Goal: Task Accomplishment & Management: Use online tool/utility

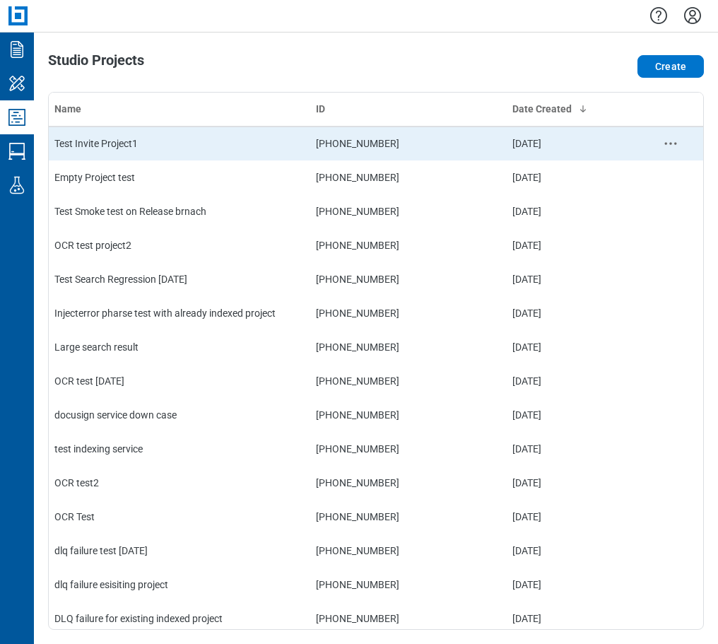
click at [105, 143] on td "Test Invite Project1" at bounding box center [180, 144] width 262 height 34
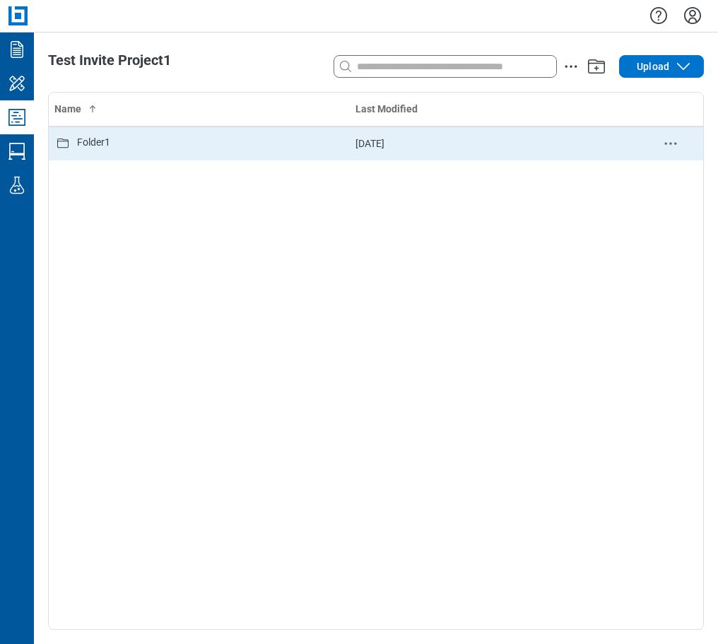
click at [114, 143] on div "Folder1" at bounding box center [199, 143] width 290 height 17
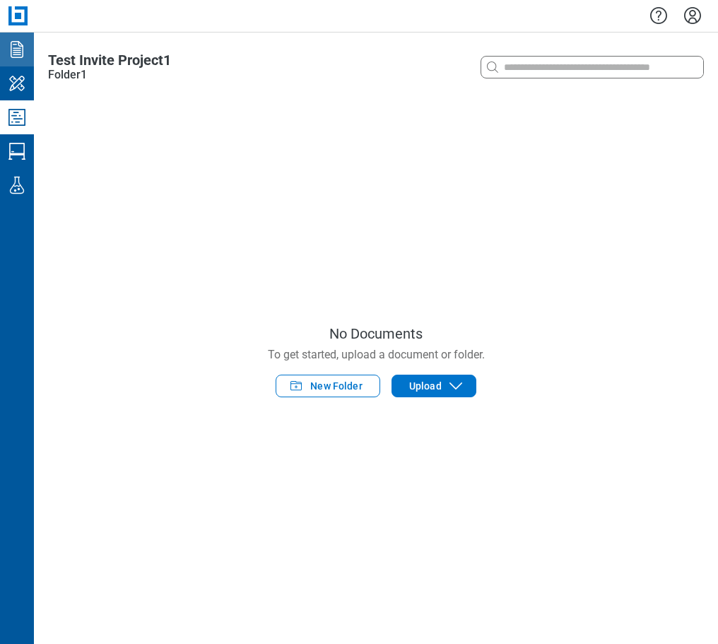
click at [19, 45] on icon "Documents" at bounding box center [17, 49] width 13 height 17
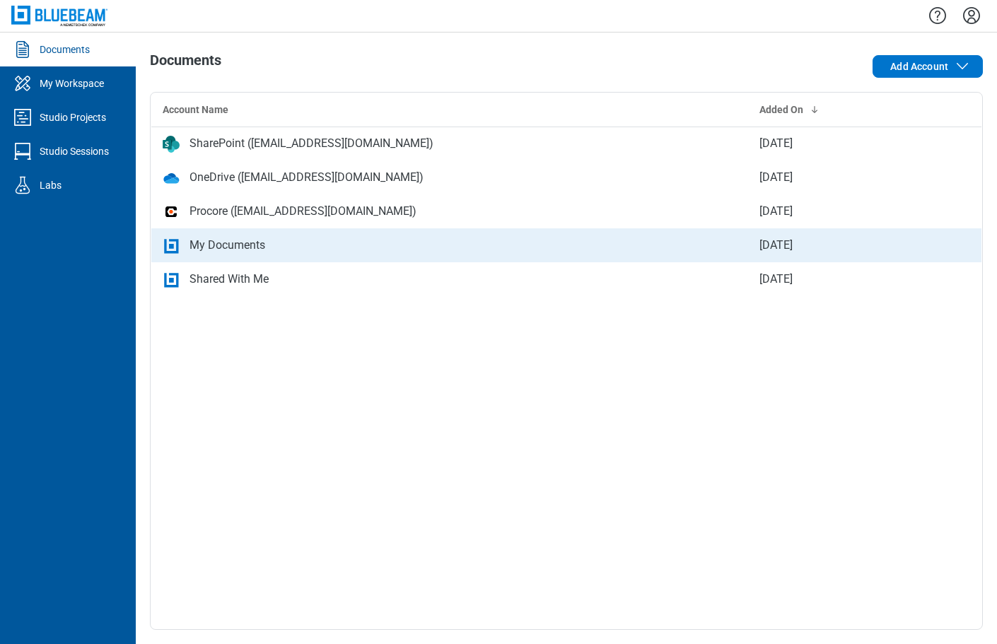
click at [267, 244] on div "My Documents" at bounding box center [450, 245] width 574 height 17
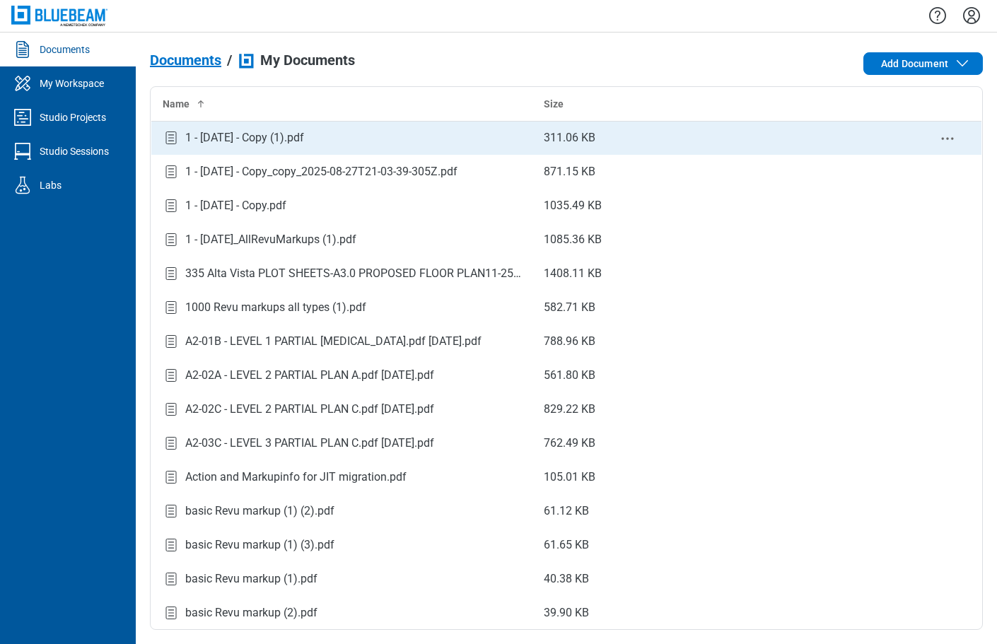
click at [256, 143] on div "1 - [DATE] - Copy (1).pdf" at bounding box center [244, 137] width 119 height 17
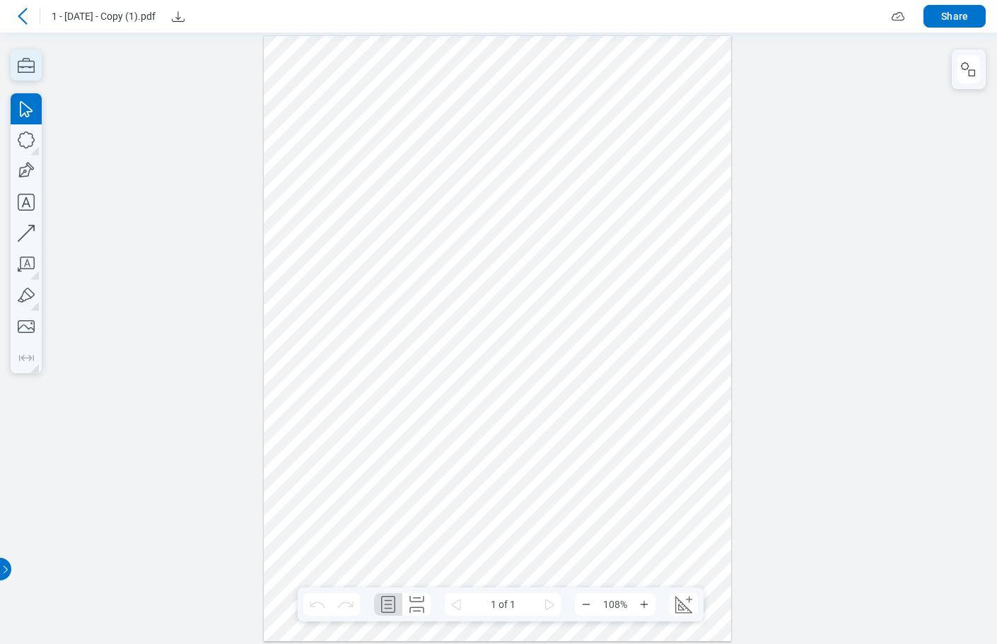
click at [23, 63] on icon "button" at bounding box center [26, 64] width 31 height 31
click at [22, 69] on icon "button" at bounding box center [26, 64] width 31 height 31
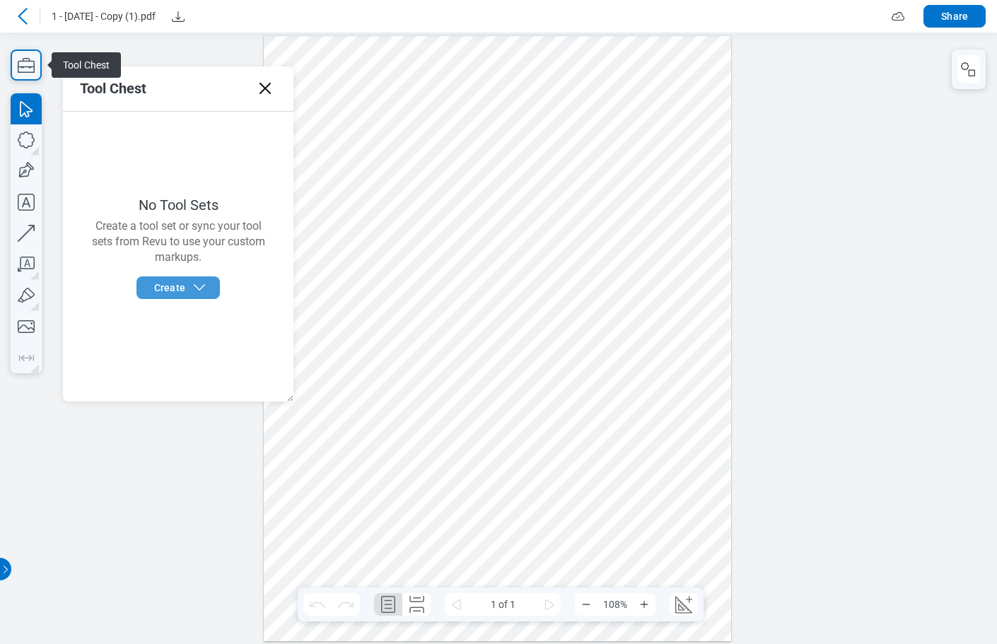
click at [163, 287] on span "Create" at bounding box center [169, 288] width 31 height 14
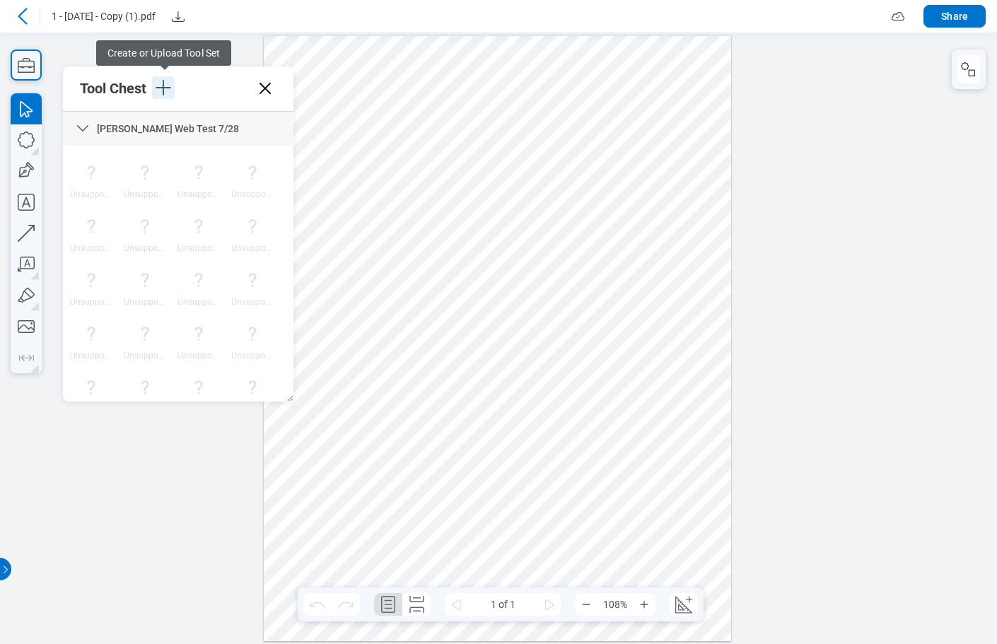
click at [164, 93] on icon "button" at bounding box center [163, 88] width 16 height 16
click at [433, 185] on div at bounding box center [498, 337] width 468 height 605
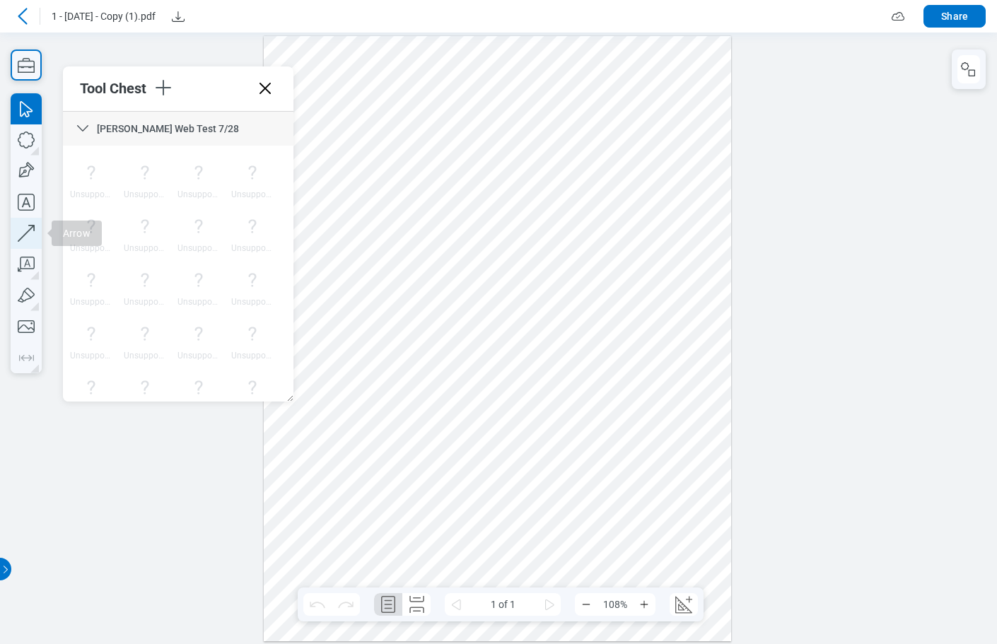
click at [28, 232] on icon "button" at bounding box center [26, 233] width 31 height 31
drag, startPoint x: 628, startPoint y: 293, endPoint x: 663, endPoint y: 255, distance: 52.0
click at [663, 255] on div at bounding box center [498, 337] width 468 height 605
click at [654, 131] on div at bounding box center [498, 337] width 468 height 605
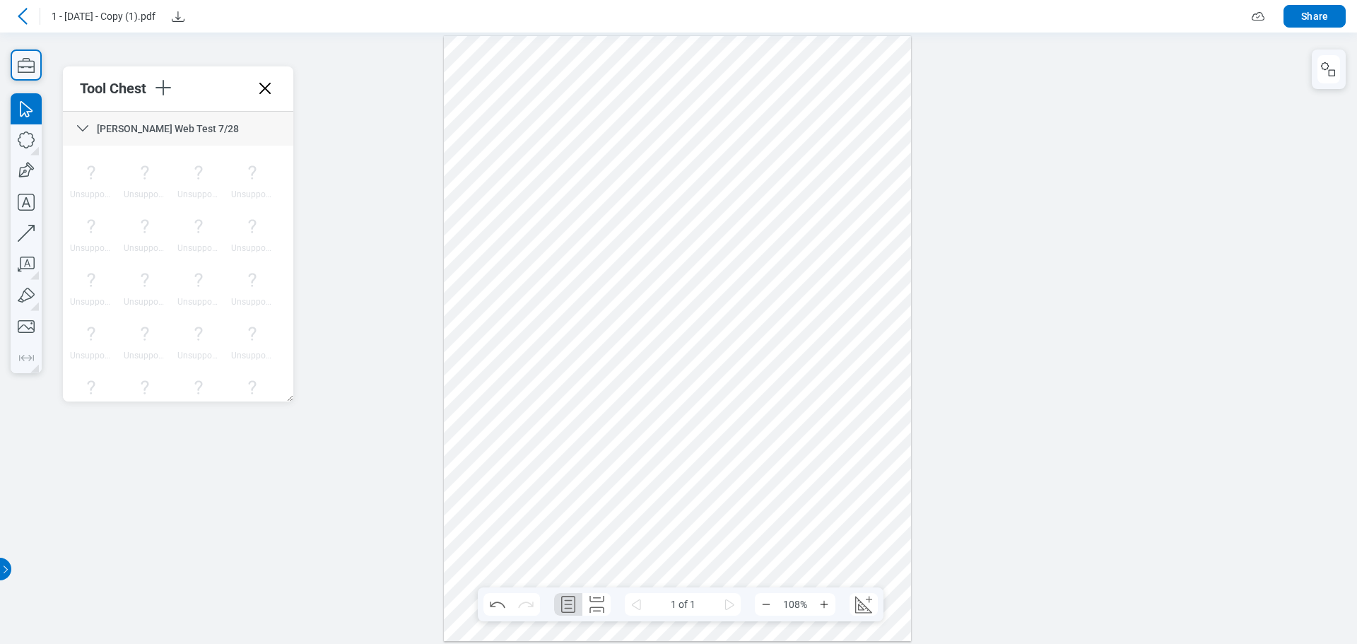
click at [809, 290] on div at bounding box center [678, 337] width 468 height 605
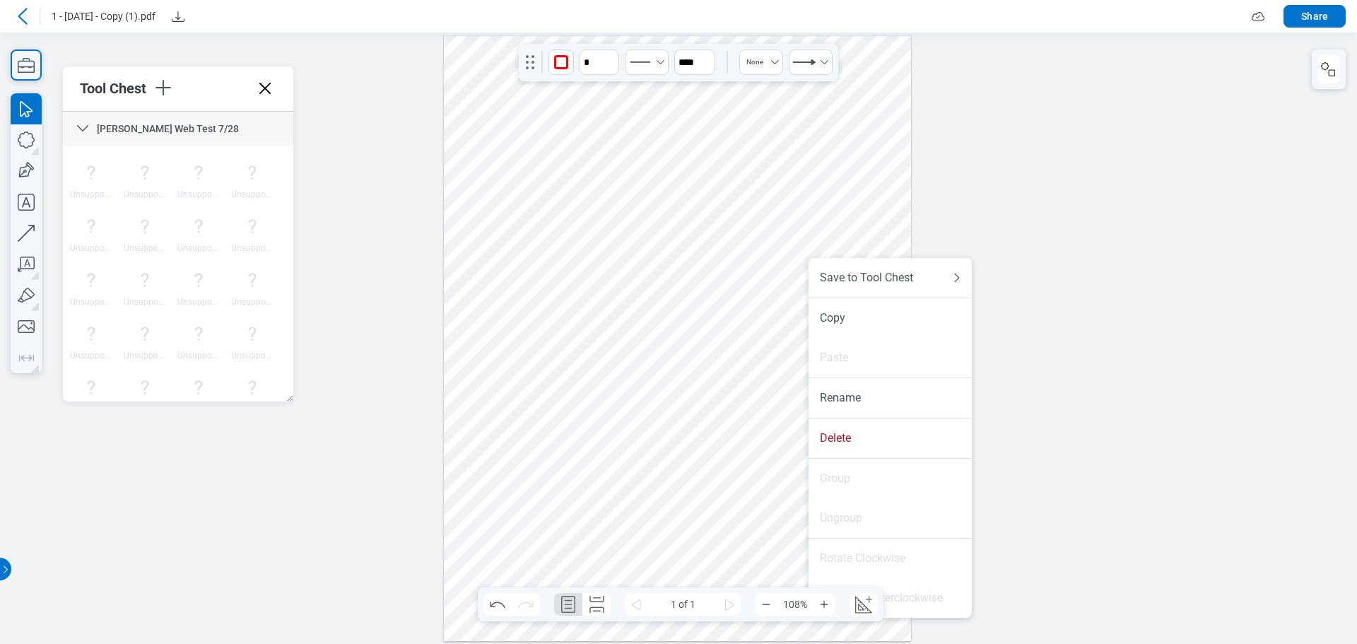
drag, startPoint x: 809, startPoint y: 290, endPoint x: 811, endPoint y: 324, distance: 34.0
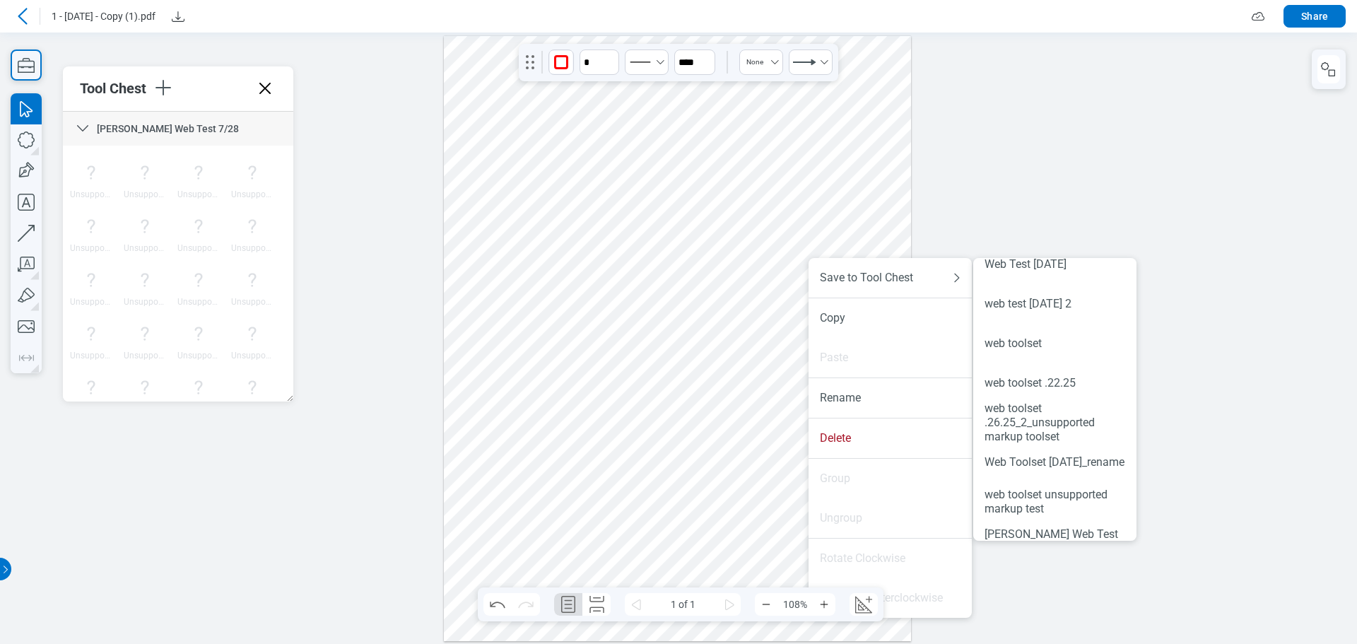
scroll to position [787, 0]
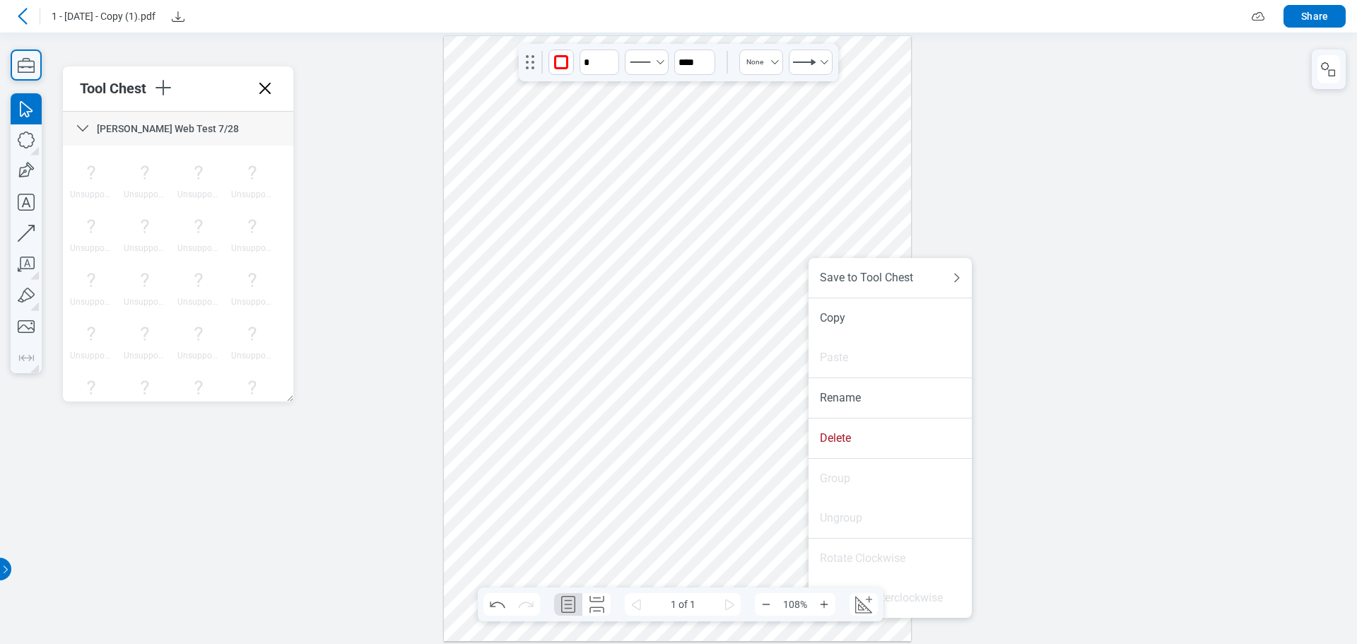
click at [725, 158] on div at bounding box center [678, 337] width 468 height 605
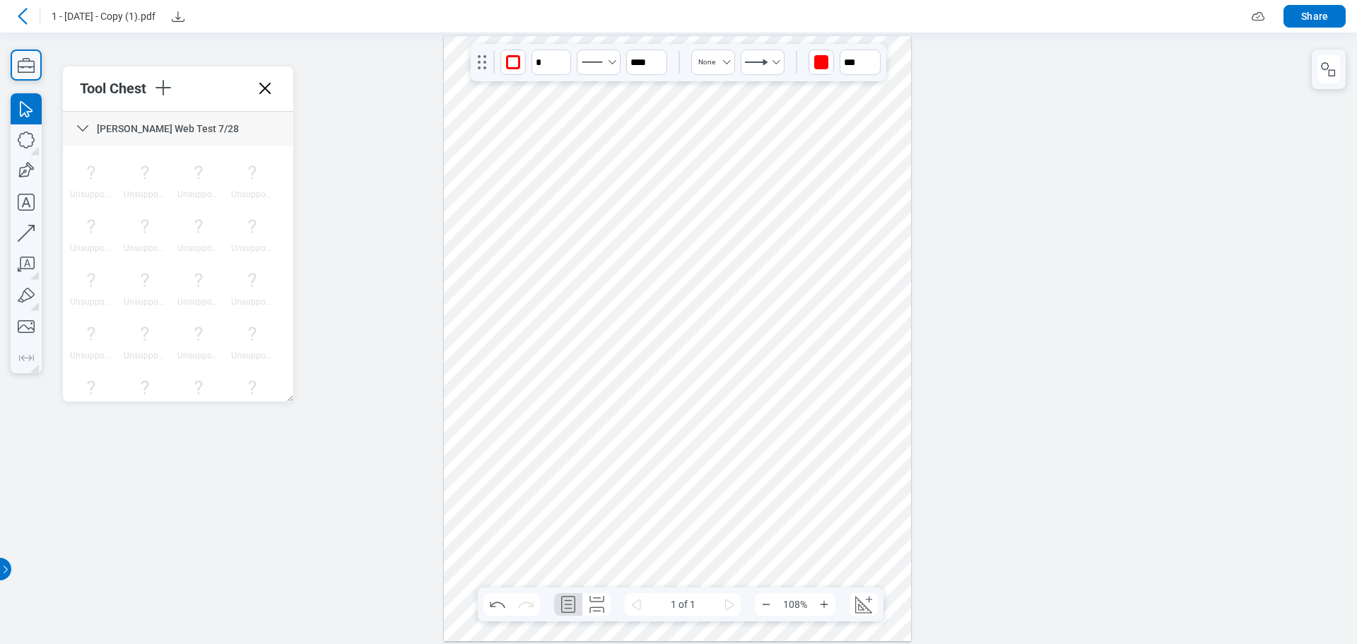
click at [845, 257] on div at bounding box center [678, 337] width 468 height 605
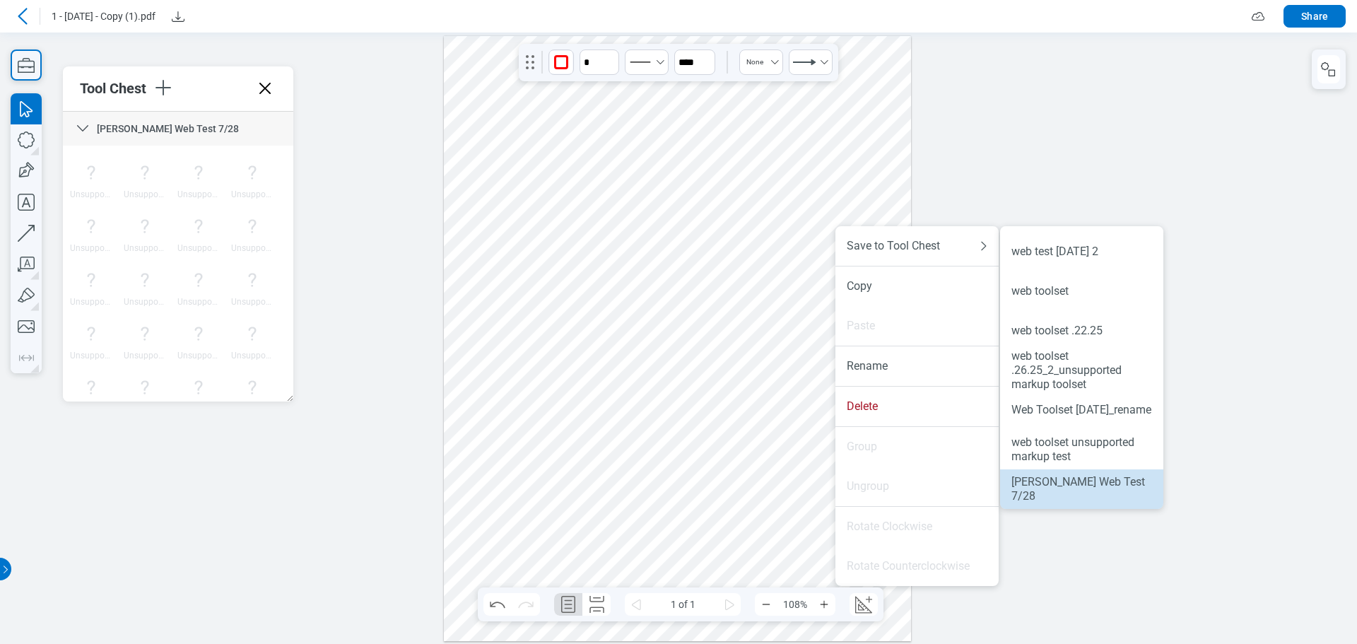
drag, startPoint x: 1072, startPoint y: 493, endPoint x: 1207, endPoint y: 513, distance: 136.5
click at [996, 493] on div "Zach Web Test 7/28" at bounding box center [1081, 489] width 141 height 28
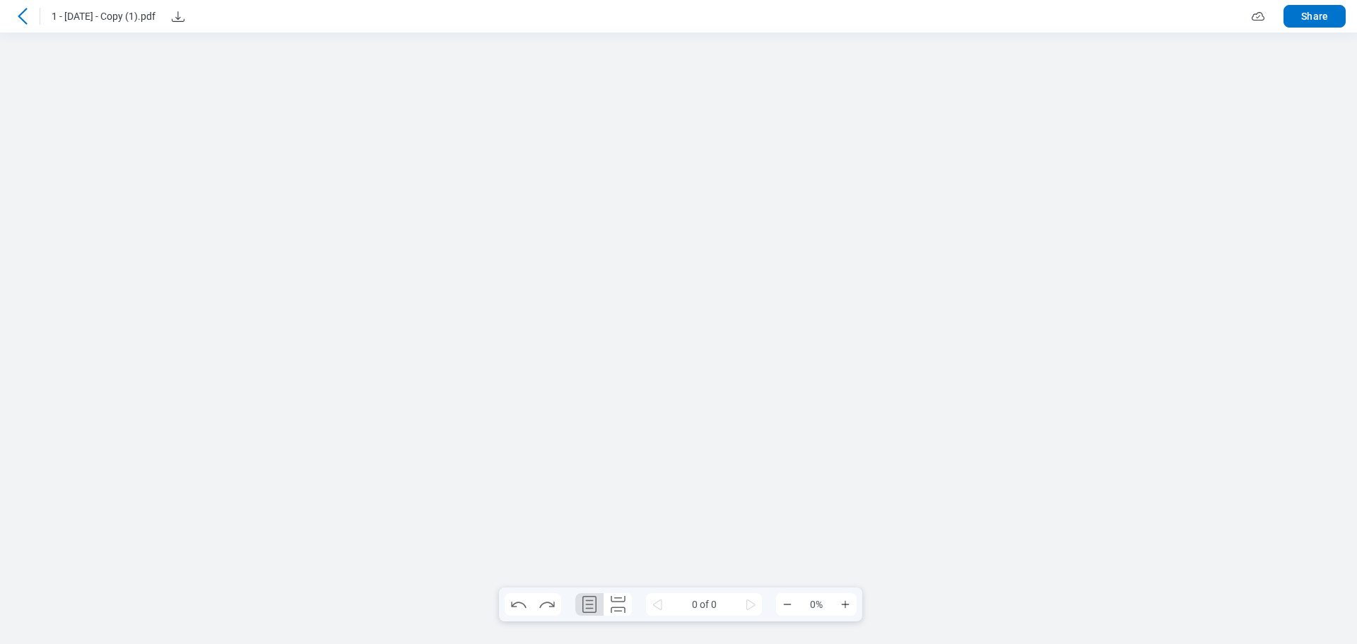
scroll to position [0, 0]
click at [780, 259] on div at bounding box center [678, 337] width 468 height 605
click at [877, 611] on button "Create Scale" at bounding box center [864, 604] width 28 height 23
select select "**"
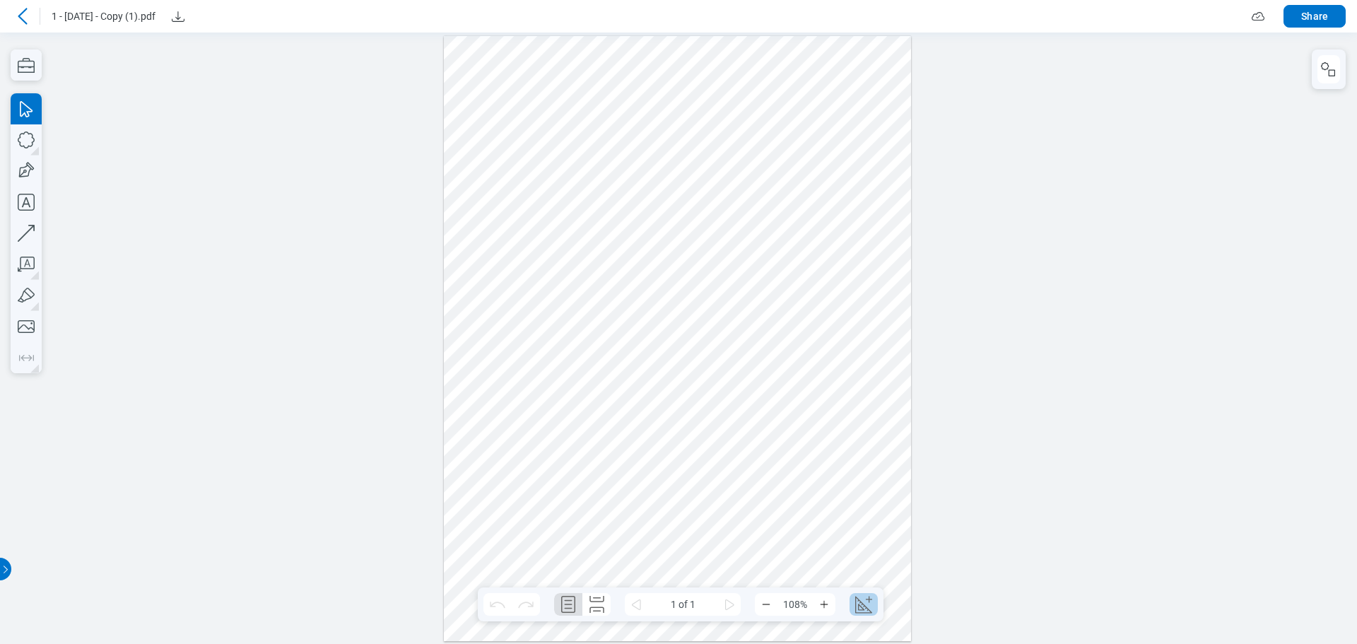
select select "***"
select select "**********"
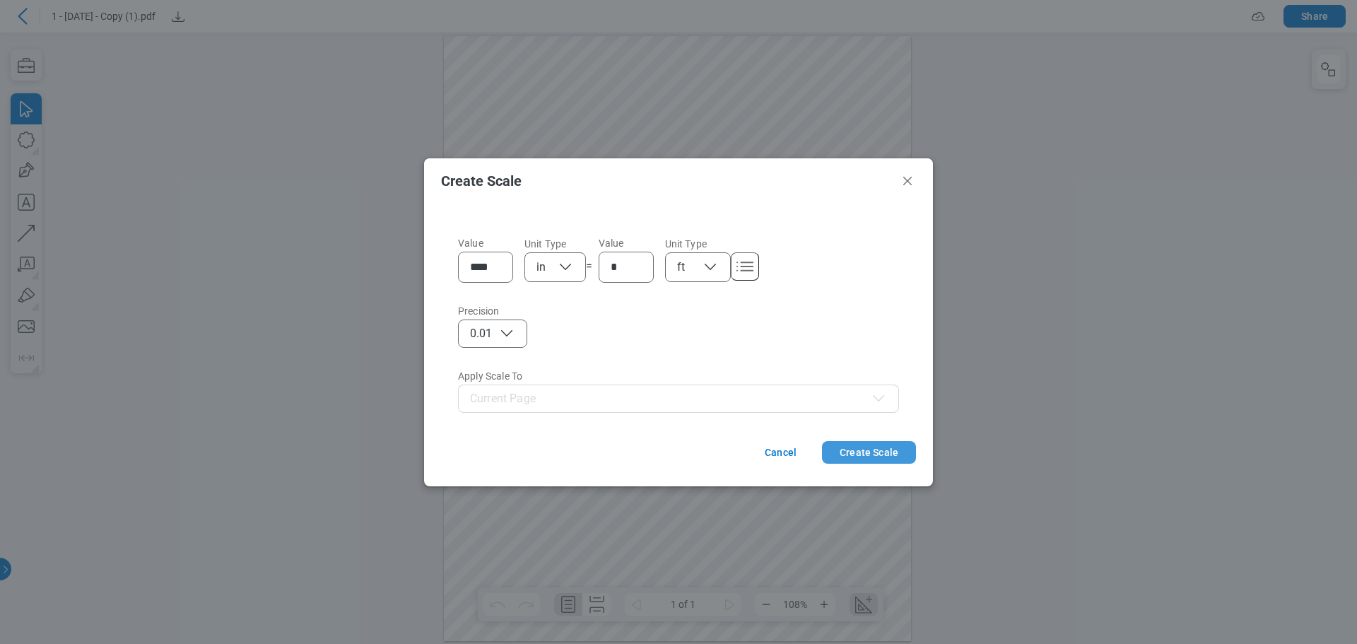
drag, startPoint x: 850, startPoint y: 455, endPoint x: 853, endPoint y: 423, distance: 32.0
click at [850, 455] on button "Create Scale" at bounding box center [869, 452] width 94 height 23
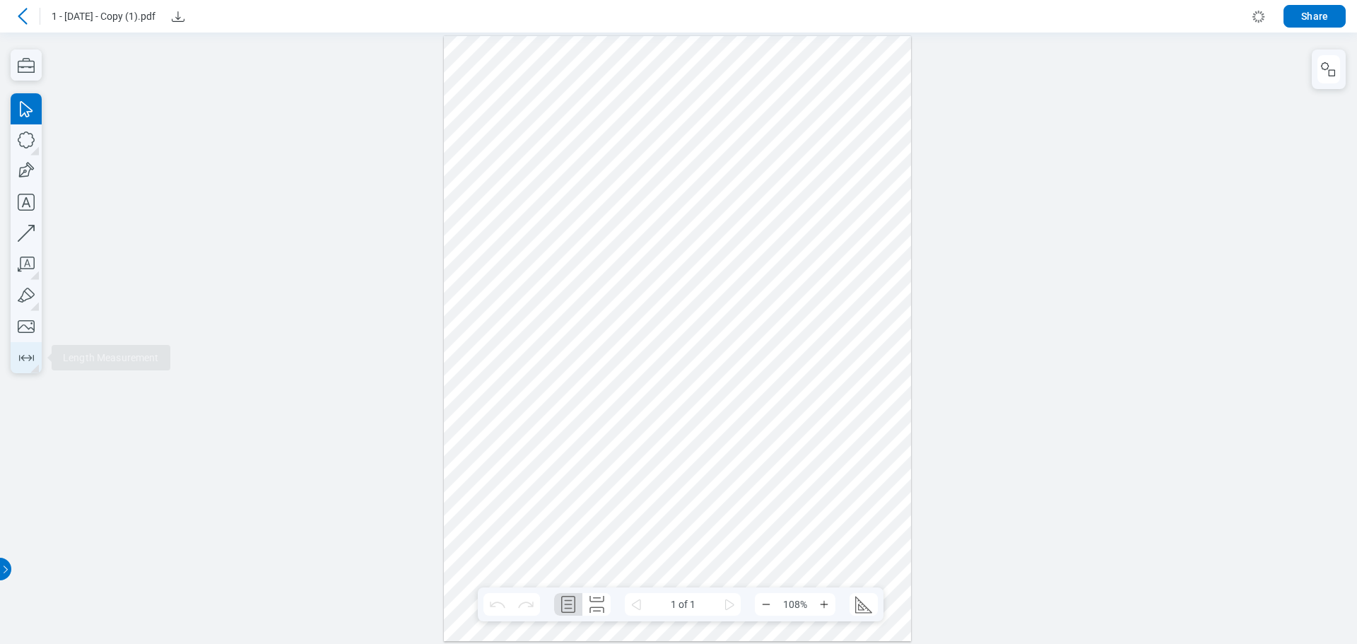
click at [30, 353] on icon "button" at bounding box center [26, 357] width 23 height 23
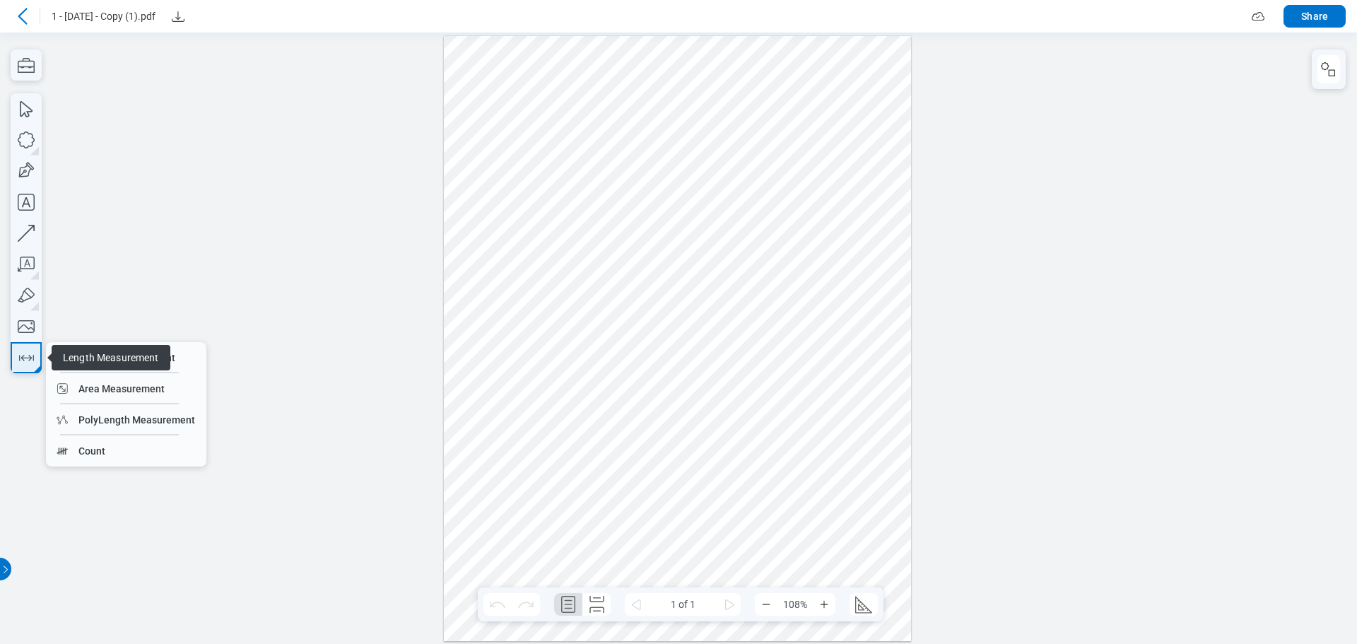
click at [27, 351] on icon "button" at bounding box center [26, 357] width 23 height 23
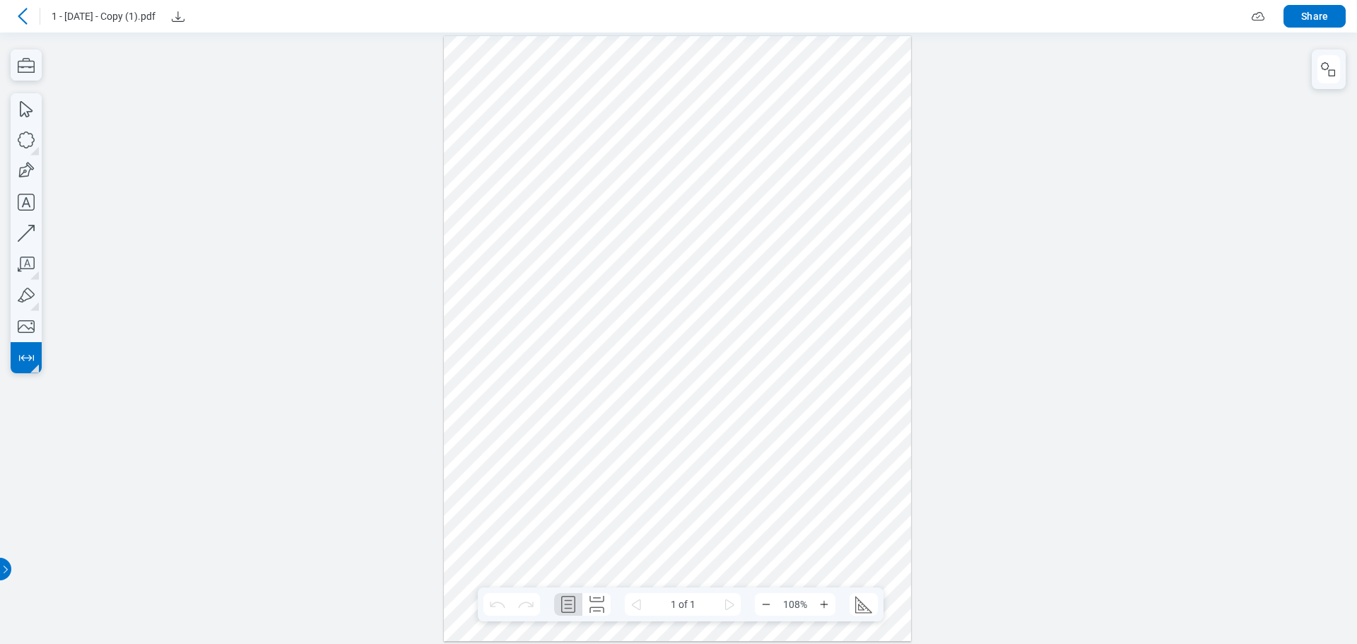
drag, startPoint x: 528, startPoint y: 152, endPoint x: 654, endPoint y: 162, distance: 126.9
click at [654, 162] on div at bounding box center [678, 337] width 468 height 605
click at [603, 218] on div at bounding box center [678, 337] width 468 height 605
click at [28, 139] on icon "button" at bounding box center [26, 139] width 31 height 31
click at [25, 15] on icon at bounding box center [22, 16] width 17 height 17
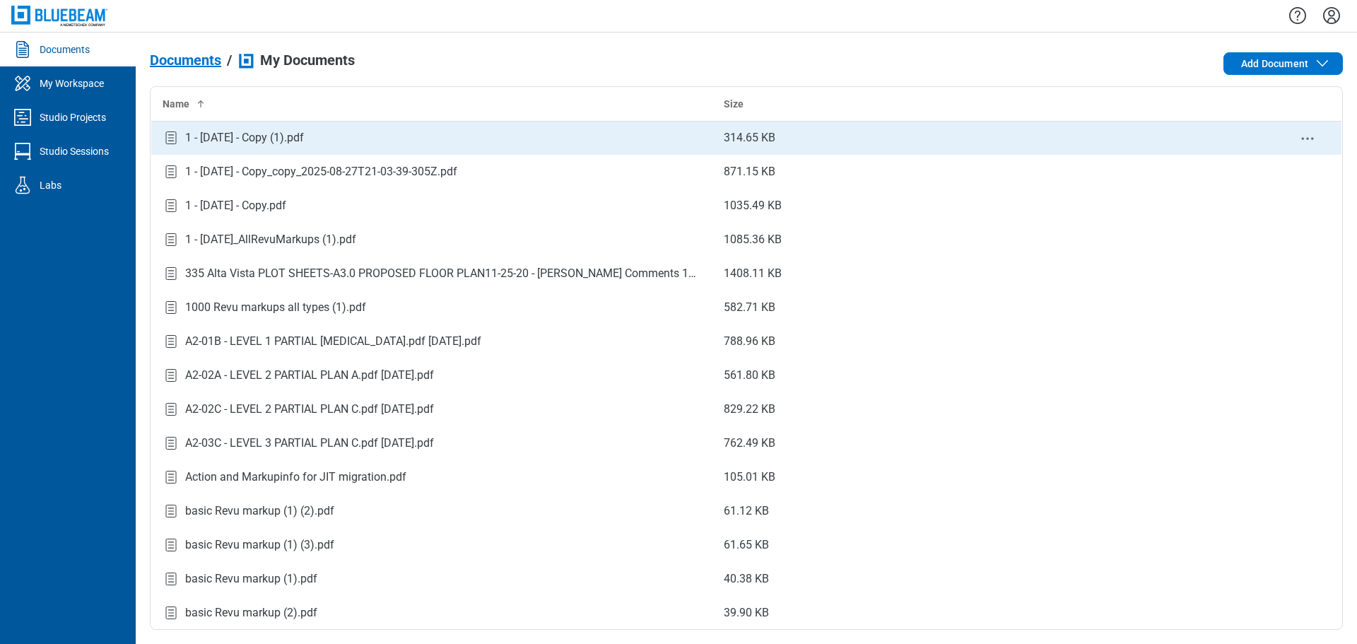
click at [445, 137] on div "1 - [DATE] - Copy (1).pdf" at bounding box center [432, 138] width 539 height 19
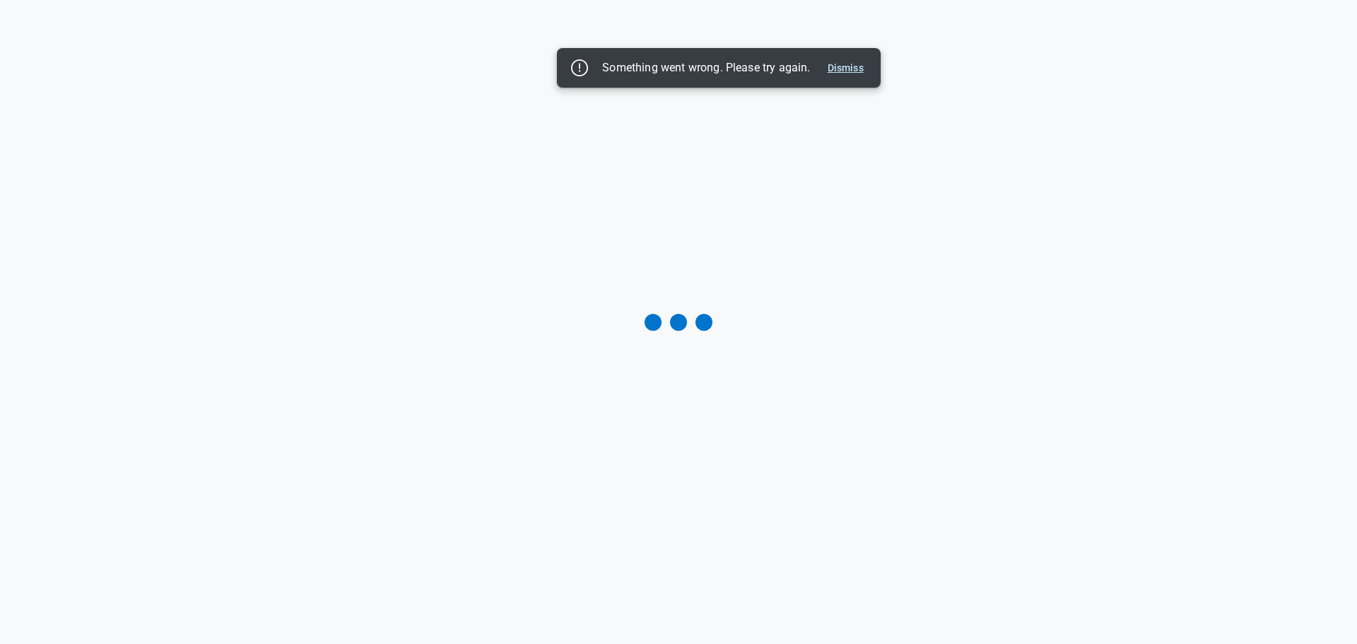
click at [838, 66] on button "Dismiss" at bounding box center [845, 67] width 47 height 17
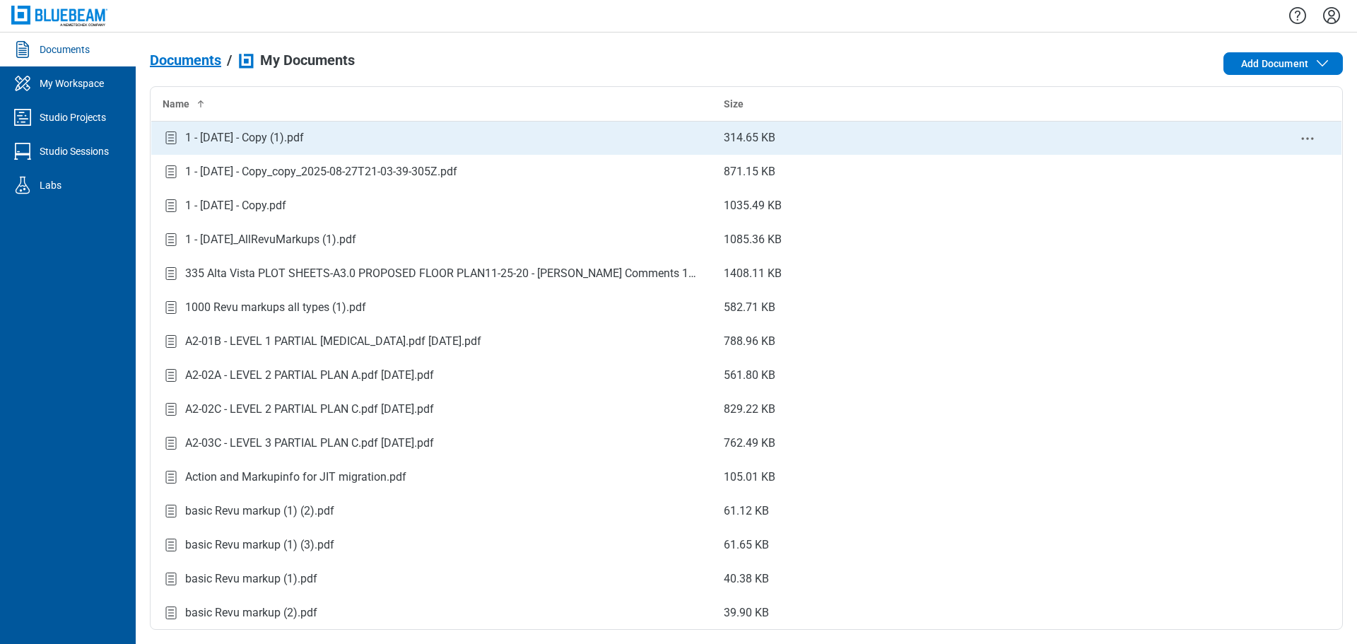
click at [331, 141] on div "1 - [DATE] - Copy (1).pdf" at bounding box center [432, 138] width 539 height 19
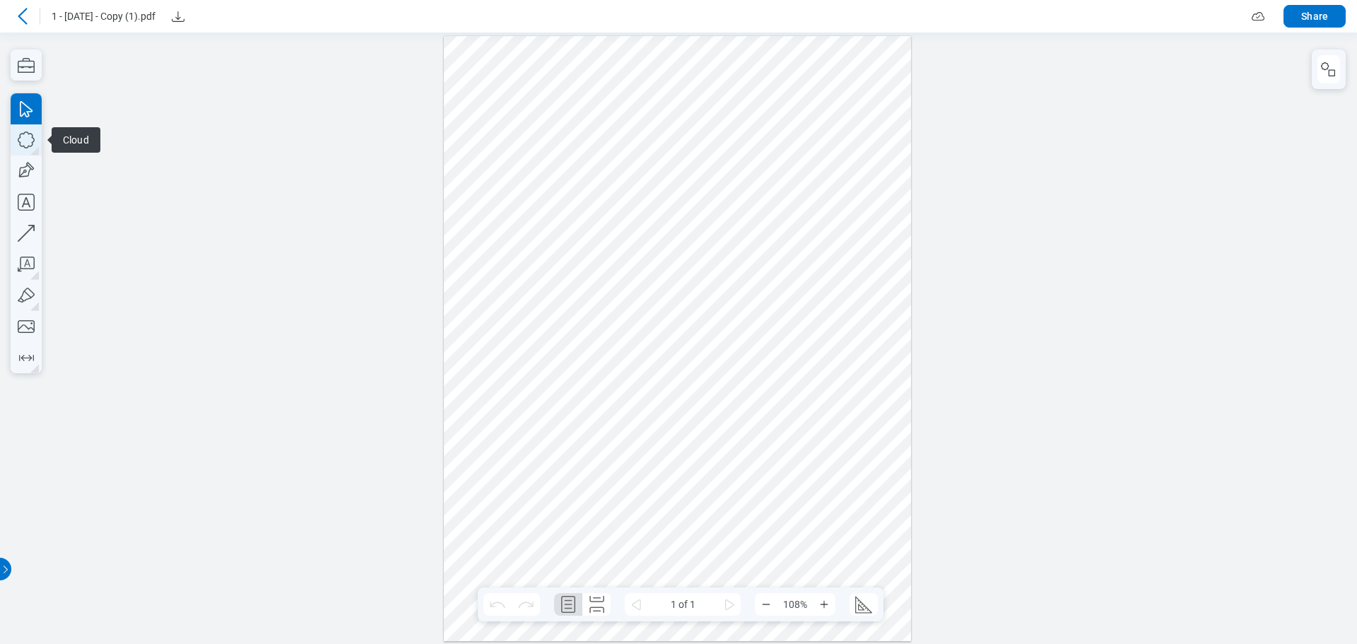
click at [24, 141] on icon "button" at bounding box center [26, 139] width 31 height 31
drag, startPoint x: 524, startPoint y: 183, endPoint x: 572, endPoint y: 238, distance: 73.6
click at [572, 238] on div at bounding box center [678, 337] width 468 height 605
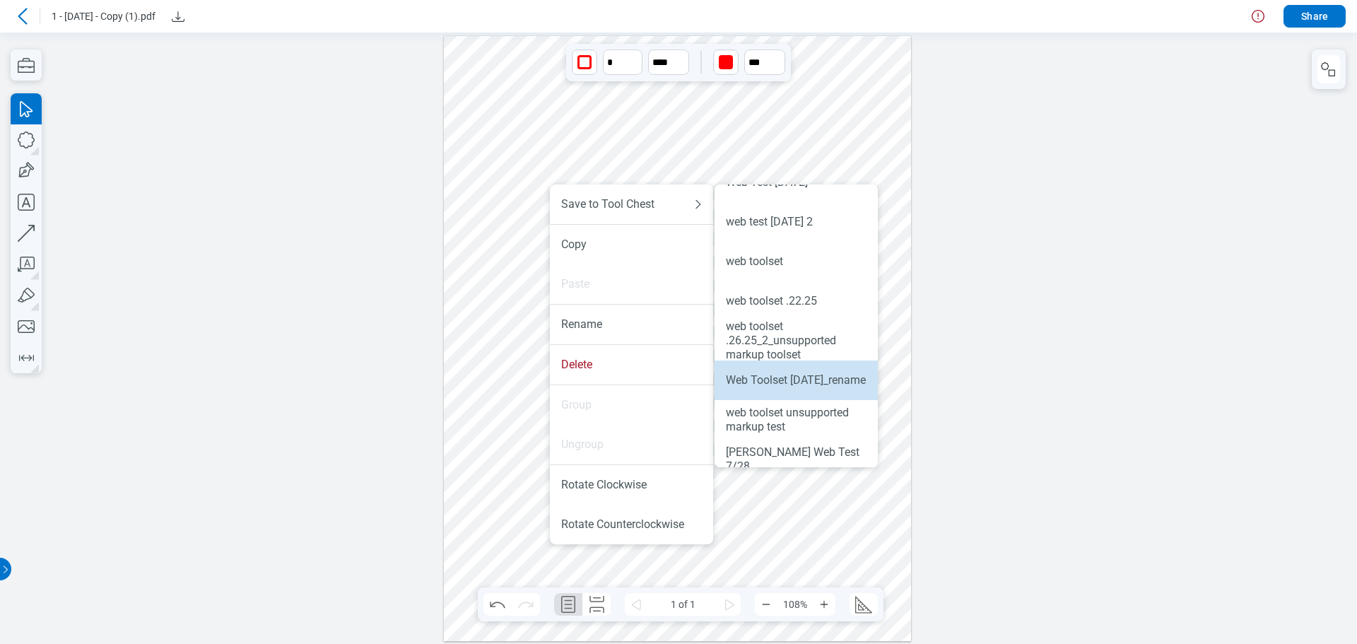
scroll to position [787, 0]
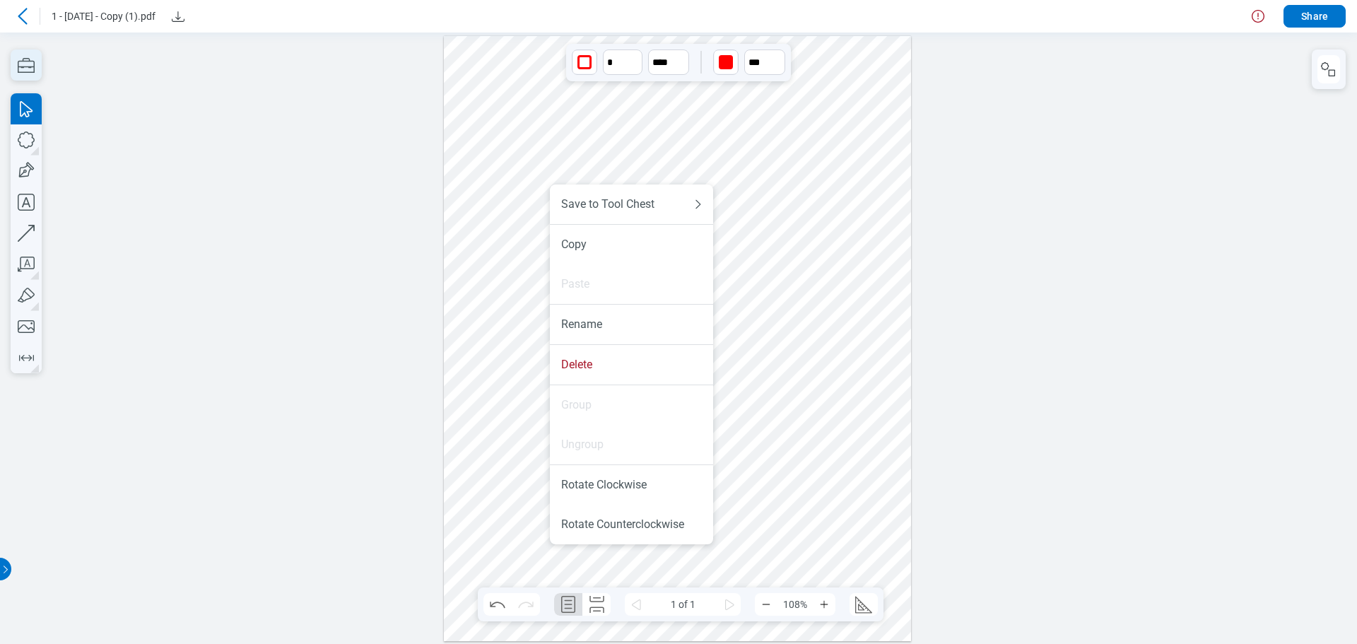
click at [33, 69] on icon "button" at bounding box center [26, 64] width 31 height 31
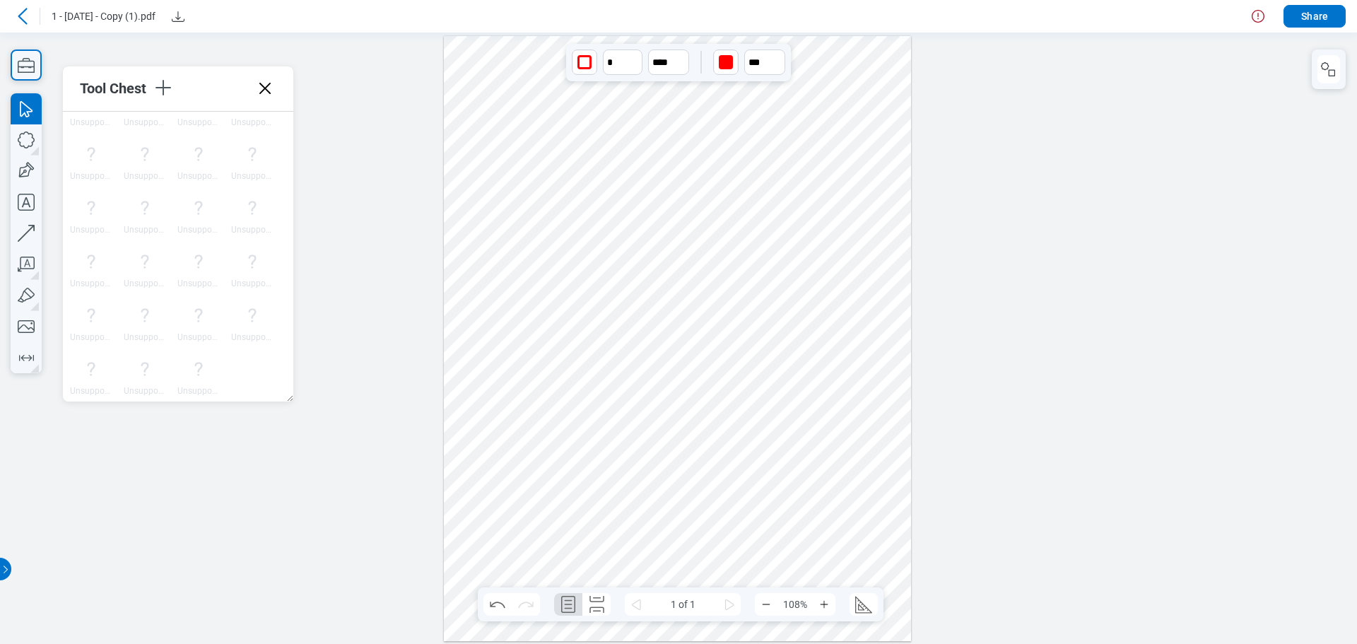
scroll to position [0, 0]
click at [755, 173] on div at bounding box center [678, 337] width 468 height 605
click at [534, 192] on div at bounding box center [678, 337] width 468 height 605
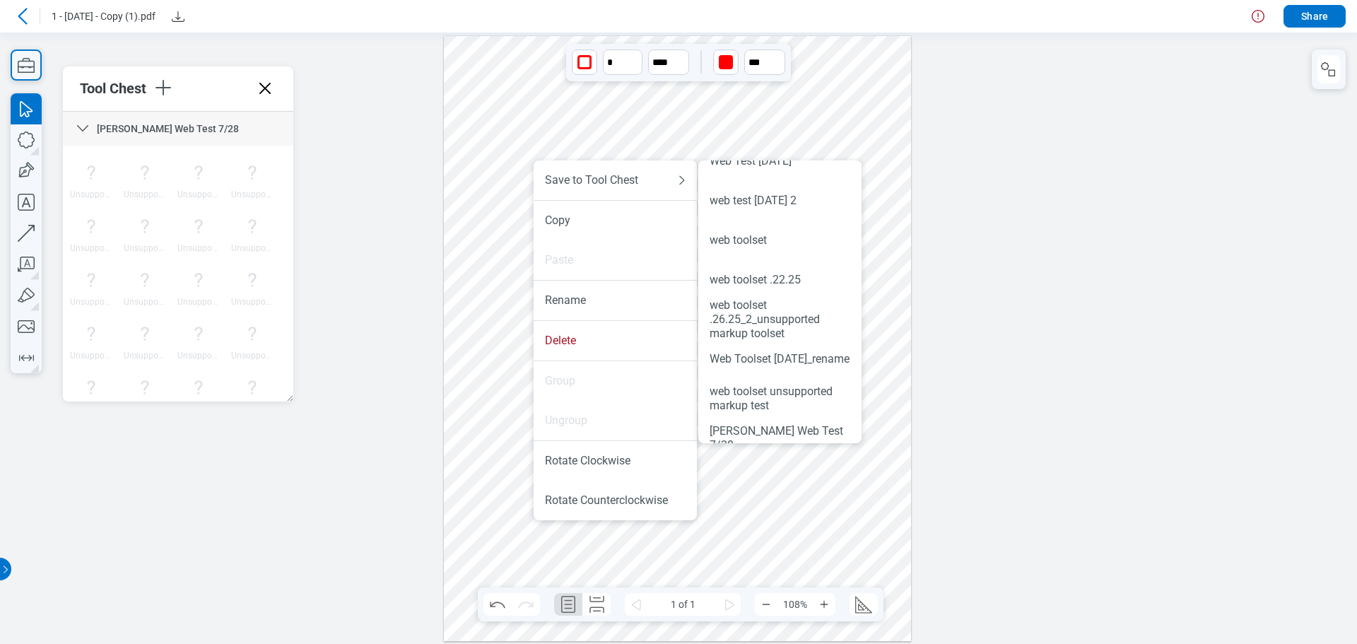
scroll to position [787, 0]
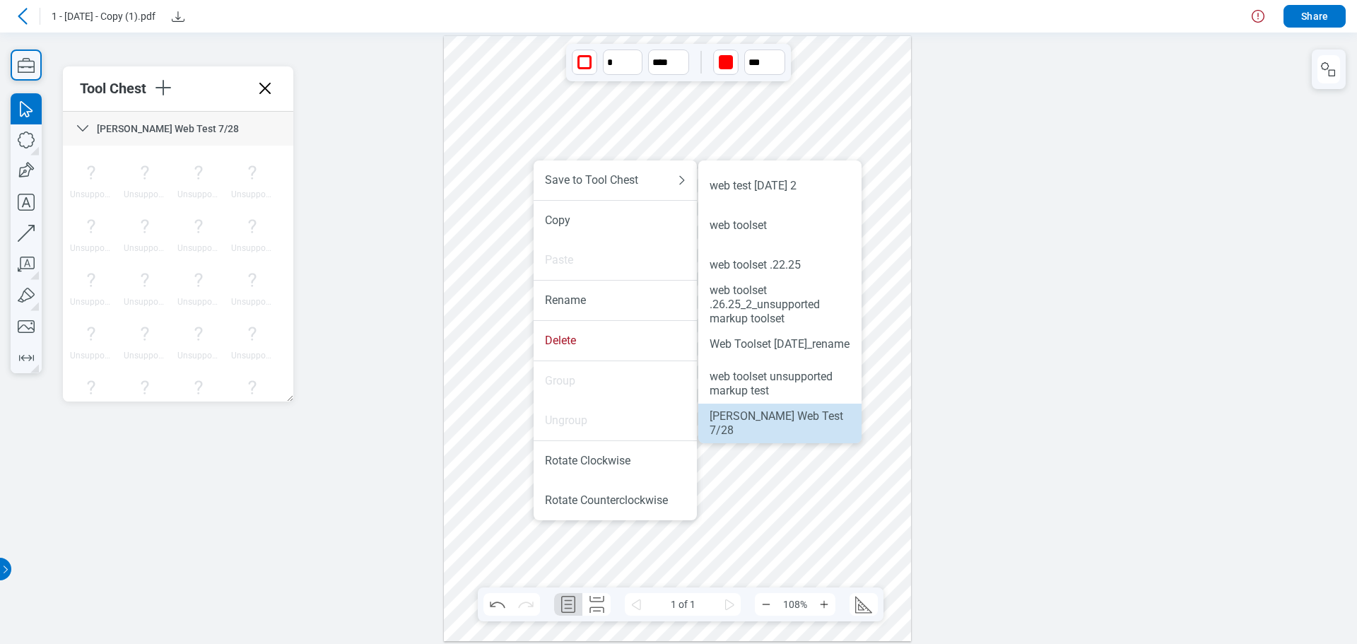
click at [816, 424] on div "Zach Web Test 7/28" at bounding box center [780, 423] width 141 height 28
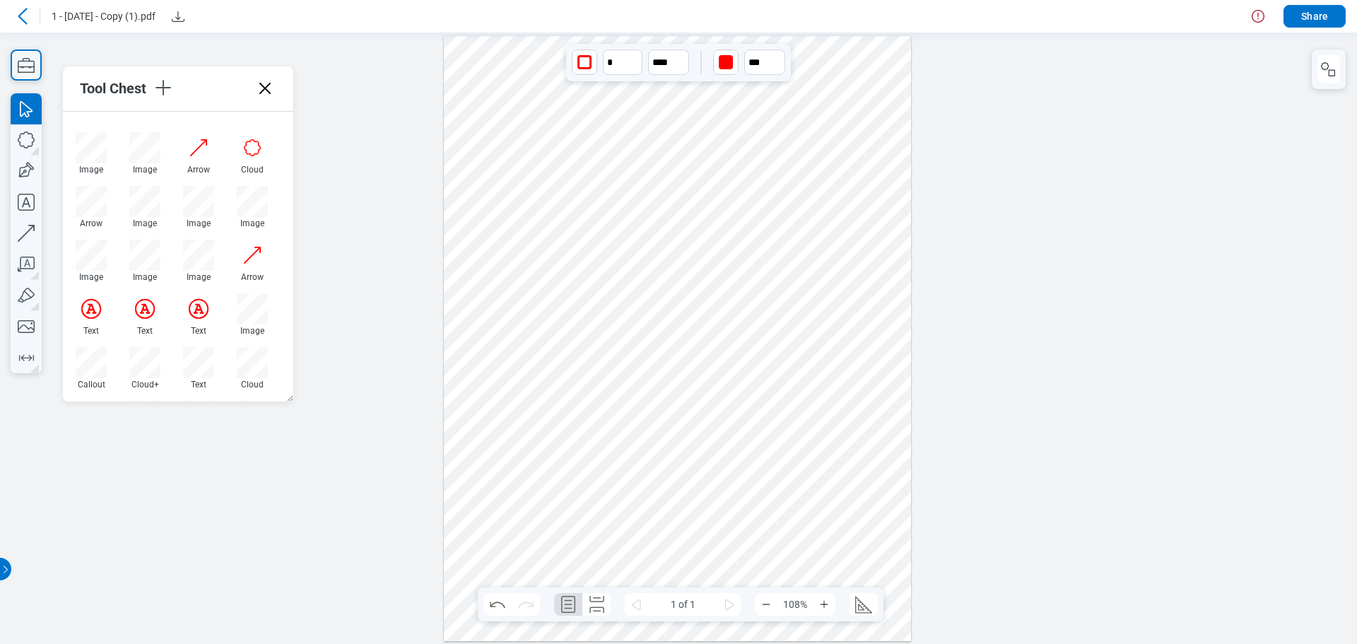
scroll to position [141, 0]
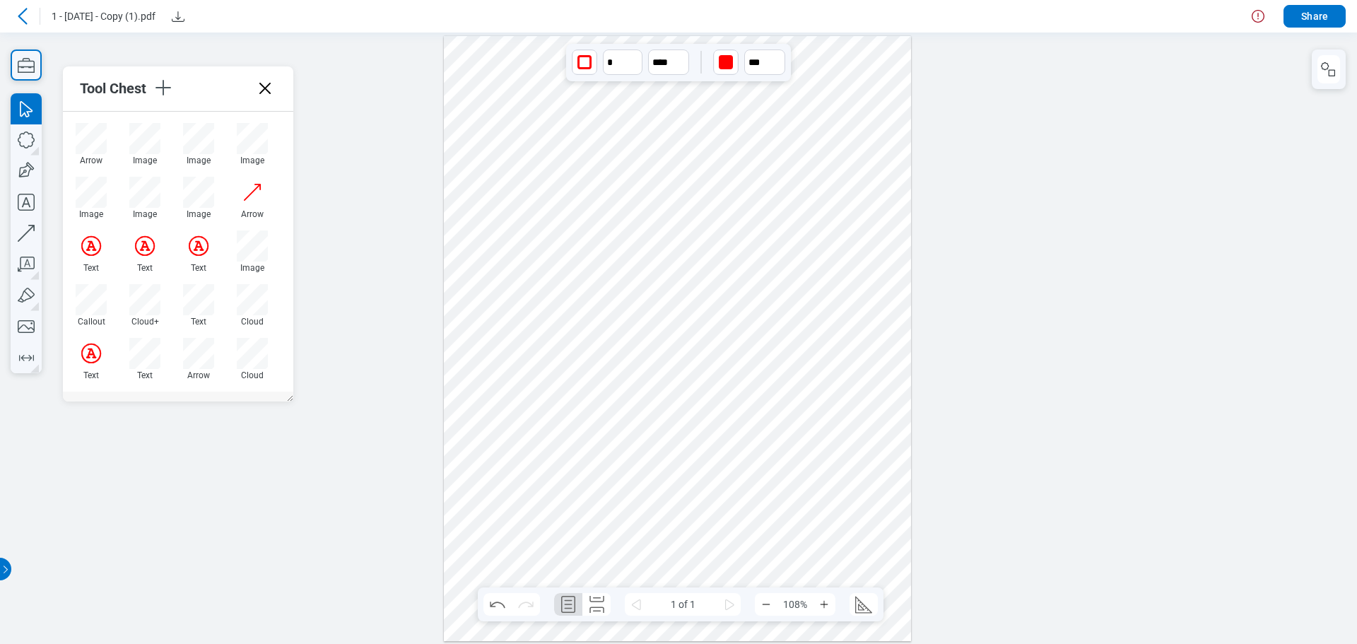
click at [527, 198] on div at bounding box center [678, 337] width 468 height 605
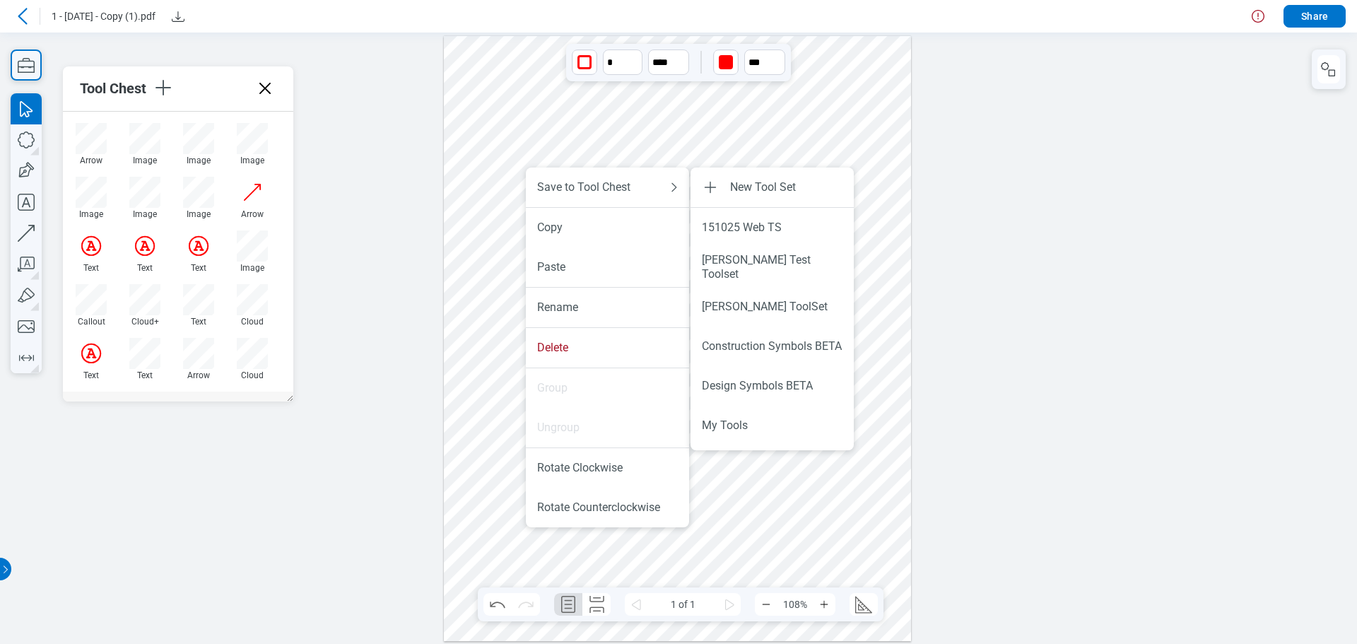
click at [602, 118] on div at bounding box center [678, 337] width 468 height 605
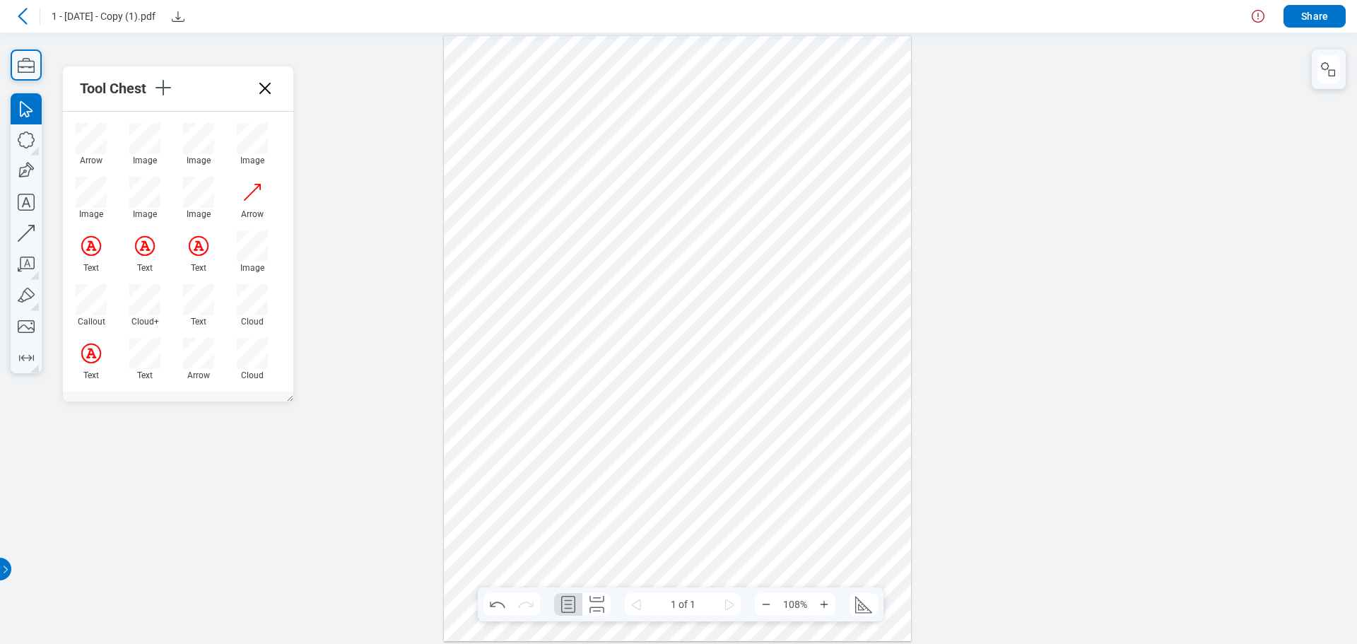
click at [541, 195] on div at bounding box center [678, 337] width 468 height 605
click at [584, 66] on div "button" at bounding box center [584, 62] width 14 height 14
click at [602, 114] on div at bounding box center [601, 113] width 11 height 11
click at [729, 66] on div "button" at bounding box center [726, 62] width 14 height 14
click at [744, 114] on div at bounding box center [742, 113] width 11 height 11
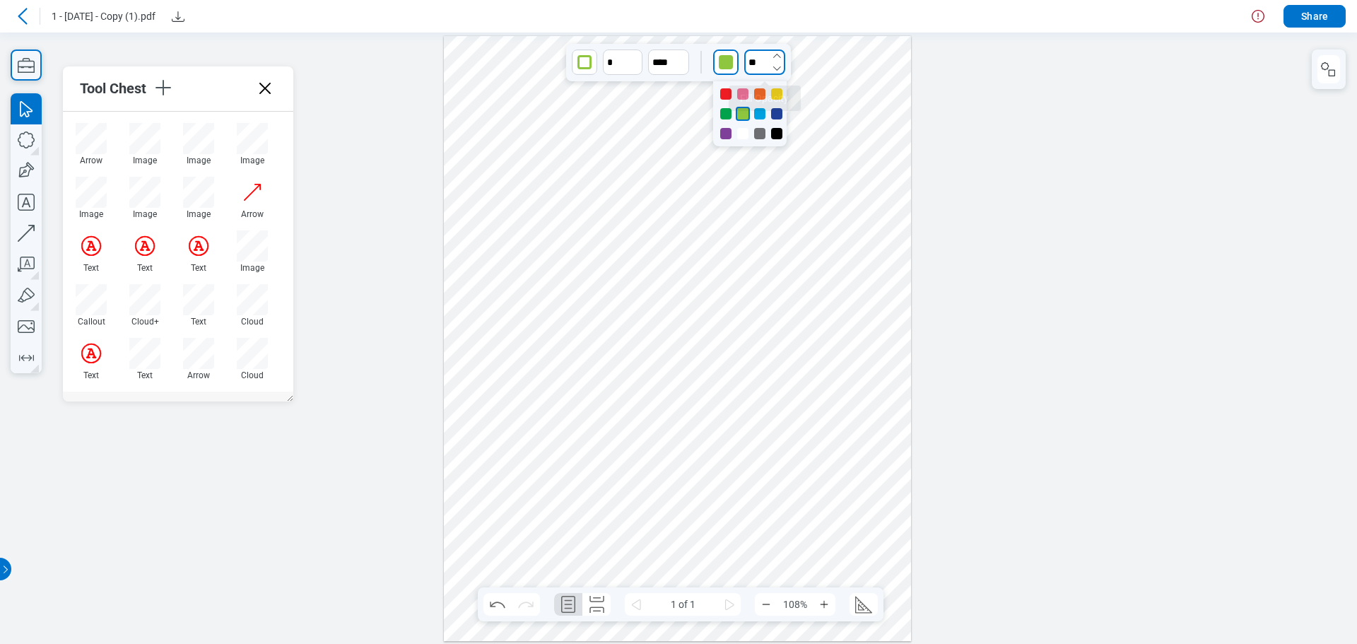
click at [760, 68] on input "**" at bounding box center [764, 61] width 41 height 25
type input "**"
drag, startPoint x: 761, startPoint y: 207, endPoint x: 767, endPoint y: 93, distance: 114.6
click at [767, 93] on div at bounding box center [764, 92] width 11 height 11
click at [637, 172] on div at bounding box center [678, 337] width 468 height 605
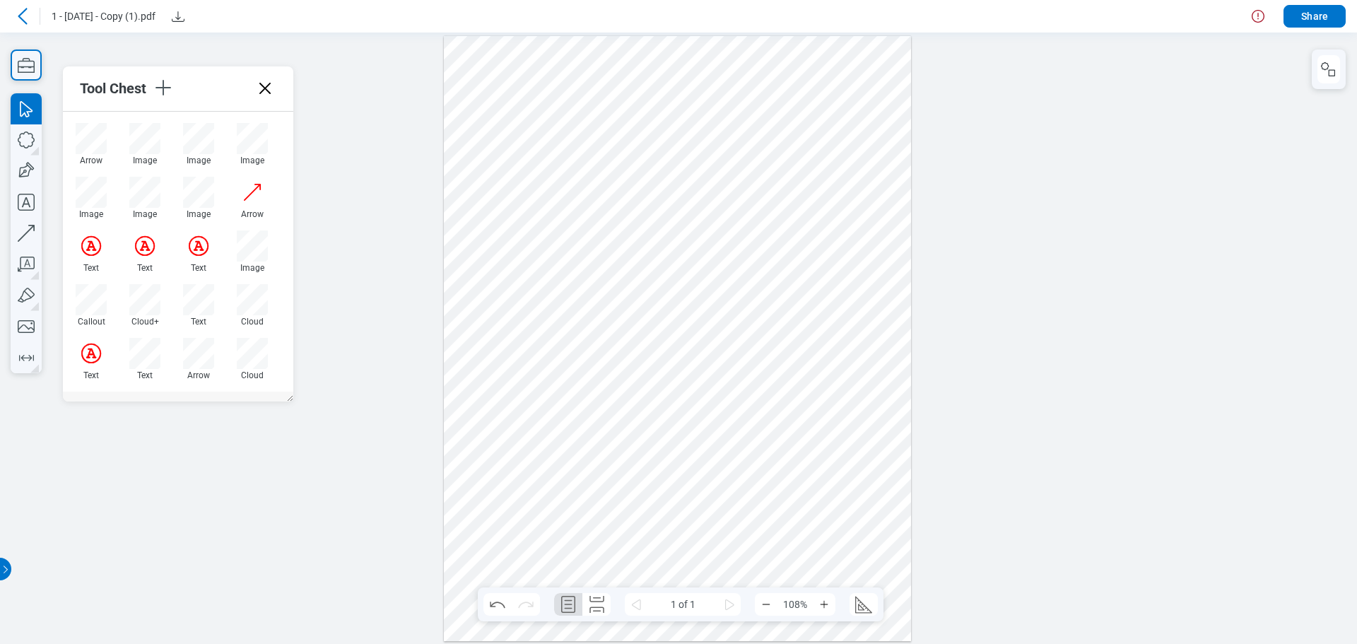
click at [556, 190] on div at bounding box center [678, 337] width 468 height 605
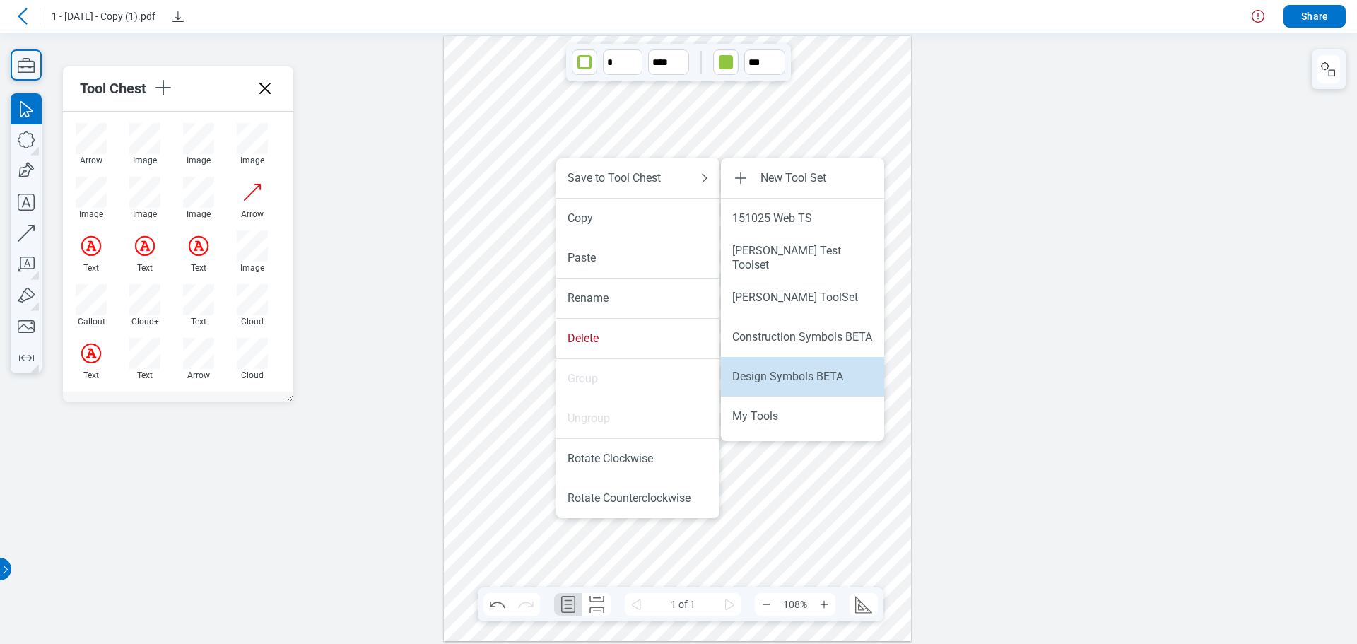
click at [795, 384] on li "Design Symbols BETA" at bounding box center [802, 377] width 163 height 40
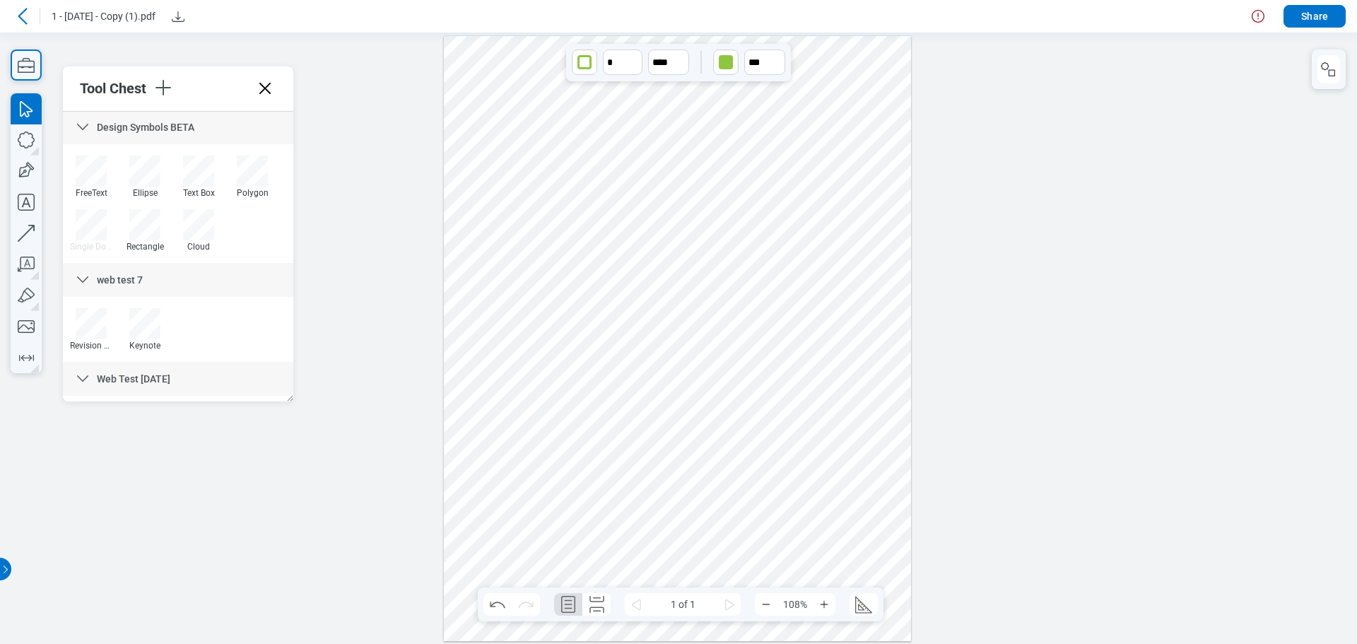
scroll to position [1324, 0]
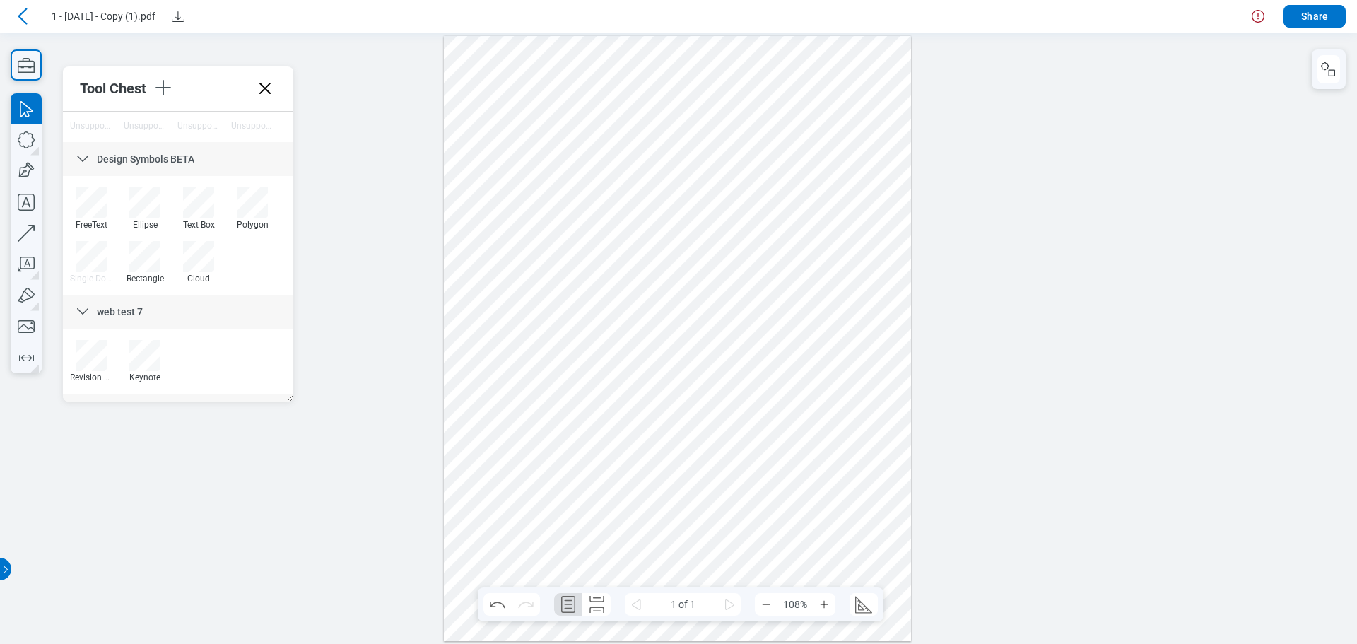
drag, startPoint x: 852, startPoint y: 328, endPoint x: 867, endPoint y: 319, distance: 17.7
click at [852, 327] on div at bounding box center [678, 337] width 468 height 605
click at [560, 218] on div at bounding box center [678, 337] width 468 height 605
click at [552, 218] on div at bounding box center [678, 337] width 468 height 605
drag, startPoint x: 824, startPoint y: 408, endPoint x: 829, endPoint y: 402, distance: 7.5
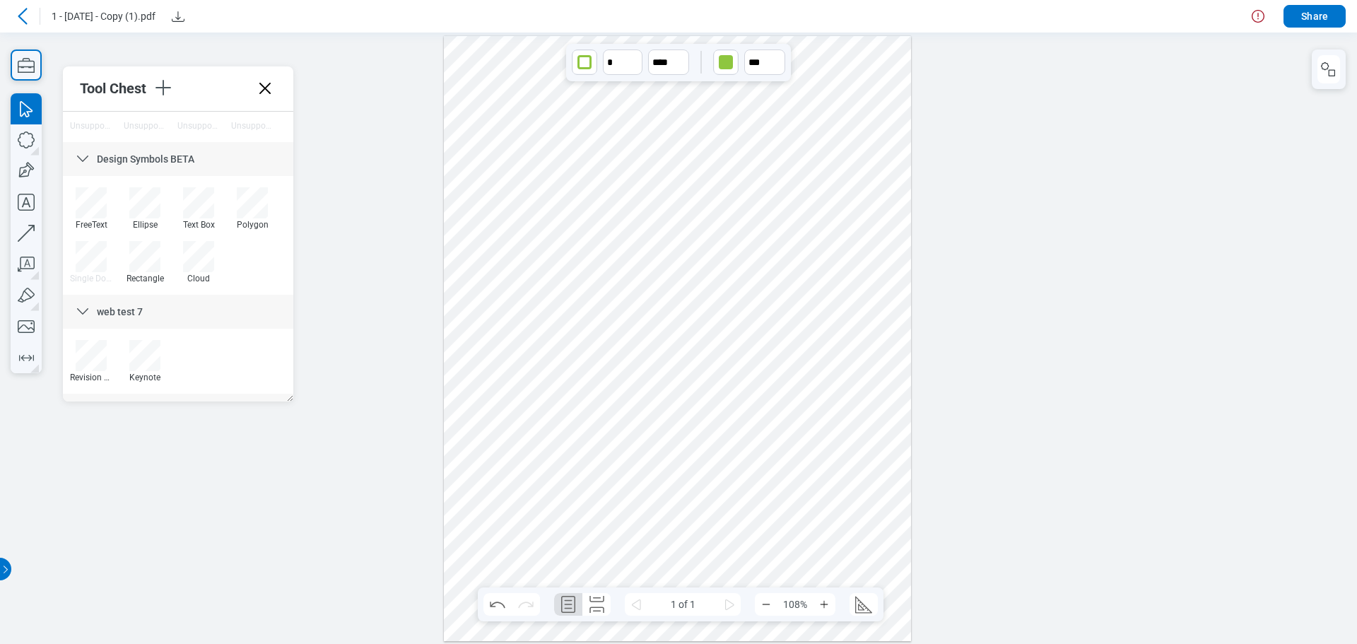
click at [825, 408] on div at bounding box center [678, 337] width 468 height 605
click at [546, 211] on div at bounding box center [678, 337] width 468 height 605
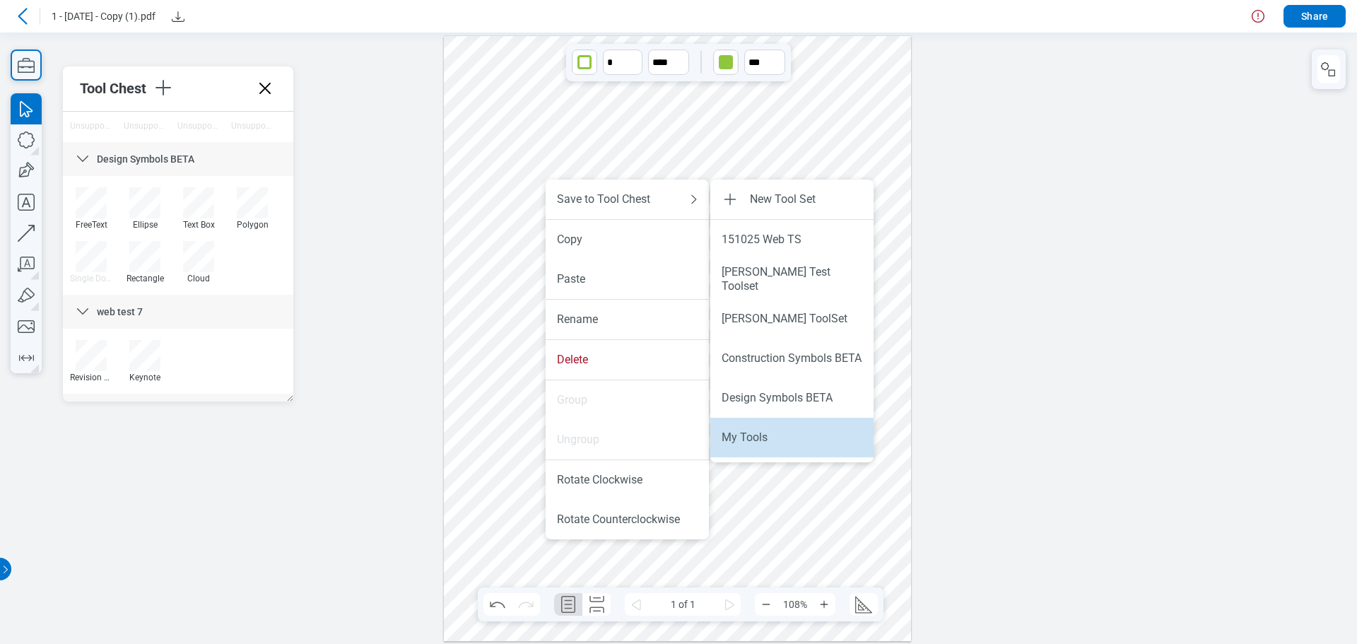
click at [784, 446] on li "My Tools" at bounding box center [791, 438] width 163 height 40
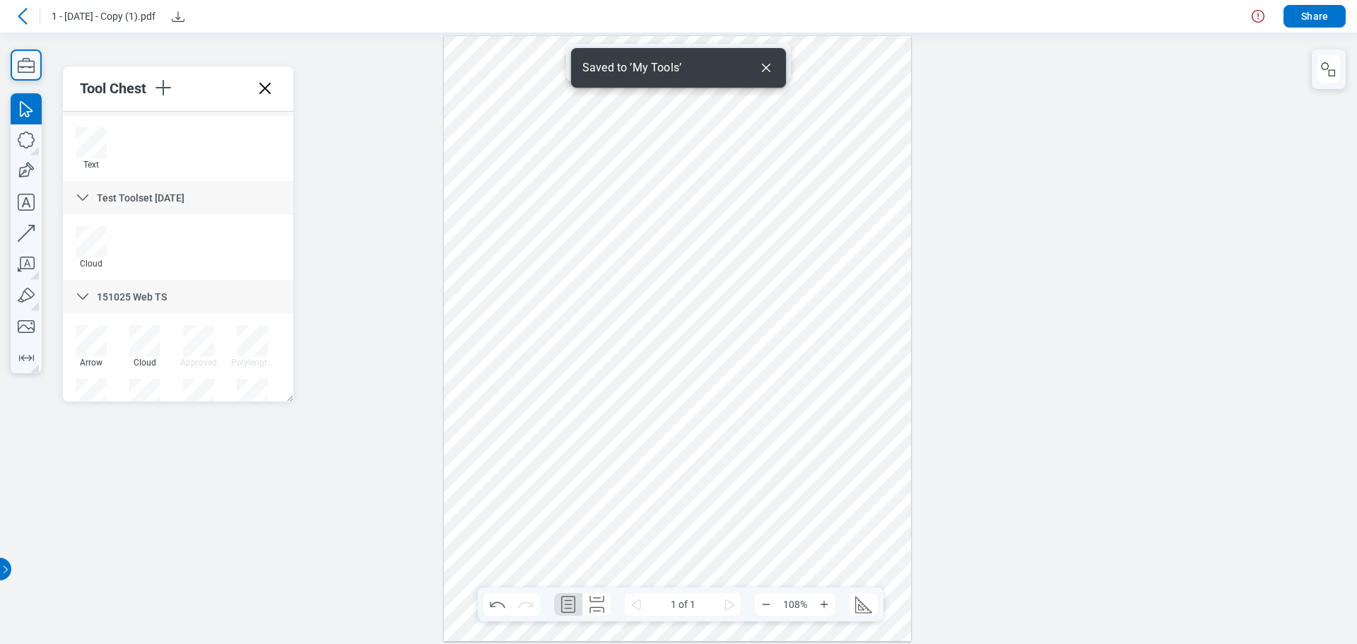
scroll to position [5613, 0]
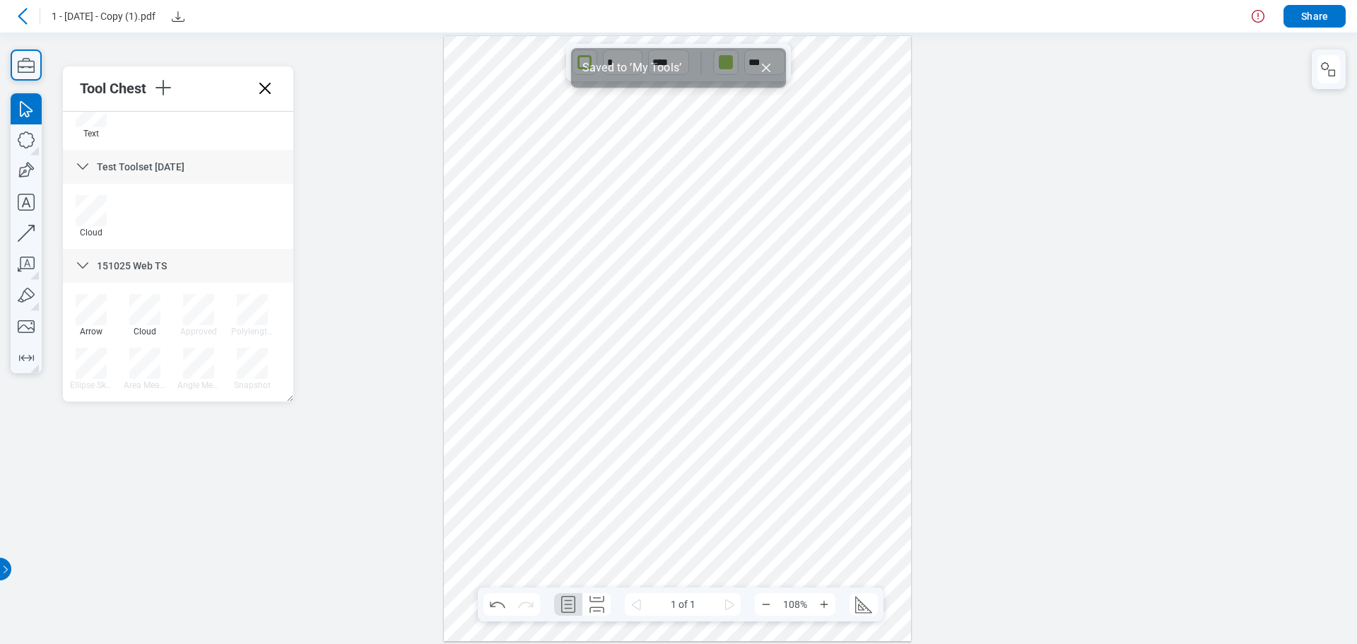
click at [766, 71] on icon "Dismiss" at bounding box center [766, 67] width 17 height 17
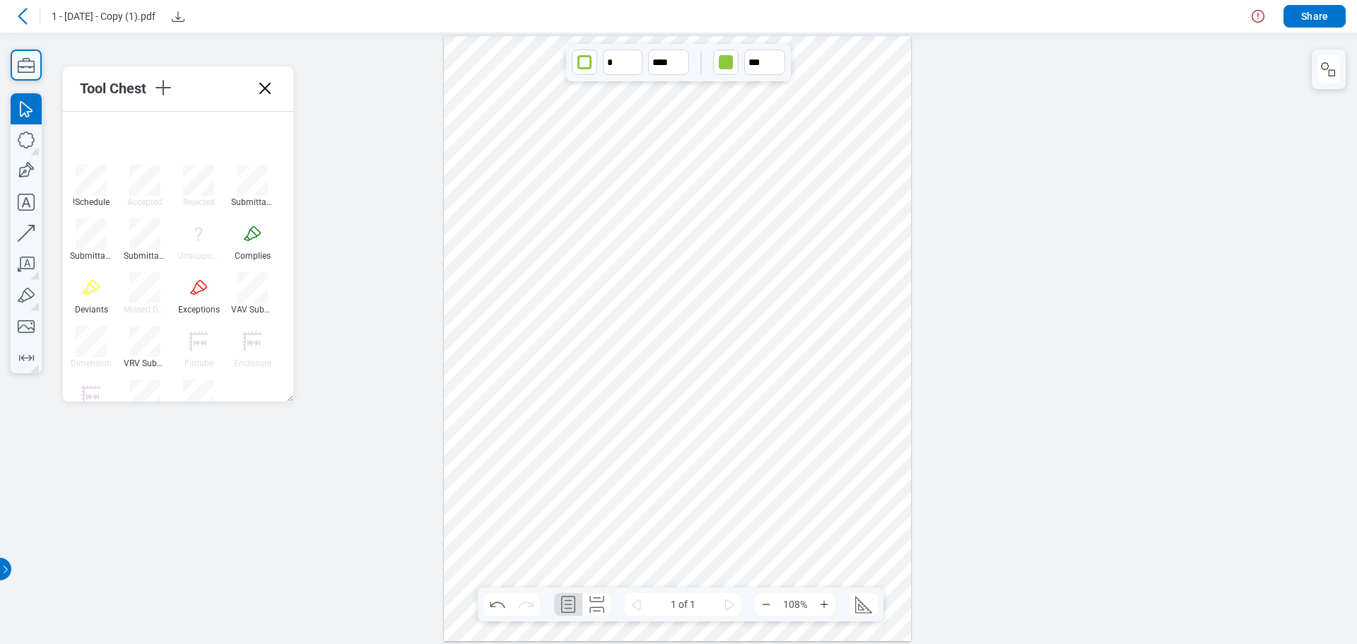
scroll to position [2602, 0]
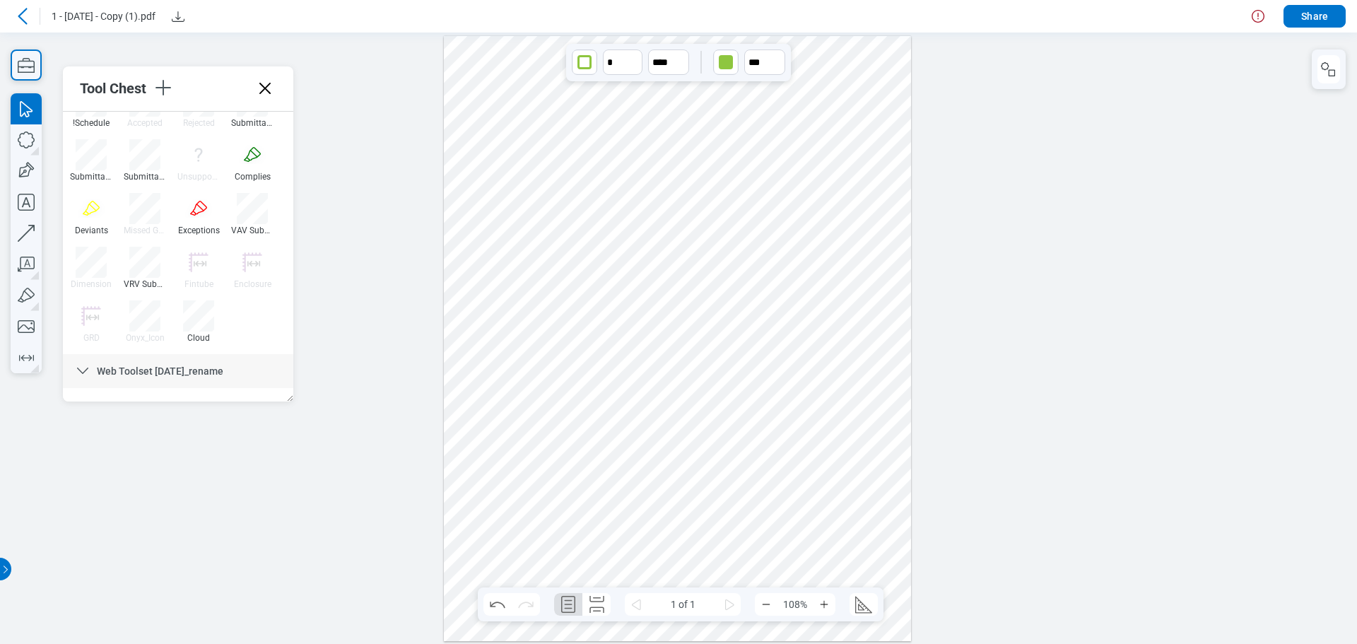
drag, startPoint x: 288, startPoint y: 381, endPoint x: 299, endPoint y: 216, distance: 165.7
click at [559, 227] on div at bounding box center [678, 337] width 468 height 605
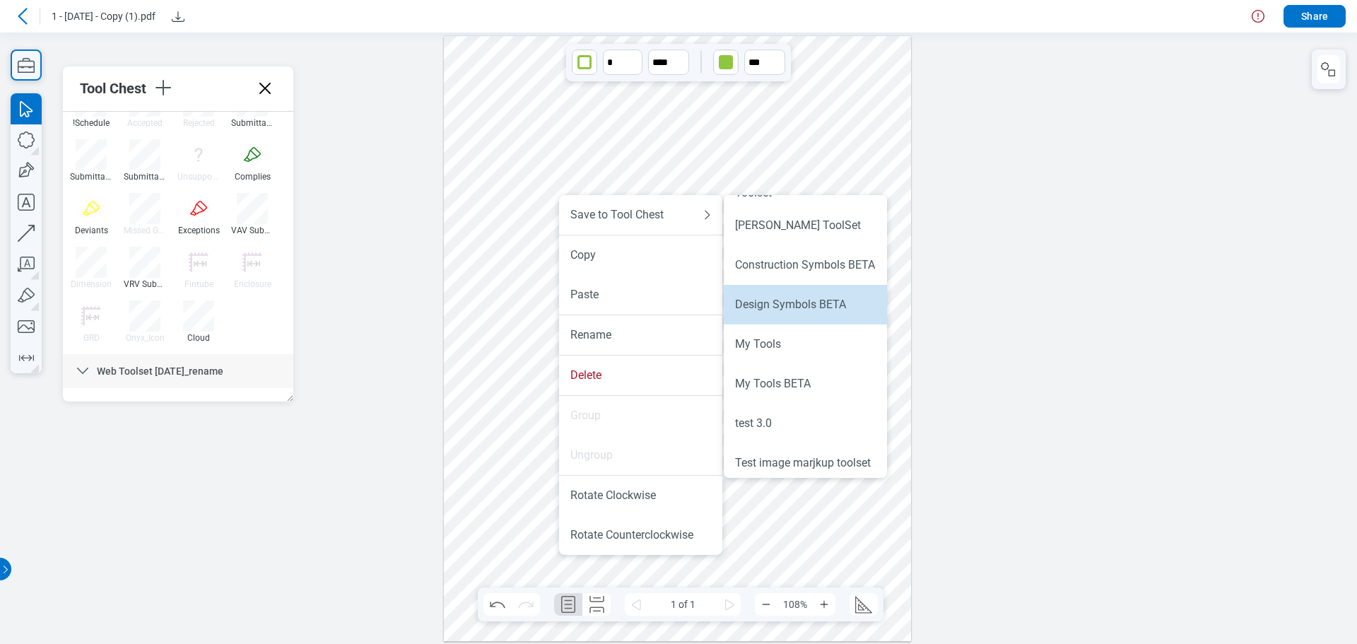
scroll to position [141, 0]
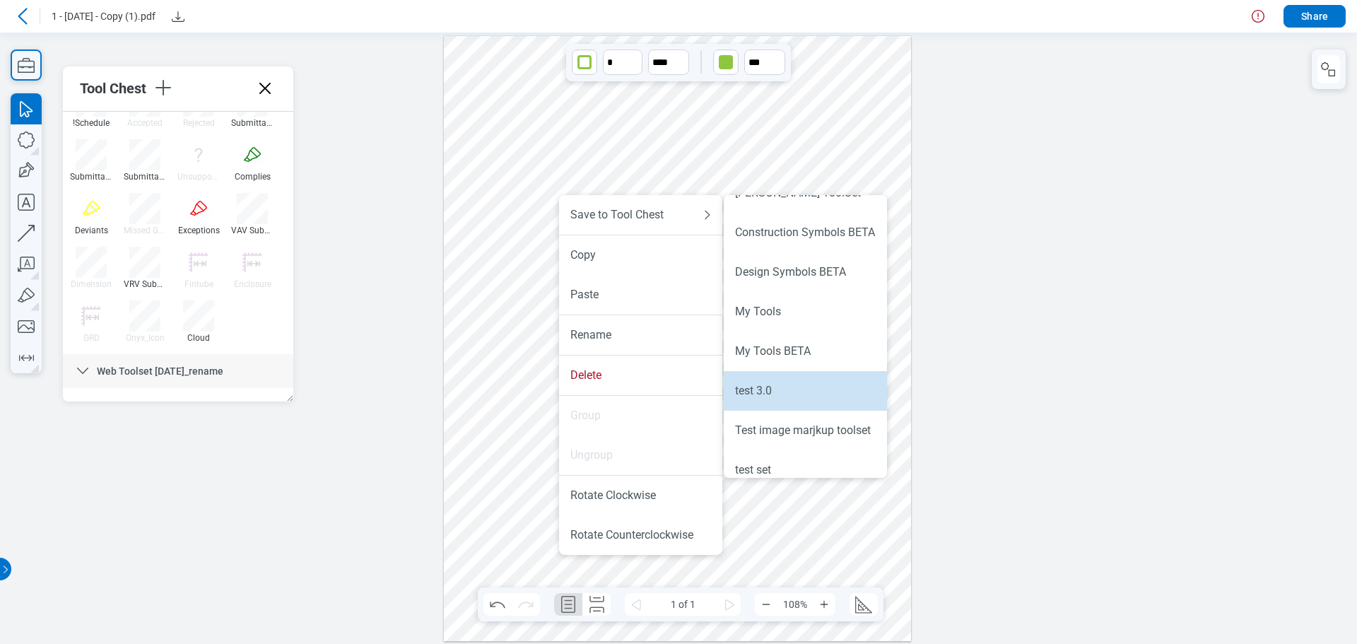
click at [767, 394] on div "test 3.0" at bounding box center [805, 391] width 141 height 14
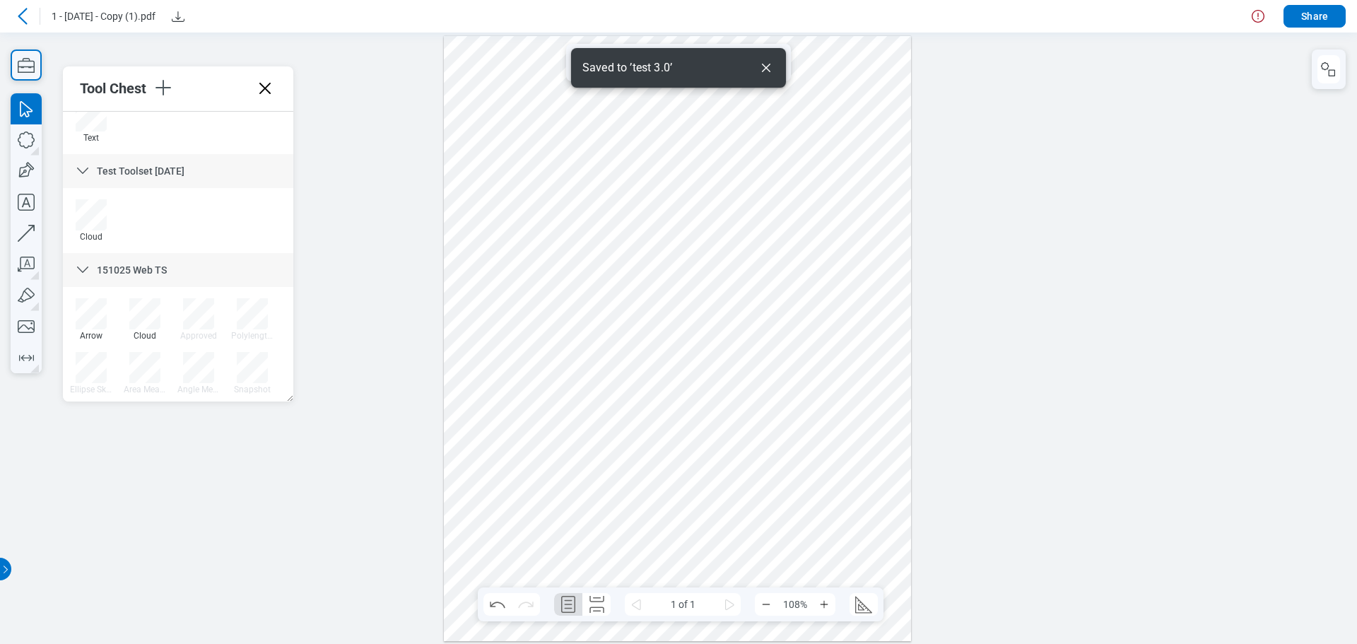
scroll to position [5613, 0]
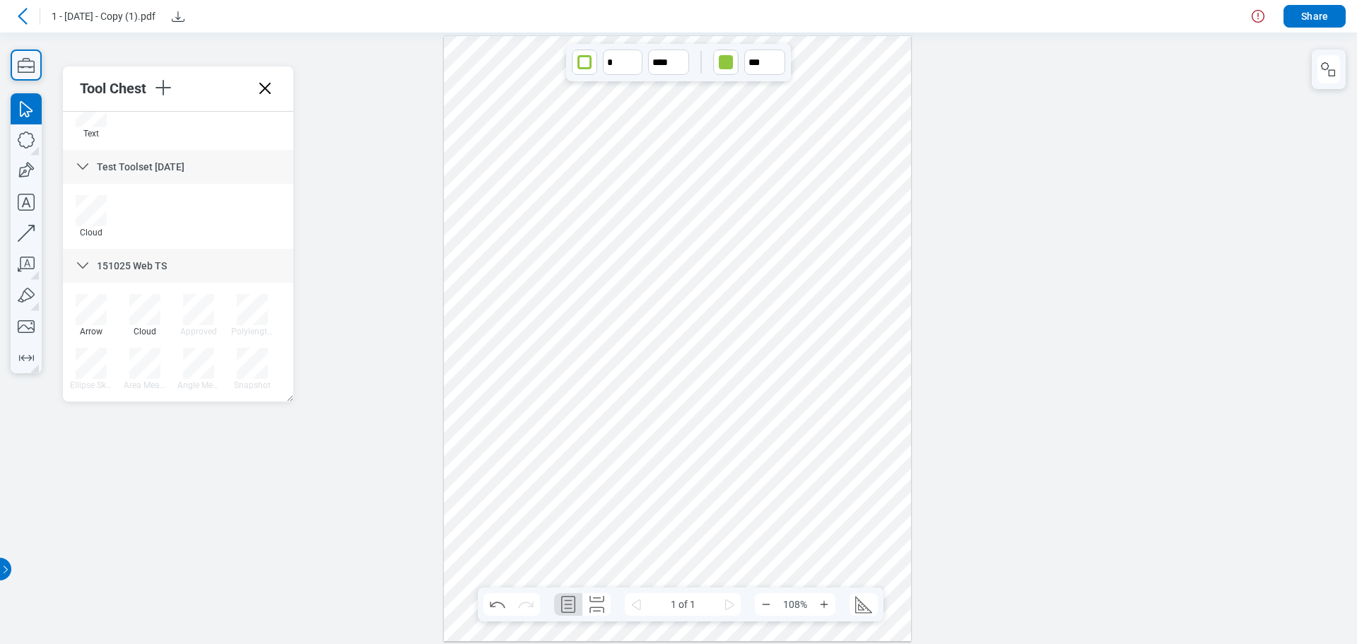
click at [264, 87] on icon at bounding box center [264, 88] width 11 height 11
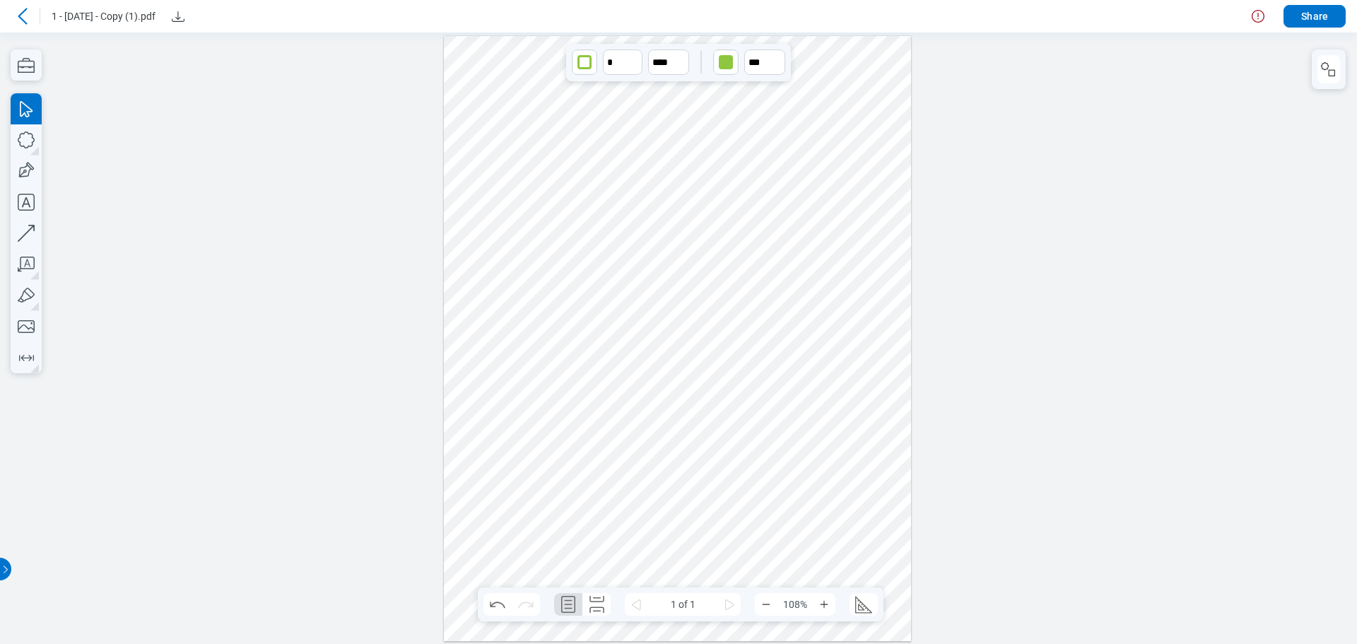
click at [28, 20] on icon at bounding box center [22, 16] width 17 height 17
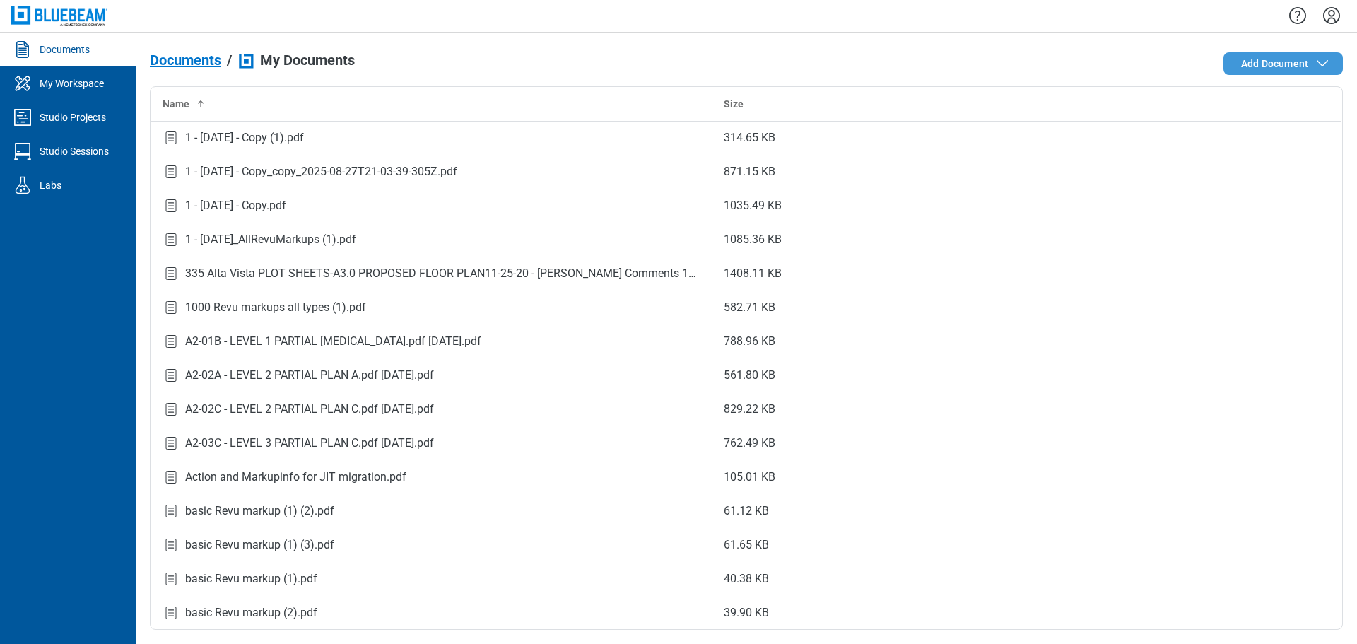
click at [1252, 66] on span "Add Document" at bounding box center [1274, 64] width 67 height 14
click at [1267, 62] on span "Add Document" at bounding box center [1274, 64] width 67 height 14
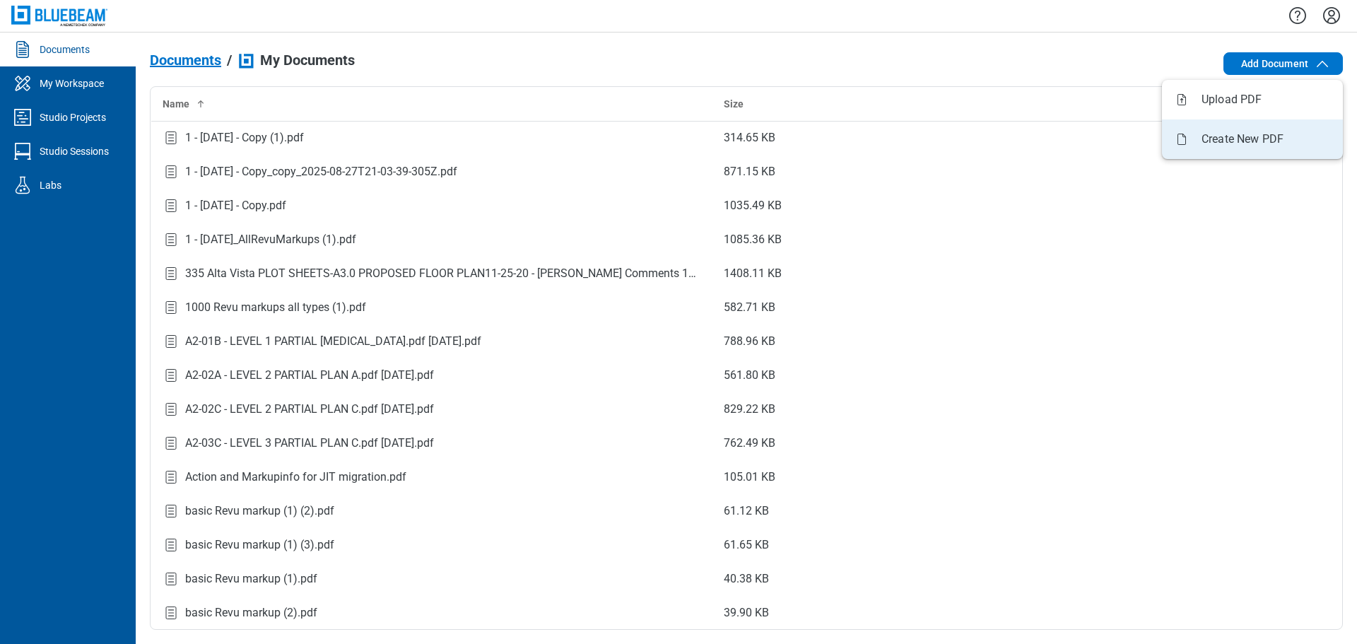
select select "*********"
select select "******"
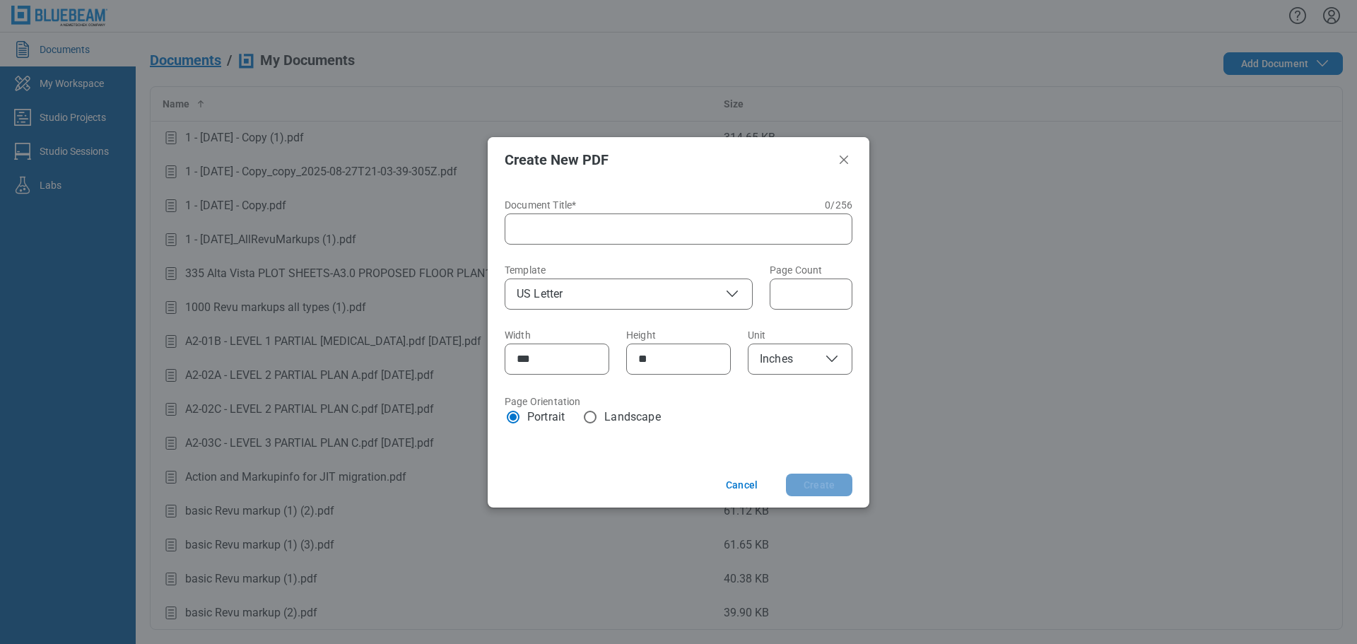
click at [524, 228] on input "Document Title* 0 of 256 characters 0 / 256" at bounding box center [681, 229] width 329 height 17
type input "********"
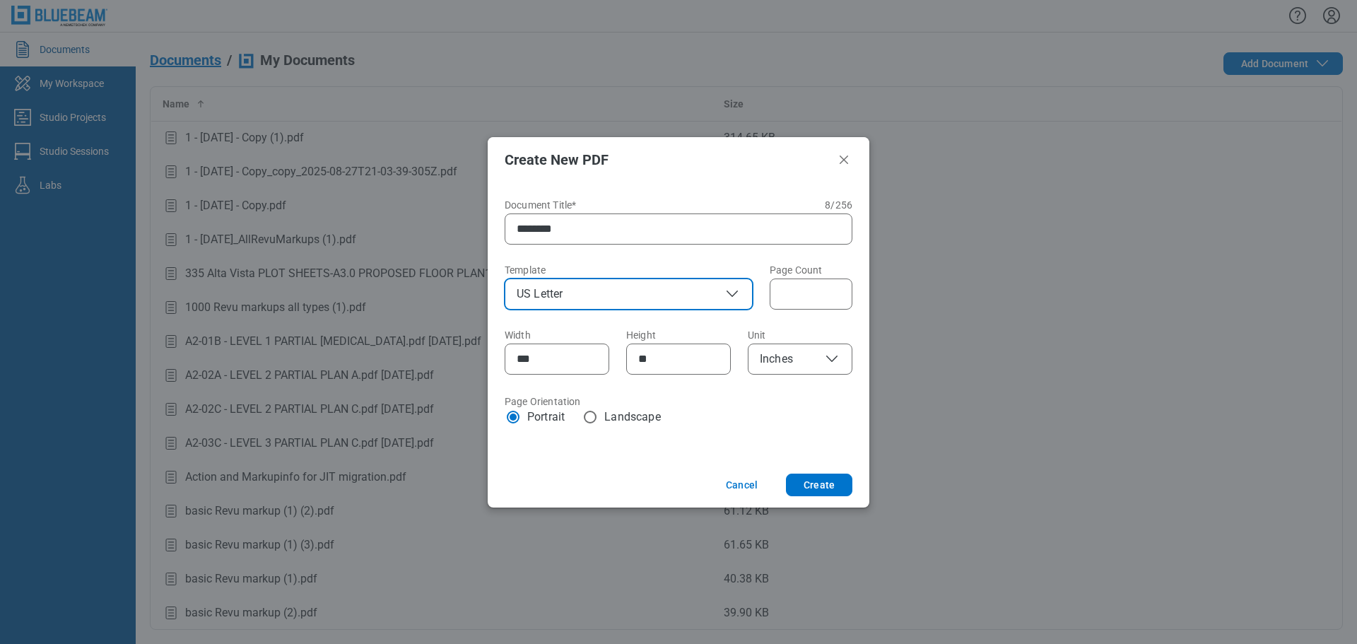
scroll to position [8, 3]
click at [830, 490] on button "Create" at bounding box center [819, 485] width 66 height 23
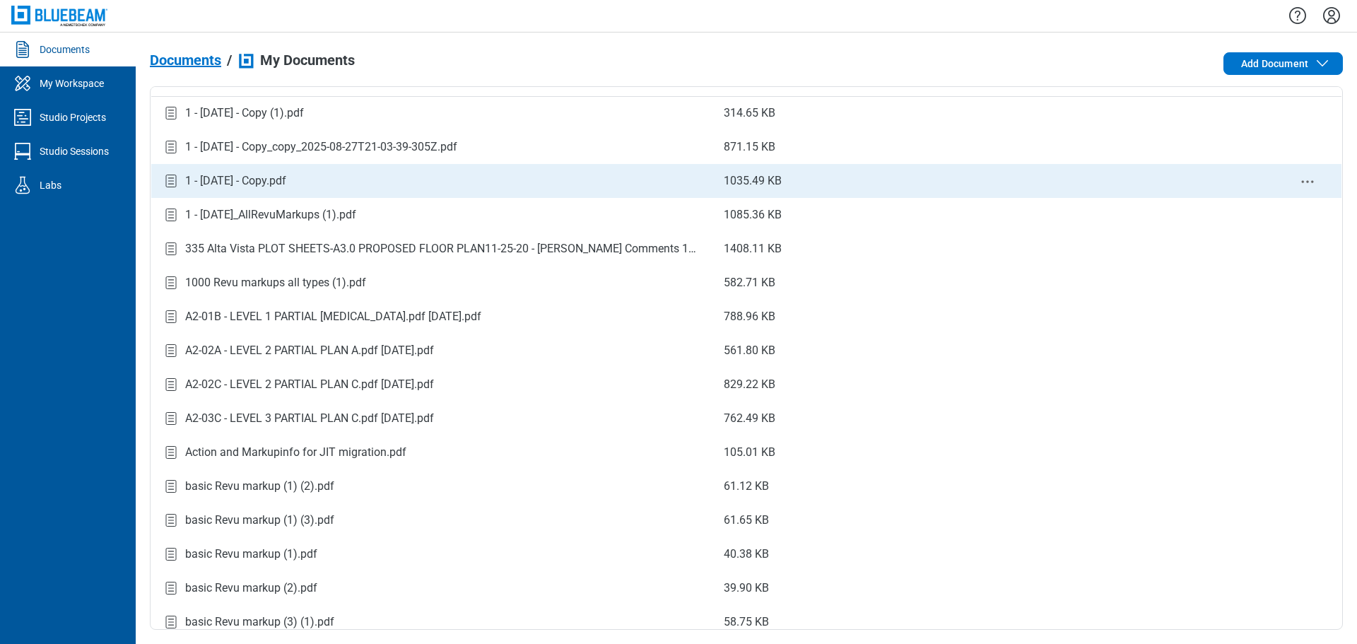
scroll to position [0, 0]
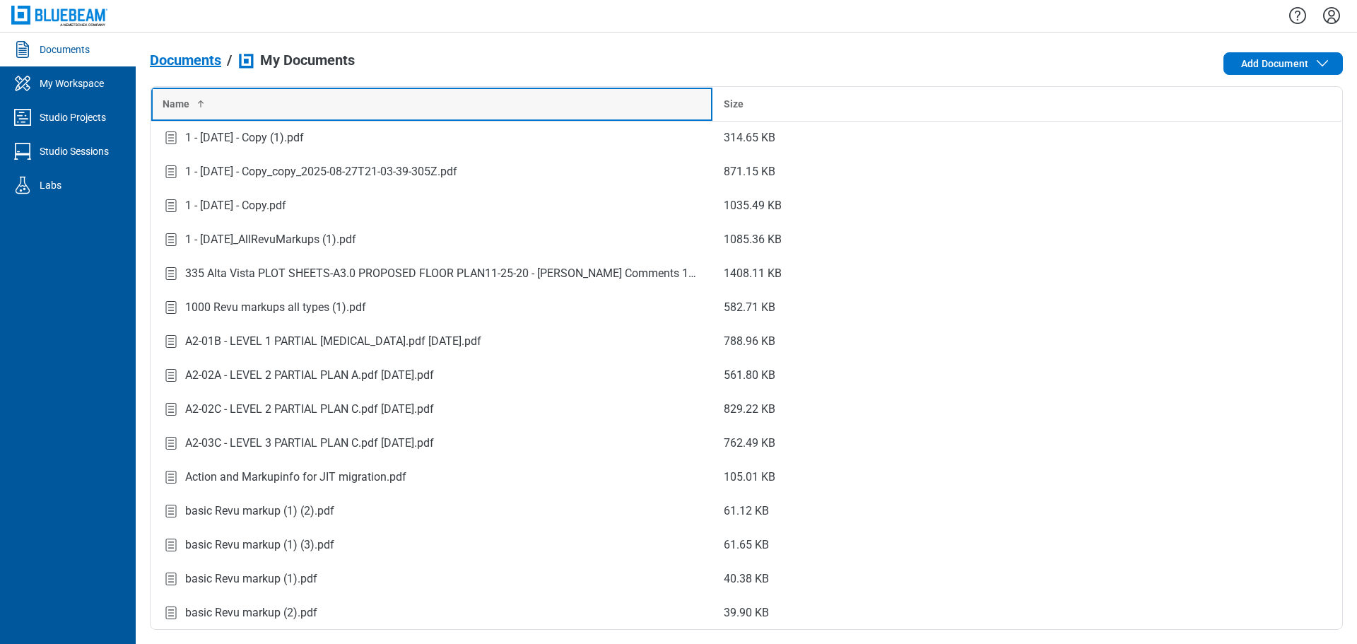
click at [270, 98] on div "Name" at bounding box center [432, 104] width 539 height 14
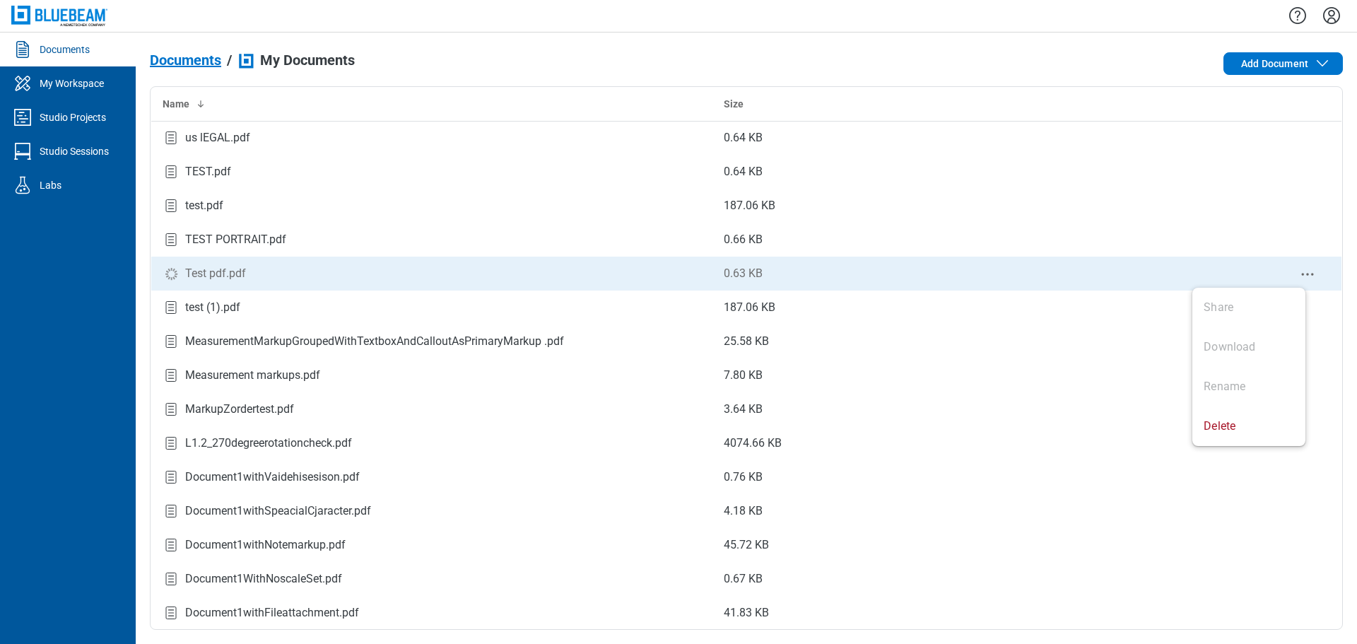
click at [1299, 270] on icon "context-menu" at bounding box center [1307, 274] width 17 height 17
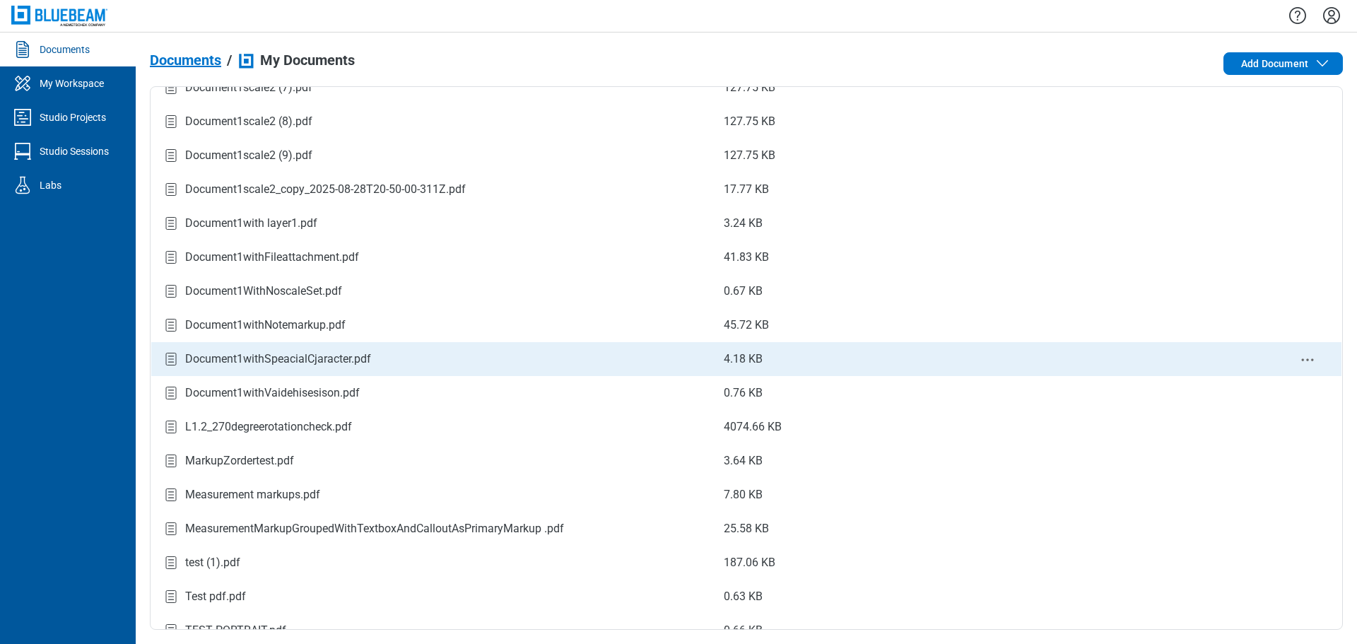
scroll to position [2342, 0]
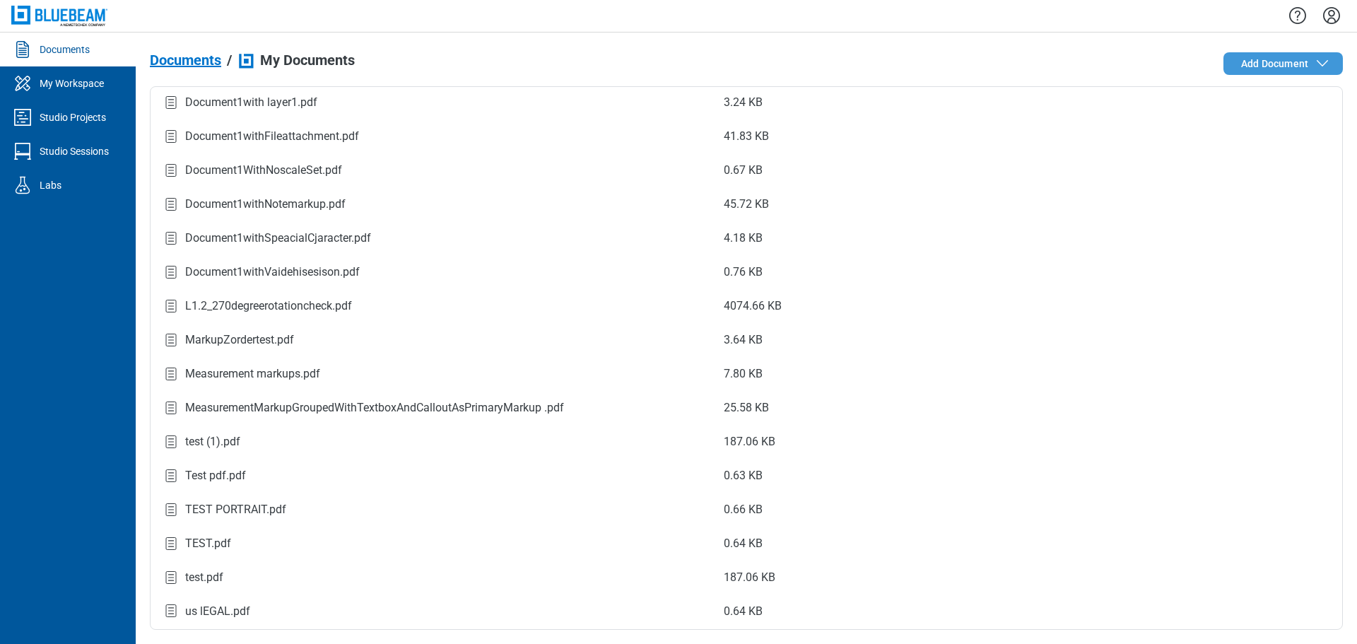
click at [1250, 64] on span "Add Document" at bounding box center [1274, 64] width 67 height 14
click at [1141, 51] on div "Documents / My Documents Add Document Name Size 1 - 12.7.2020 - Copy (1).pdf 31…" at bounding box center [746, 338] width 1193 height 583
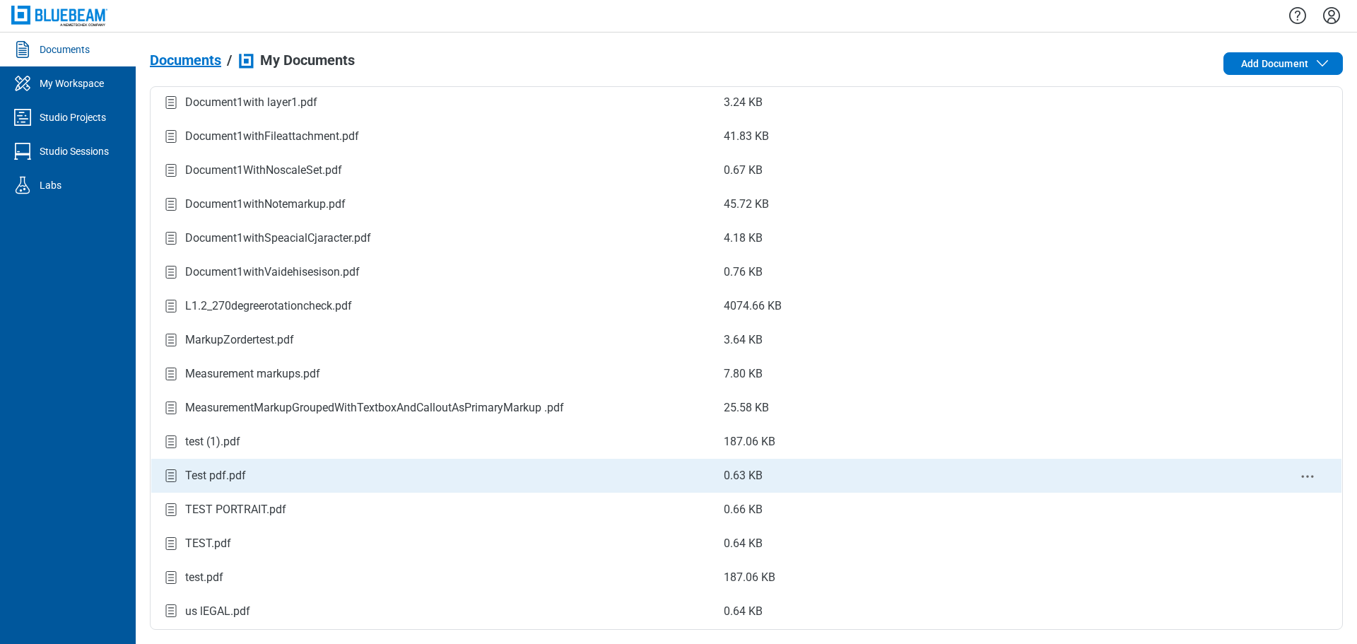
click at [208, 484] on div "Test pdf.pdf" at bounding box center [215, 475] width 61 height 17
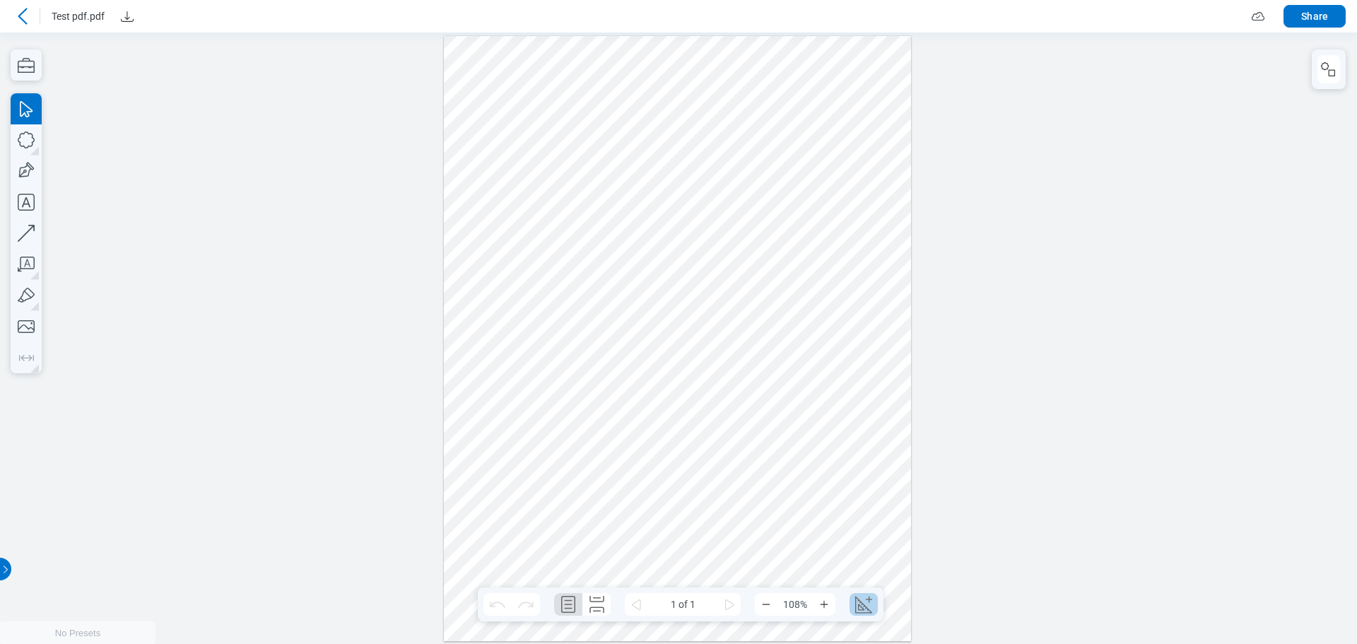
click at [865, 602] on icon "Create Scale" at bounding box center [863, 604] width 23 height 23
select select "**"
select select "***"
select select "**********"
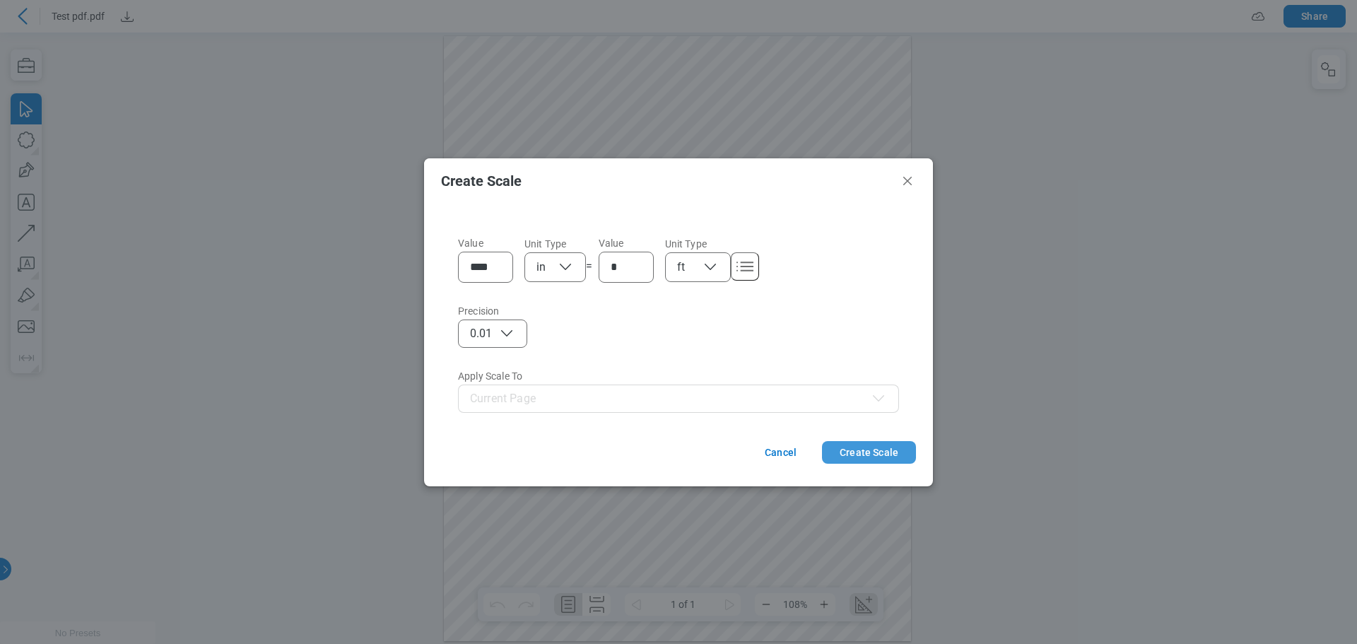
drag, startPoint x: 854, startPoint y: 447, endPoint x: 850, endPoint y: 421, distance: 27.1
click at [854, 447] on button "Create Scale" at bounding box center [869, 452] width 94 height 23
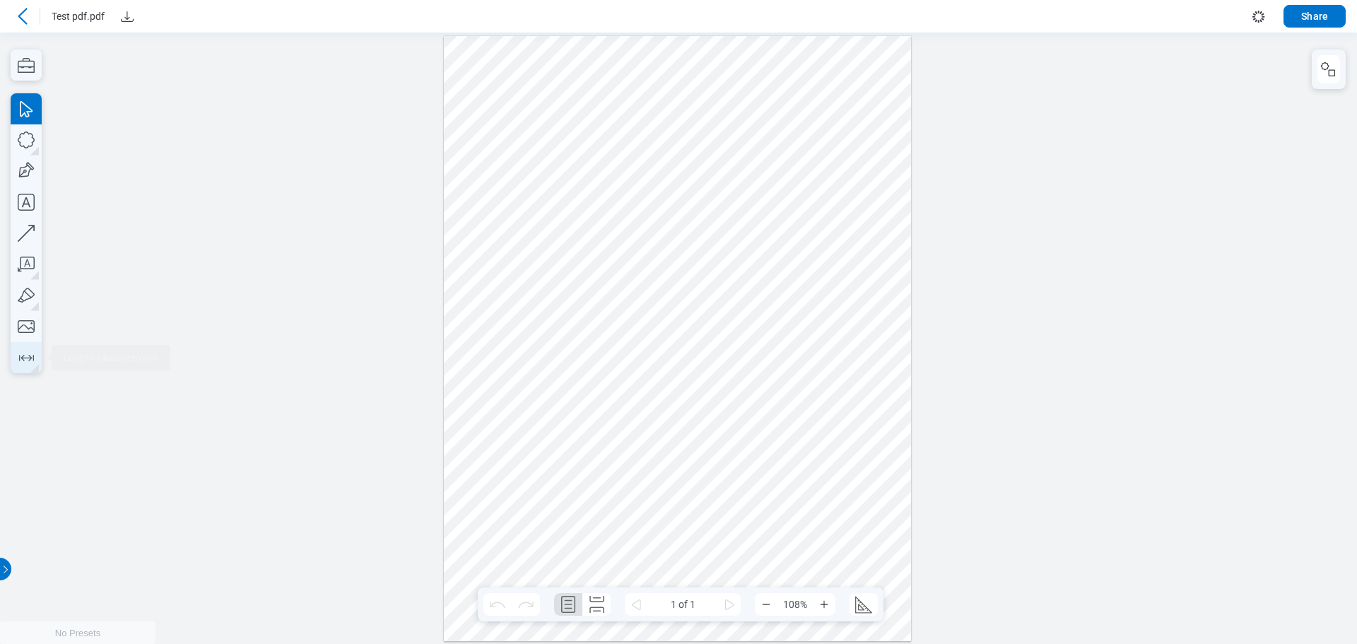
click at [26, 354] on icon "button" at bounding box center [26, 357] width 23 height 23
drag, startPoint x: 663, startPoint y: 204, endPoint x: 678, endPoint y: 204, distance: 14.8
click at [678, 204] on div at bounding box center [678, 337] width 468 height 605
click at [724, 368] on div at bounding box center [678, 337] width 468 height 605
click at [34, 233] on icon "button" at bounding box center [26, 233] width 31 height 31
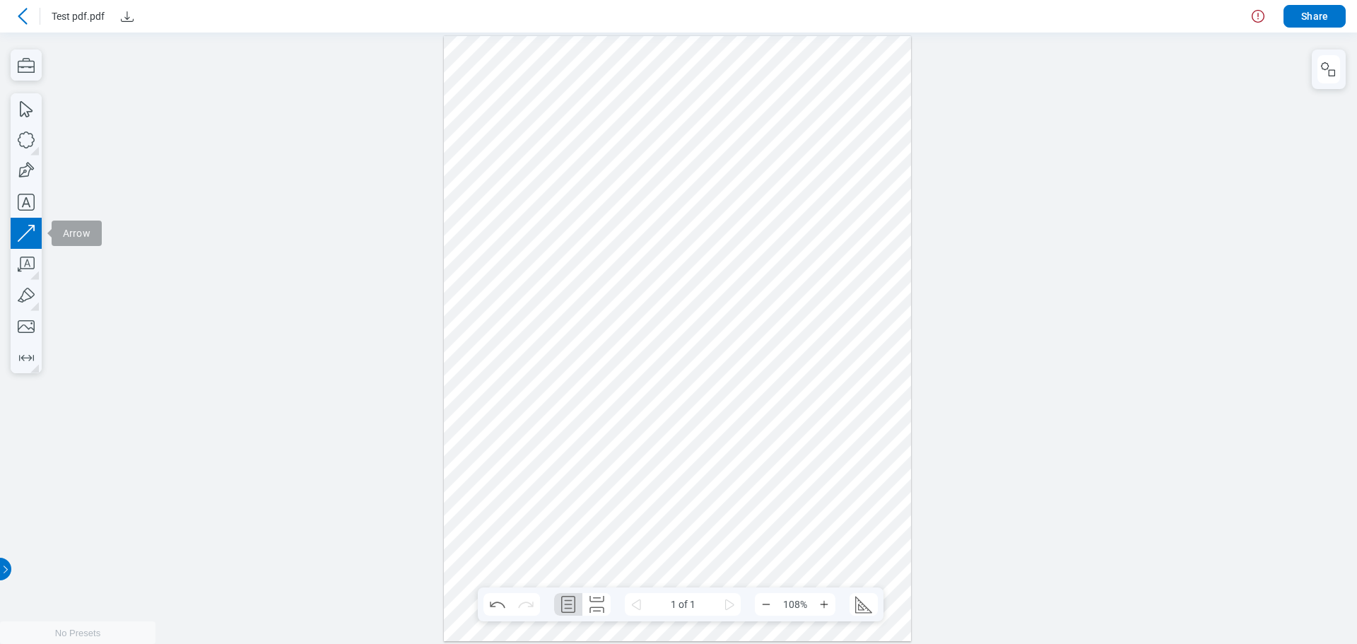
drag, startPoint x: 710, startPoint y: 280, endPoint x: 747, endPoint y: 245, distance: 51.5
click at [747, 245] on div at bounding box center [678, 337] width 468 height 605
drag, startPoint x: 823, startPoint y: 252, endPoint x: 462, endPoint y: 146, distance: 375.5
click at [813, 249] on div at bounding box center [678, 337] width 468 height 605
click at [34, 145] on icon "button" at bounding box center [26, 139] width 31 height 31
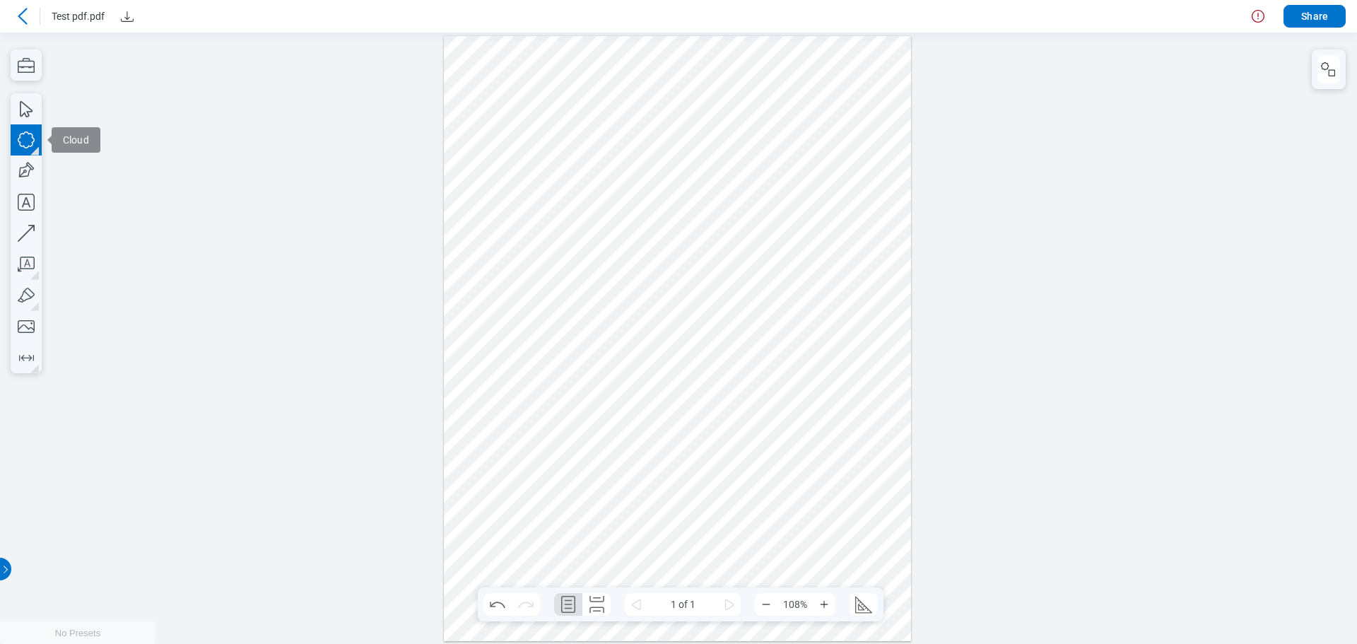
drag, startPoint x: 643, startPoint y: 136, endPoint x: 671, endPoint y: 151, distance: 31.6
click at [671, 151] on div at bounding box center [678, 337] width 468 height 605
click at [764, 163] on div at bounding box center [678, 337] width 468 height 605
click at [31, 142] on icon "button" at bounding box center [26, 139] width 31 height 31
drag, startPoint x: 565, startPoint y: 312, endPoint x: 657, endPoint y: 393, distance: 121.7
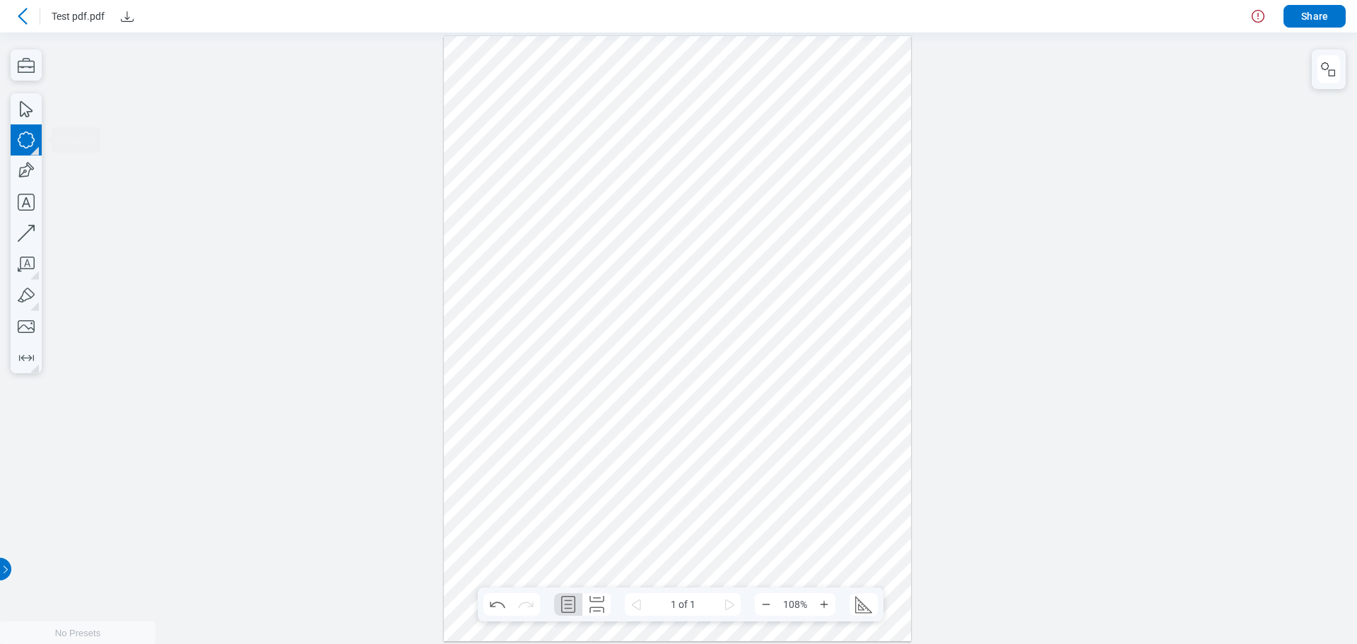
click at [657, 393] on div at bounding box center [678, 337] width 468 height 605
click at [782, 440] on div at bounding box center [678, 337] width 468 height 605
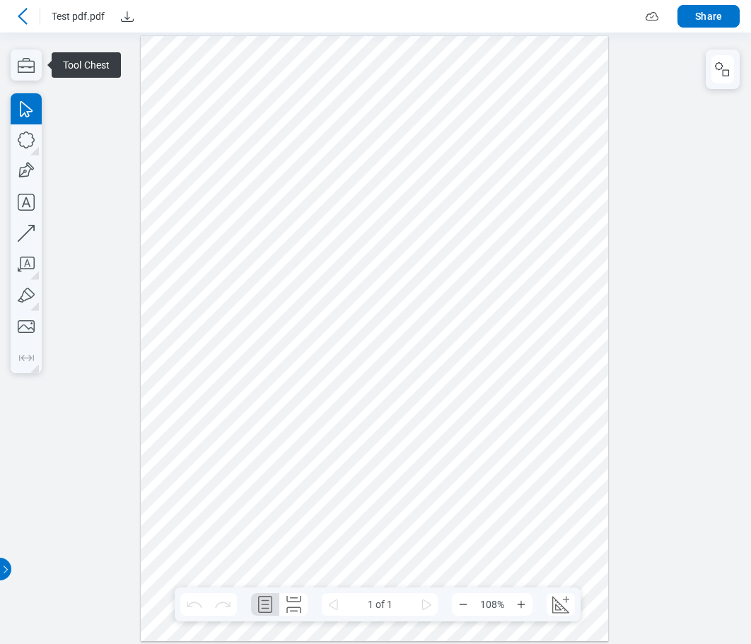
click at [377, 195] on div at bounding box center [375, 337] width 468 height 605
click at [22, 139] on icon "button" at bounding box center [26, 139] width 31 height 31
drag, startPoint x: 334, startPoint y: 198, endPoint x: 384, endPoint y: 249, distance: 72.0
click at [384, 249] on div at bounding box center [375, 337] width 468 height 605
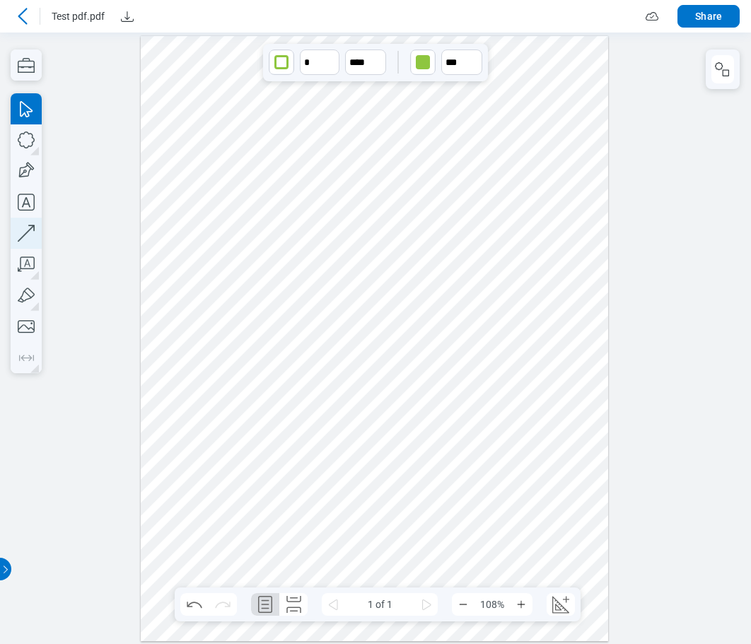
click at [16, 234] on icon "button" at bounding box center [26, 233] width 31 height 31
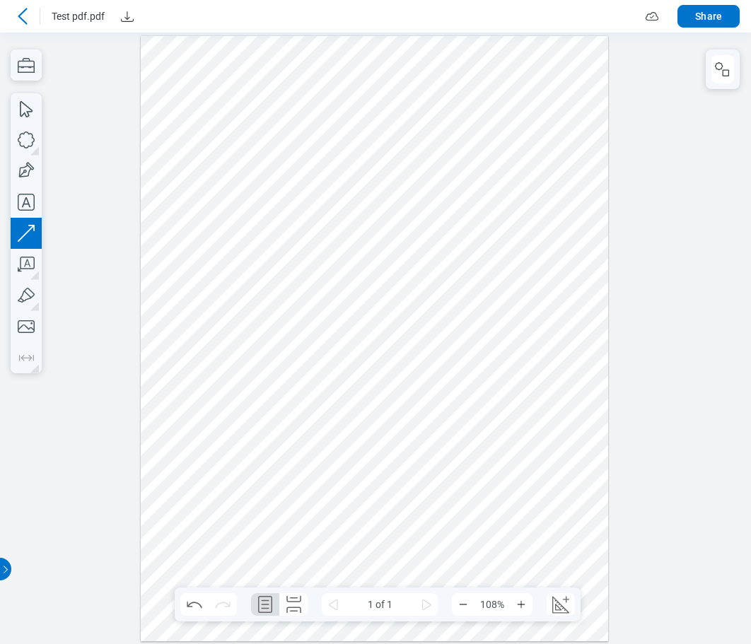
drag, startPoint x: 303, startPoint y: 387, endPoint x: 411, endPoint y: 359, distance: 110.9
click at [368, 347] on div at bounding box center [375, 337] width 468 height 605
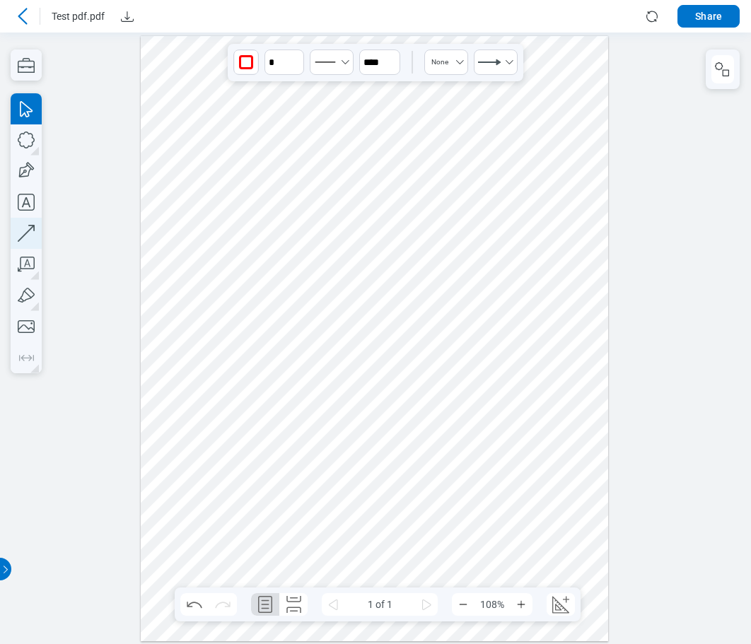
click at [26, 231] on icon "button" at bounding box center [26, 233] width 31 height 31
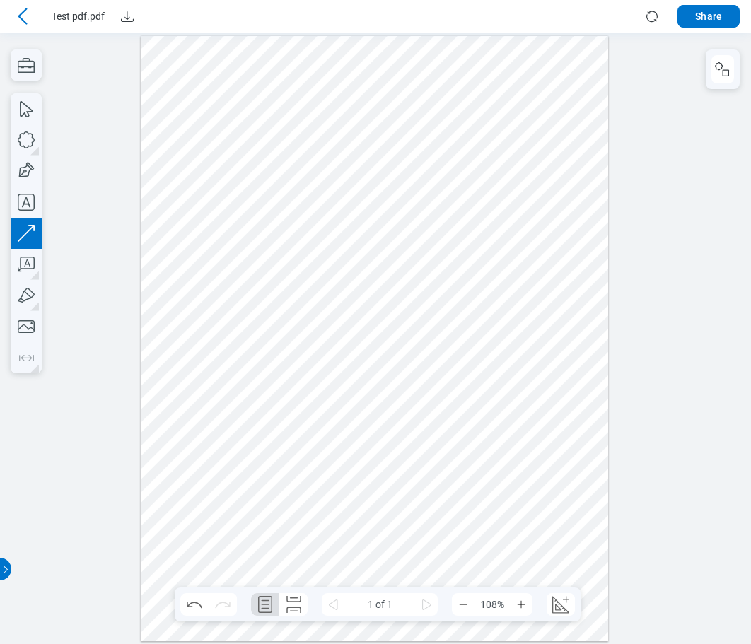
drag, startPoint x: 469, startPoint y: 286, endPoint x: 444, endPoint y: 408, distance: 124.7
click at [444, 408] on div at bounding box center [375, 337] width 468 height 605
click at [532, 409] on div at bounding box center [375, 337] width 468 height 605
click at [25, 18] on icon at bounding box center [22, 16] width 17 height 17
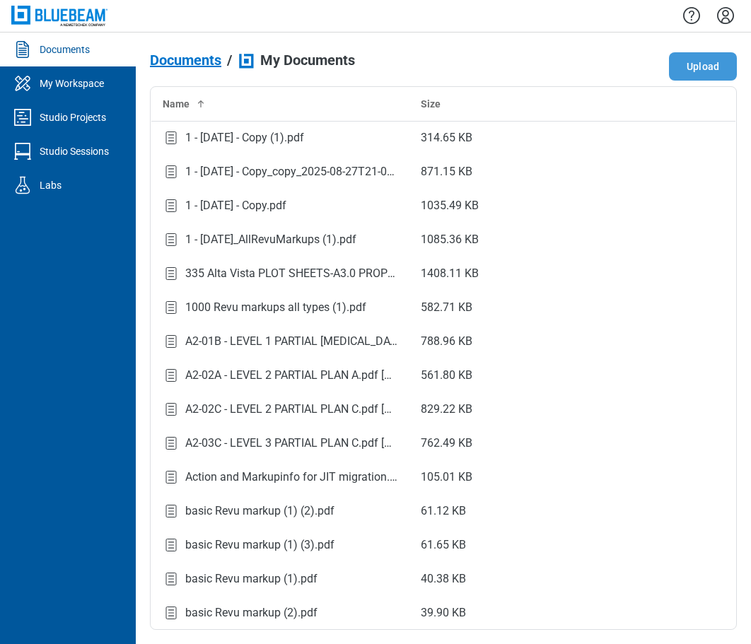
click at [689, 64] on button "Upload" at bounding box center [703, 66] width 68 height 28
click at [704, 71] on button "Upload" at bounding box center [703, 66] width 68 height 28
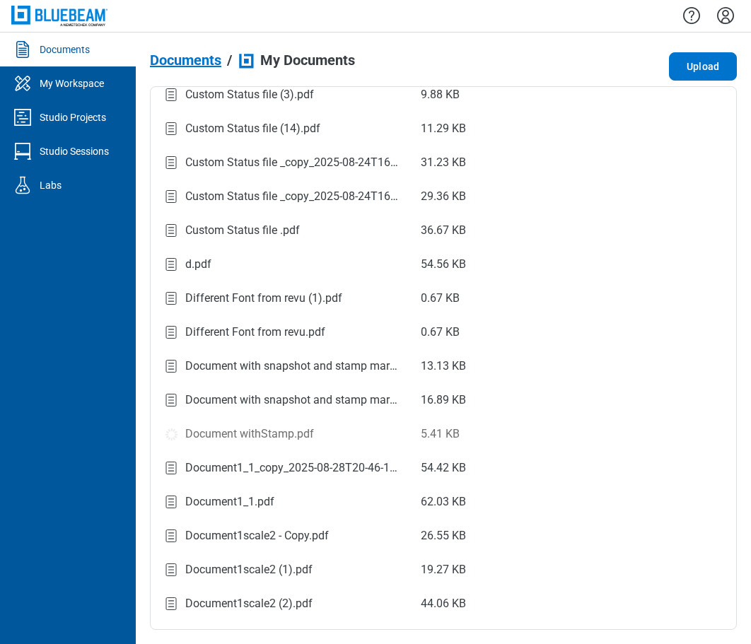
scroll to position [1481, 0]
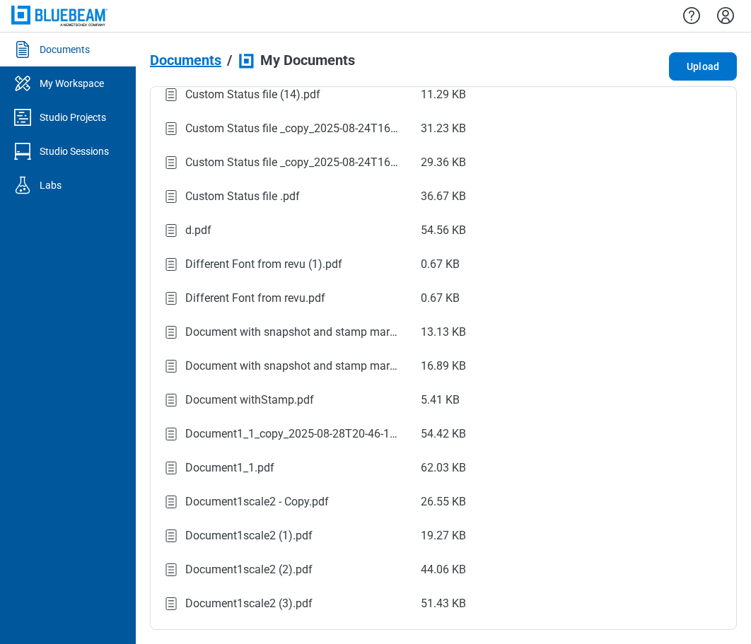
scroll to position [1484, 0]
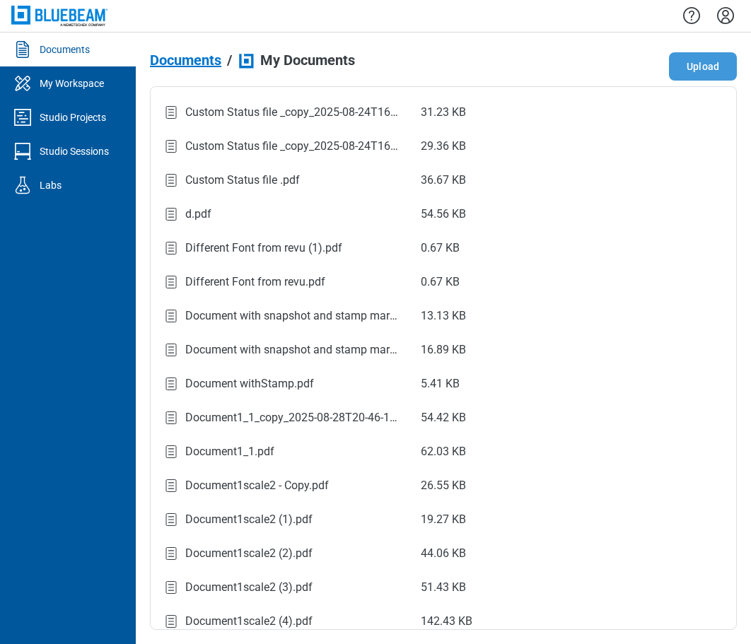
click at [694, 66] on button "Upload" at bounding box center [703, 66] width 68 height 28
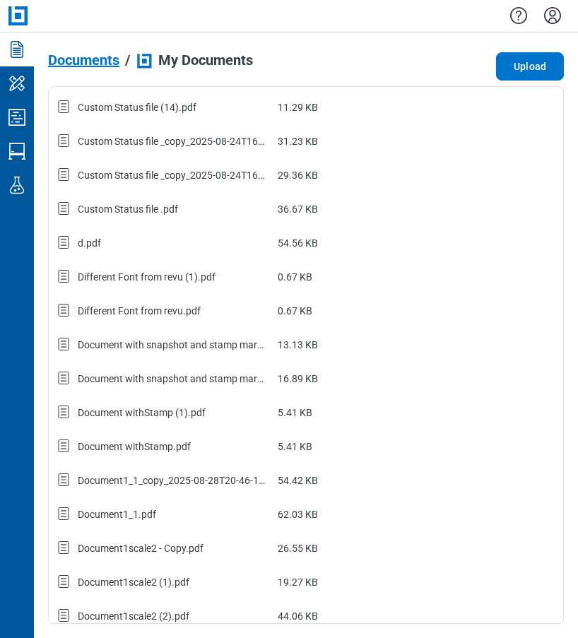
scroll to position [1484, 0]
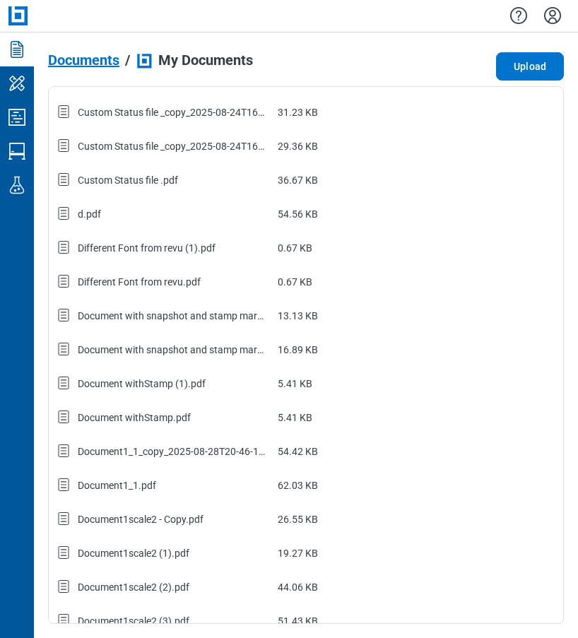
drag, startPoint x: 545, startPoint y: 19, endPoint x: 556, endPoint y: 33, distance: 17.7
click at [545, 19] on icon "Settings" at bounding box center [552, 15] width 17 height 17
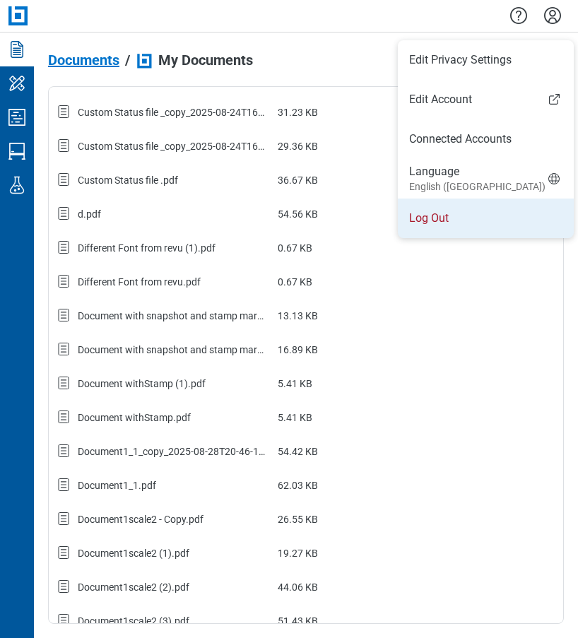
click at [448, 218] on li "Log Out" at bounding box center [486, 219] width 176 height 40
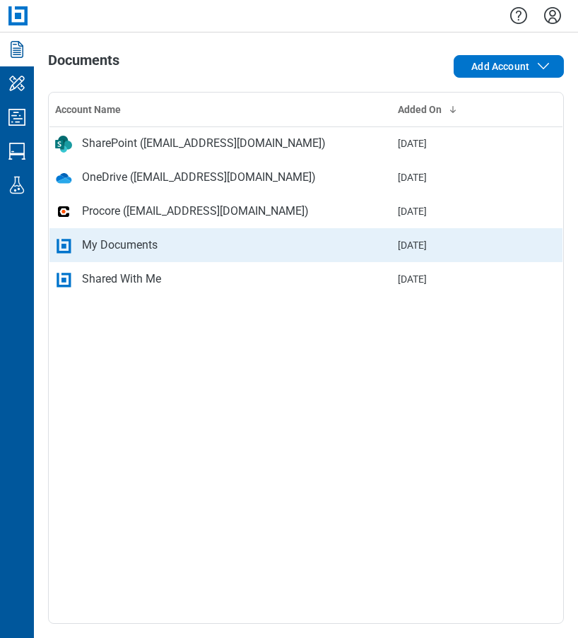
click at [113, 237] on div "My Documents" at bounding box center [120, 245] width 76 height 17
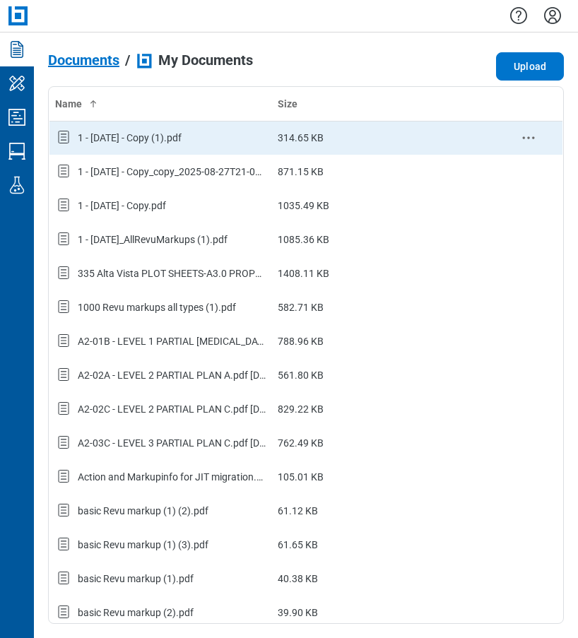
click at [522, 139] on icon "context-menu" at bounding box center [528, 137] width 17 height 17
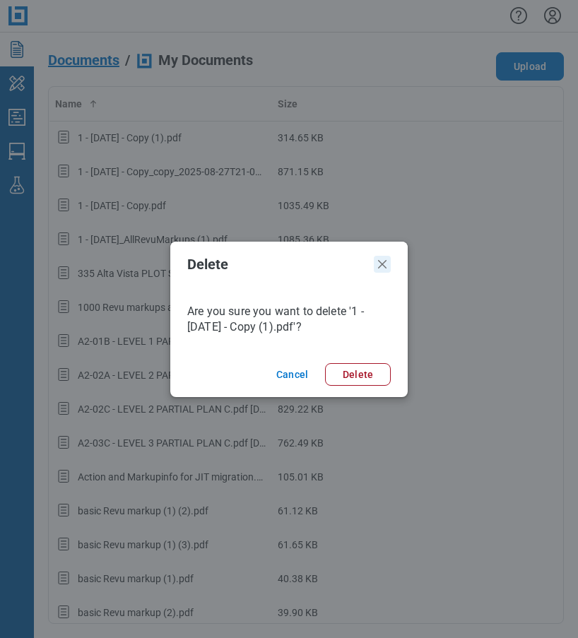
click at [385, 265] on icon "Close" at bounding box center [382, 264] width 17 height 17
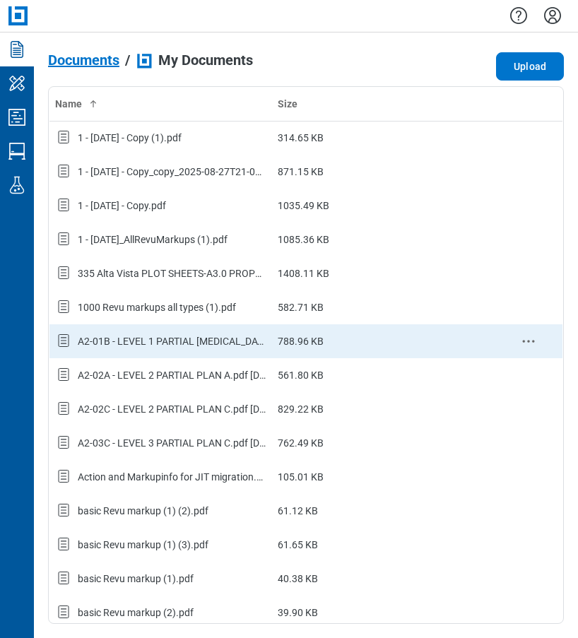
click at [528, 341] on circle "context-menu" at bounding box center [529, 342] width 2 height 2
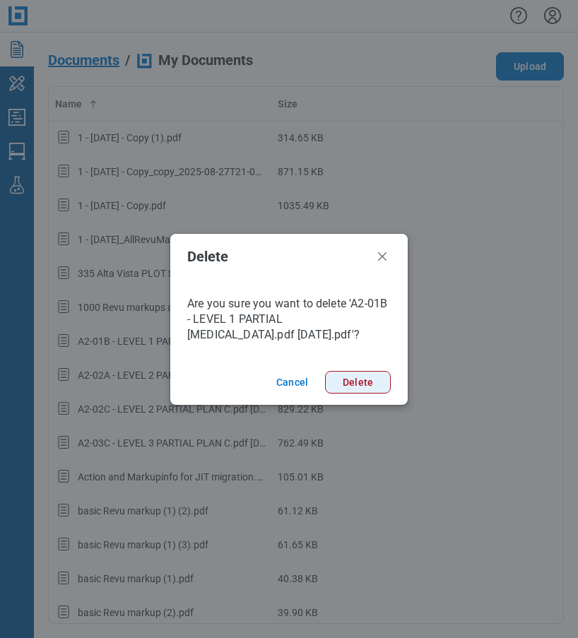
click at [372, 384] on button "Delete" at bounding box center [358, 382] width 66 height 23
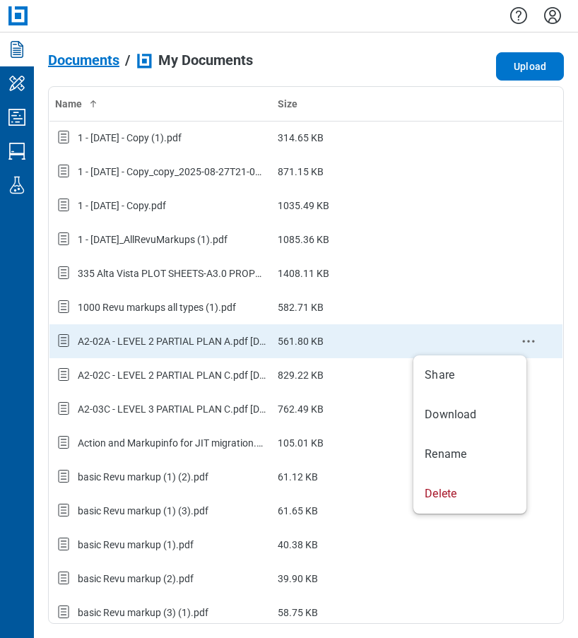
click at [520, 337] on icon "context-menu" at bounding box center [528, 341] width 17 height 17
click at [522, 340] on icon "context-menu" at bounding box center [528, 341] width 17 height 17
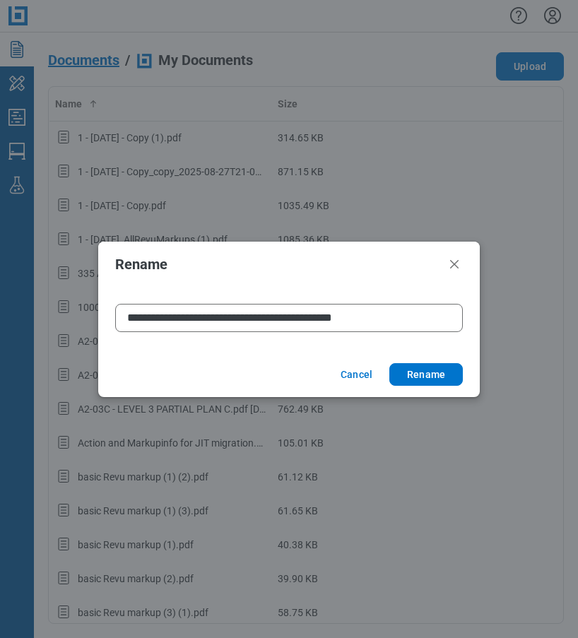
click at [374, 315] on input "**********" at bounding box center [289, 318] width 348 height 28
type input "**********"
click at [389, 363] on button "Rename" at bounding box center [426, 374] width 74 height 23
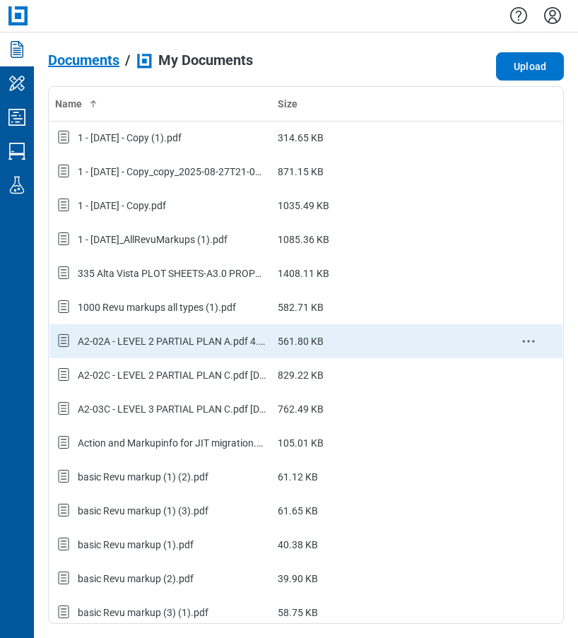
click at [203, 353] on td "A2-02A - LEVEL 2 PARTIAL PLAN A.pdf 4.5.202_rename.pdf" at bounding box center [160, 341] width 223 height 34
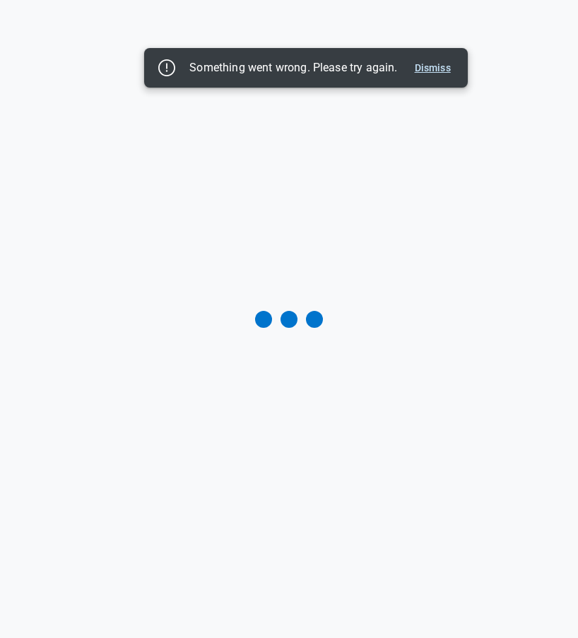
click at [428, 62] on button "Dismiss" at bounding box center [432, 67] width 47 height 17
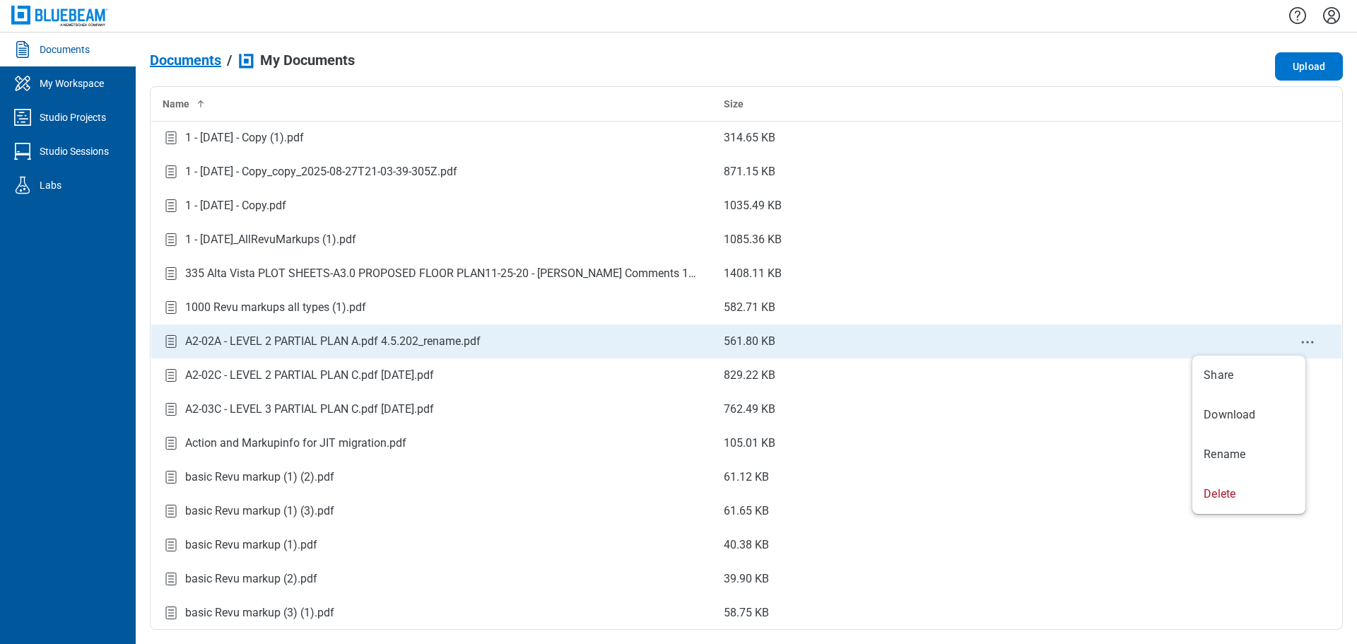
click at [577, 340] on icon "context-menu" at bounding box center [1307, 342] width 17 height 17
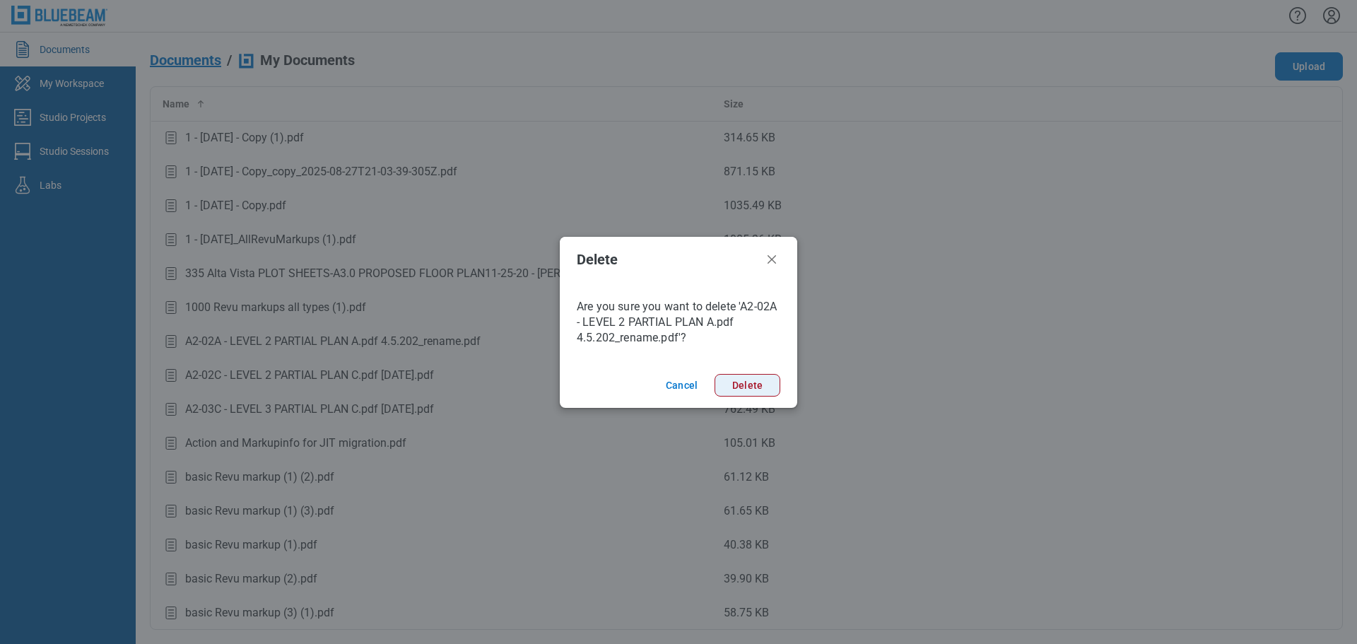
click at [577, 389] on button "Delete" at bounding box center [748, 385] width 66 height 23
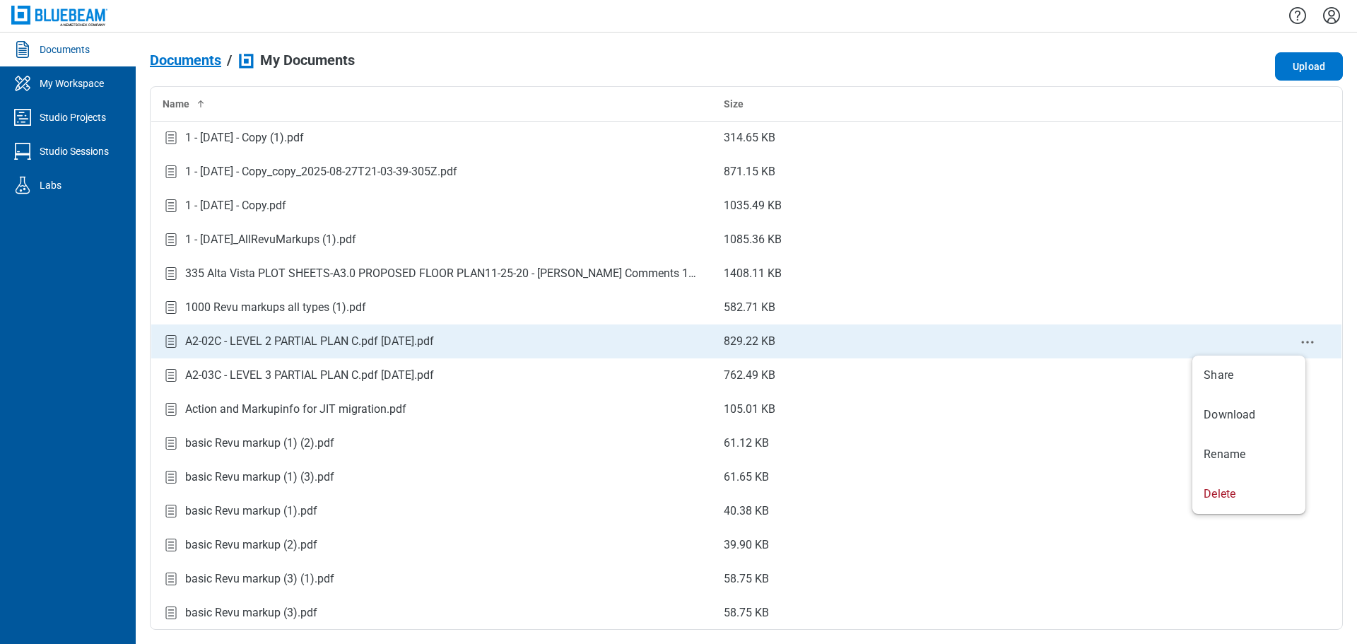
click at [577, 339] on icon "context-menu" at bounding box center [1307, 342] width 17 height 17
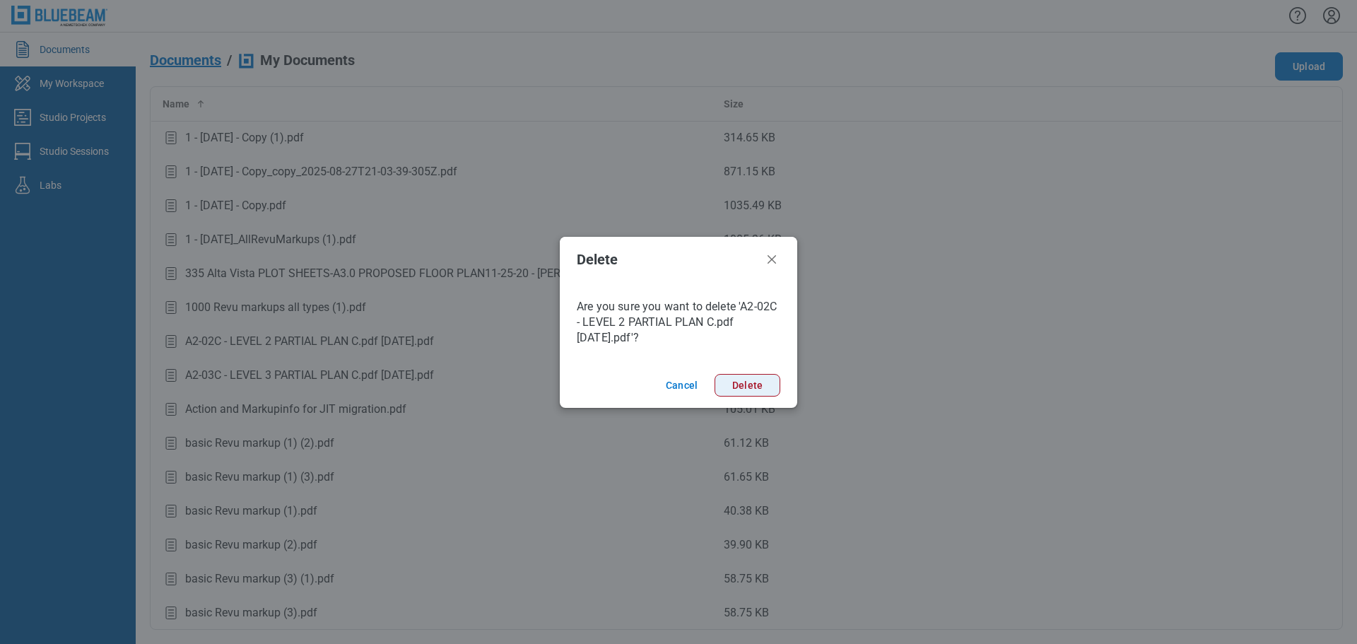
click at [577, 389] on button "Delete" at bounding box center [748, 385] width 66 height 23
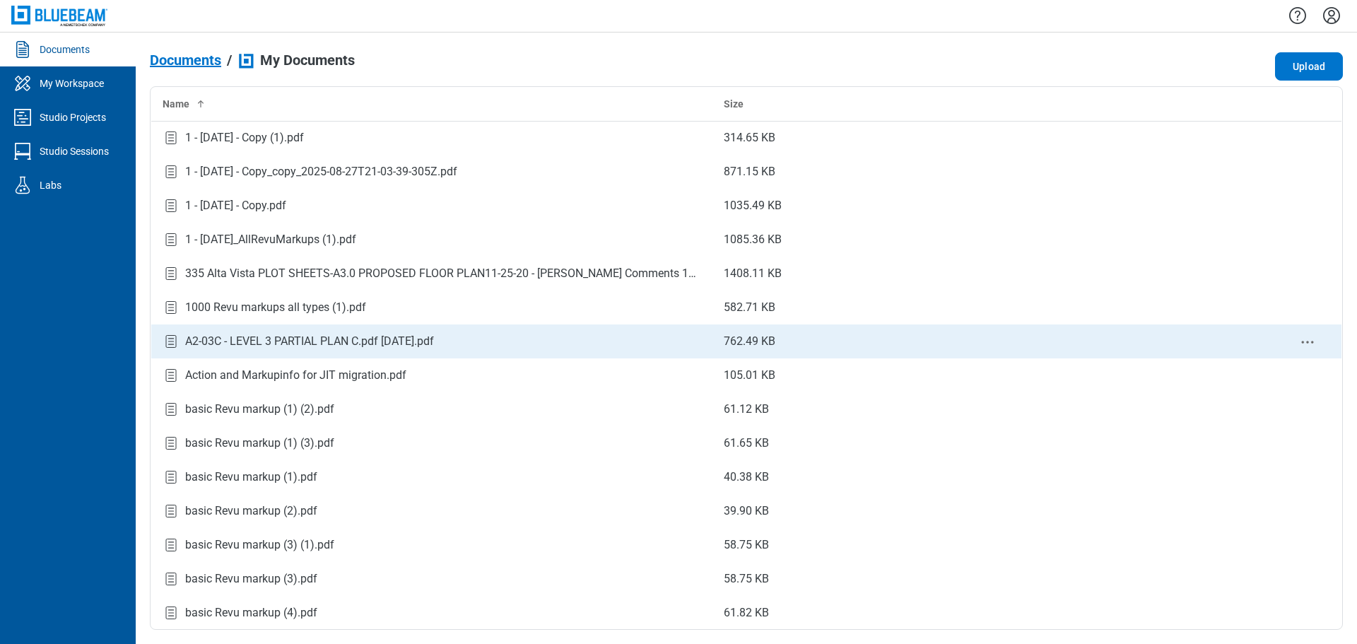
click at [577, 341] on icon "context-menu" at bounding box center [1307, 342] width 17 height 17
click at [380, 339] on div "A2-03C - LEVEL 3 PARTIAL PLAN C.pdf 4.5.2021.pdf" at bounding box center [309, 341] width 249 height 17
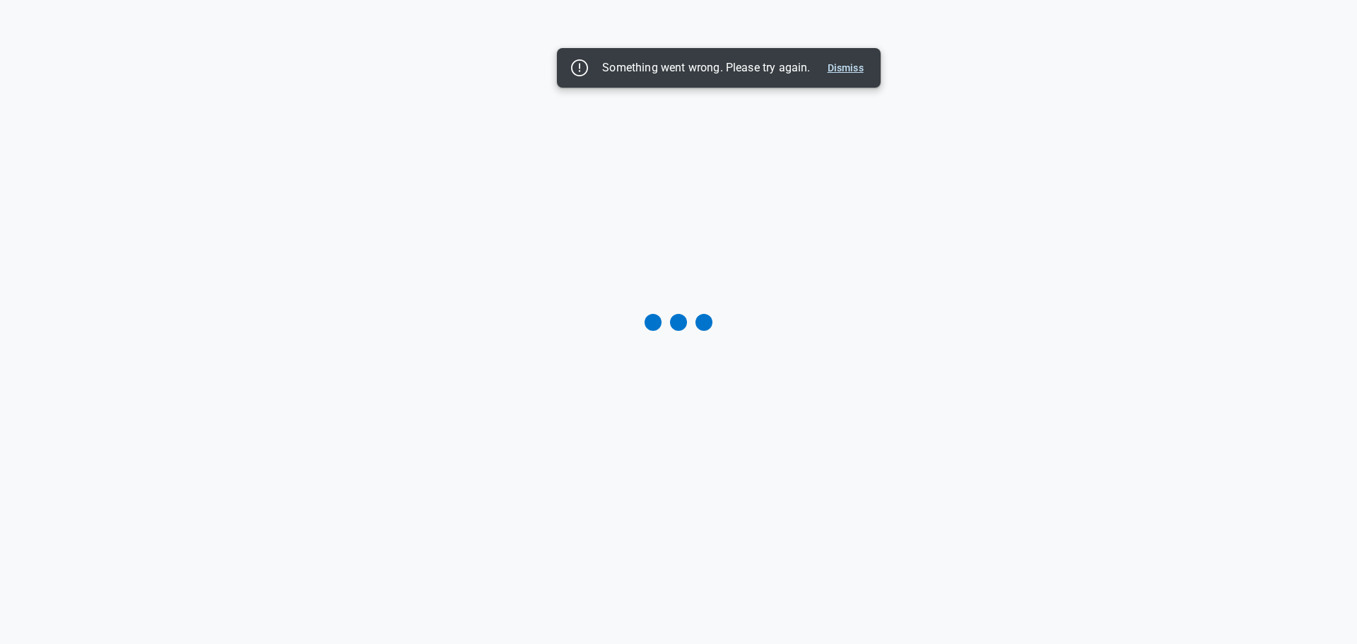
click at [577, 75] on button "Dismiss" at bounding box center [845, 67] width 47 height 17
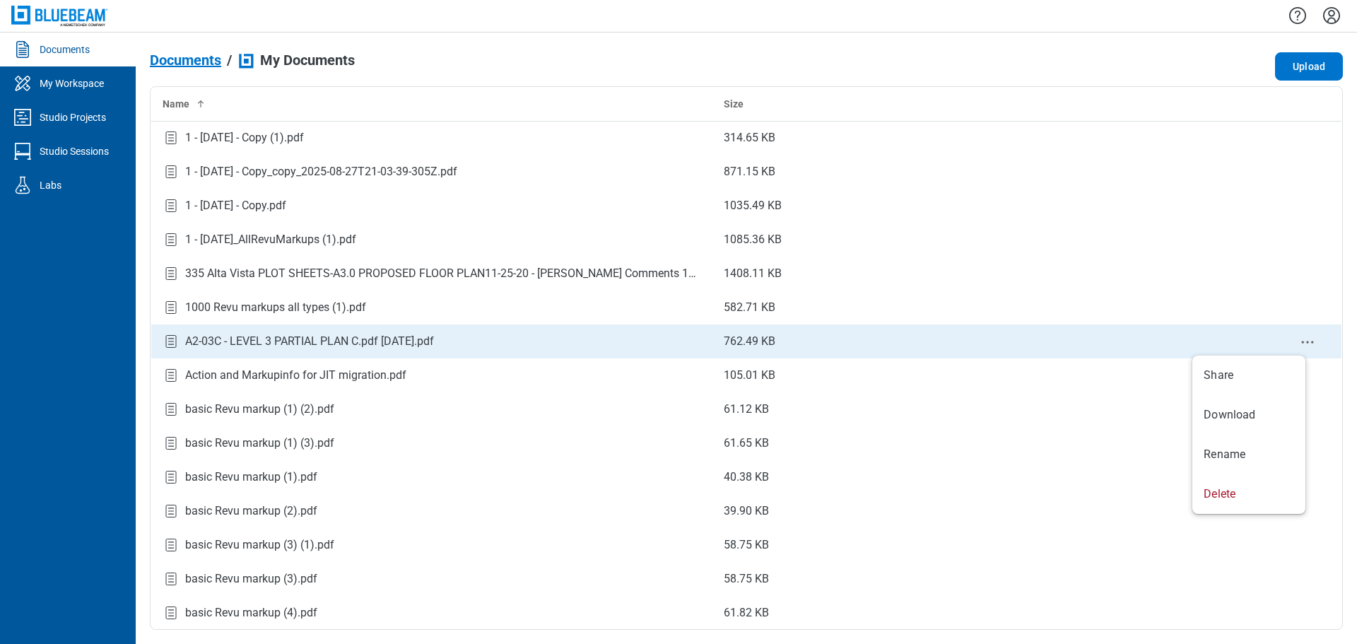
click at [577, 340] on icon "context-menu" at bounding box center [1307, 342] width 17 height 17
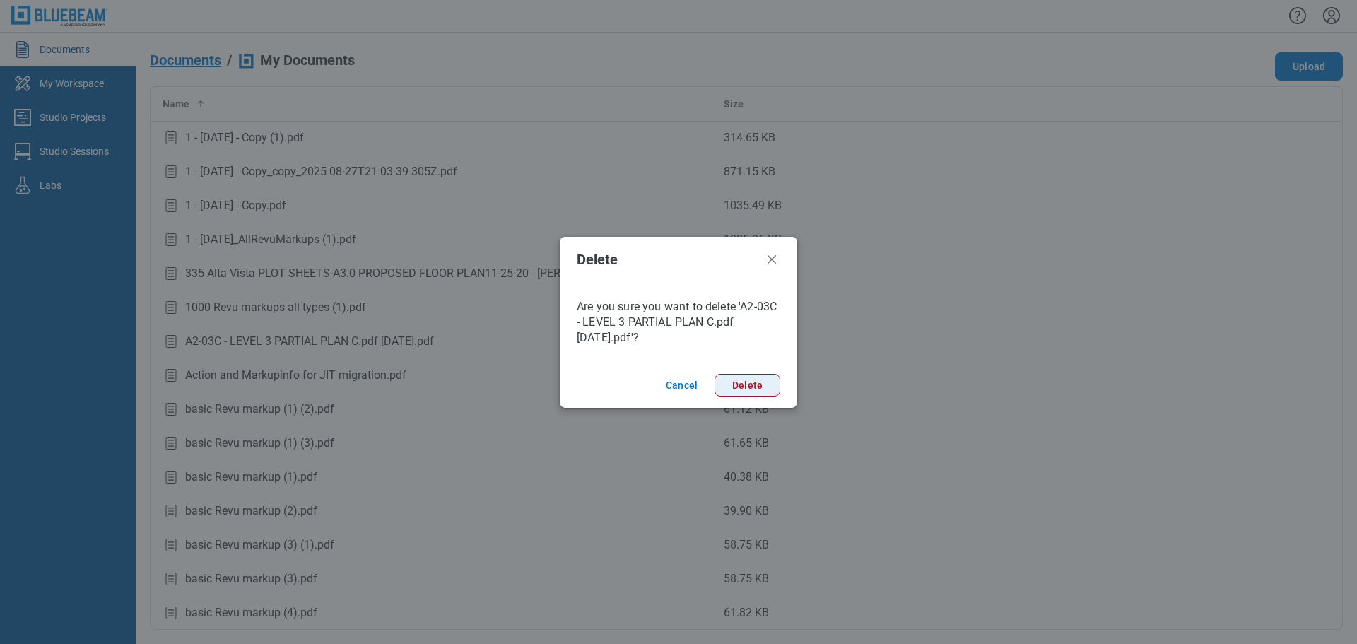
click at [577, 381] on button "Delete" at bounding box center [748, 385] width 66 height 23
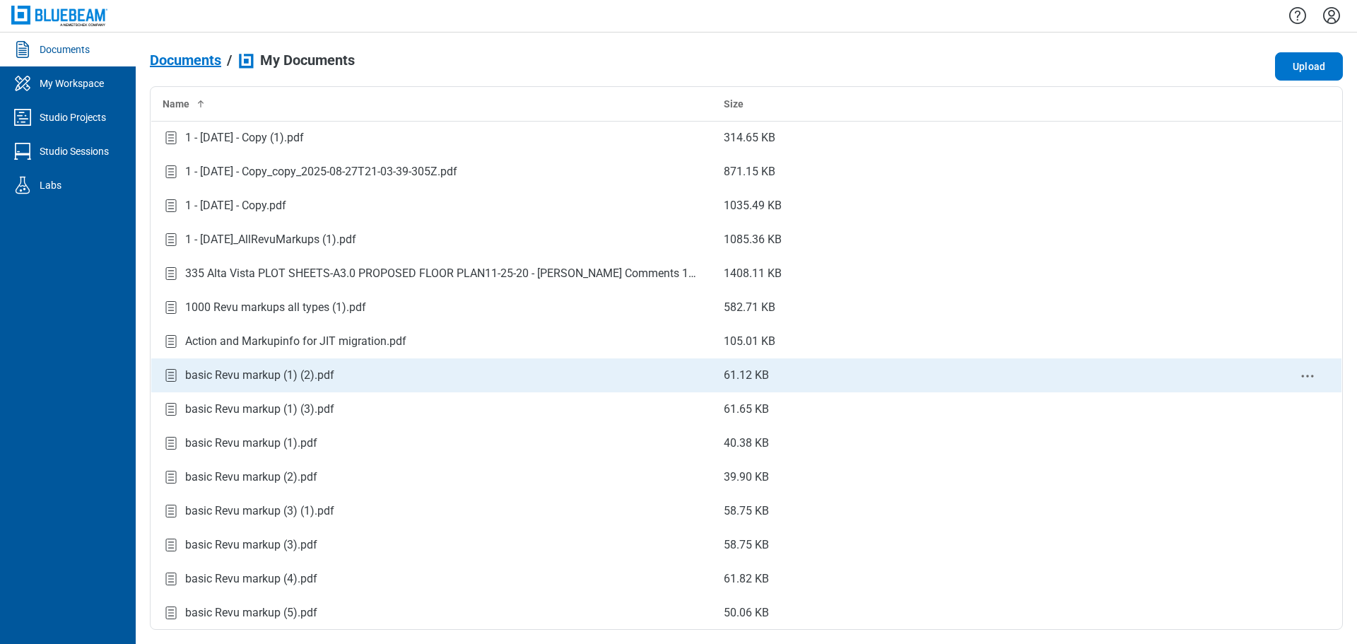
click at [317, 375] on div "basic Revu markup (1) (2).pdf" at bounding box center [259, 375] width 149 height 17
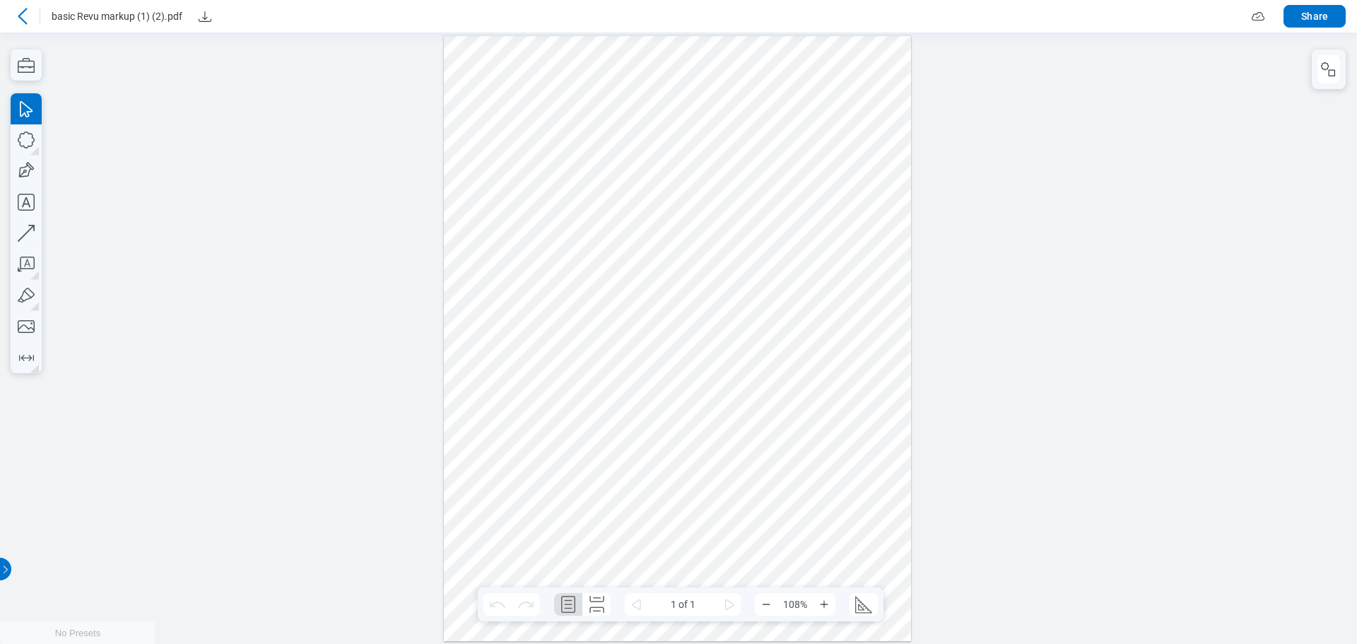
click at [22, 16] on icon at bounding box center [22, 16] width 17 height 17
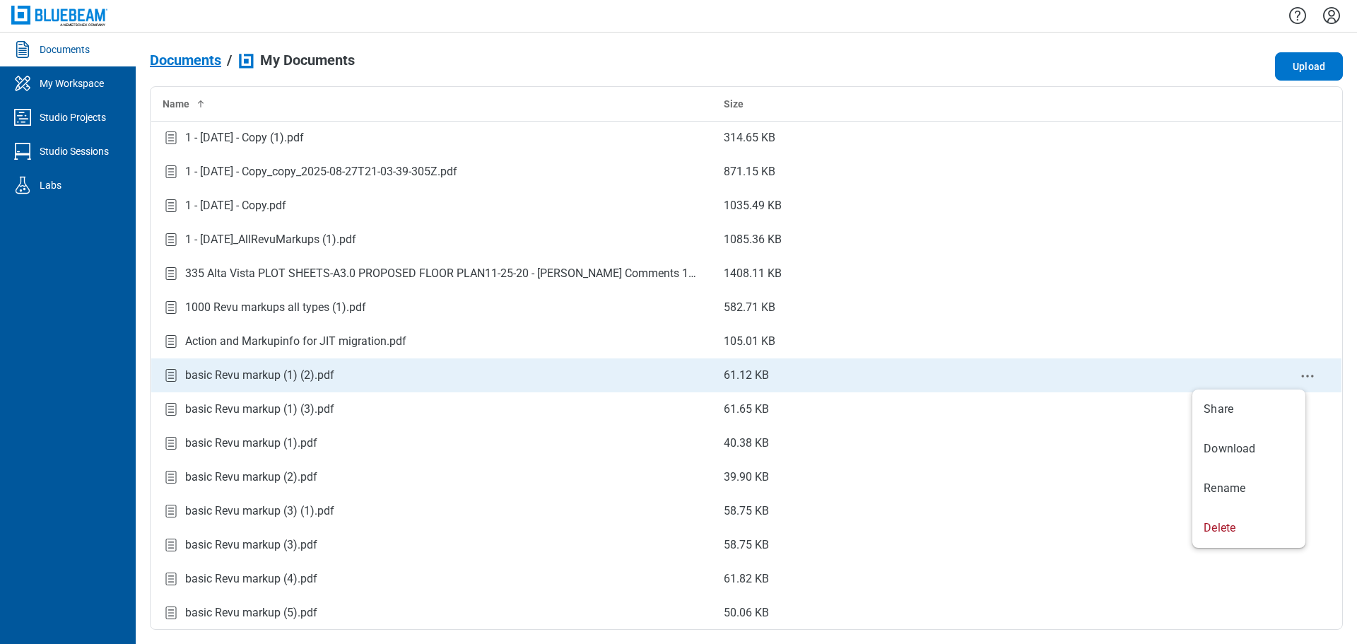
click at [577, 377] on circle "context-menu" at bounding box center [1308, 376] width 2 height 2
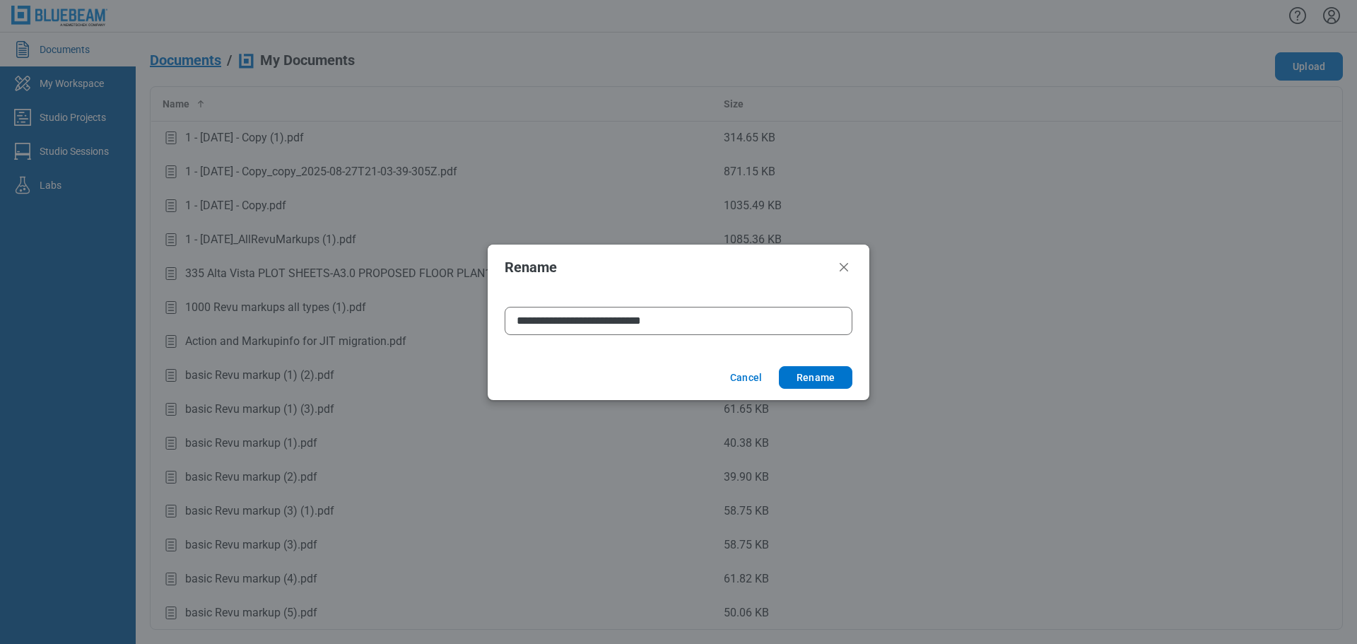
click at [577, 319] on input "**********" at bounding box center [679, 321] width 348 height 28
click at [577, 318] on input "**********" at bounding box center [679, 321] width 348 height 28
click at [577, 320] on input "**********" at bounding box center [679, 321] width 348 height 28
type input "**********"
click at [577, 366] on button "Rename" at bounding box center [816, 377] width 74 height 23
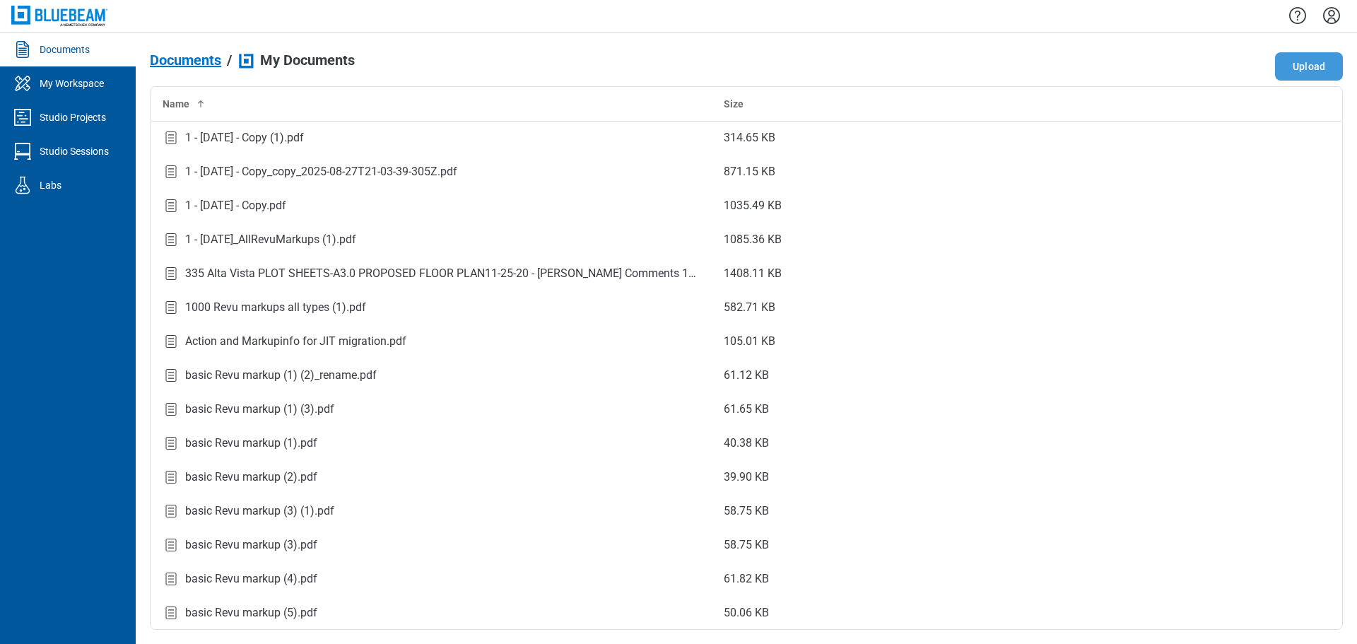
click at [577, 69] on button "Upload" at bounding box center [1309, 66] width 68 height 28
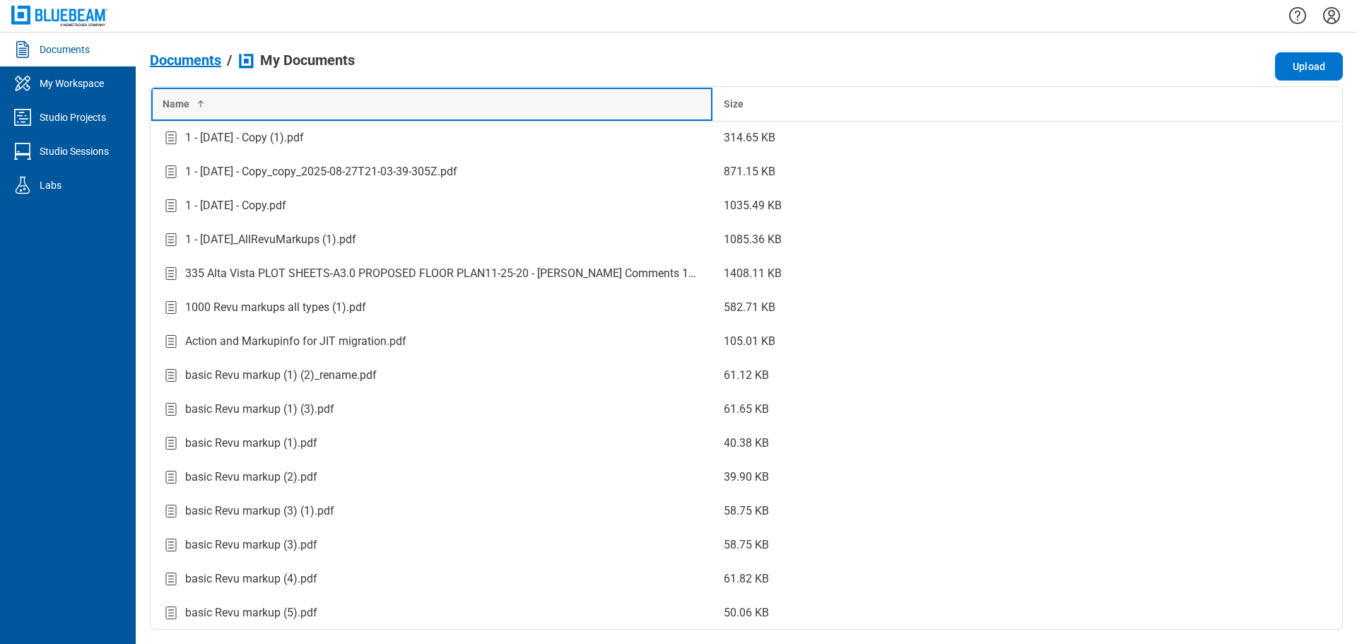
click at [210, 103] on div "Name" at bounding box center [432, 104] width 539 height 14
click at [234, 100] on div "Name" at bounding box center [432, 104] width 539 height 14
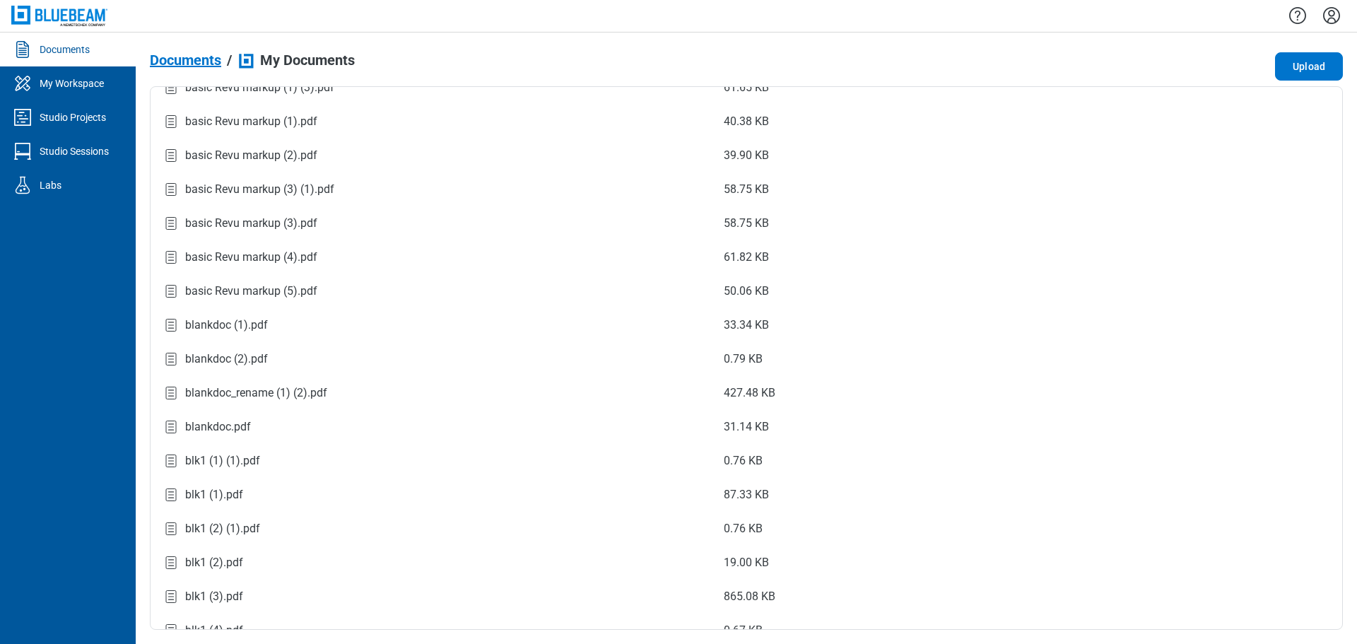
scroll to position [353, 0]
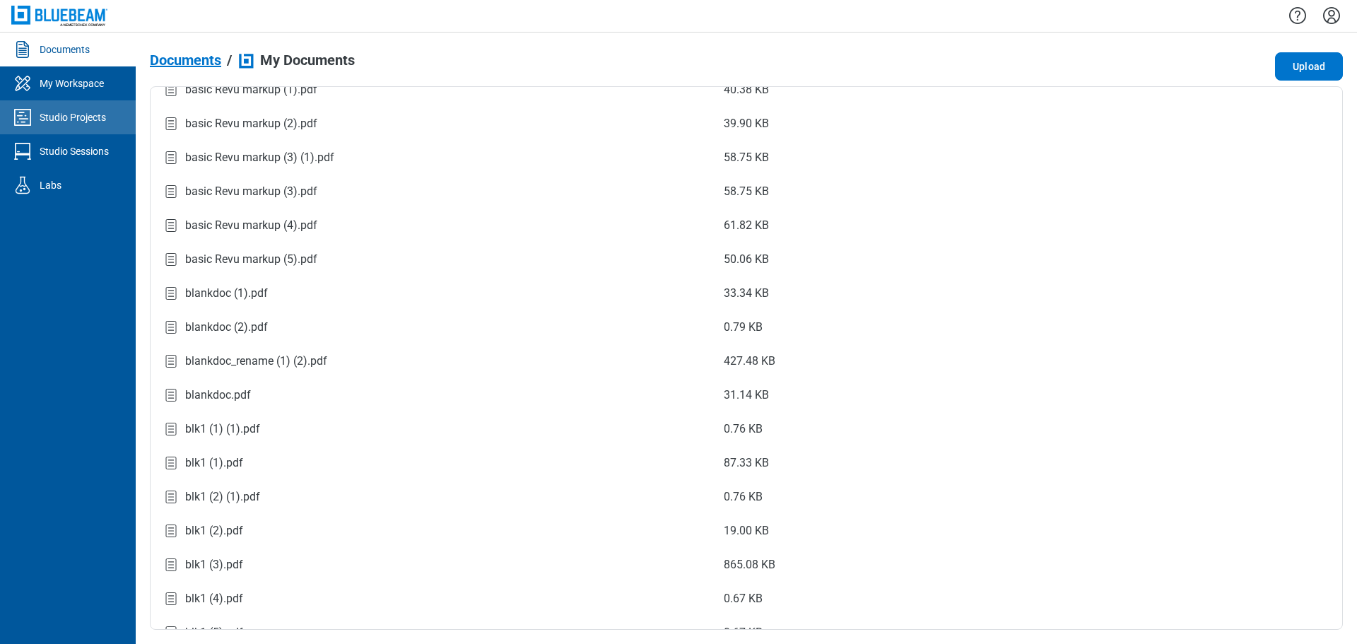
click at [58, 111] on div "Studio Projects" at bounding box center [73, 117] width 66 height 14
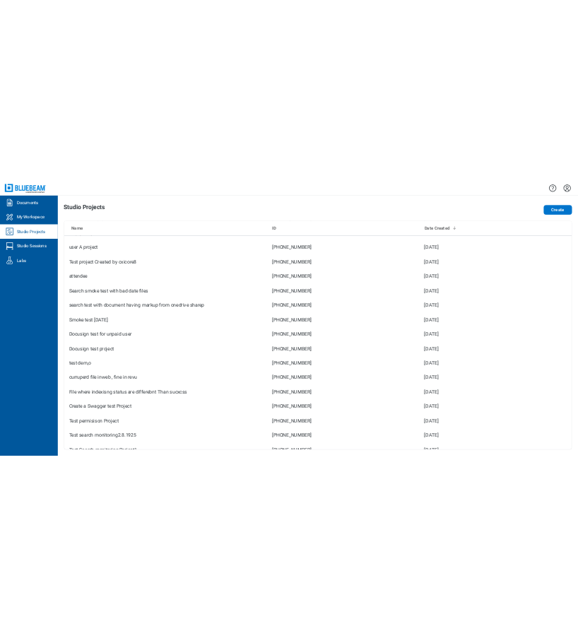
scroll to position [1555, 0]
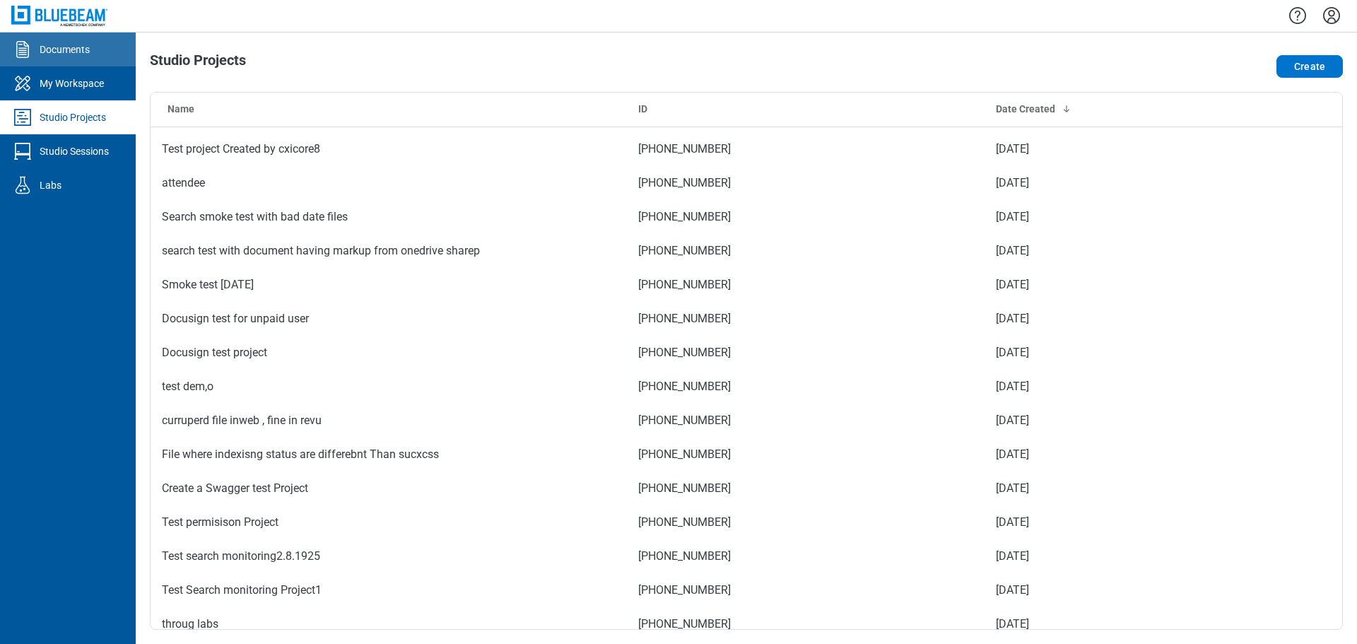
click at [94, 43] on link "Documents" at bounding box center [68, 50] width 136 height 34
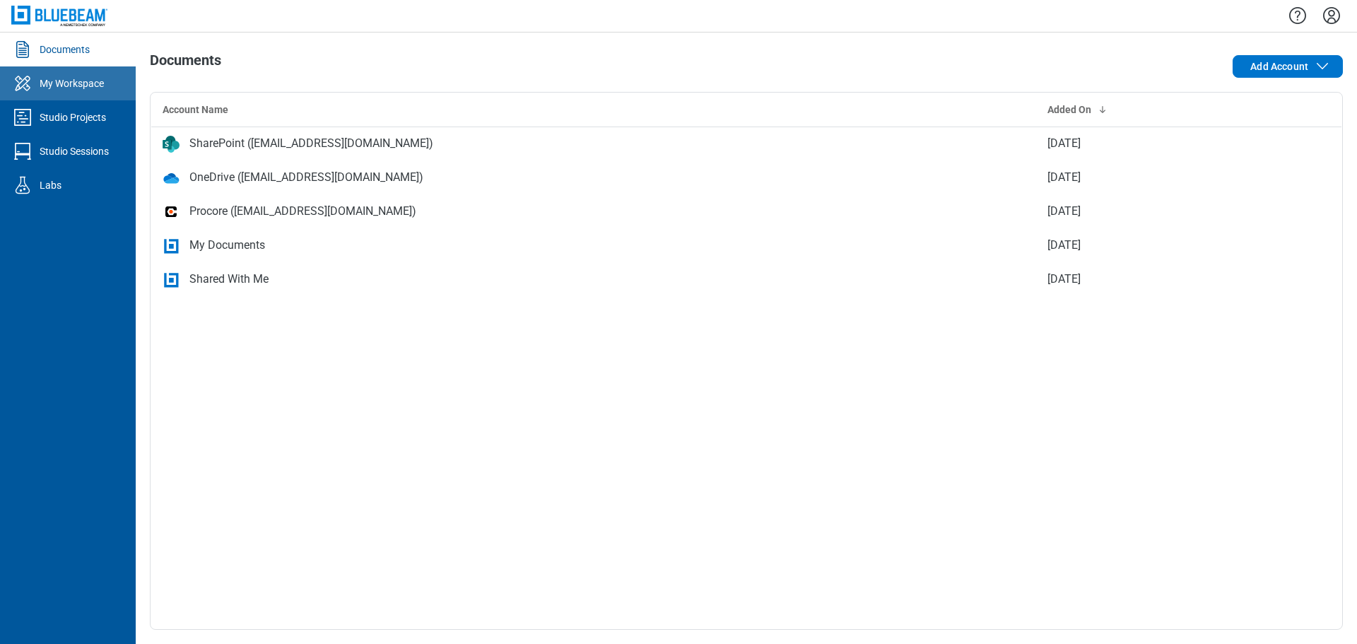
click at [69, 82] on div "My Workspace" at bounding box center [72, 83] width 64 height 14
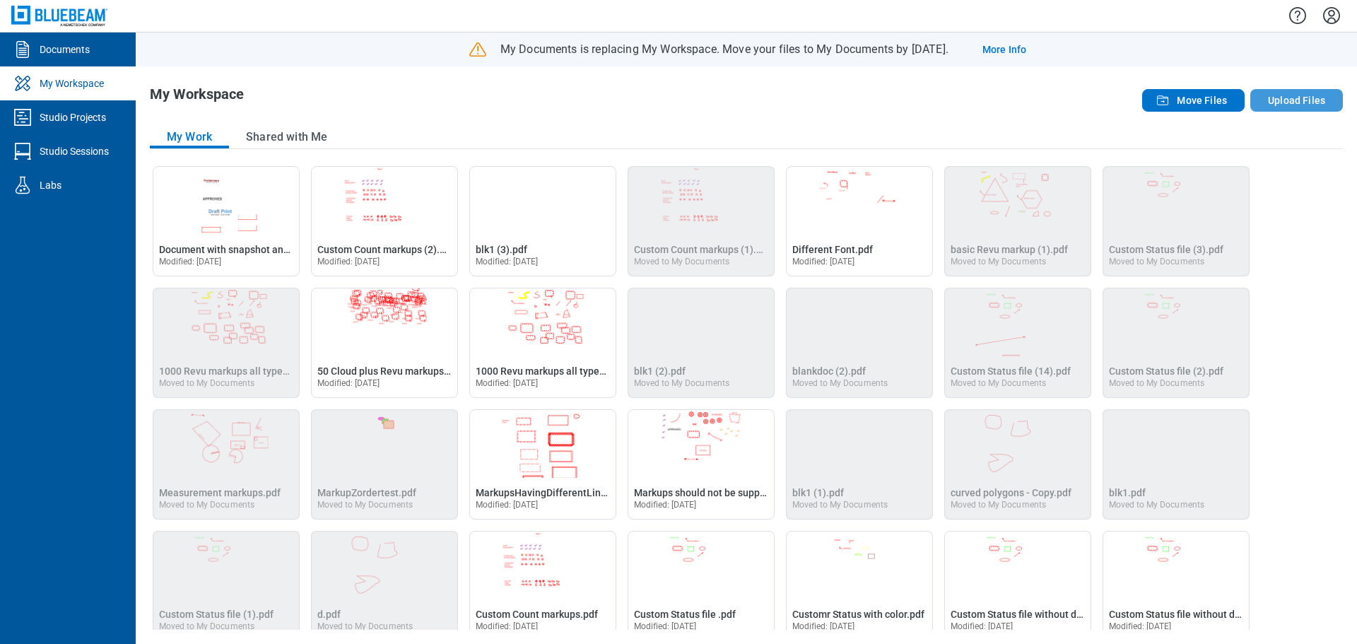
click at [577, 100] on button "Upload Files" at bounding box center [1296, 100] width 93 height 23
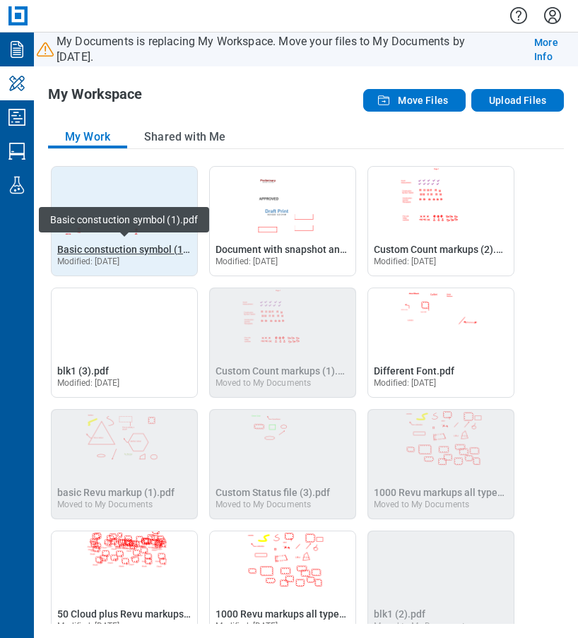
click at [95, 249] on span "Basic constuction symbol (1).pdf" at bounding box center [130, 249] width 147 height 11
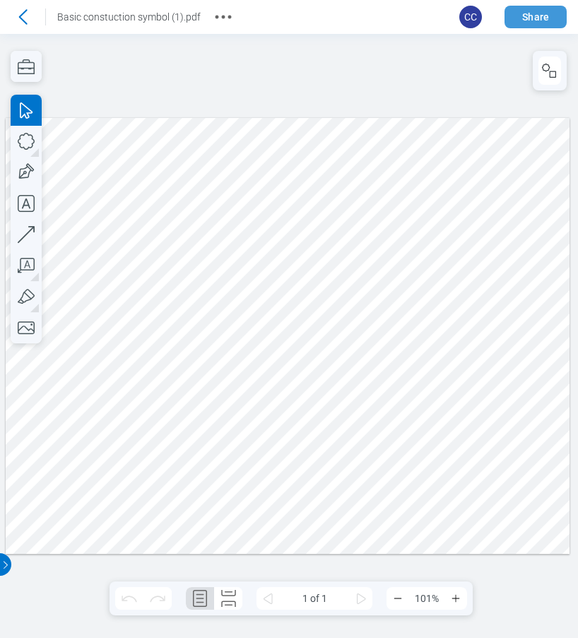
click at [534, 16] on button "Share" at bounding box center [536, 17] width 62 height 23
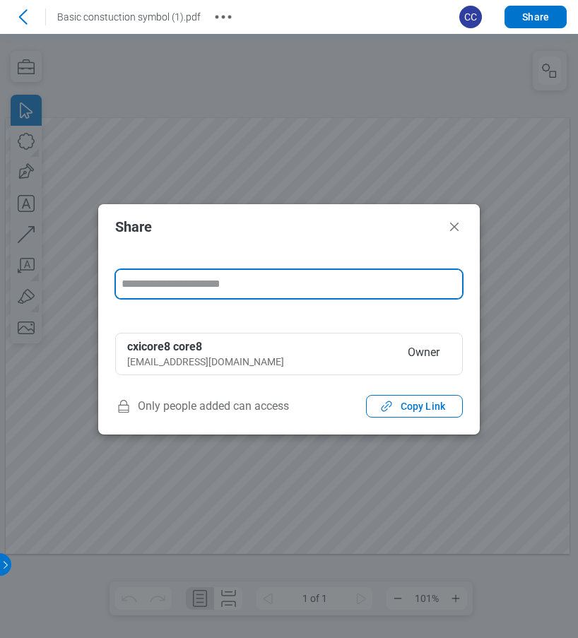
click at [227, 284] on input "form" at bounding box center [289, 284] width 346 height 28
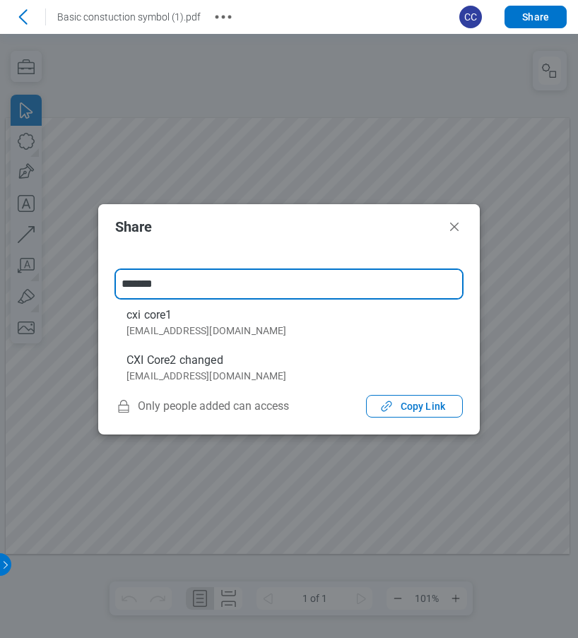
type input "********"
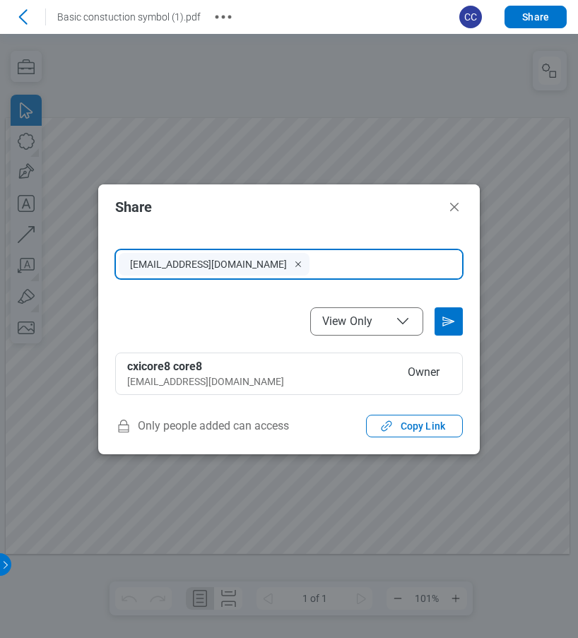
click at [399, 329] on icon "File Access" at bounding box center [402, 321] width 17 height 17
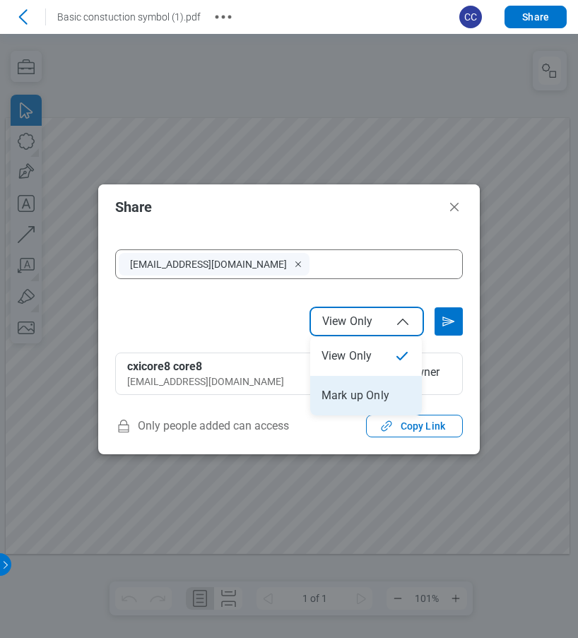
select select "******"
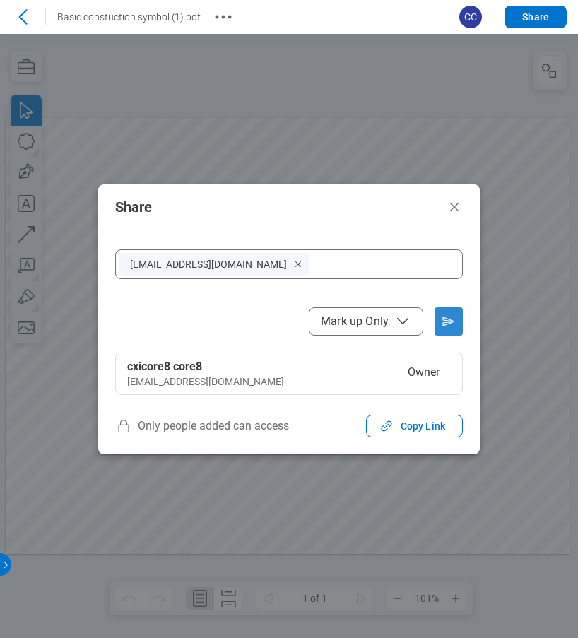
click at [445, 324] on icon "Send email invitation" at bounding box center [448, 321] width 11 height 8
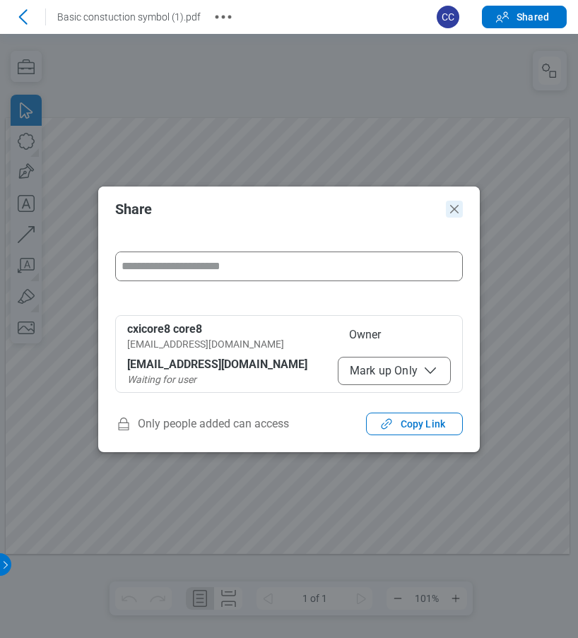
click at [450, 208] on icon "Close" at bounding box center [454, 209] width 17 height 17
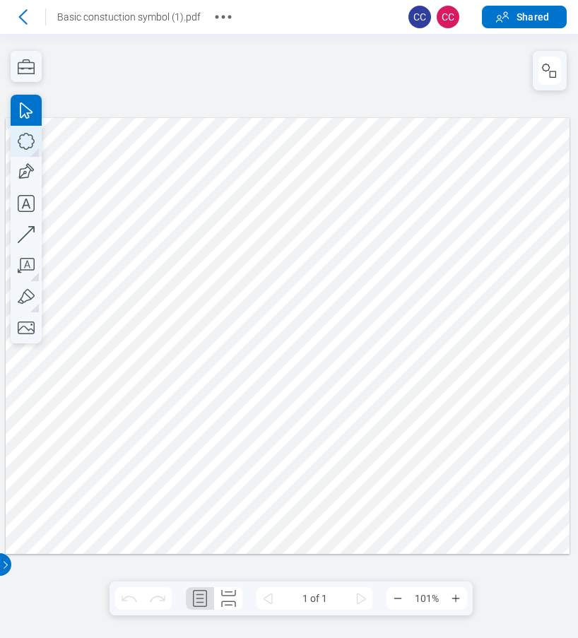
click at [33, 143] on icon "button" at bounding box center [26, 141] width 17 height 17
drag, startPoint x: 264, startPoint y: 254, endPoint x: 322, endPoint y: 294, distance: 70.2
click at [322, 294] on div at bounding box center [288, 336] width 565 height 436
drag, startPoint x: 356, startPoint y: 268, endPoint x: 341, endPoint y: 257, distance: 18.7
click at [352, 264] on div at bounding box center [288, 336] width 565 height 436
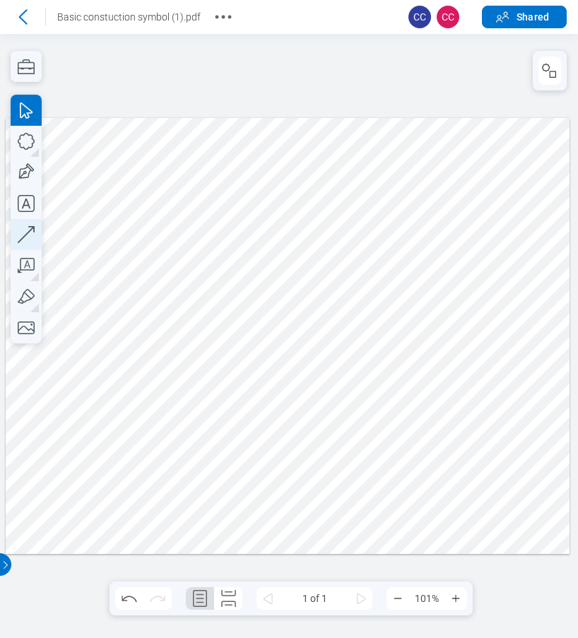
click at [25, 237] on icon "button" at bounding box center [26, 234] width 31 height 31
drag, startPoint x: 386, startPoint y: 275, endPoint x: 454, endPoint y: 208, distance: 95.0
click at [454, 208] on div at bounding box center [288, 336] width 565 height 436
drag, startPoint x: 455, startPoint y: 309, endPoint x: 475, endPoint y: 350, distance: 45.5
click at [455, 310] on div at bounding box center [288, 336] width 565 height 436
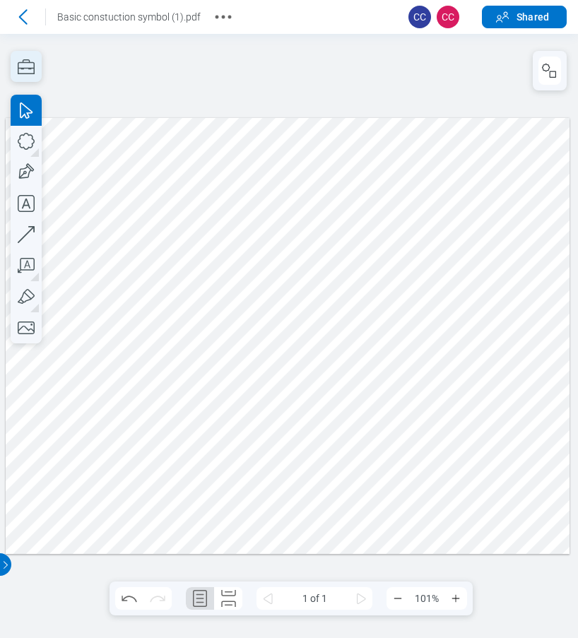
click at [28, 65] on icon "button" at bounding box center [26, 66] width 31 height 31
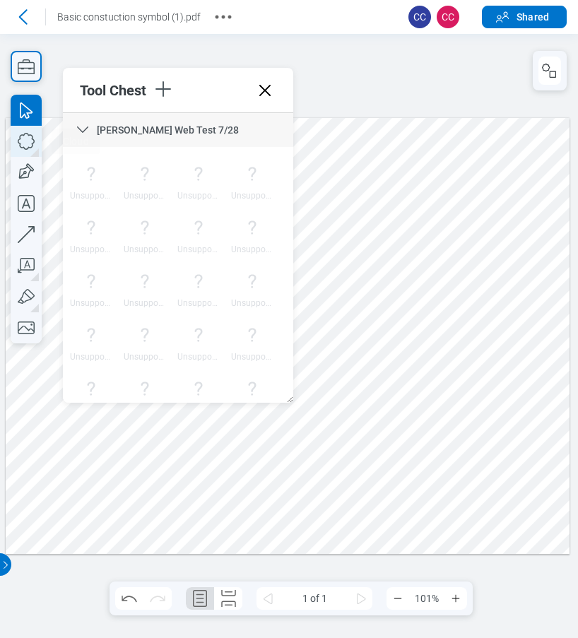
click at [23, 139] on icon "button" at bounding box center [26, 141] width 31 height 31
drag, startPoint x: 448, startPoint y: 293, endPoint x: 490, endPoint y: 340, distance: 63.1
click at [490, 340] on div at bounding box center [288, 336] width 565 height 436
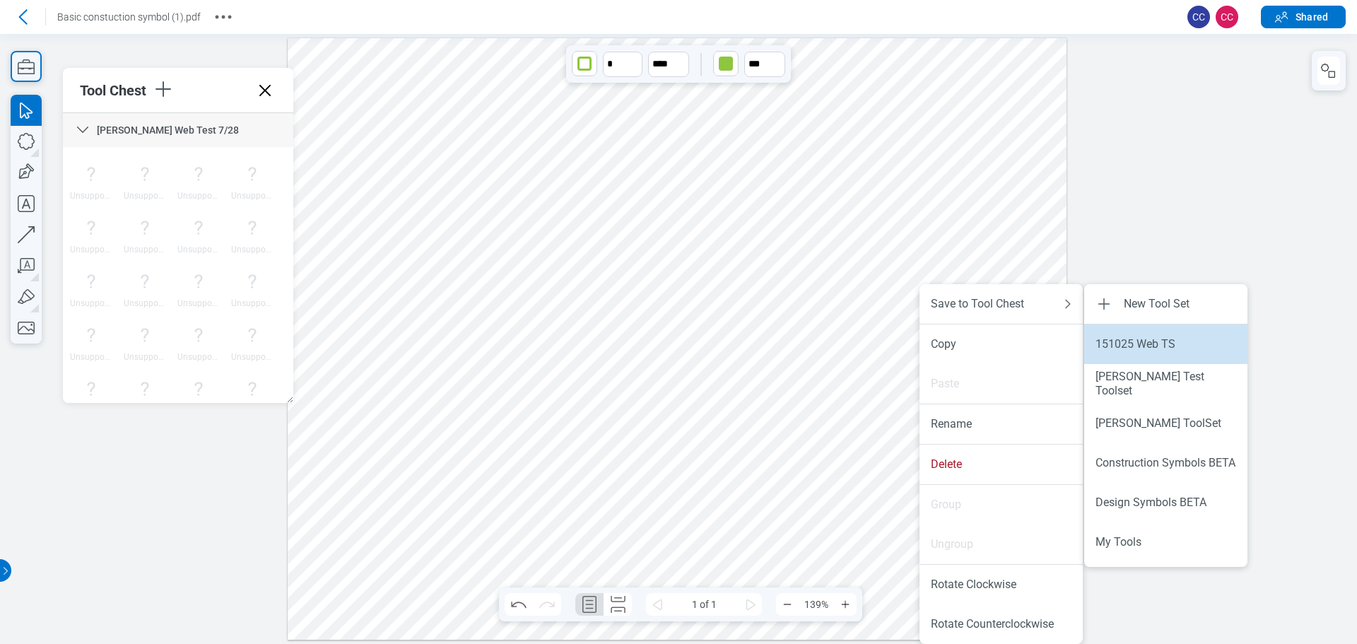
click at [577, 345] on div "151025 Web TS" at bounding box center [1165, 344] width 141 height 14
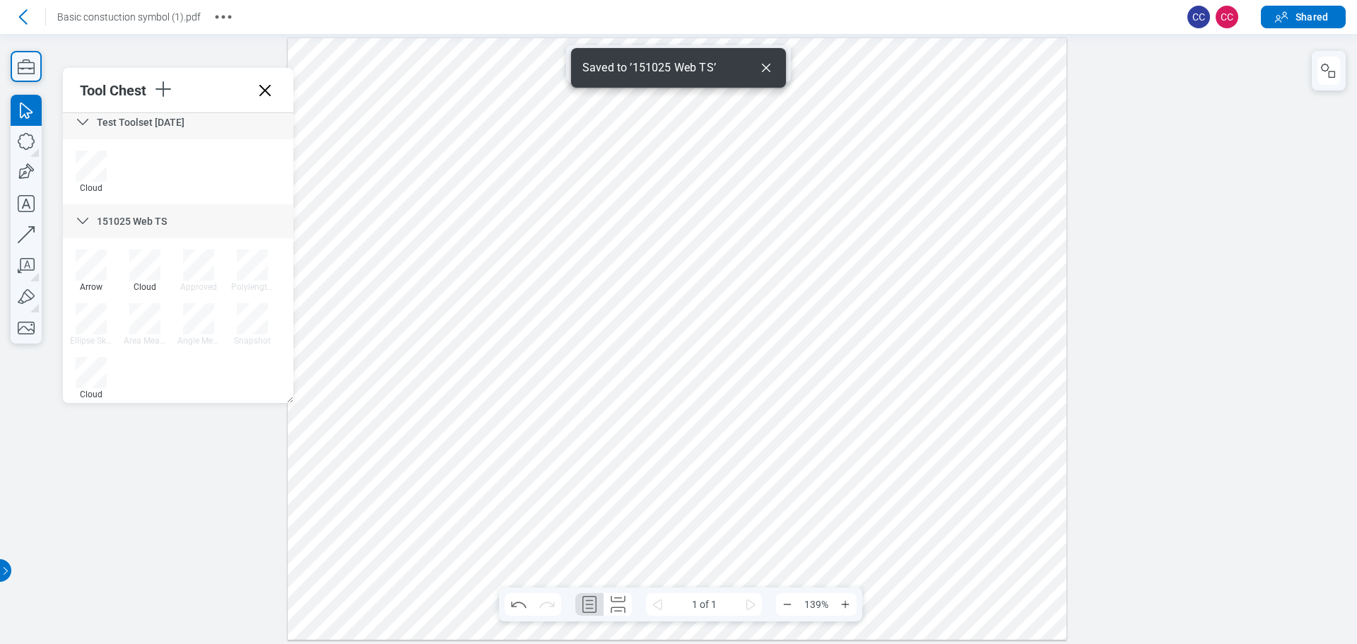
scroll to position [5667, 0]
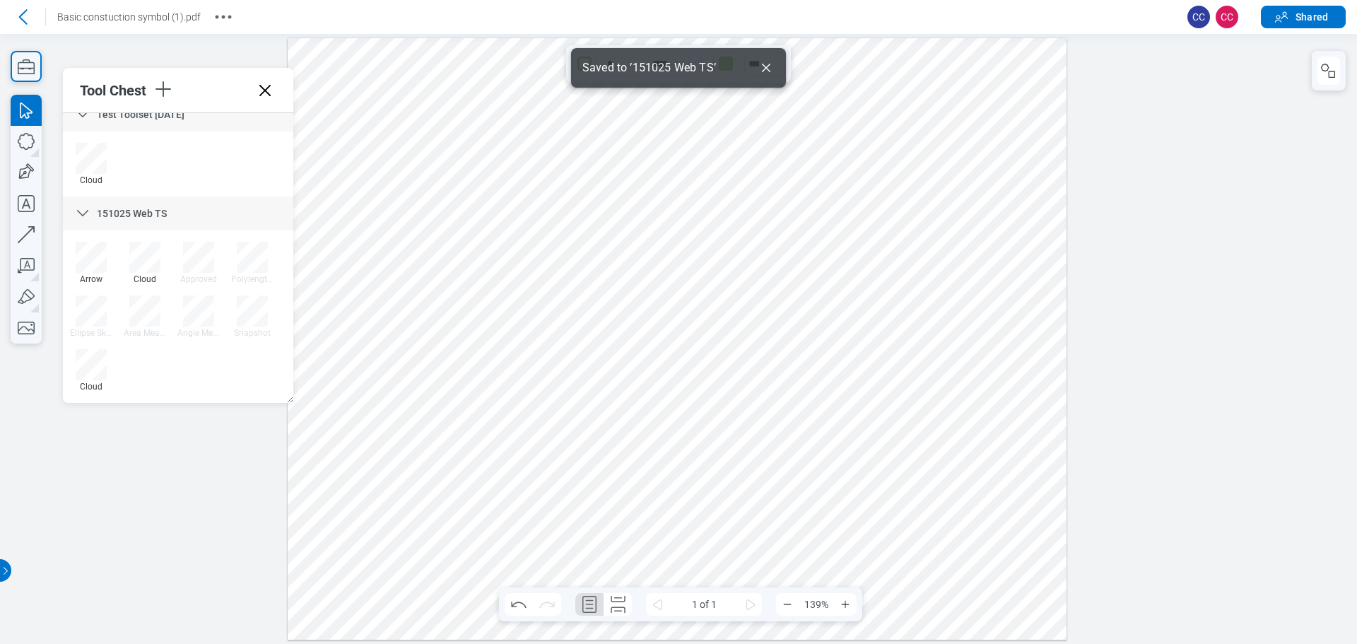
click at [577, 66] on icon "Dismiss" at bounding box center [766, 68] width 8 height 8
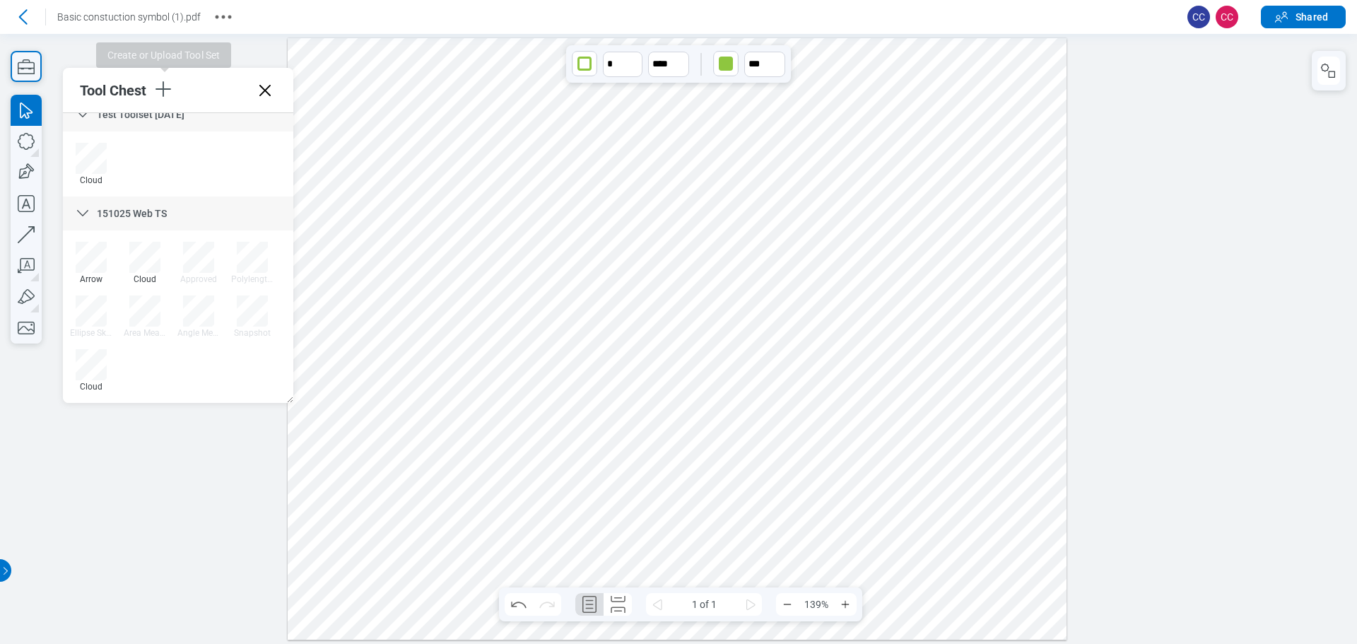
drag, startPoint x: 161, startPoint y: 86, endPoint x: 165, endPoint y: 108, distance: 22.3
click at [161, 87] on icon "button" at bounding box center [163, 89] width 23 height 23
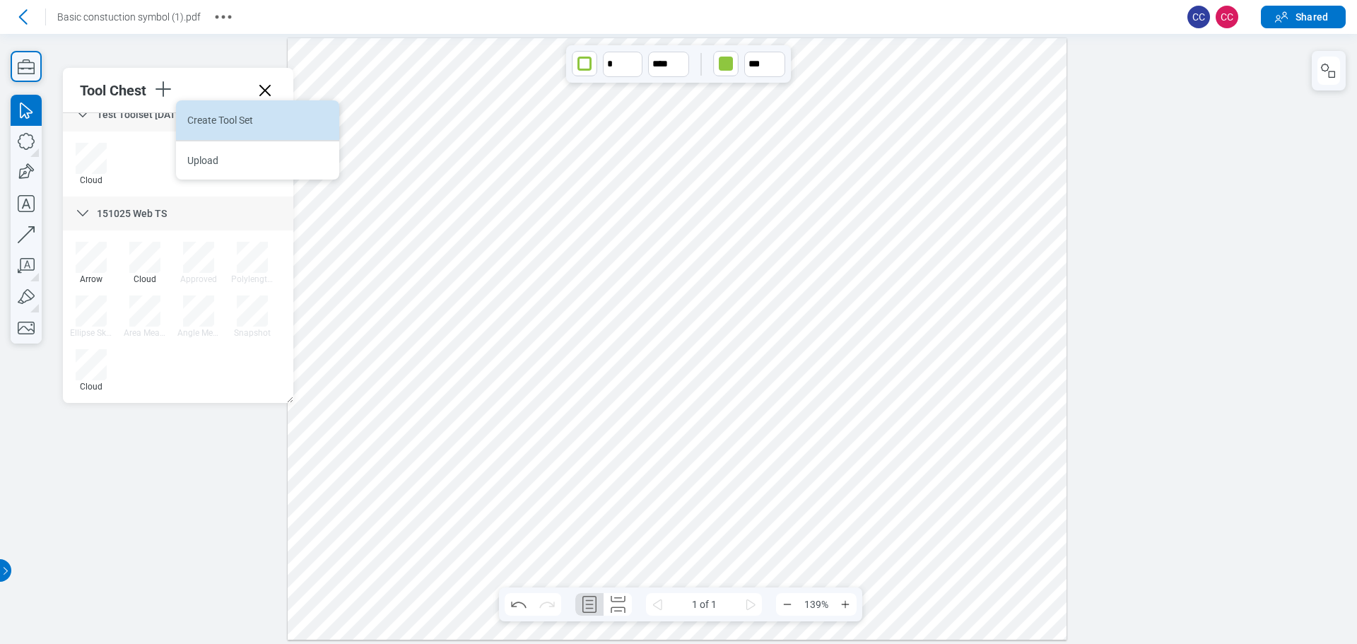
click at [212, 122] on li "Create Tool Set" at bounding box center [257, 120] width 163 height 40
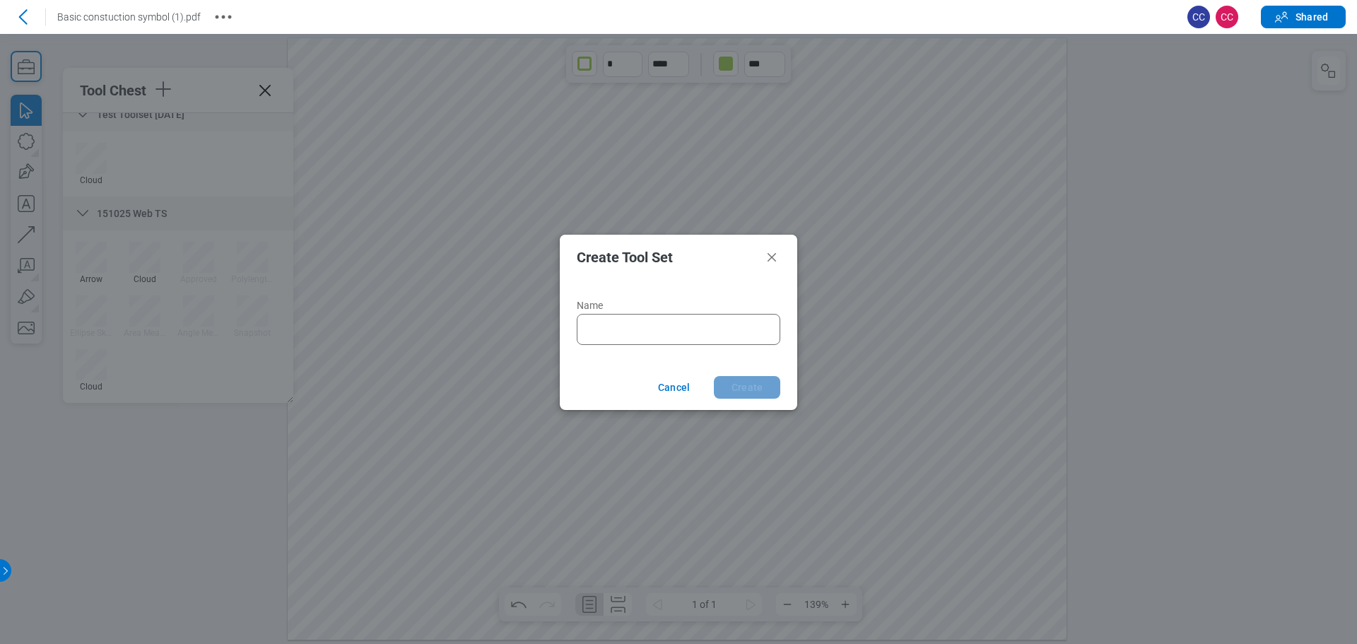
click at [577, 337] on input "Name" at bounding box center [681, 329] width 185 height 17
type input "**********"
click button "Create" at bounding box center [747, 387] width 66 height 23
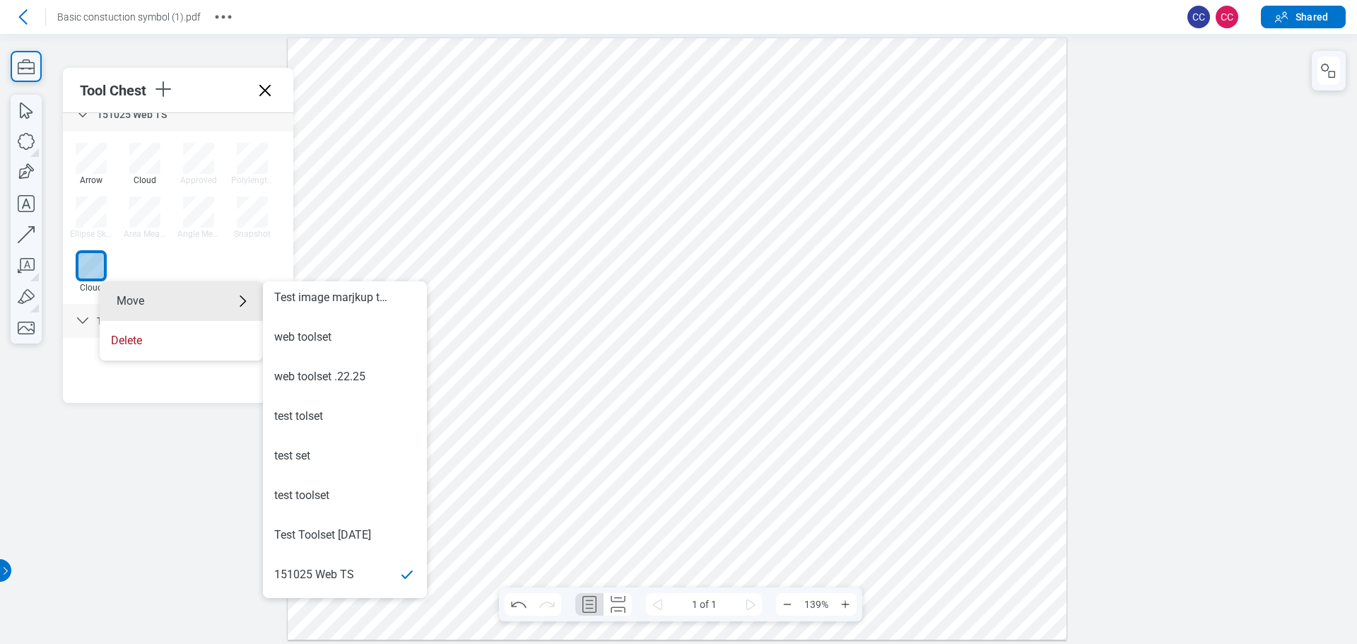
scroll to position [752, 0]
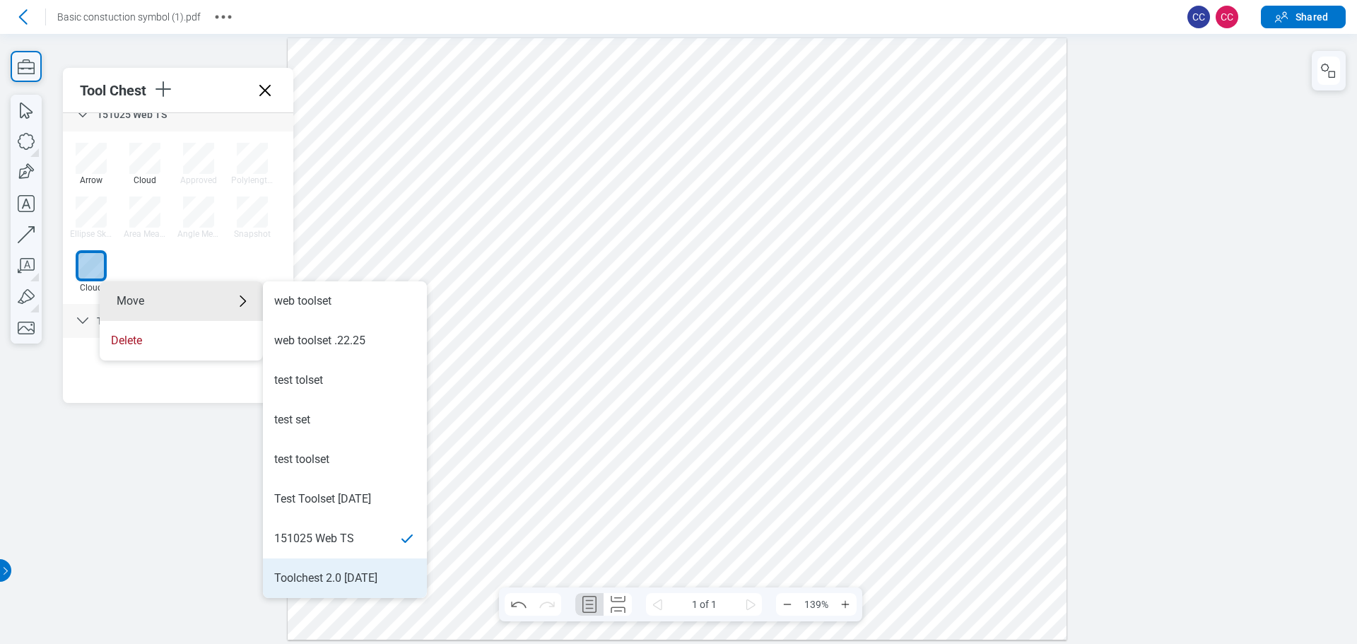
click at [334, 573] on div "Toolchest 2.0 10.15.25" at bounding box center [325, 578] width 103 height 16
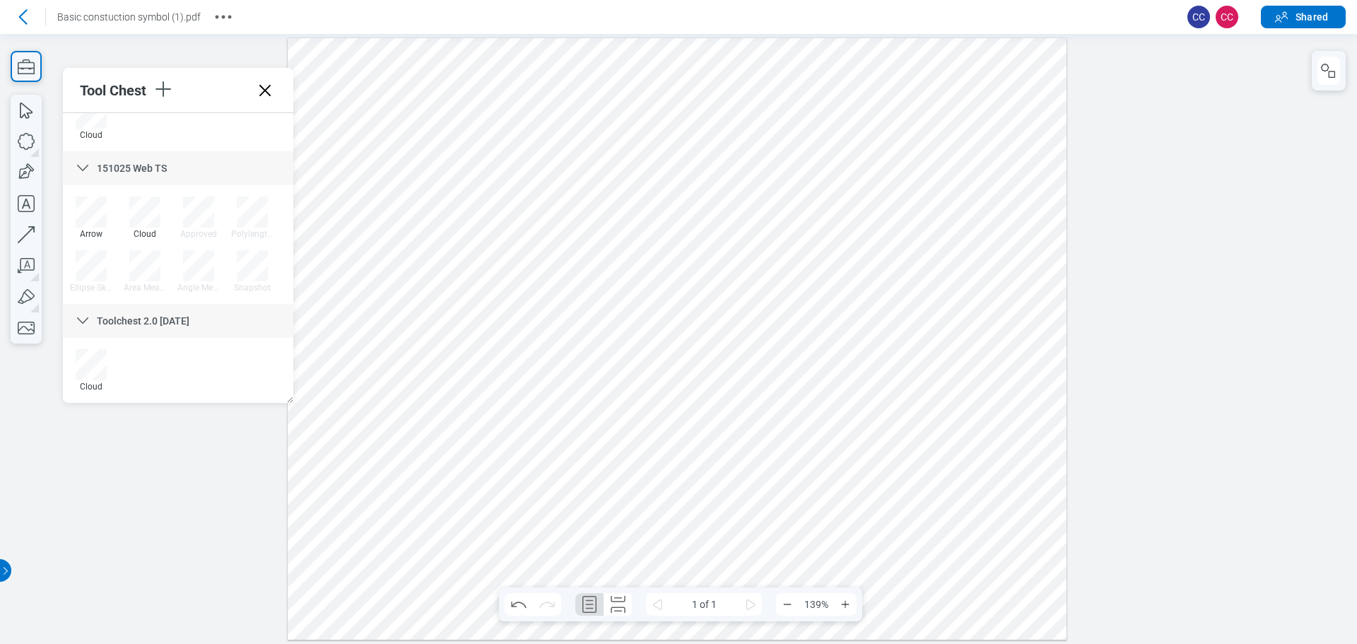
scroll to position [5712, 0]
click at [355, 192] on div at bounding box center [677, 339] width 779 height 602
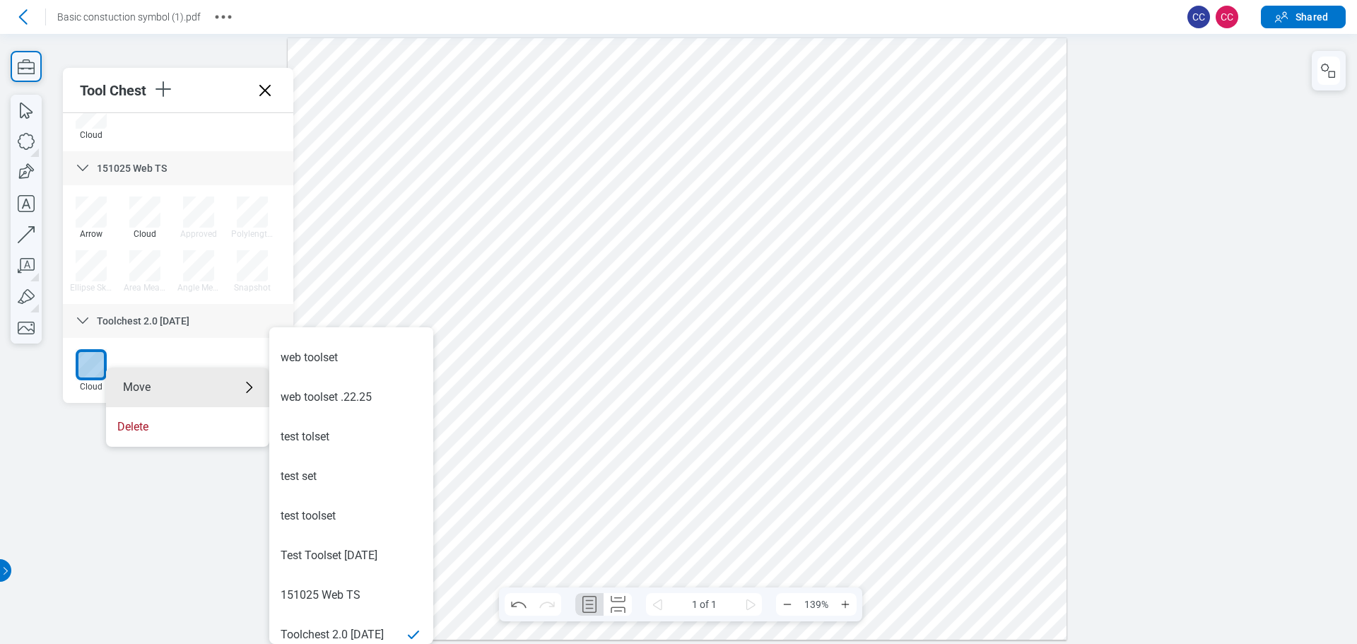
scroll to position [752, 0]
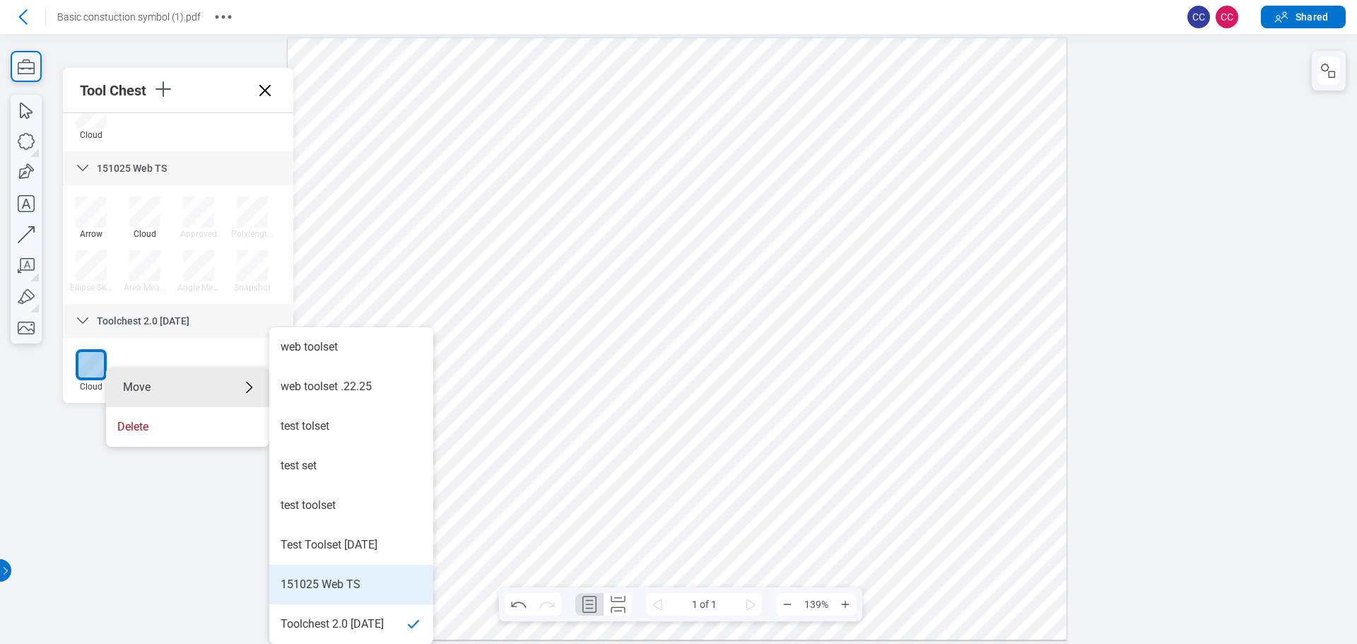
click at [354, 589] on div "151025 Web TS" at bounding box center [321, 585] width 80 height 16
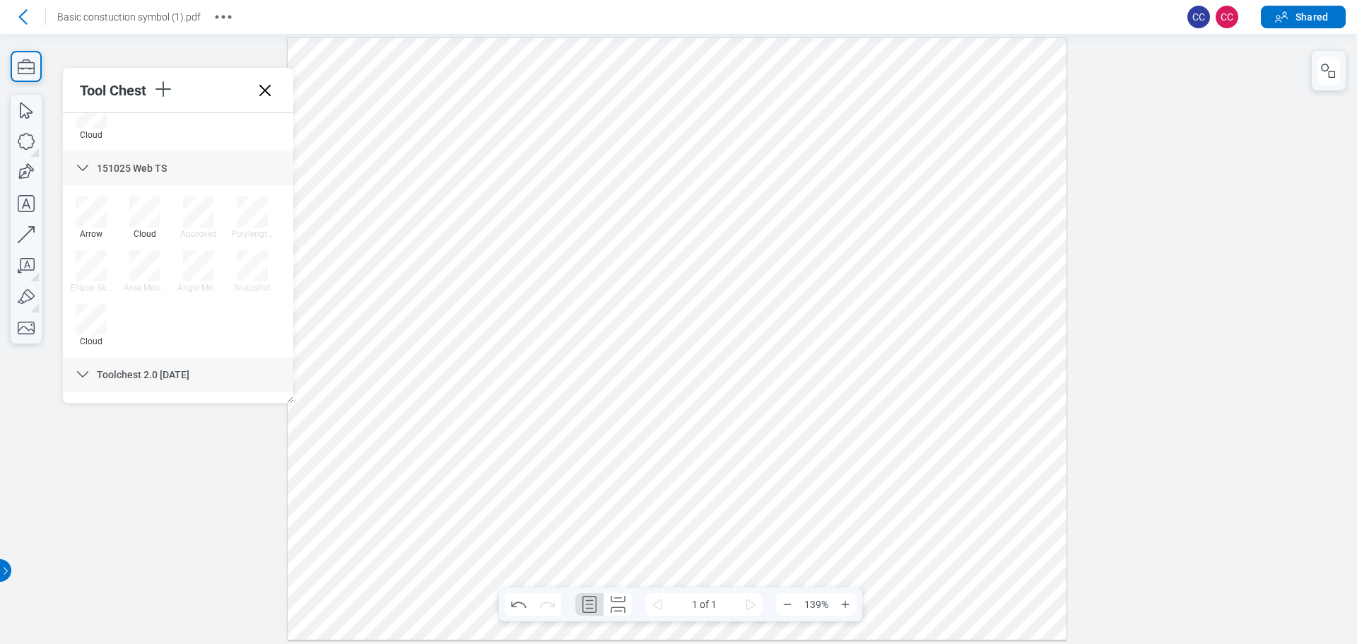
click at [442, 279] on div at bounding box center [677, 339] width 779 height 602
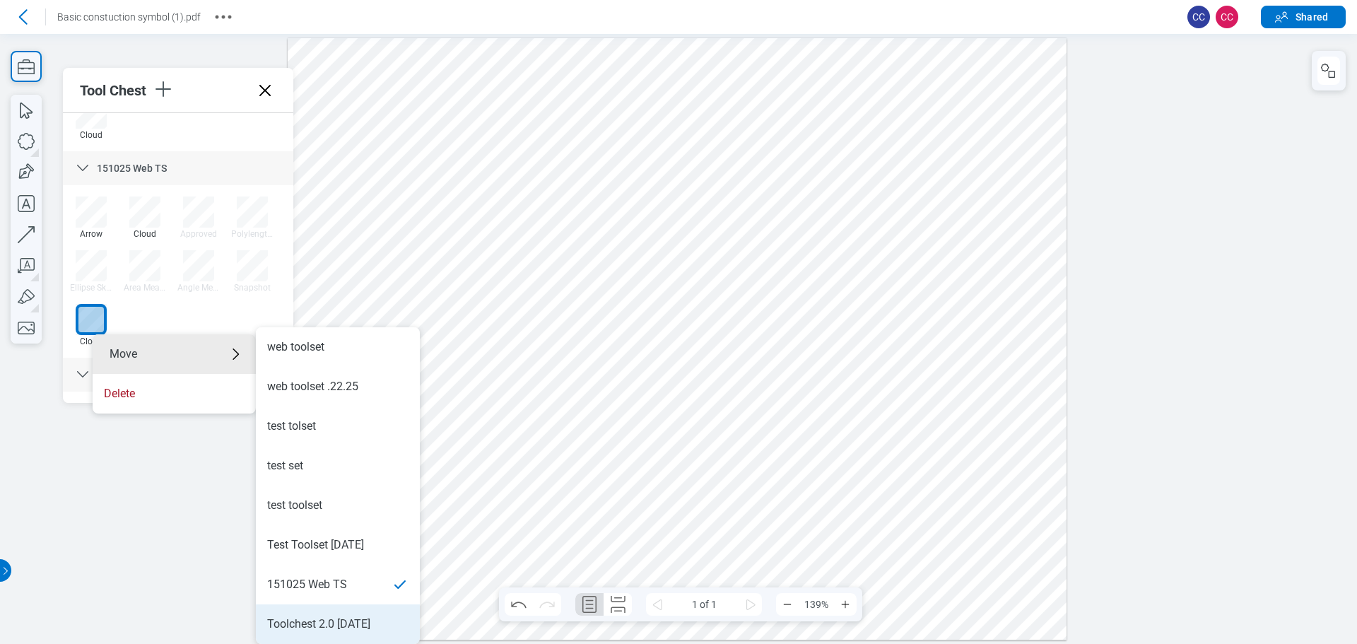
click at [348, 625] on div "Toolchest 2.0 10.15.25" at bounding box center [318, 624] width 103 height 16
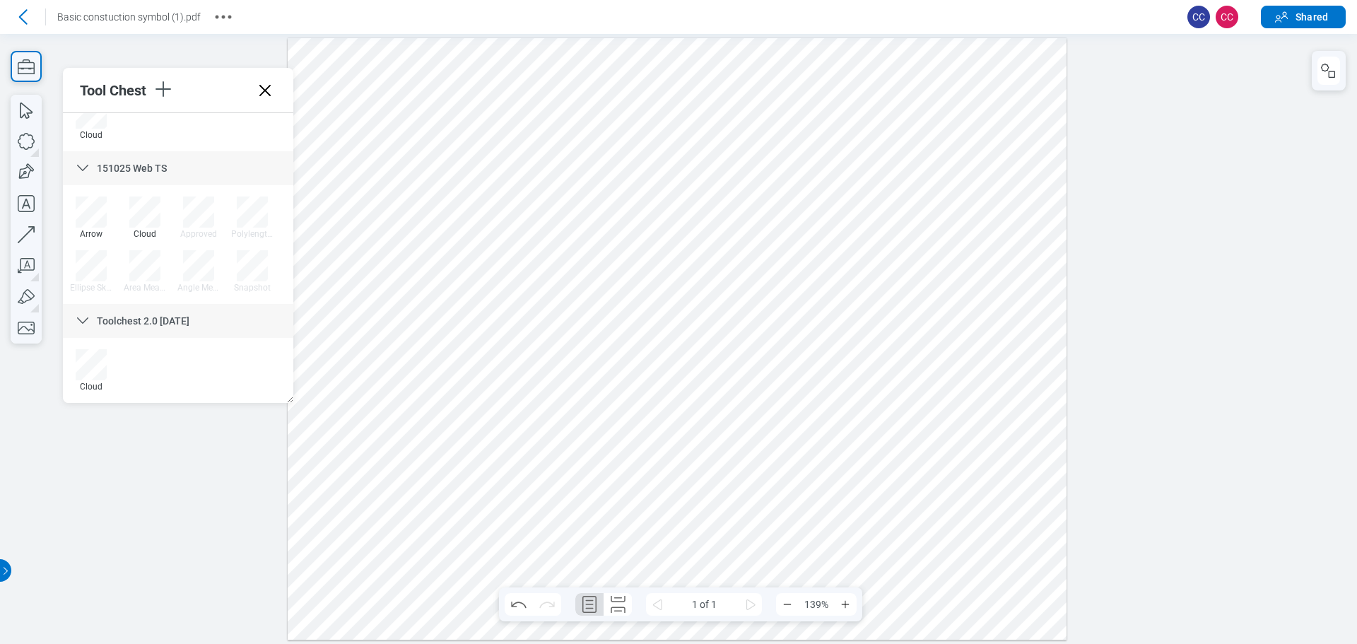
click at [577, 337] on div at bounding box center [677, 339] width 779 height 602
click at [553, 320] on div at bounding box center [677, 339] width 779 height 602
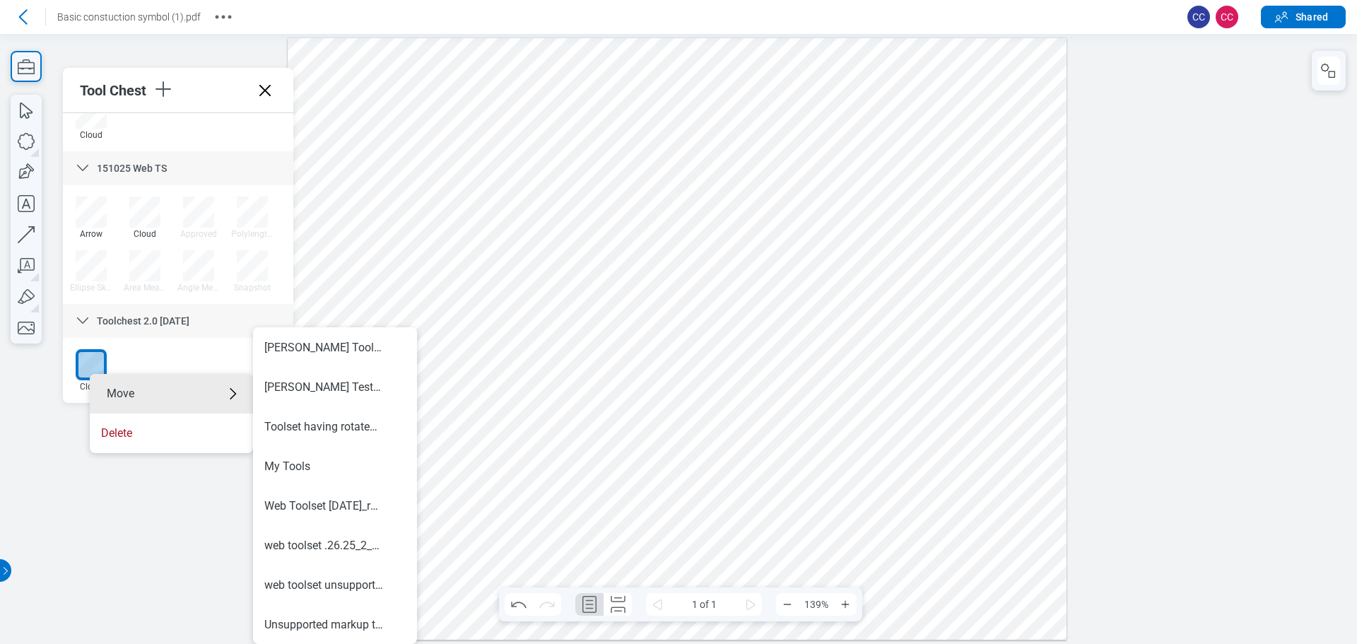
scroll to position [0, 0]
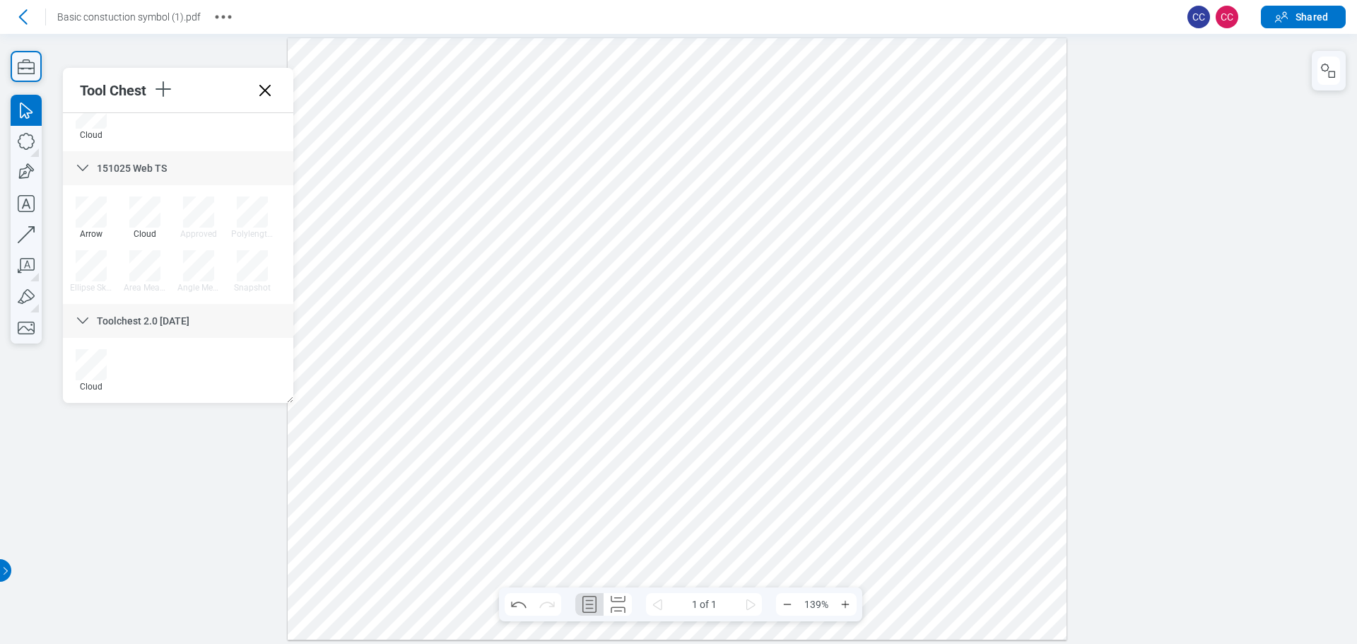
click at [476, 312] on div at bounding box center [677, 339] width 779 height 602
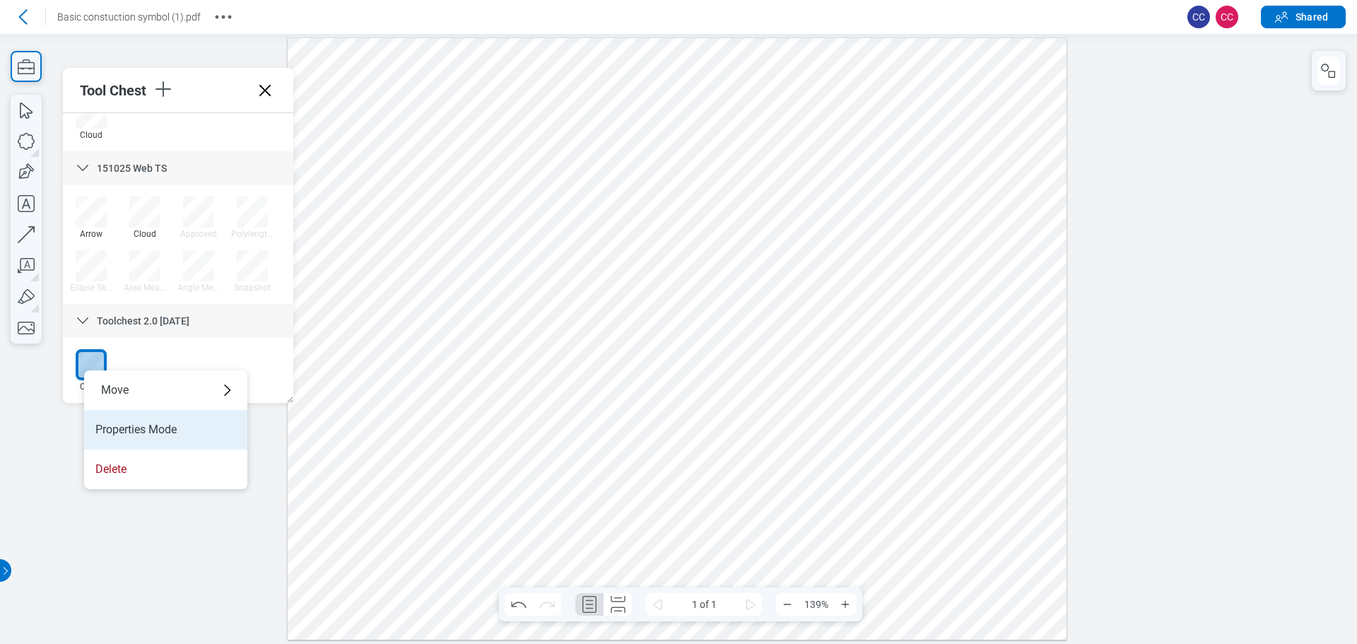
click at [141, 429] on li "Properties Mode" at bounding box center [165, 430] width 163 height 40
click at [158, 436] on li "Drawing Mode" at bounding box center [187, 433] width 163 height 40
click at [435, 322] on div at bounding box center [677, 339] width 779 height 602
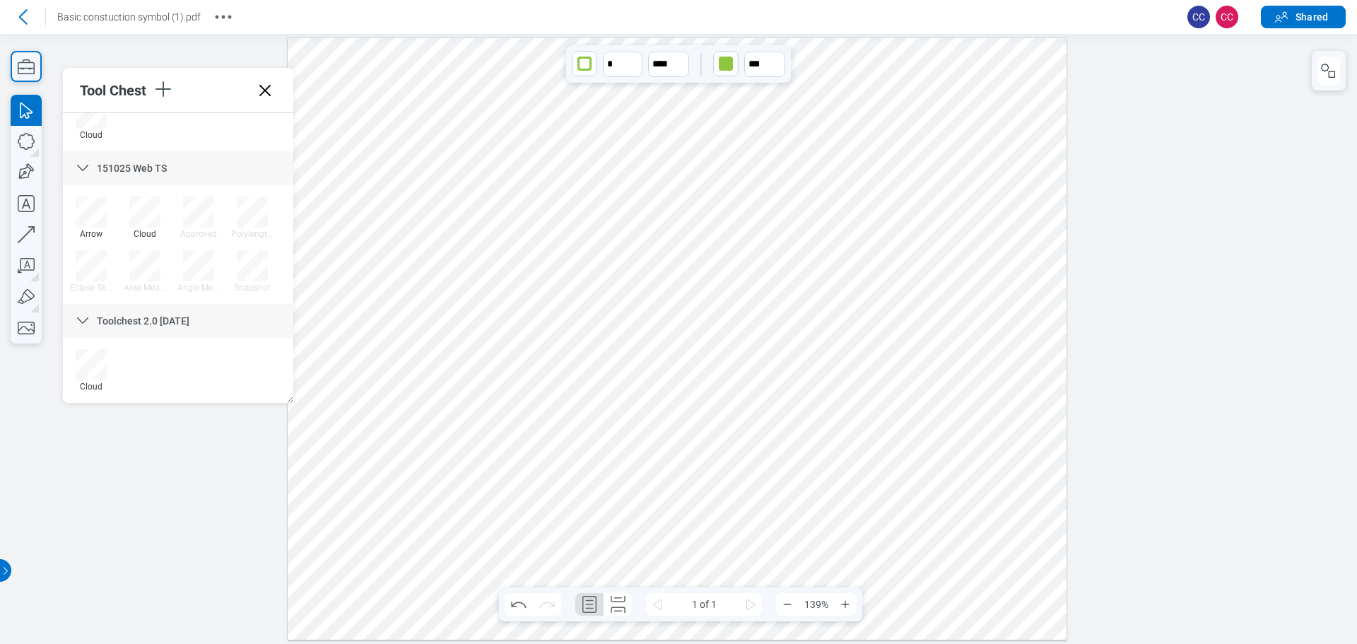
drag, startPoint x: 404, startPoint y: 287, endPoint x: 573, endPoint y: 367, distance: 186.8
click at [573, 367] on div at bounding box center [677, 339] width 779 height 602
drag, startPoint x: 587, startPoint y: 367, endPoint x: 715, endPoint y: 354, distance: 128.6
click at [577, 367] on div at bounding box center [677, 339] width 779 height 602
click at [577, 340] on div at bounding box center [677, 339] width 779 height 602
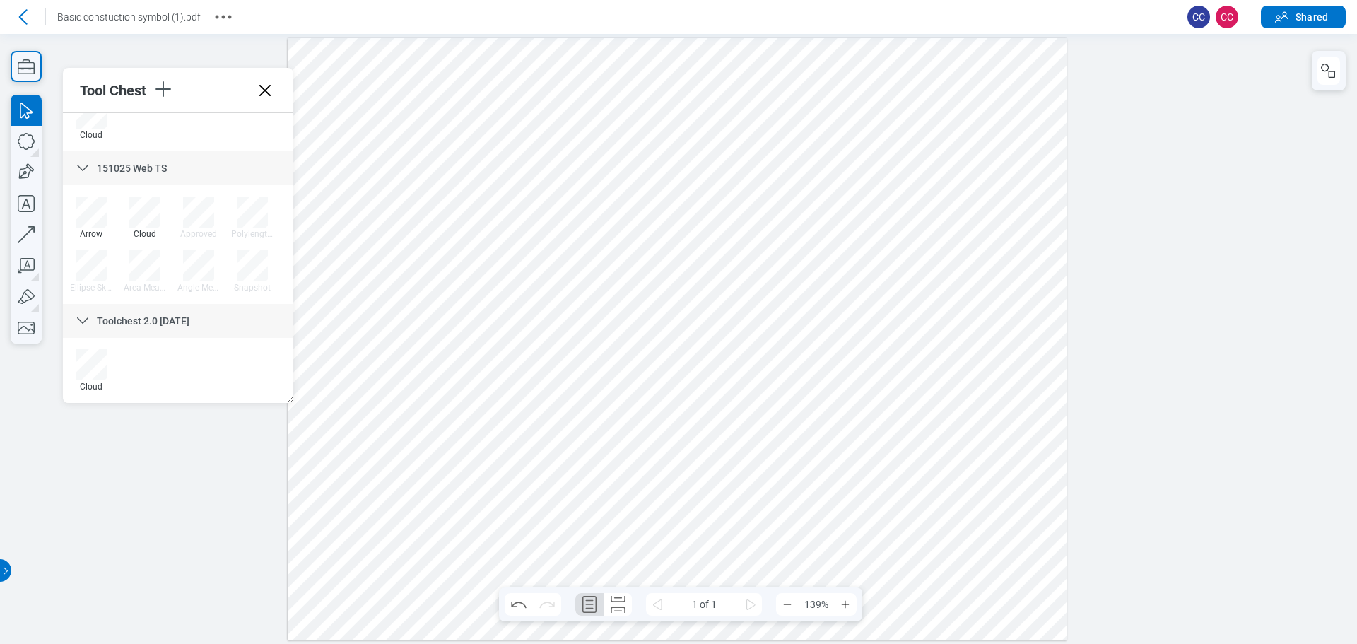
click at [577, 368] on div at bounding box center [677, 339] width 779 height 602
click at [577, 19] on button "Shared" at bounding box center [1303, 17] width 85 height 23
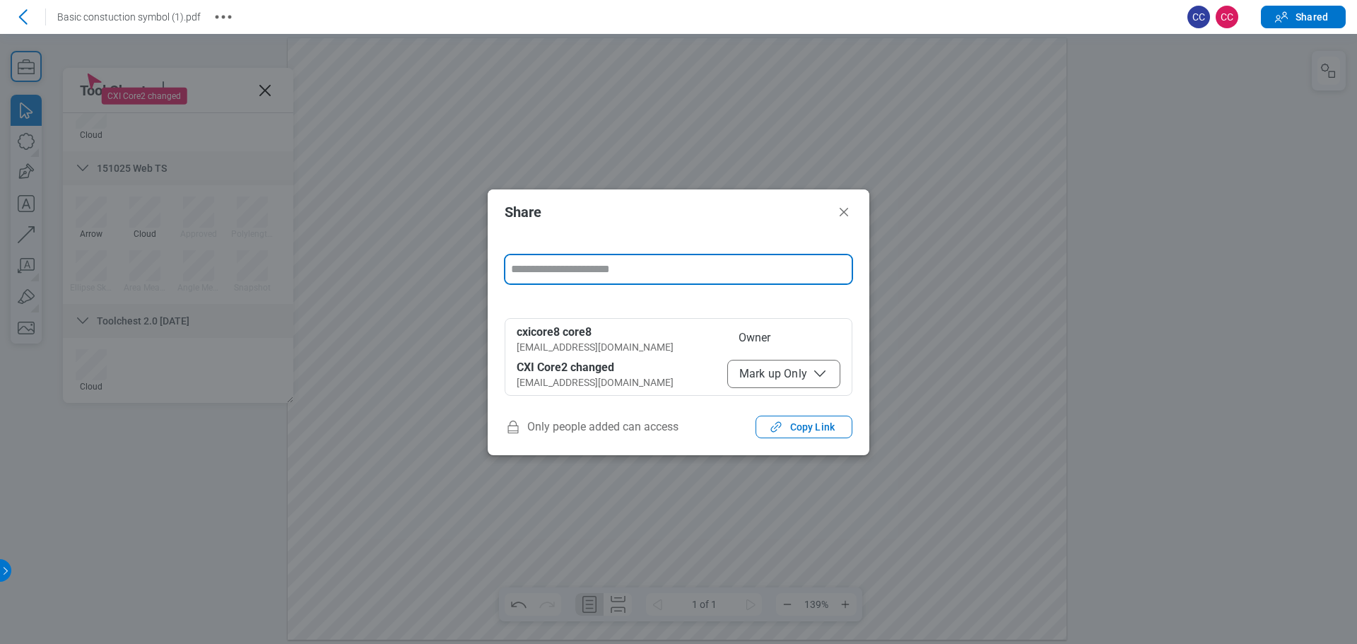
click at [577, 377] on span "Mark up Only" at bounding box center [783, 373] width 89 height 17
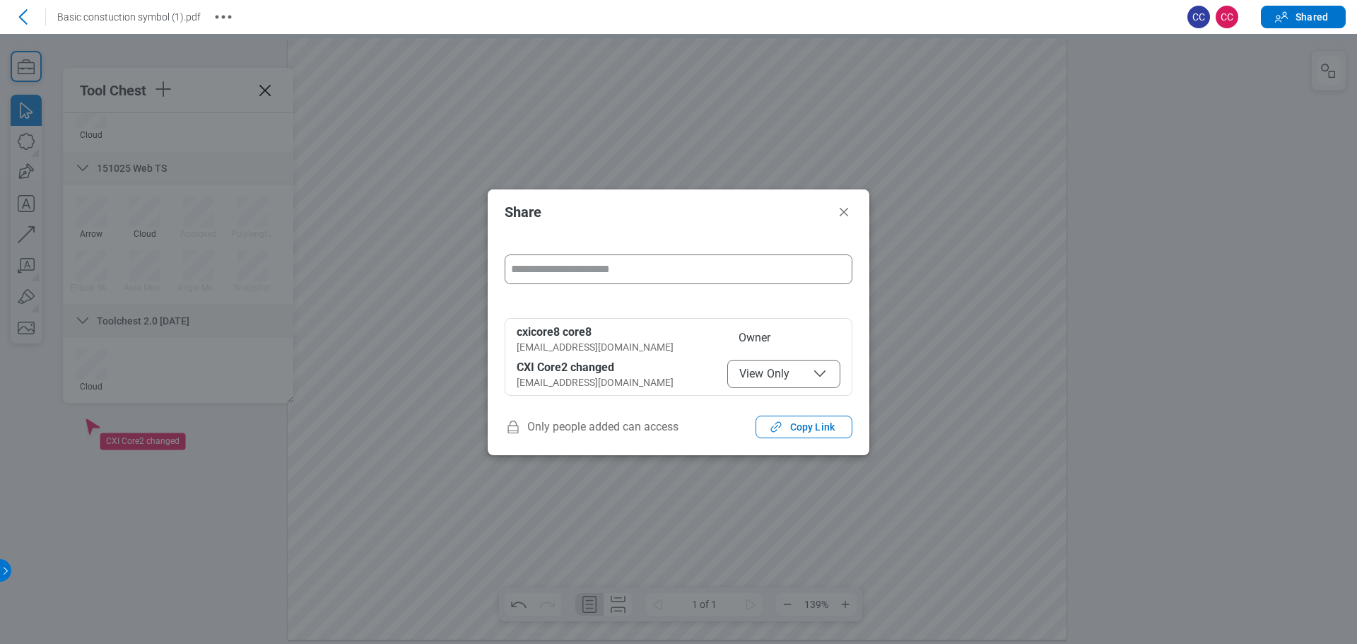
click at [577, 376] on span "View Only" at bounding box center [783, 373] width 89 height 17
click at [577, 375] on span "Mark up Only" at bounding box center [783, 373] width 89 height 17
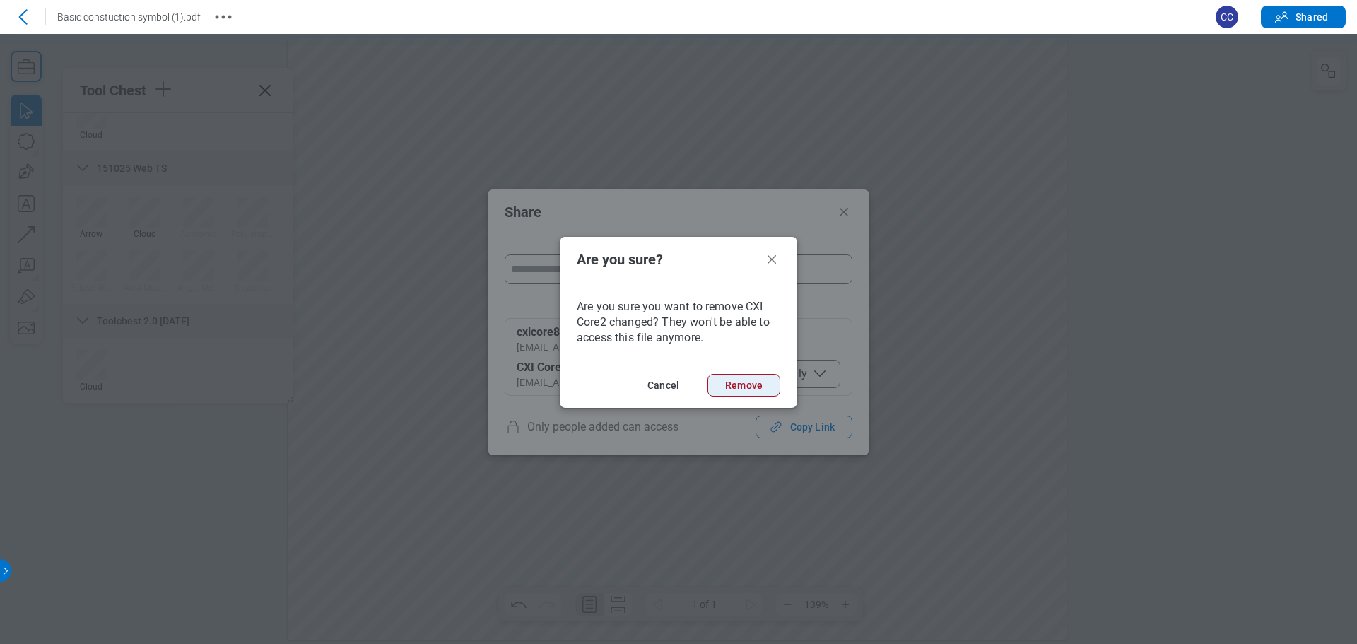
drag, startPoint x: 721, startPoint y: 375, endPoint x: 901, endPoint y: 419, distance: 185.6
click at [577, 375] on button "Remove" at bounding box center [743, 385] width 73 height 23
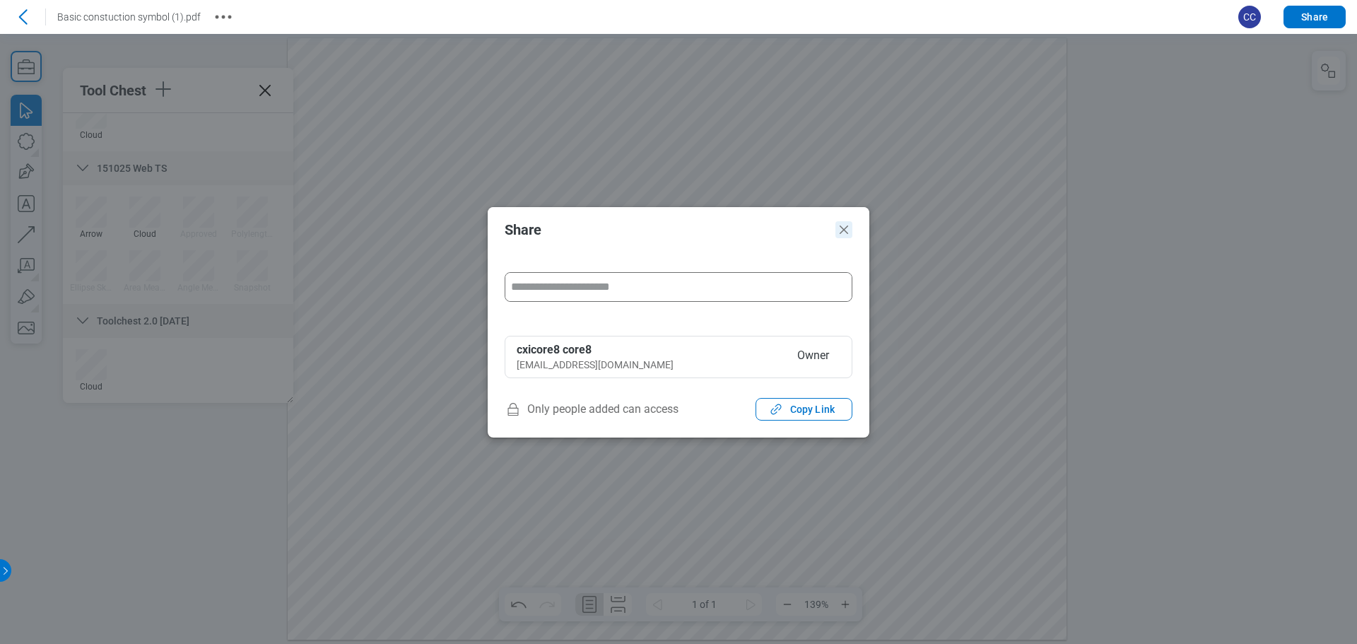
click at [577, 230] on icon "Close" at bounding box center [843, 229] width 17 height 17
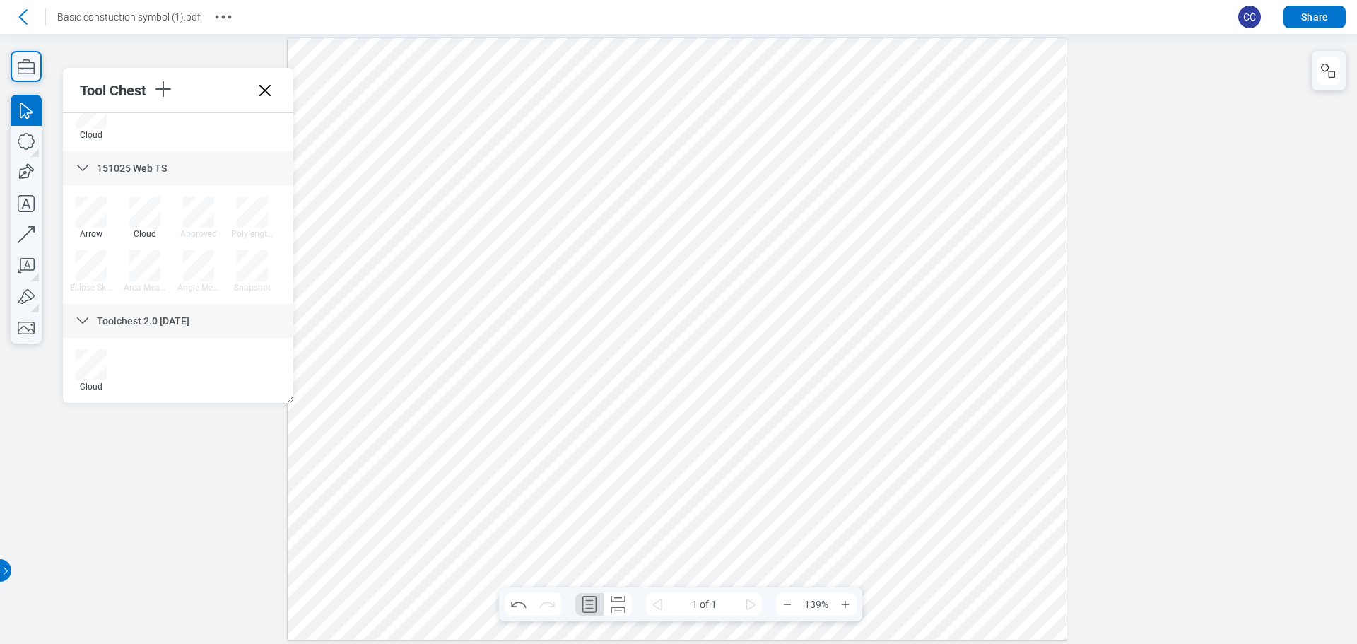
click at [262, 93] on icon at bounding box center [264, 90] width 11 height 11
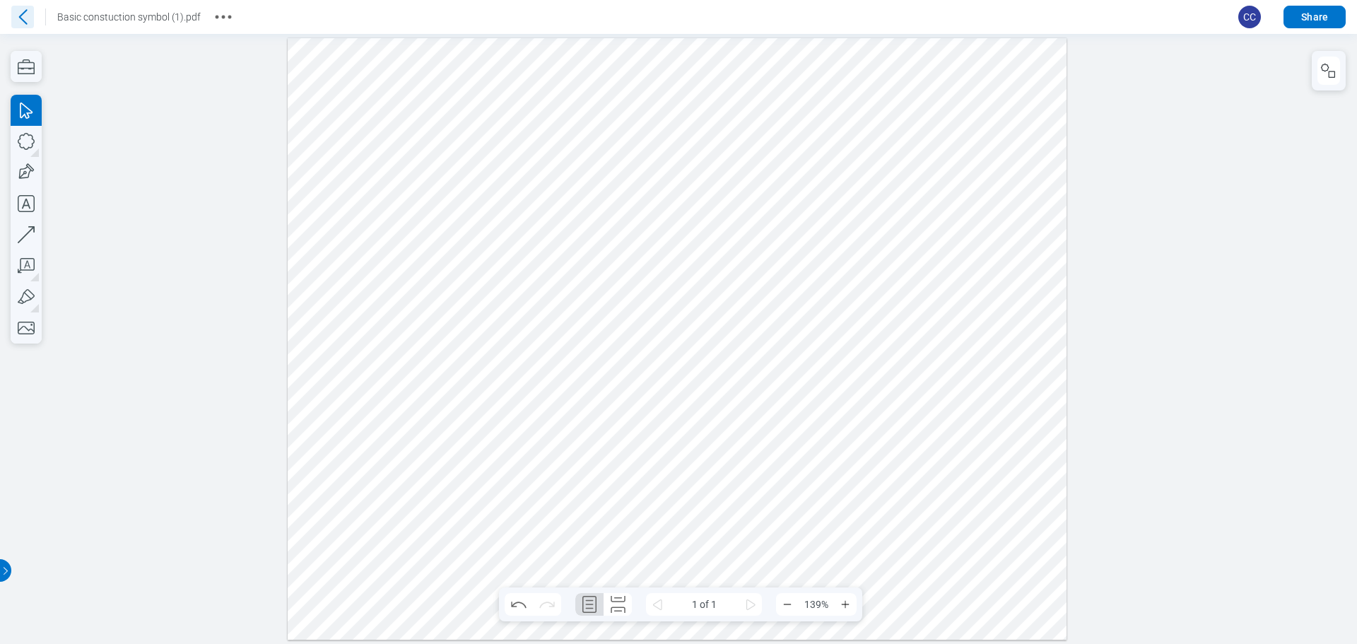
click at [25, 17] on icon at bounding box center [22, 17] width 23 height 23
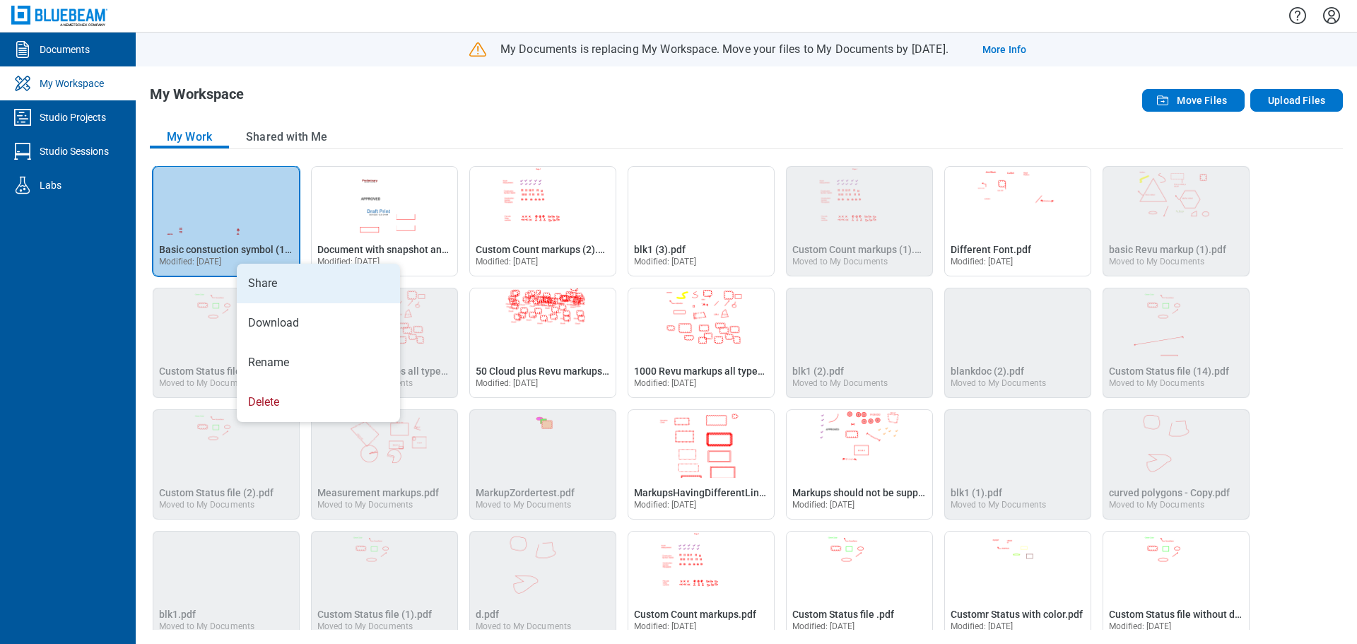
click at [256, 281] on li "Share" at bounding box center [318, 284] width 163 height 40
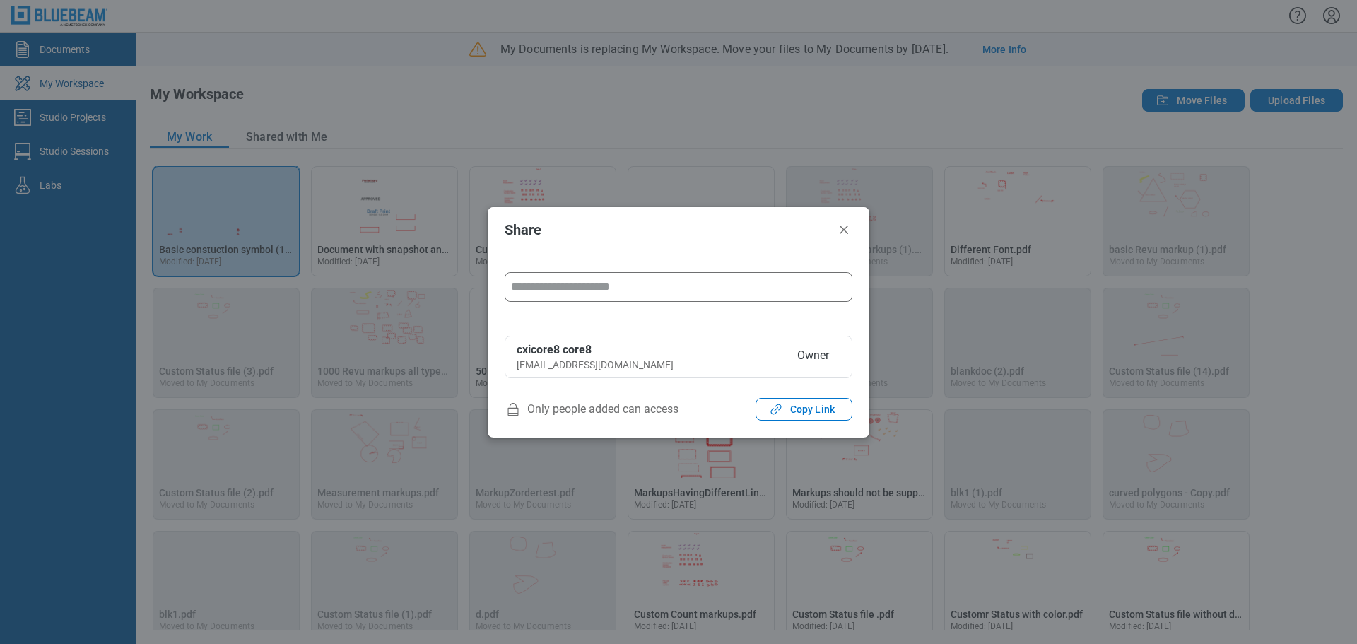
click at [577, 284] on input "form" at bounding box center [678, 287] width 346 height 28
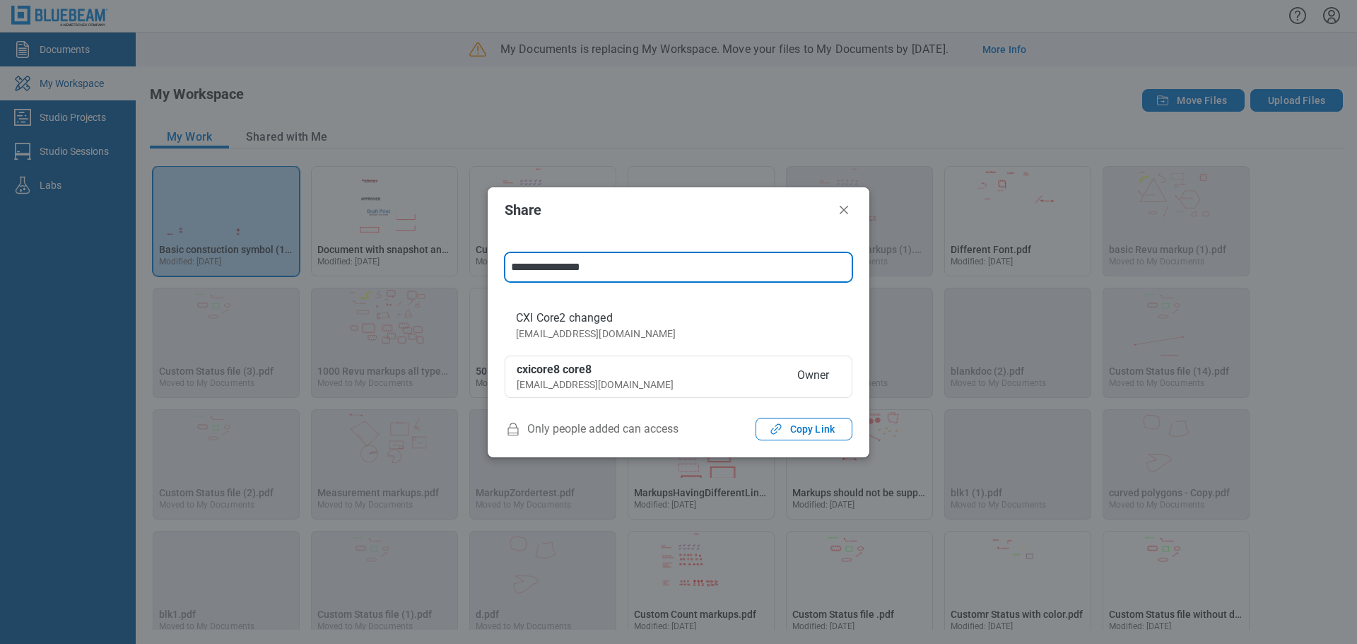
type input "**********"
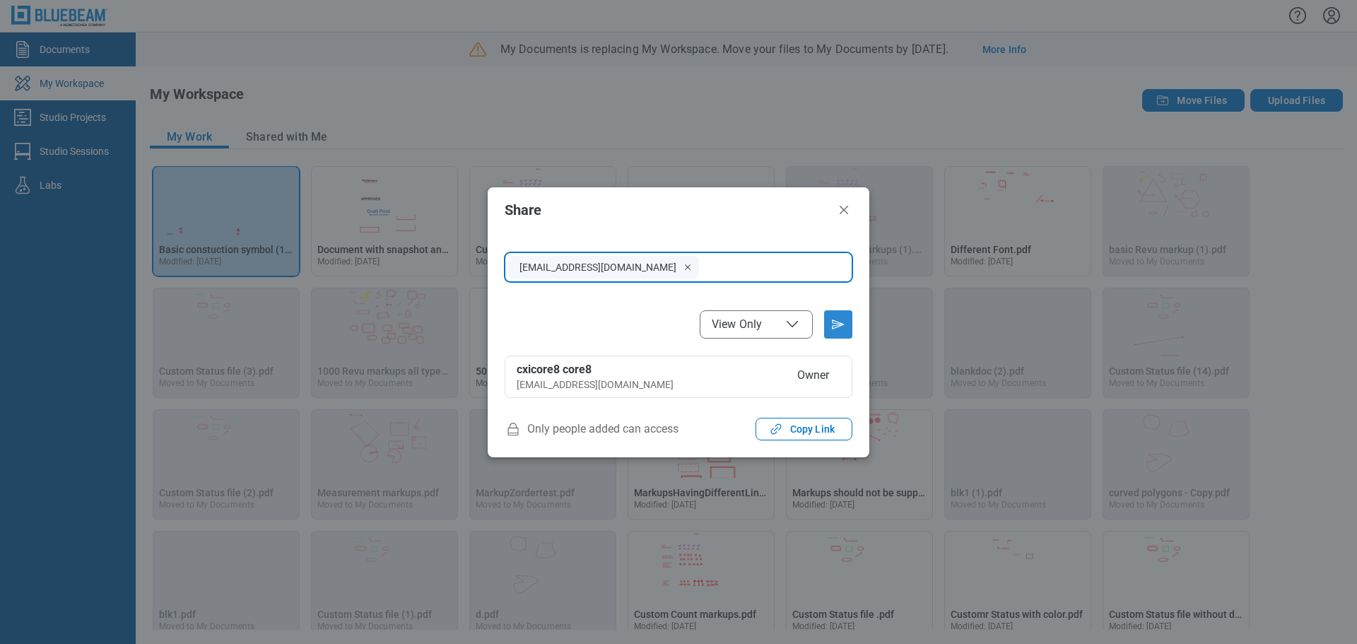
click at [577, 325] on icon "Send email invitation" at bounding box center [838, 324] width 23 height 23
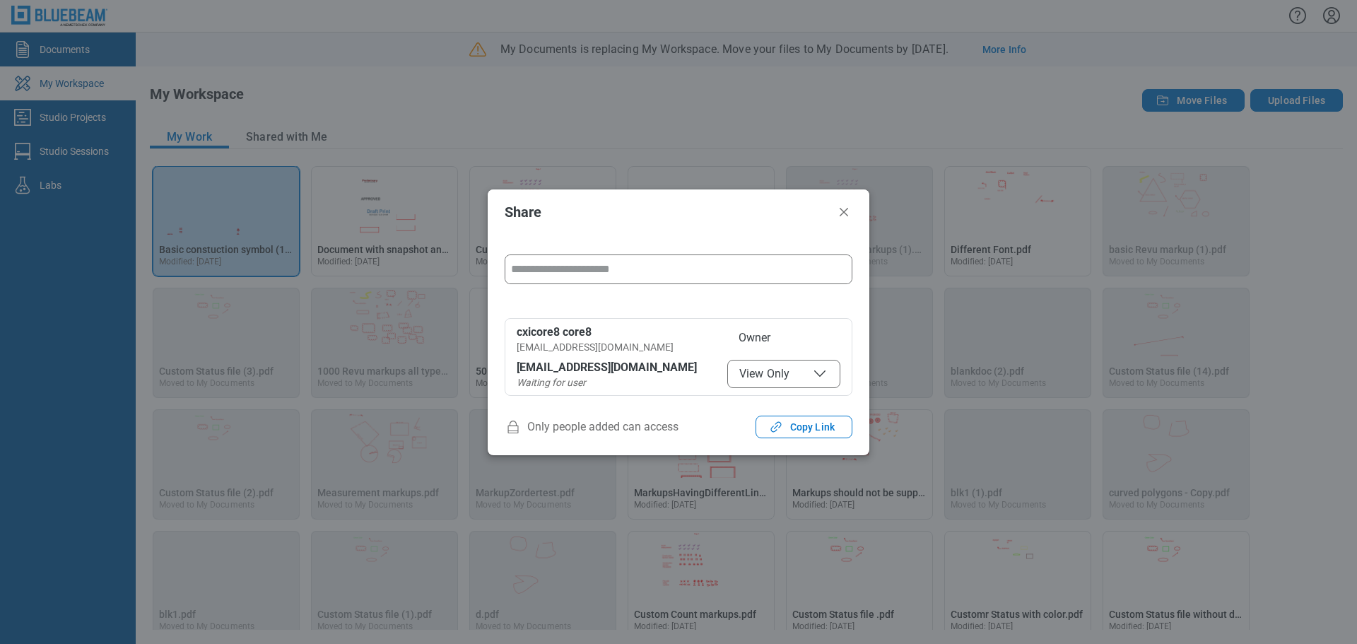
drag, startPoint x: 843, startPoint y: 213, endPoint x: 856, endPoint y: 211, distance: 12.8
click at [577, 213] on icon "Close" at bounding box center [844, 212] width 8 height 8
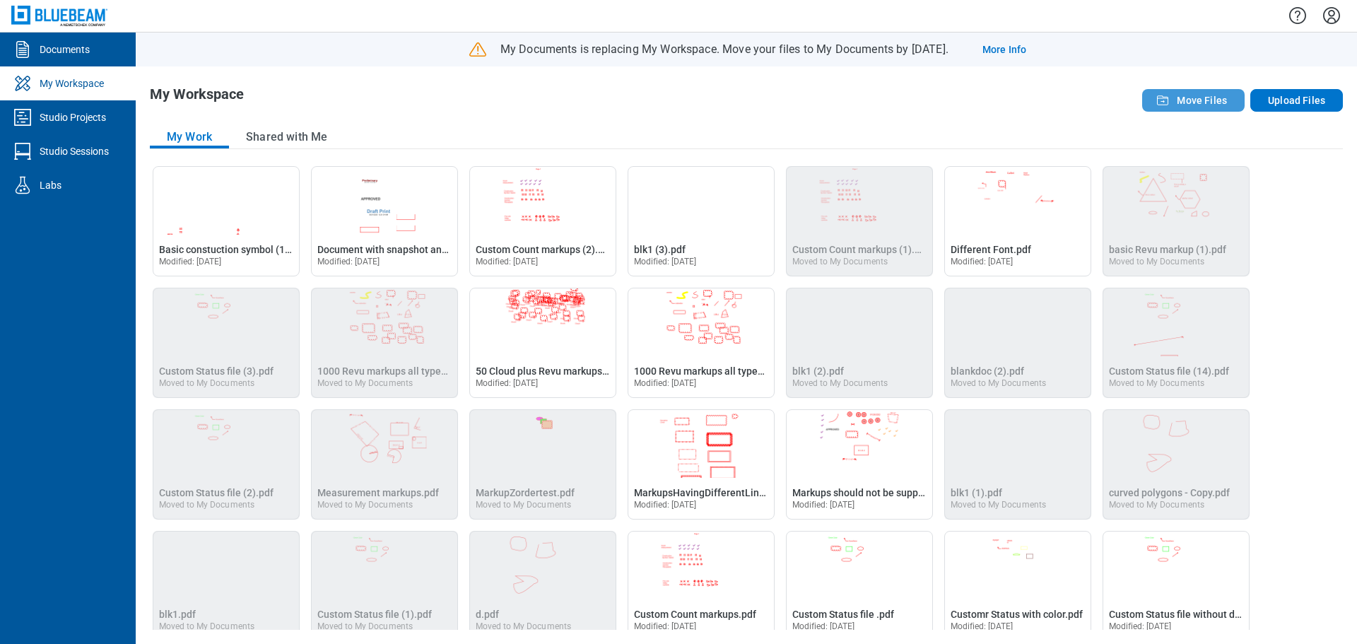
click at [577, 98] on span "Move Files" at bounding box center [1202, 100] width 50 height 14
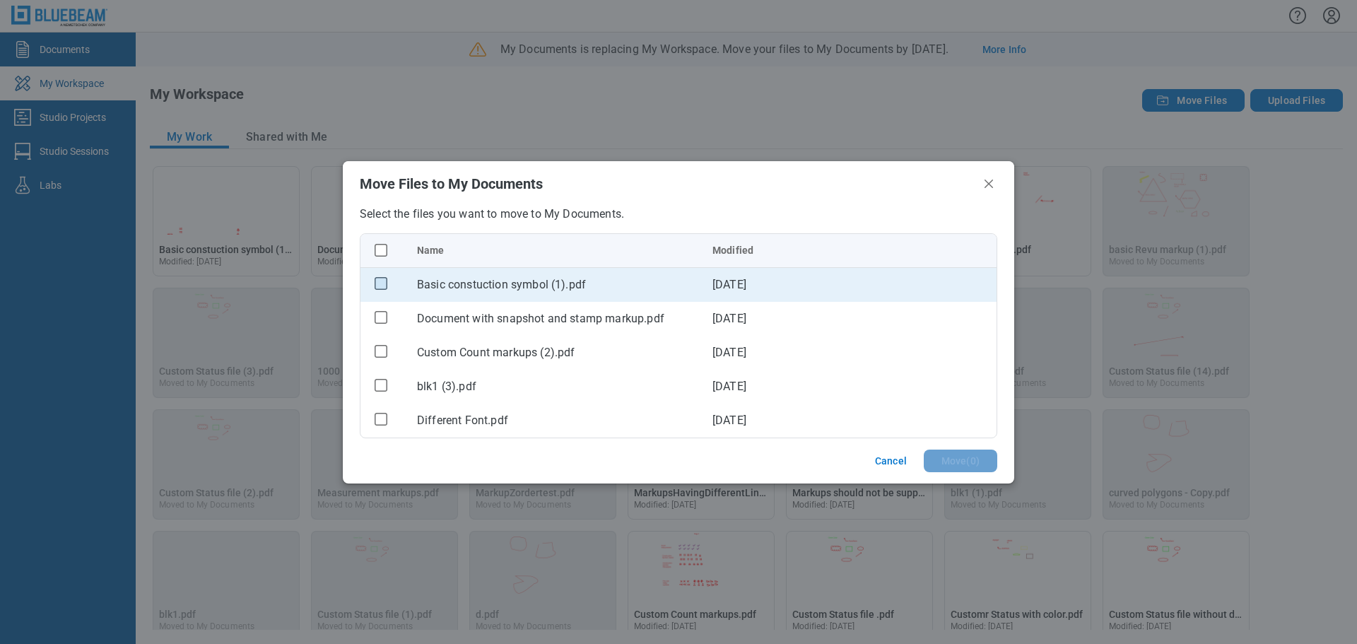
click at [386, 282] on rect "checkbox" at bounding box center [381, 284] width 12 height 12
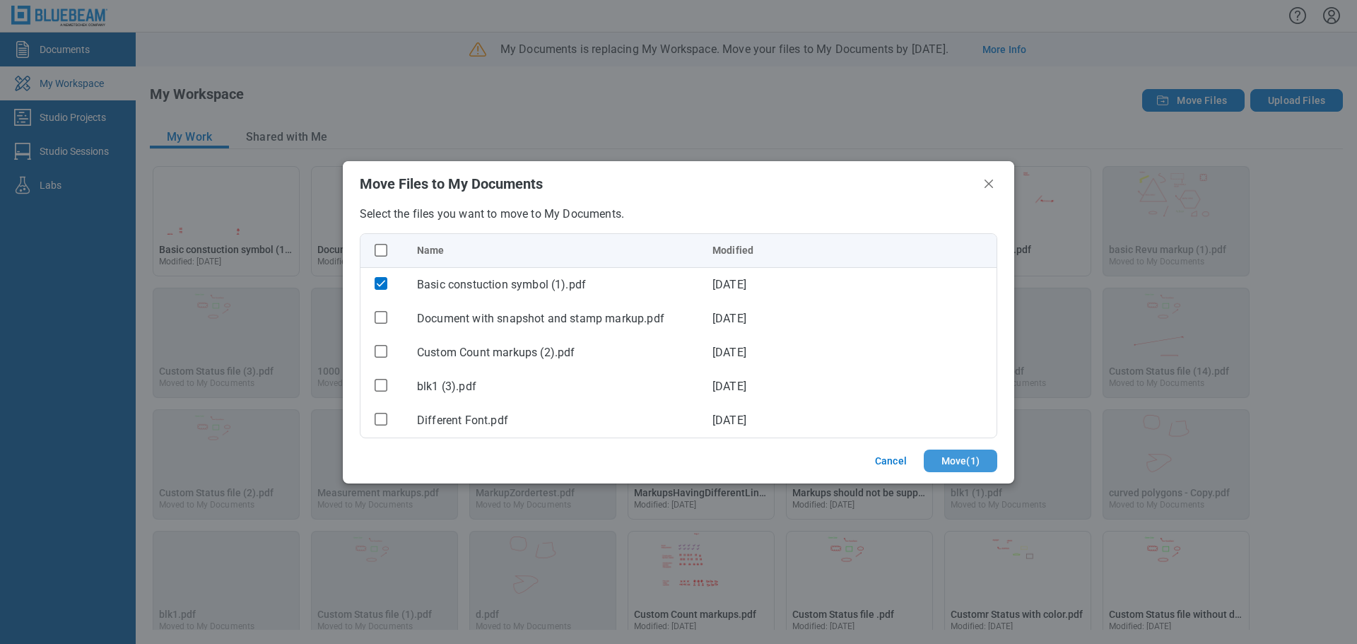
click at [577, 466] on button "Move ( 1 )" at bounding box center [961, 461] width 74 height 23
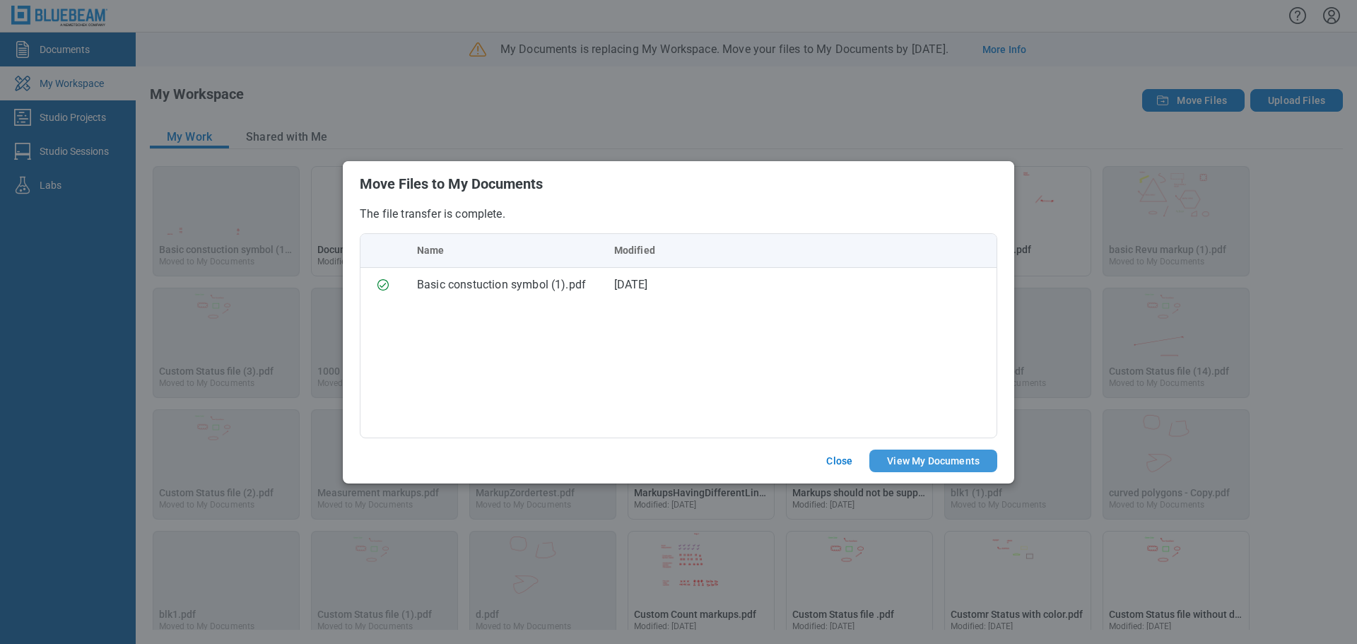
click at [577, 457] on button "View My Documents" at bounding box center [933, 461] width 128 height 23
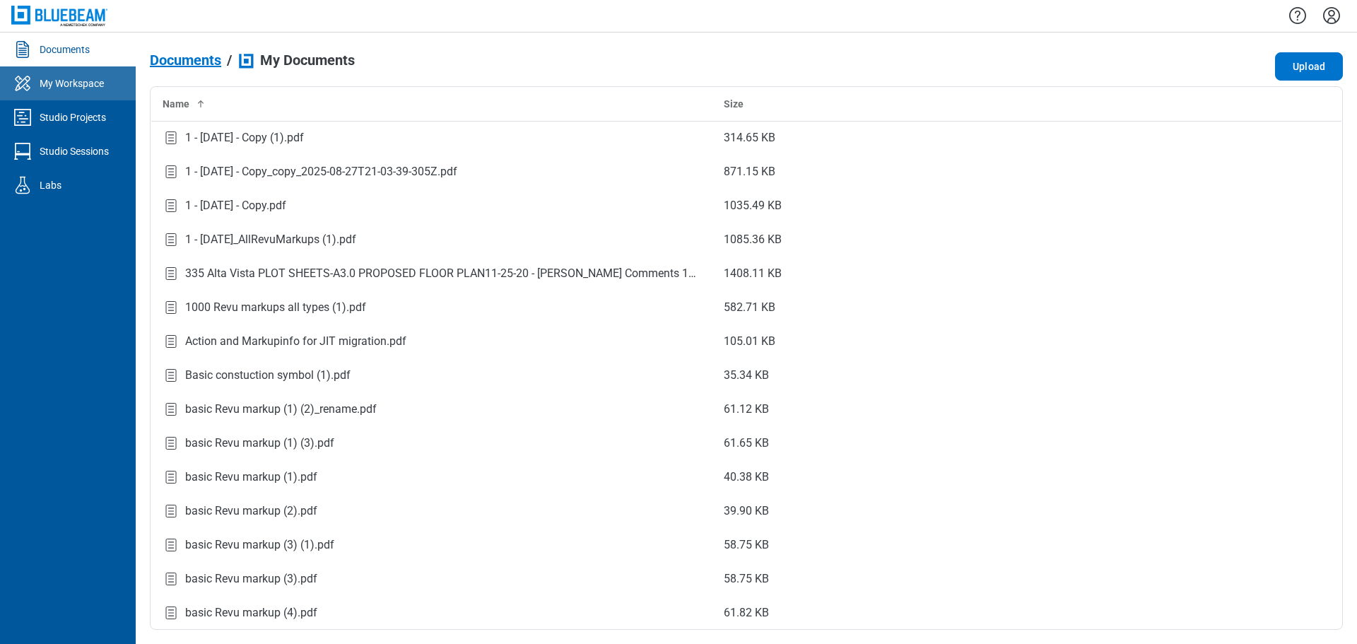
click at [102, 86] on div "My Workspace" at bounding box center [72, 83] width 64 height 14
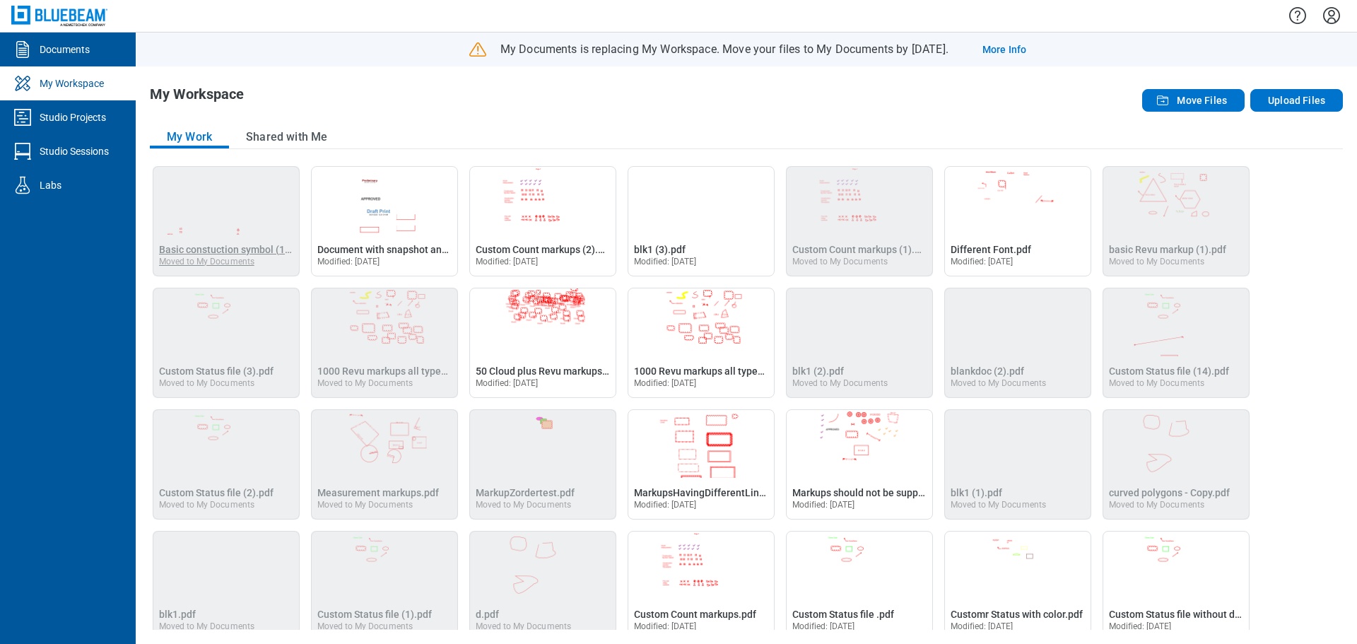
click at [236, 248] on span "Basic constuction symbol (1).pdf" at bounding box center [232, 249] width 147 height 11
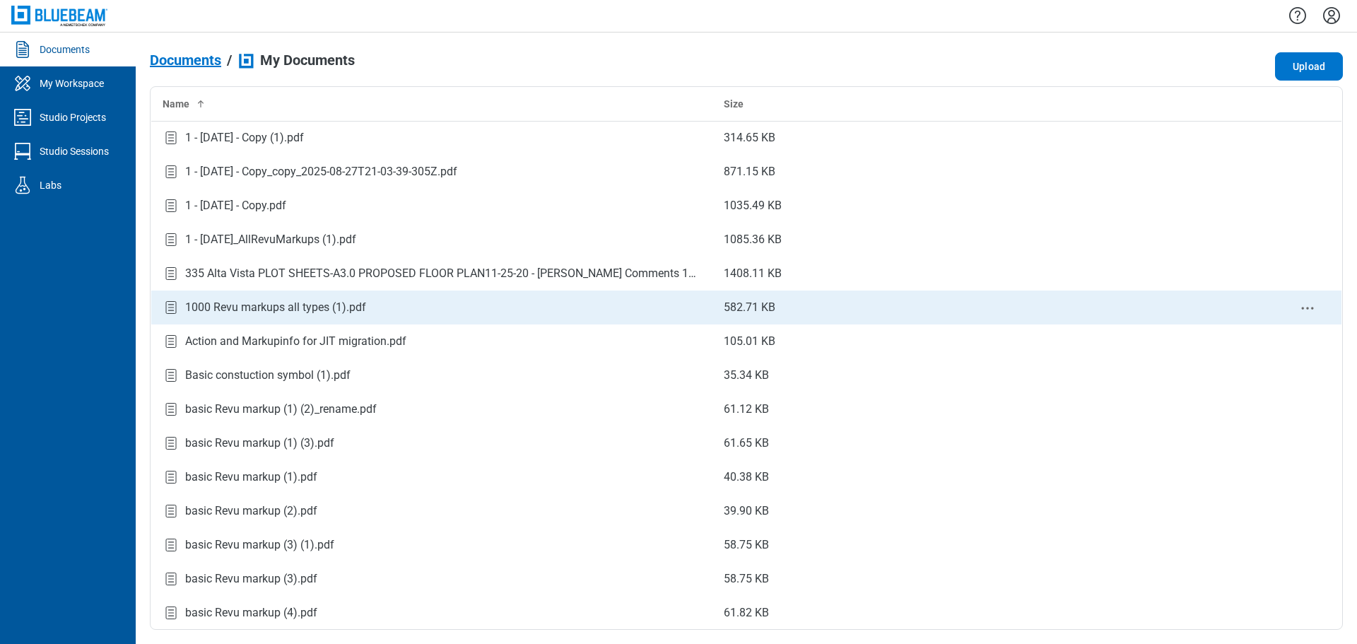
scroll to position [71, 0]
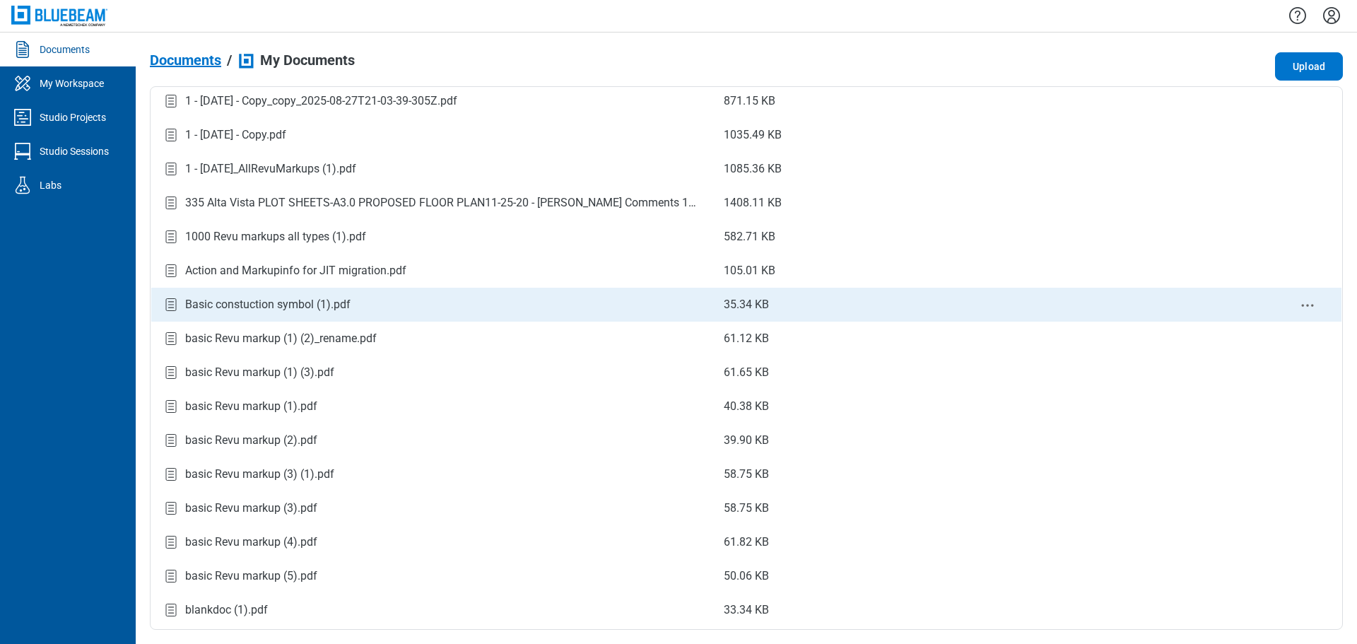
click at [315, 303] on div "Basic constuction symbol (1).pdf" at bounding box center [267, 304] width 165 height 17
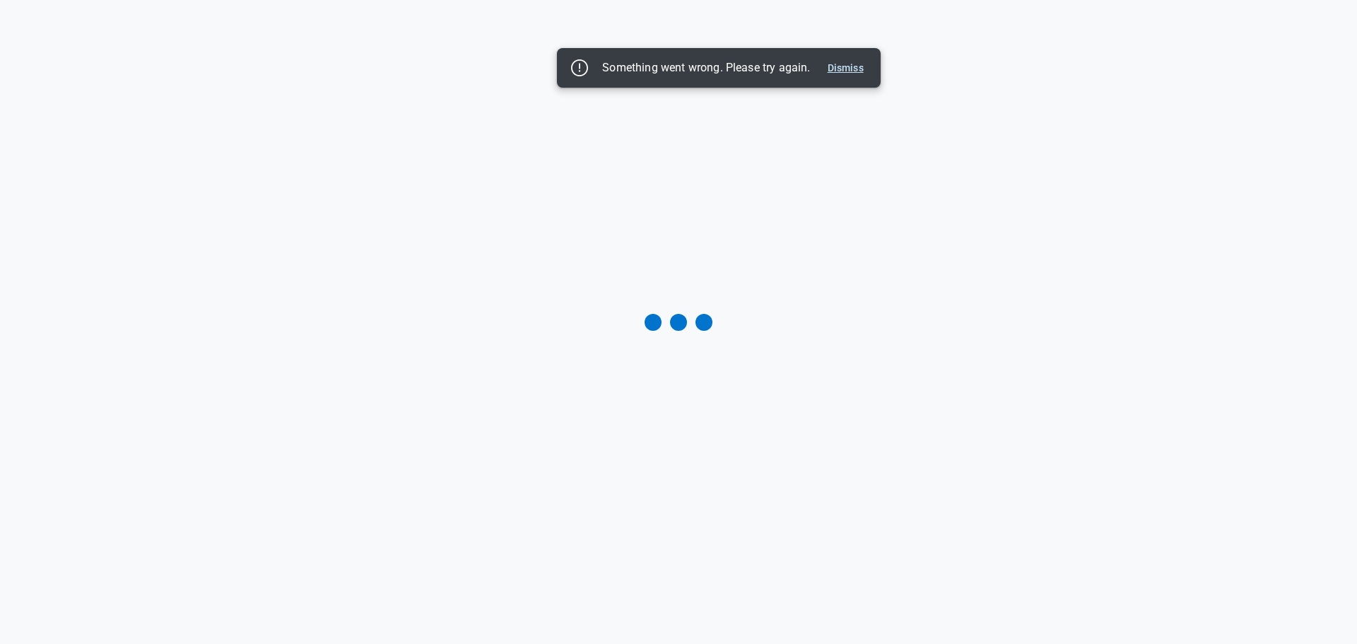
click at [577, 69] on button "Dismiss" at bounding box center [845, 67] width 47 height 17
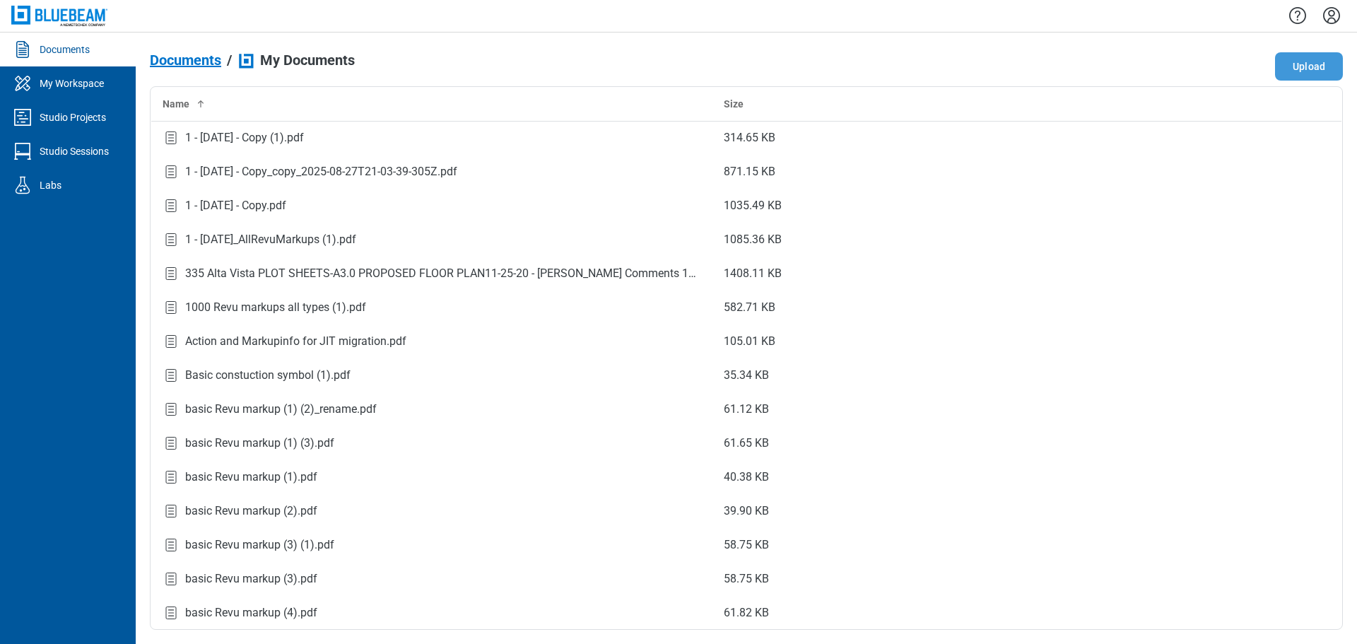
click at [577, 66] on button "Upload" at bounding box center [1309, 66] width 68 height 28
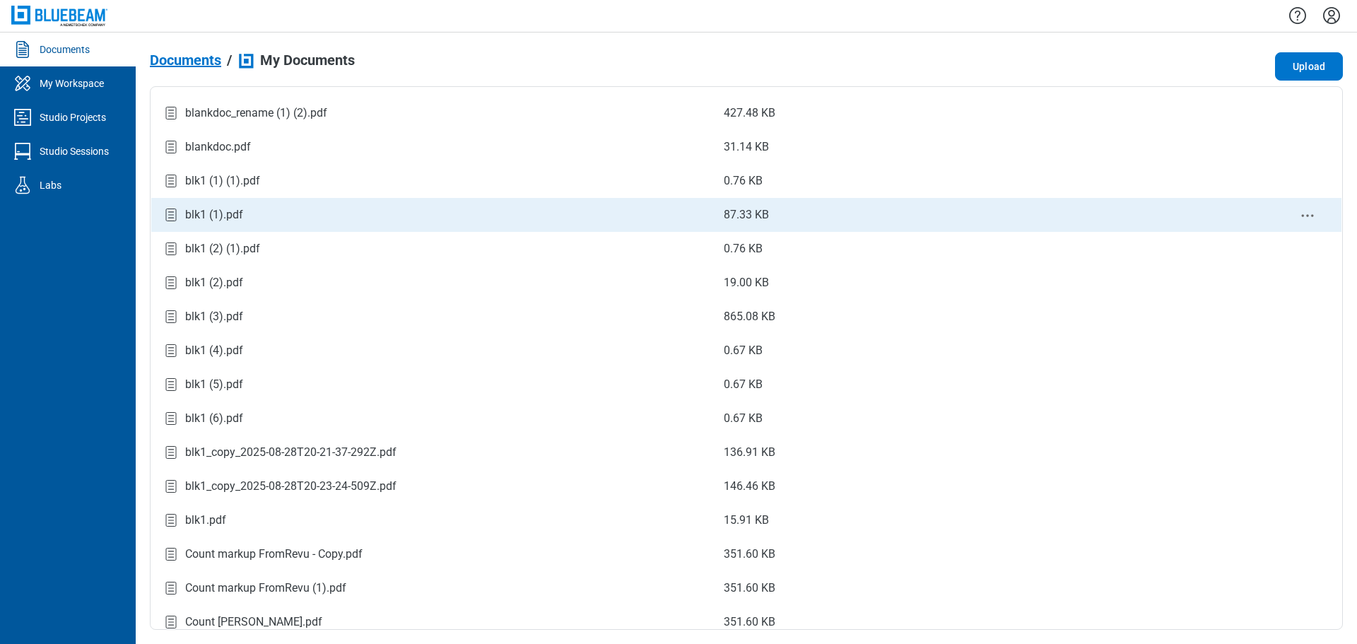
scroll to position [636, 0]
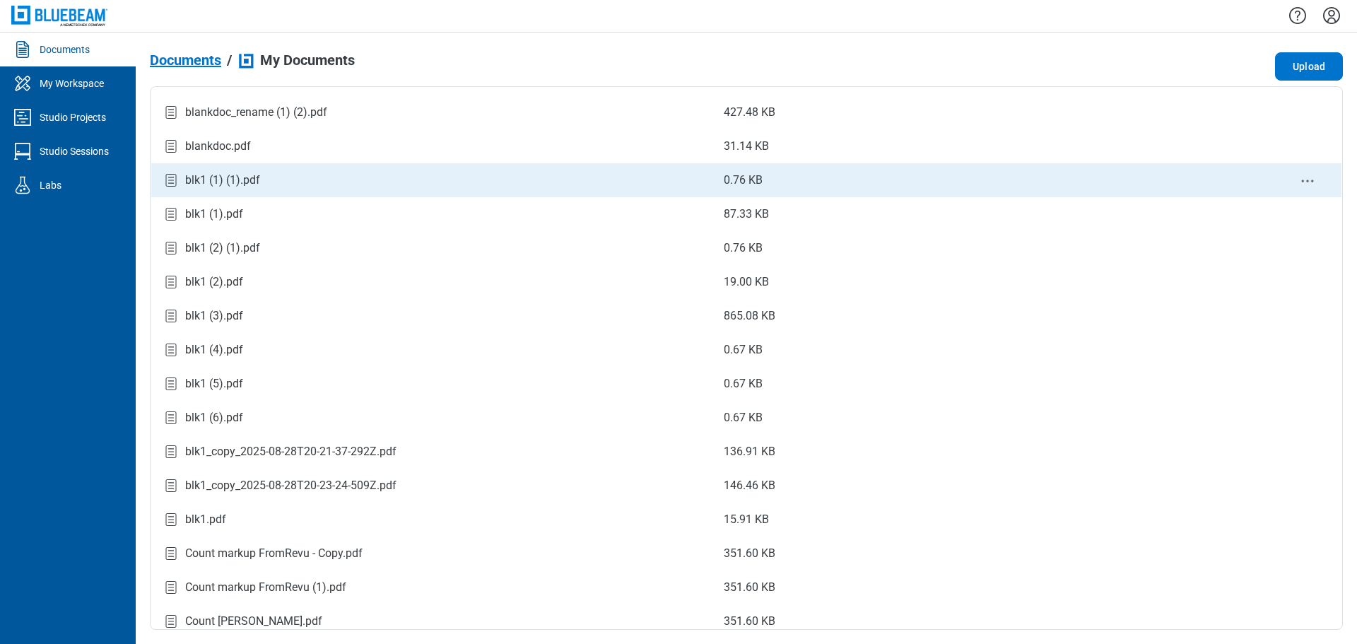
click at [234, 181] on div "blk1 (1) (1).pdf" at bounding box center [222, 180] width 75 height 17
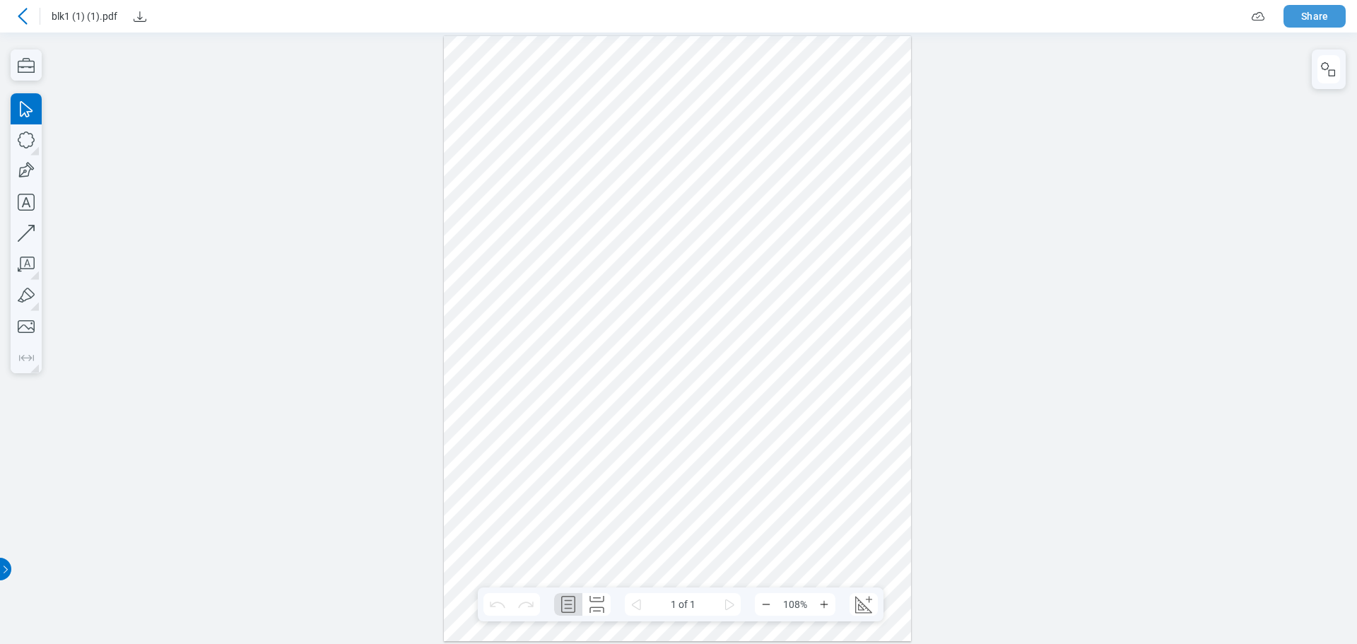
click at [577, 14] on button "Share" at bounding box center [1314, 16] width 62 height 23
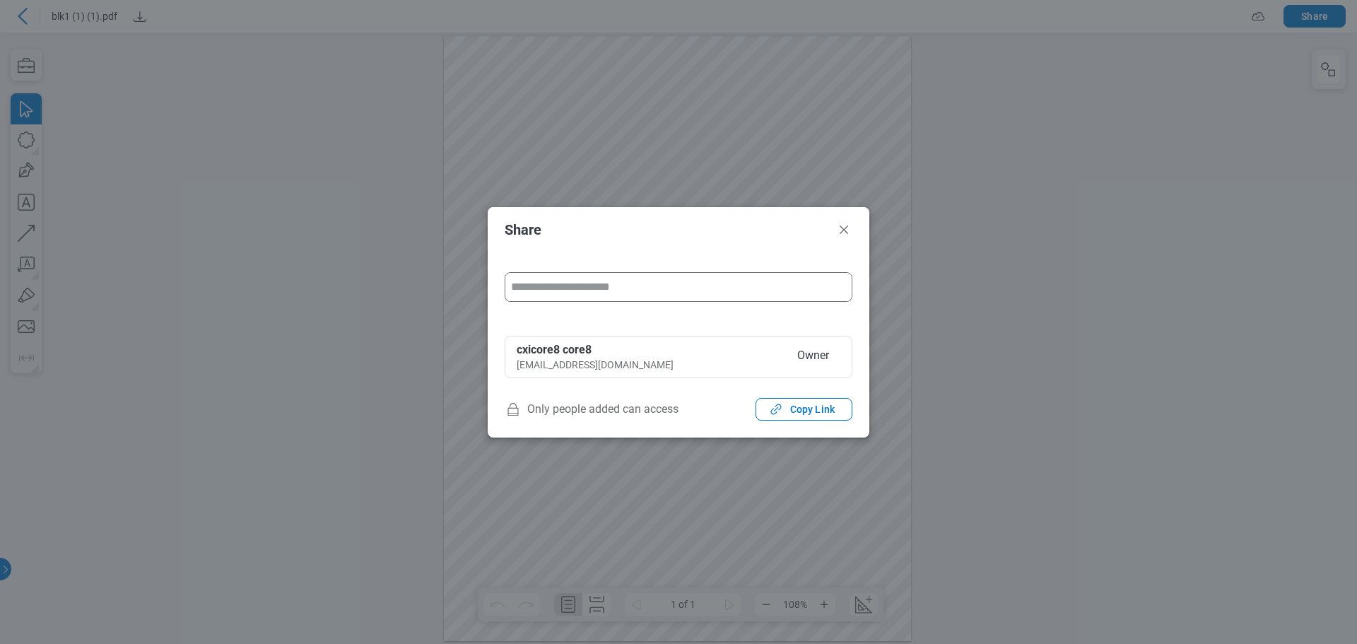
click at [577, 284] on input "form" at bounding box center [678, 287] width 346 height 28
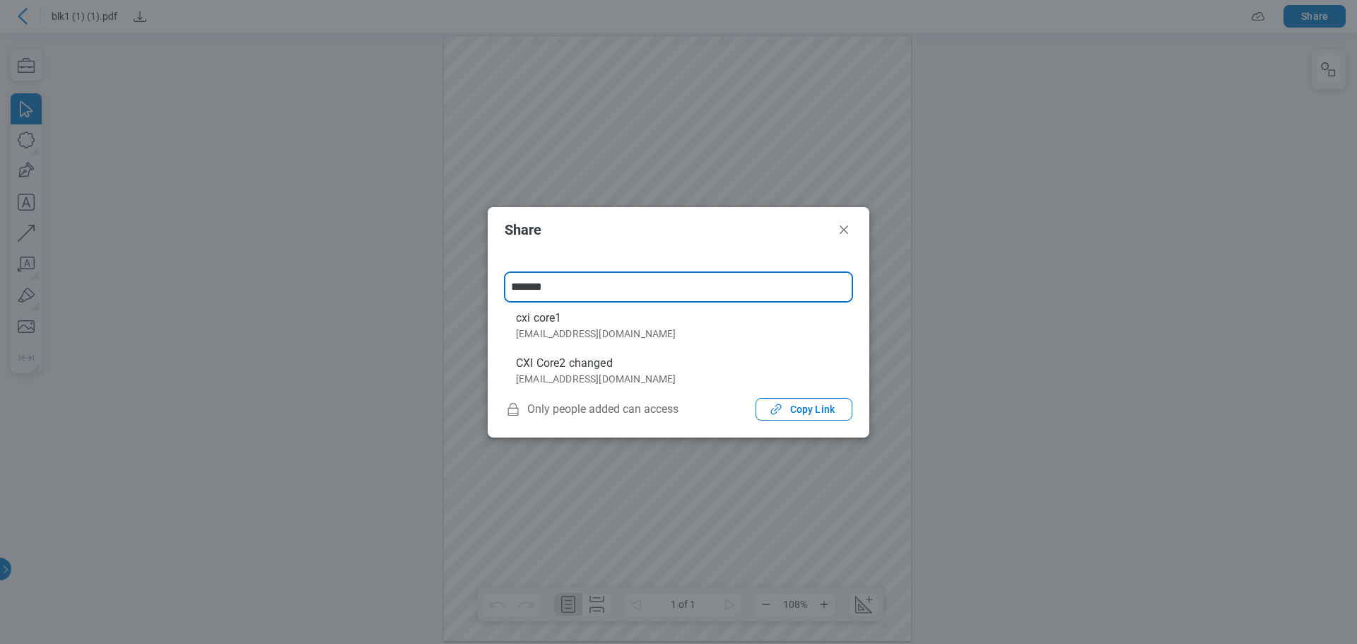
type input "********"
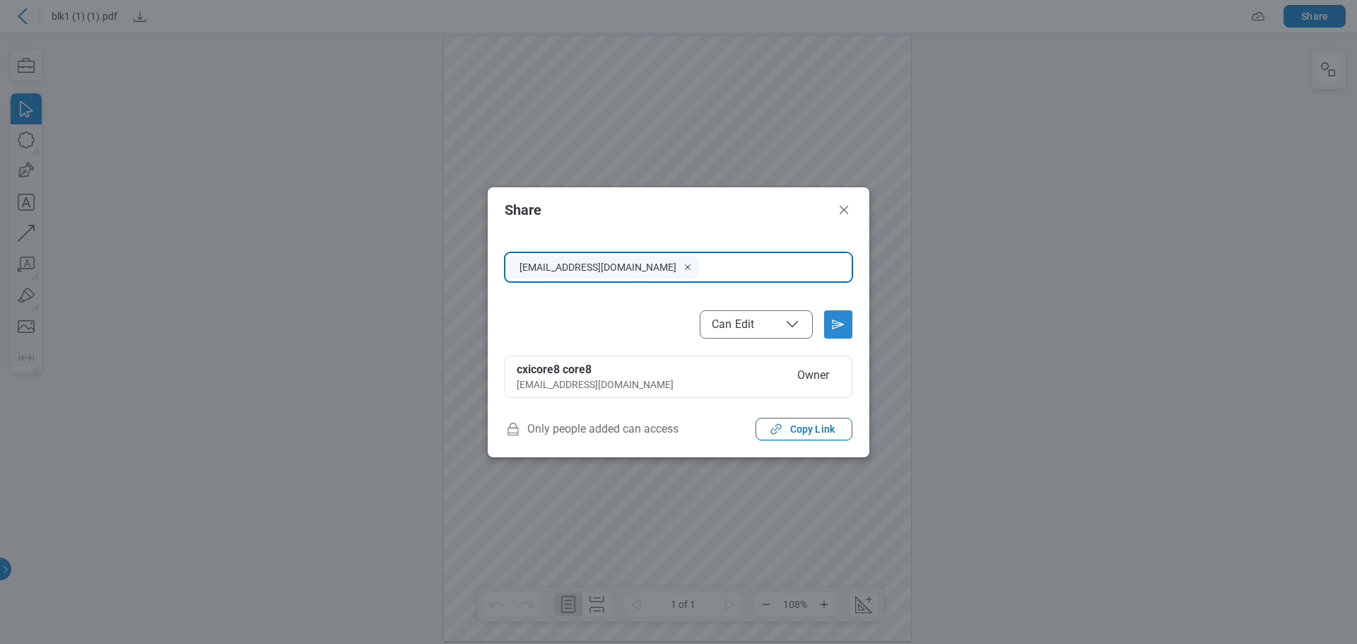
click at [577, 320] on button "Send email invitation" at bounding box center [838, 324] width 28 height 28
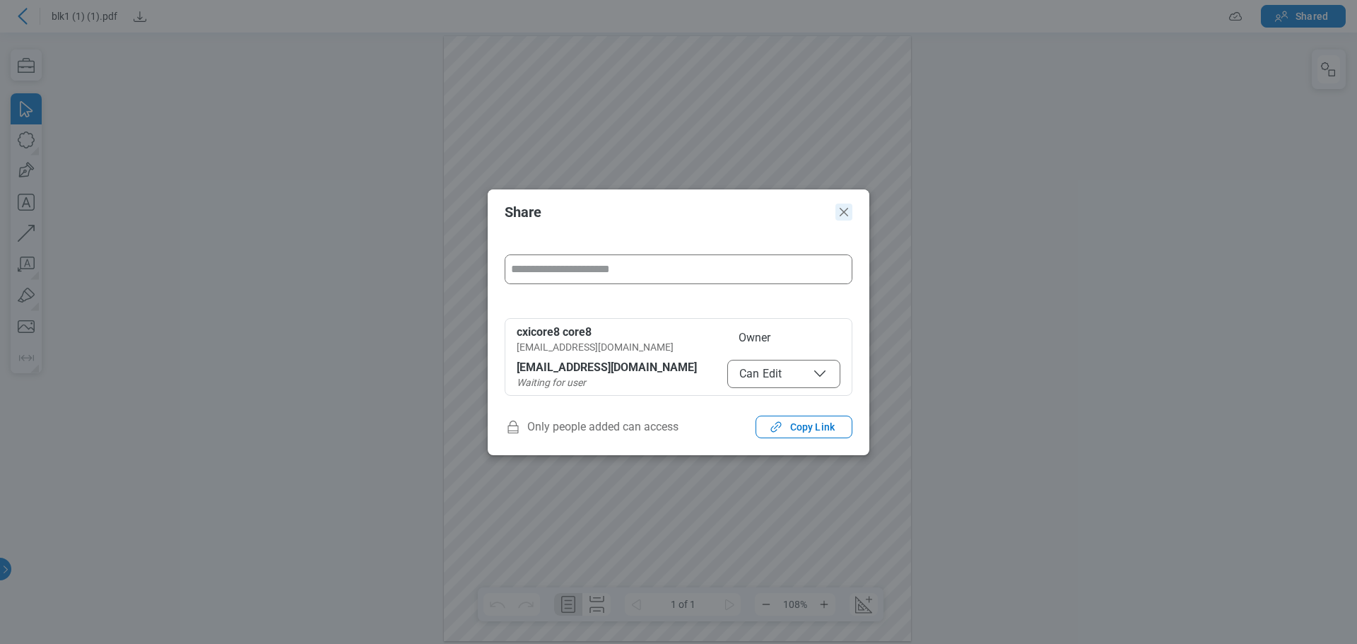
click at [577, 213] on icon "Close" at bounding box center [843, 212] width 17 height 17
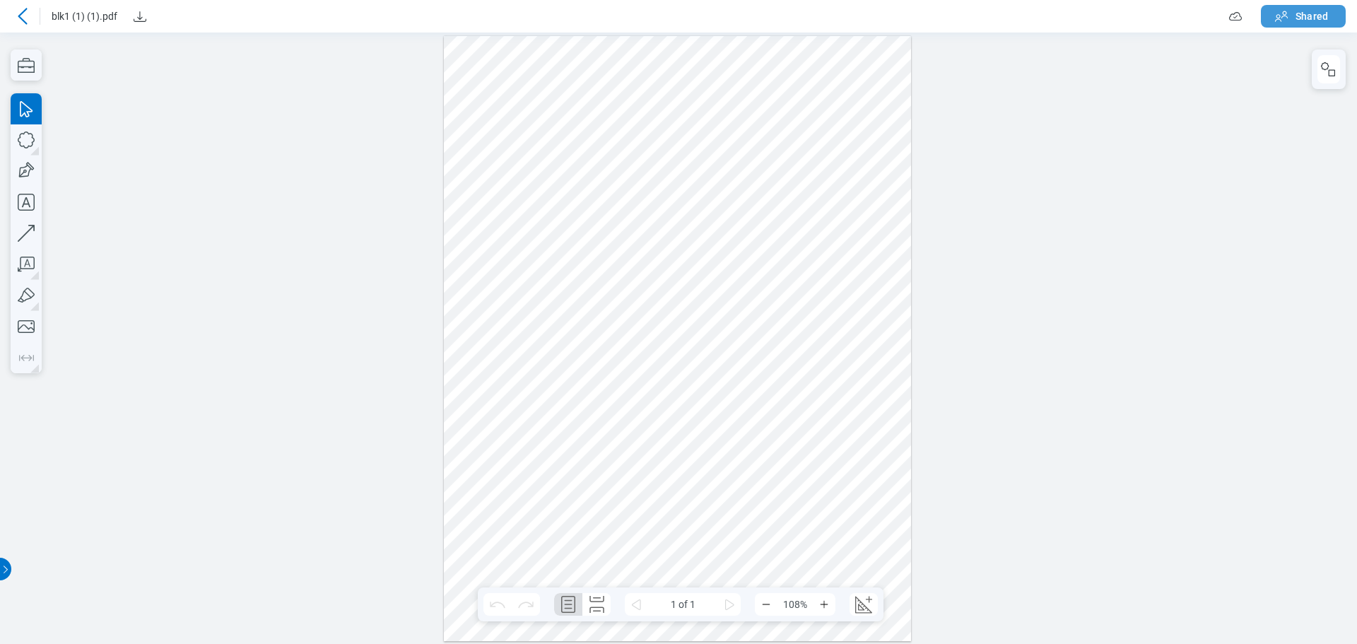
click at [577, 24] on icon "button" at bounding box center [1281, 16] width 17 height 17
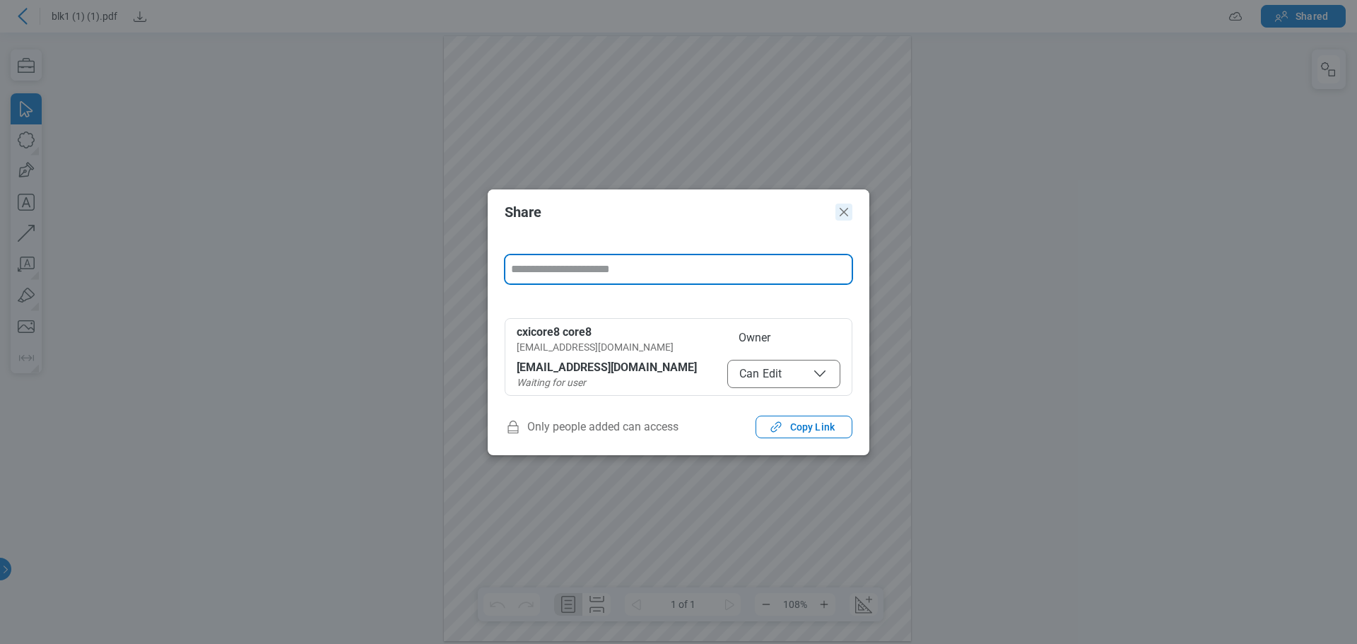
click at [577, 213] on icon "Close" at bounding box center [843, 212] width 17 height 17
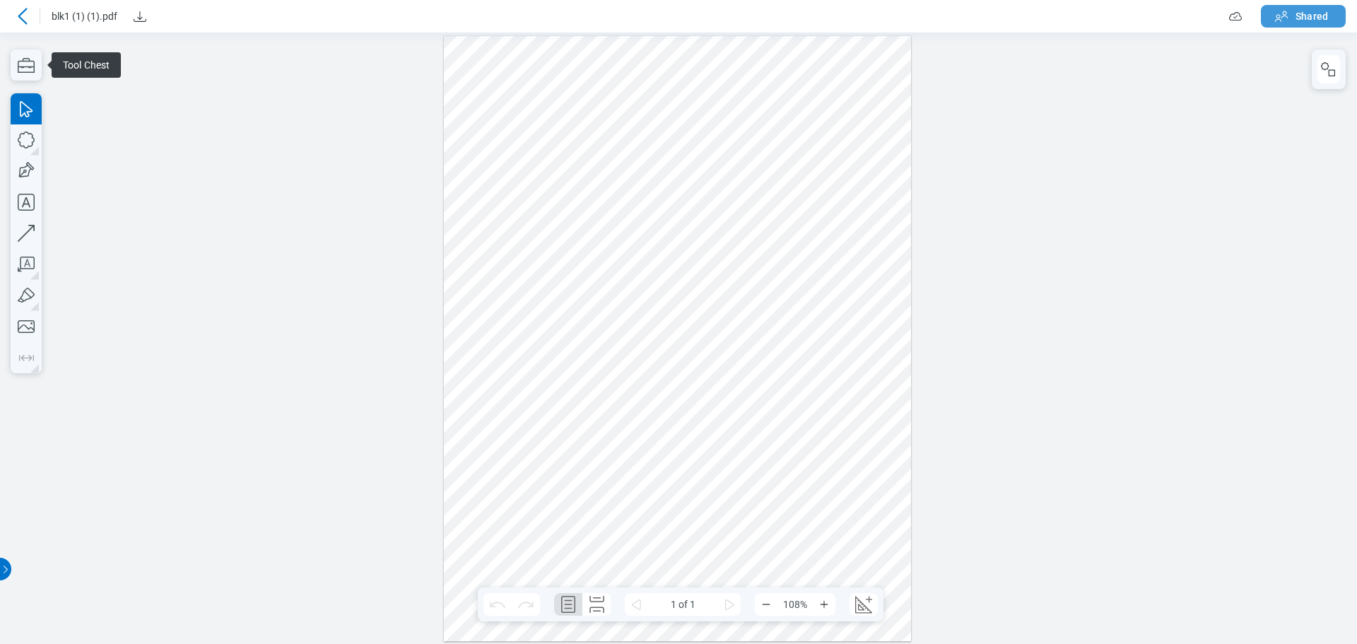
click at [1298, 18] on span "Shared" at bounding box center [1311, 16] width 33 height 14
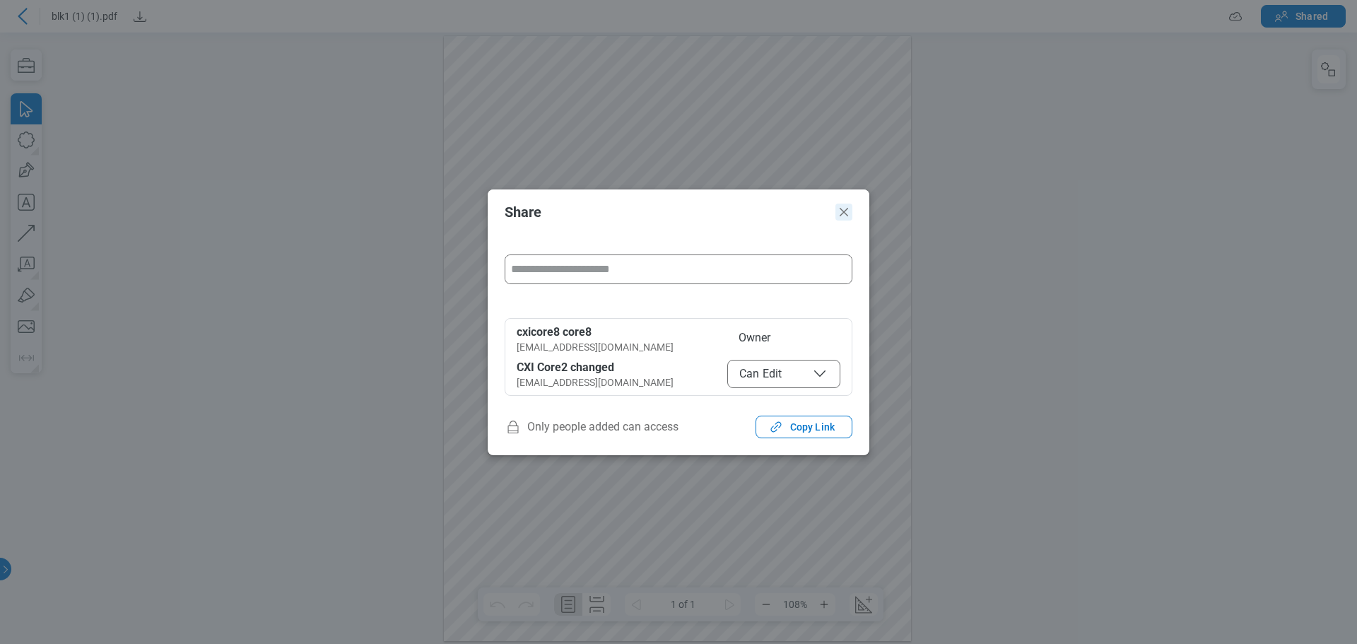
click at [841, 211] on icon "Close" at bounding box center [843, 212] width 17 height 17
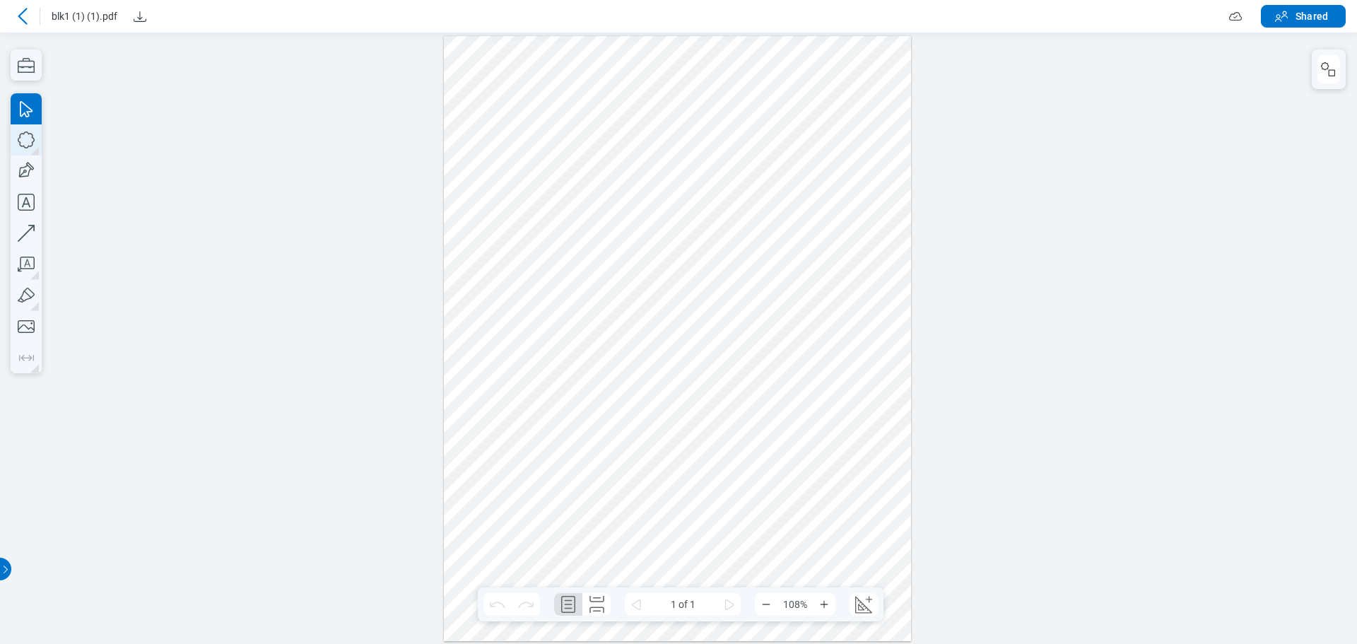
click at [30, 144] on icon "button" at bounding box center [26, 139] width 31 height 31
drag, startPoint x: 637, startPoint y: 236, endPoint x: 741, endPoint y: 358, distance: 160.9
click at [715, 327] on div at bounding box center [678, 337] width 468 height 605
click at [34, 231] on icon "button" at bounding box center [26, 233] width 31 height 31
drag, startPoint x: 666, startPoint y: 413, endPoint x: 739, endPoint y: 372, distance: 84.5
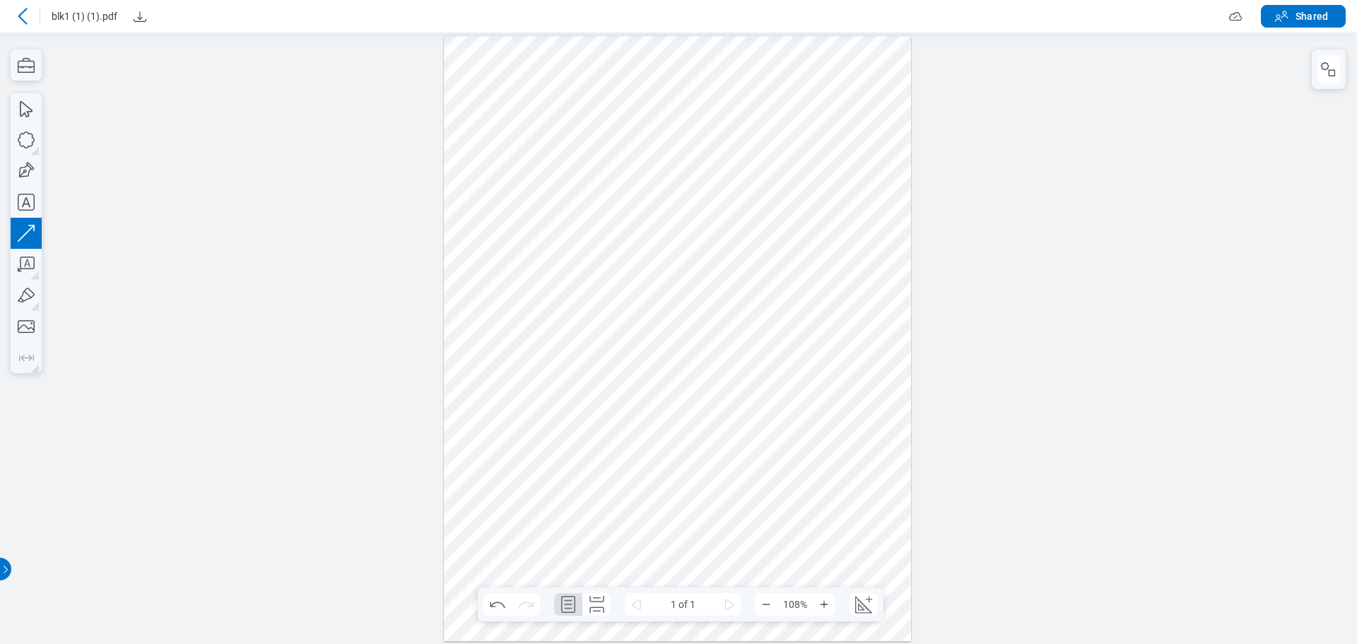
click at [739, 372] on div at bounding box center [678, 337] width 468 height 605
click at [30, 230] on icon "button" at bounding box center [26, 233] width 31 height 31
drag, startPoint x: 811, startPoint y: 161, endPoint x: 828, endPoint y: 312, distance: 152.3
click at [775, 286] on div at bounding box center [678, 337] width 468 height 605
click at [23, 141] on icon "button" at bounding box center [26, 139] width 31 height 31
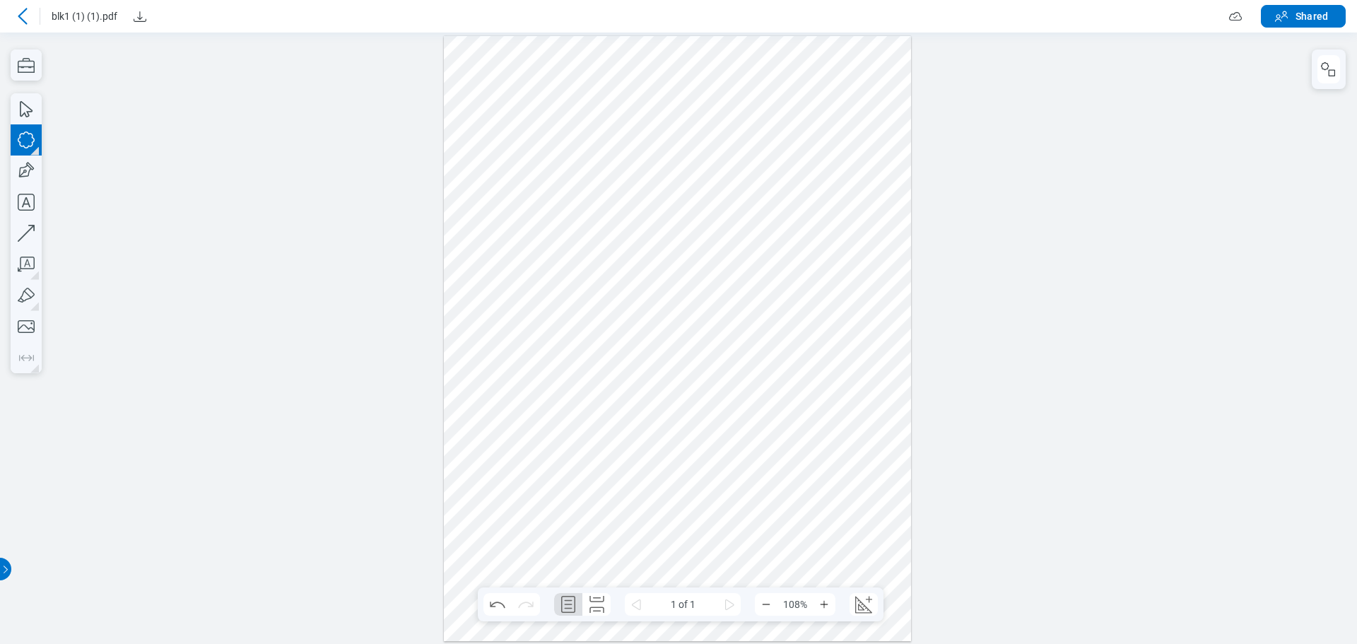
drag, startPoint x: 557, startPoint y: 402, endPoint x: 593, endPoint y: 423, distance: 41.8
click at [593, 423] on div at bounding box center [678, 337] width 468 height 605
click at [6, 233] on div at bounding box center [678, 337] width 1357 height 611
click at [25, 238] on icon "button" at bounding box center [26, 233] width 31 height 31
drag, startPoint x: 615, startPoint y: 355, endPoint x: 604, endPoint y: 377, distance: 24.3
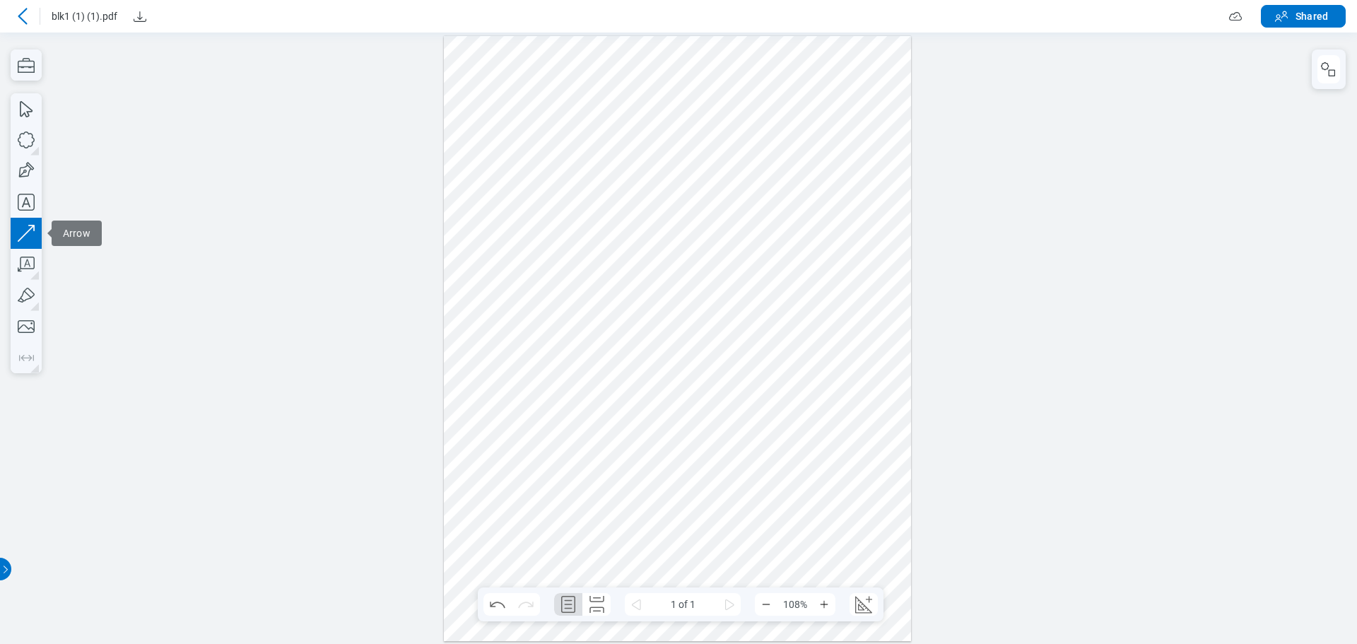
click at [604, 377] on div at bounding box center [678, 337] width 468 height 605
click at [35, 136] on icon "button" at bounding box center [26, 139] width 31 height 31
drag, startPoint x: 769, startPoint y: 452, endPoint x: 503, endPoint y: 358, distance: 281.9
click at [805, 488] on div at bounding box center [678, 337] width 468 height 605
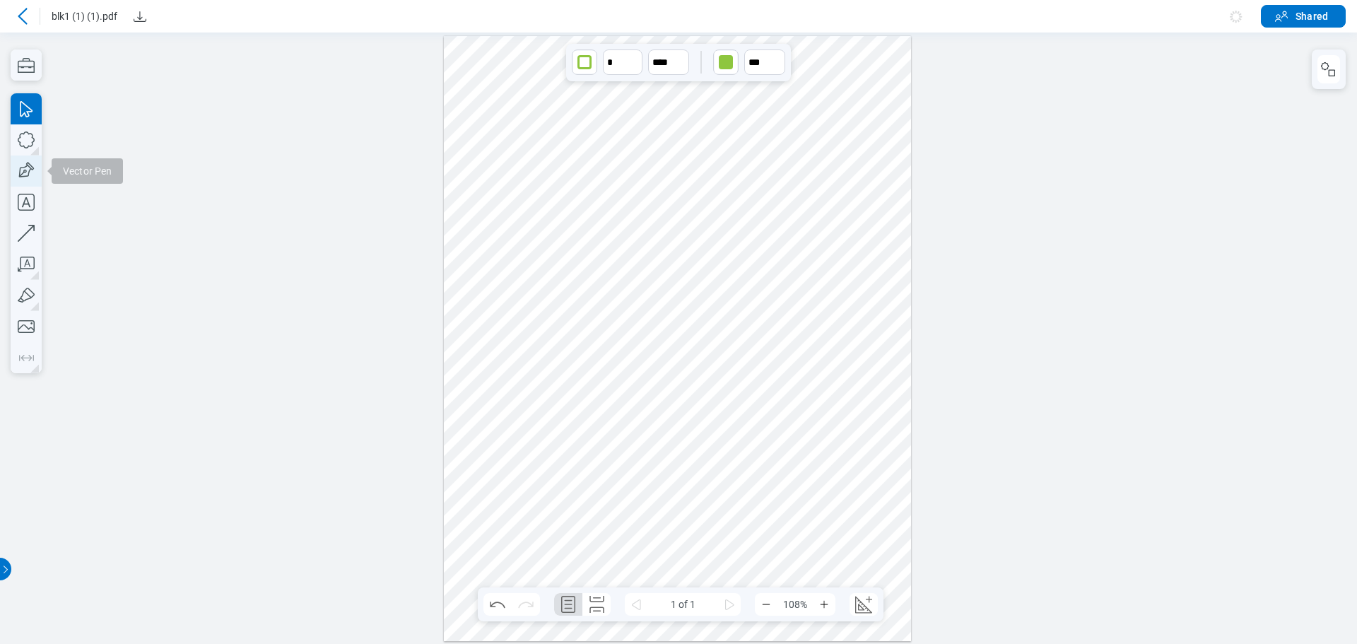
click at [35, 170] on icon "button" at bounding box center [26, 170] width 31 height 31
drag, startPoint x: 789, startPoint y: 370, endPoint x: 792, endPoint y: 364, distance: 7.3
click at [791, 367] on div at bounding box center [678, 337] width 468 height 605
drag, startPoint x: 822, startPoint y: 347, endPoint x: 830, endPoint y: 389, distance: 42.4
click at [823, 348] on div at bounding box center [678, 337] width 468 height 605
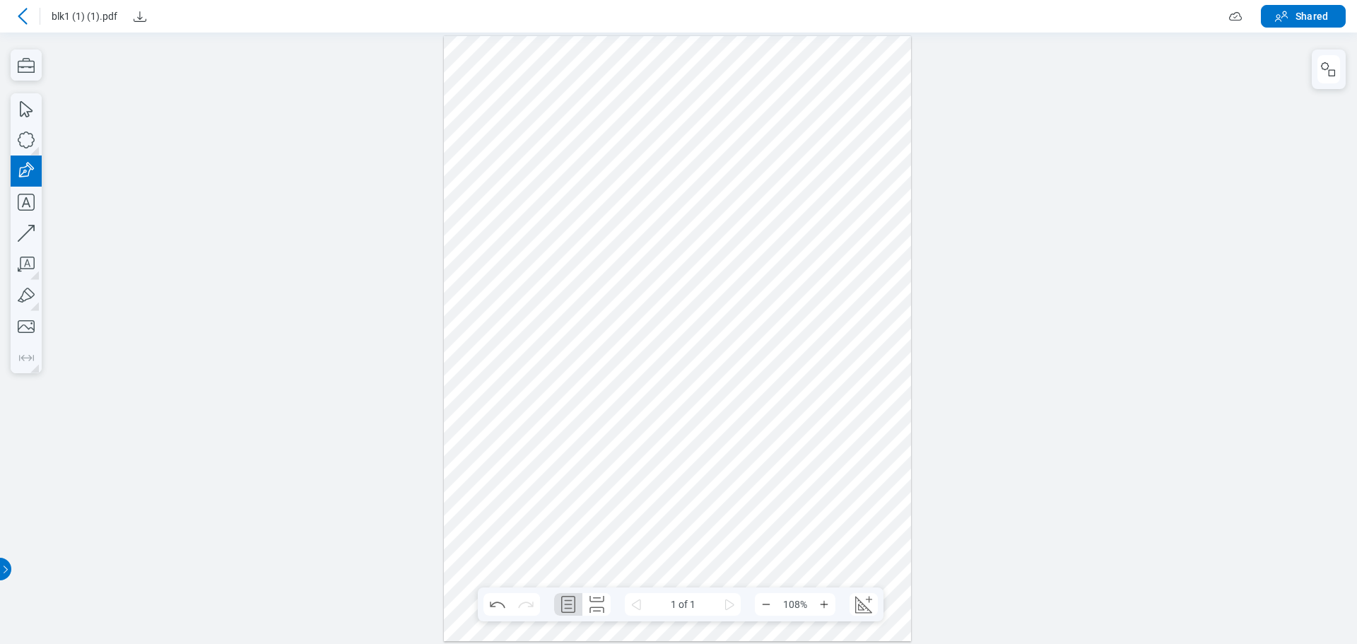
drag, startPoint x: 830, startPoint y: 389, endPoint x: 782, endPoint y: 399, distance: 48.4
click at [827, 391] on div at bounding box center [678, 337] width 468 height 605
drag, startPoint x: 782, startPoint y: 399, endPoint x: 782, endPoint y: 370, distance: 28.3
click at [782, 392] on div at bounding box center [678, 337] width 468 height 605
click at [793, 368] on div at bounding box center [678, 337] width 468 height 605
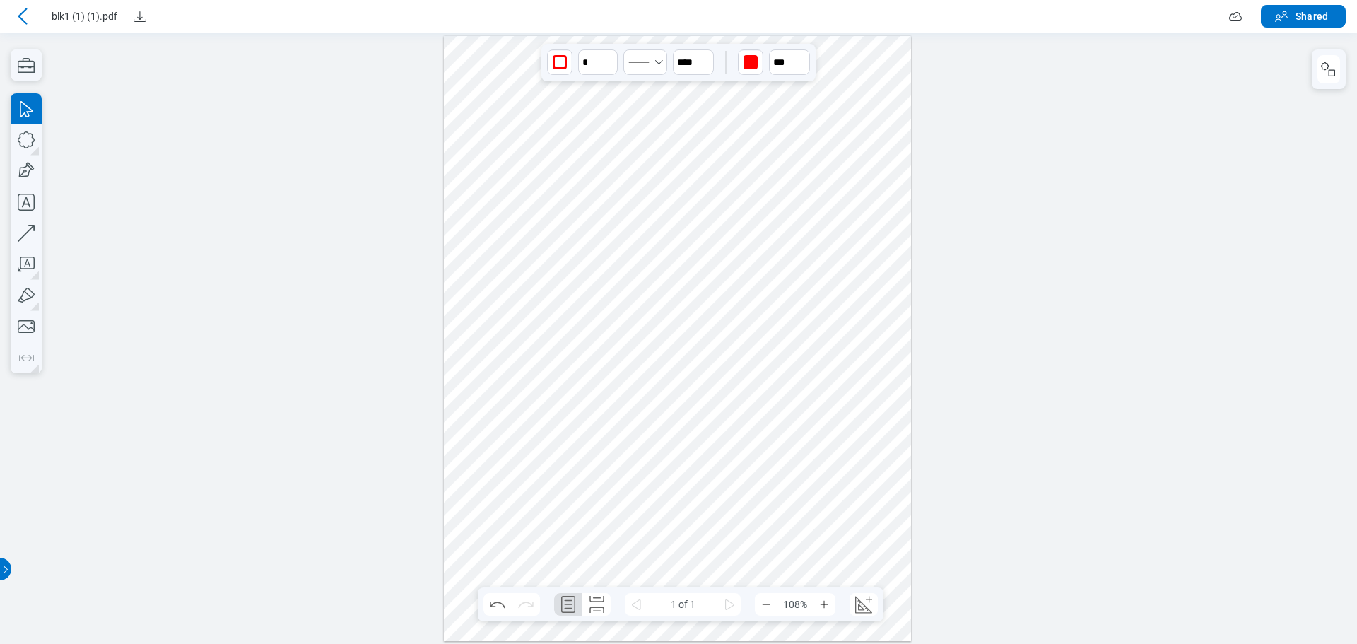
drag, startPoint x: 852, startPoint y: 273, endPoint x: 876, endPoint y: 272, distance: 24.0
click at [852, 273] on div at bounding box center [678, 337] width 468 height 605
click at [1291, 16] on button "Shared" at bounding box center [1303, 16] width 85 height 23
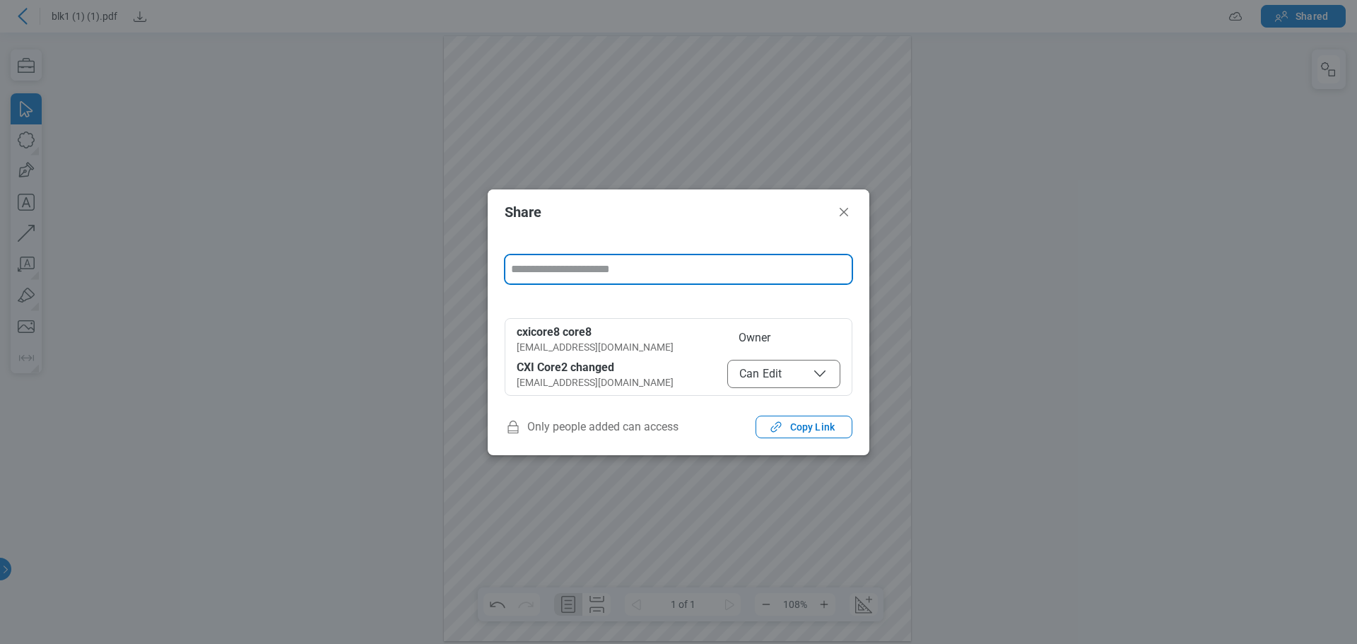
click at [771, 374] on span "Can Edit" at bounding box center [783, 373] width 89 height 17
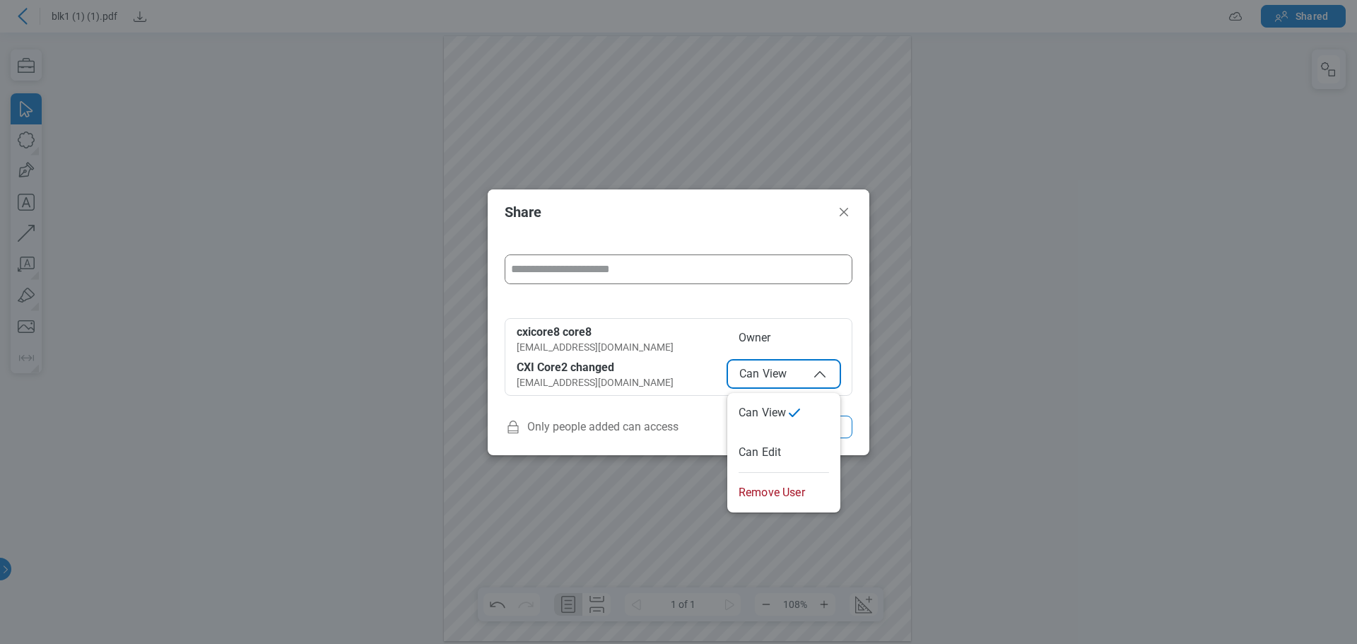
click at [784, 367] on span "Can View" at bounding box center [783, 373] width 89 height 17
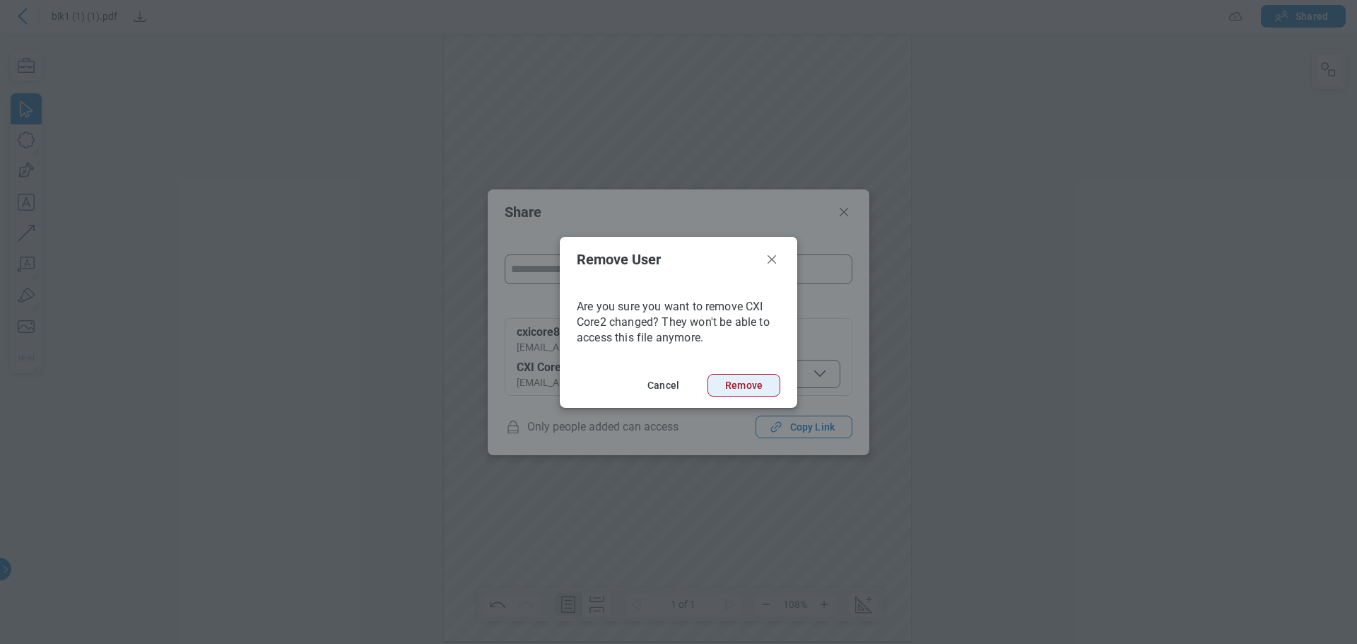
click at [746, 387] on button "Remove" at bounding box center [743, 385] width 73 height 23
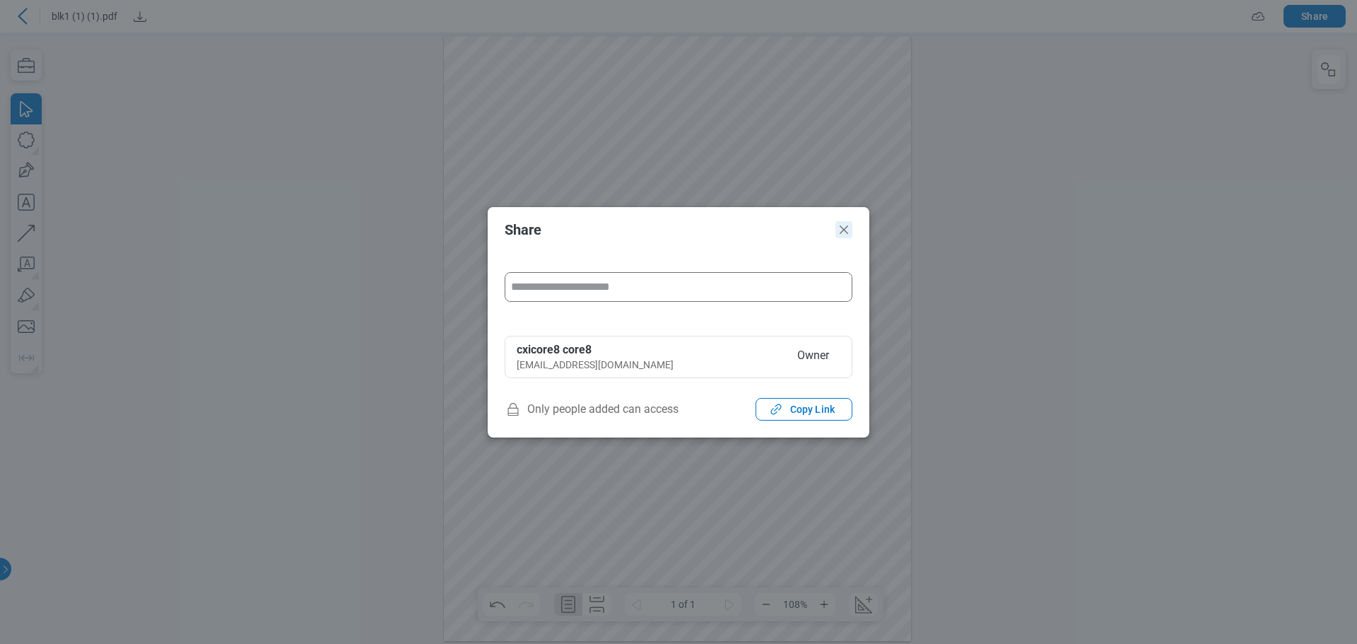
drag, startPoint x: 847, startPoint y: 230, endPoint x: 853, endPoint y: 197, distance: 33.0
click at [847, 230] on icon "Close" at bounding box center [843, 229] width 17 height 17
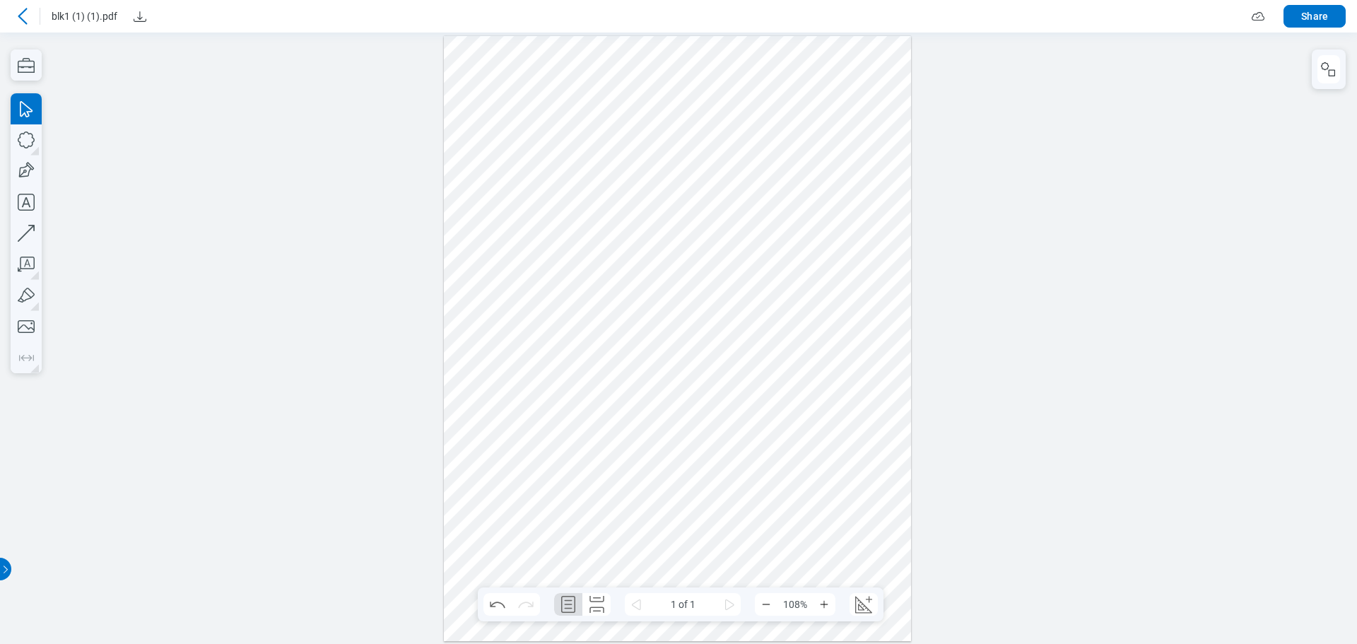
click at [33, 17] on div at bounding box center [22, 16] width 23 height 23
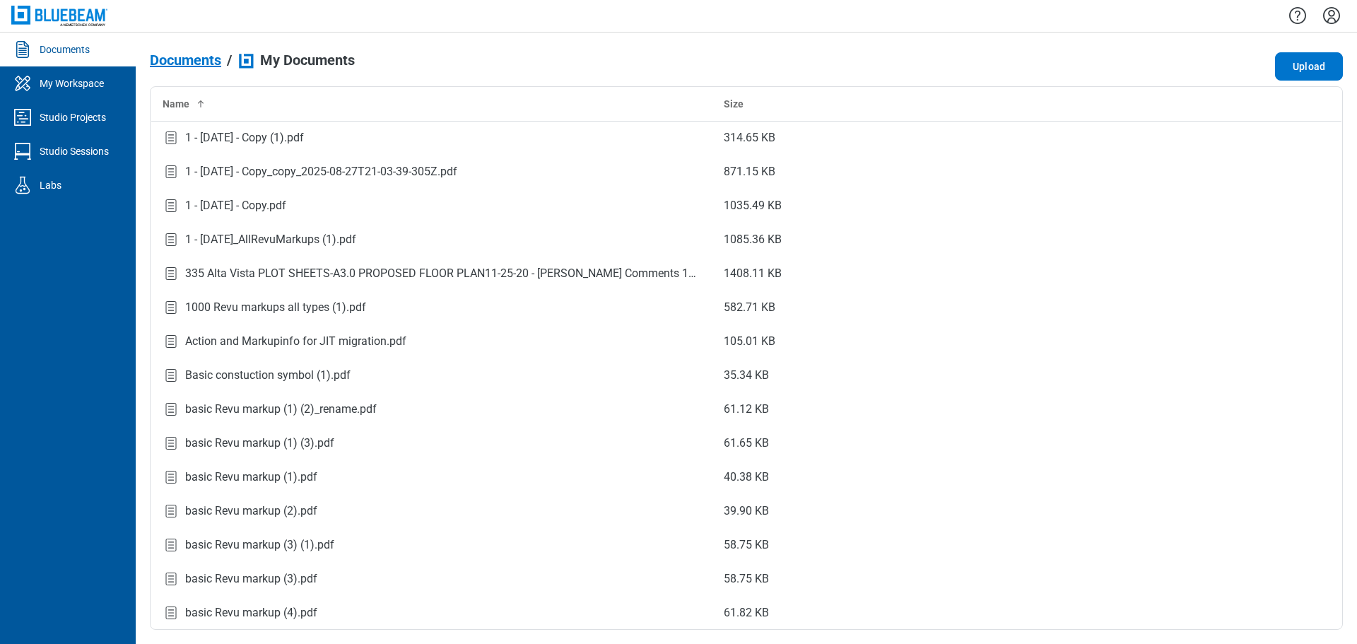
click at [205, 57] on span "Documents" at bounding box center [185, 60] width 71 height 16
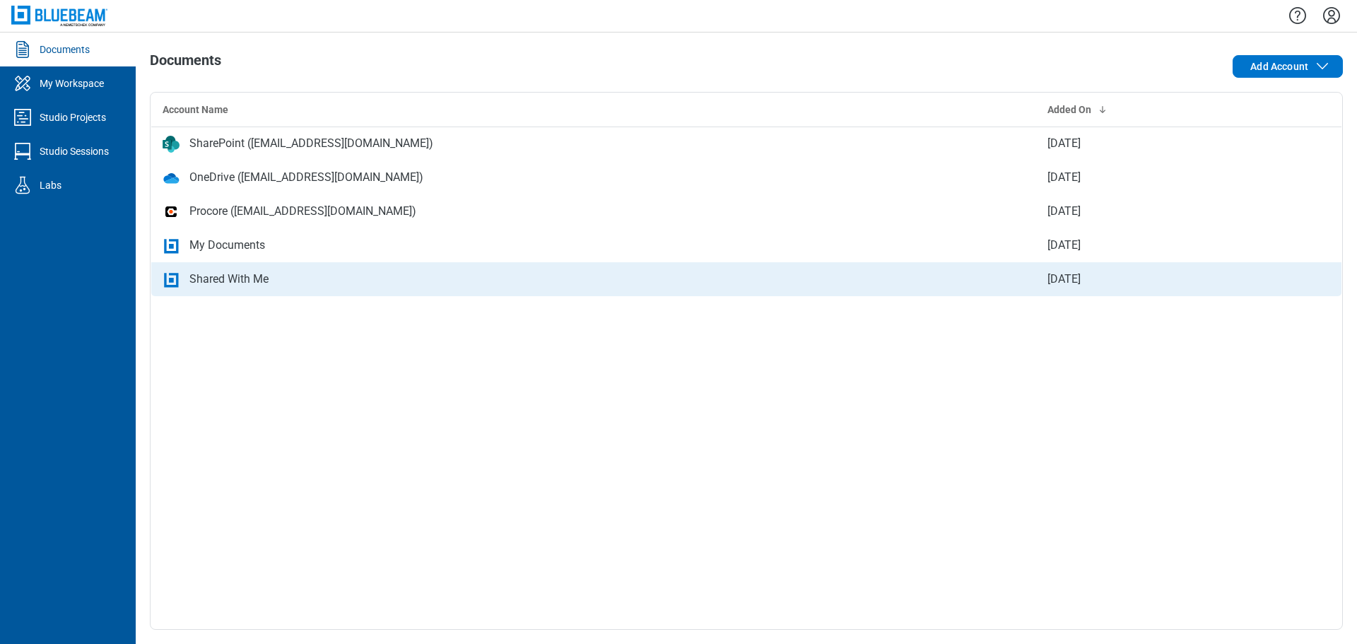
click at [220, 275] on div "Shared With Me" at bounding box center [228, 279] width 79 height 17
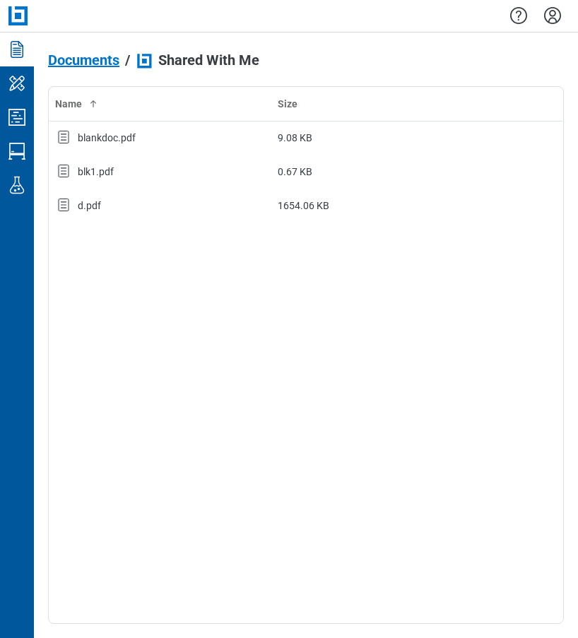
click at [64, 61] on span "Documents" at bounding box center [83, 60] width 71 height 16
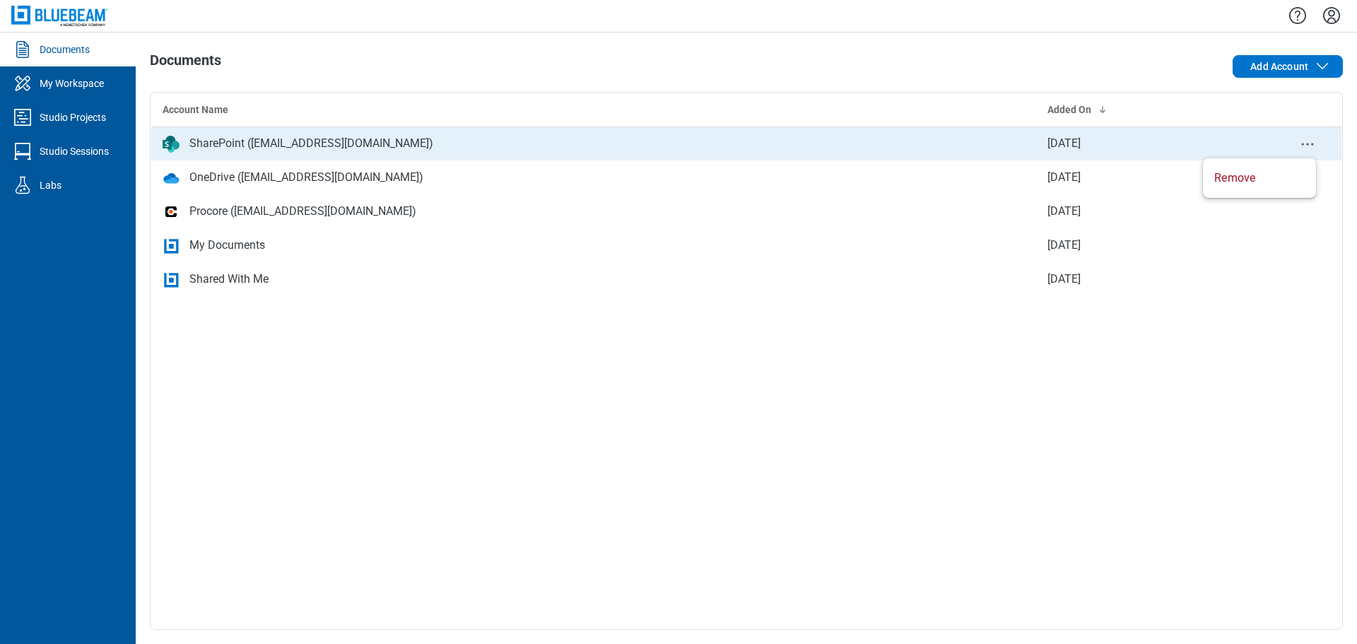
click at [1303, 141] on icon "context-menu" at bounding box center [1307, 144] width 17 height 17
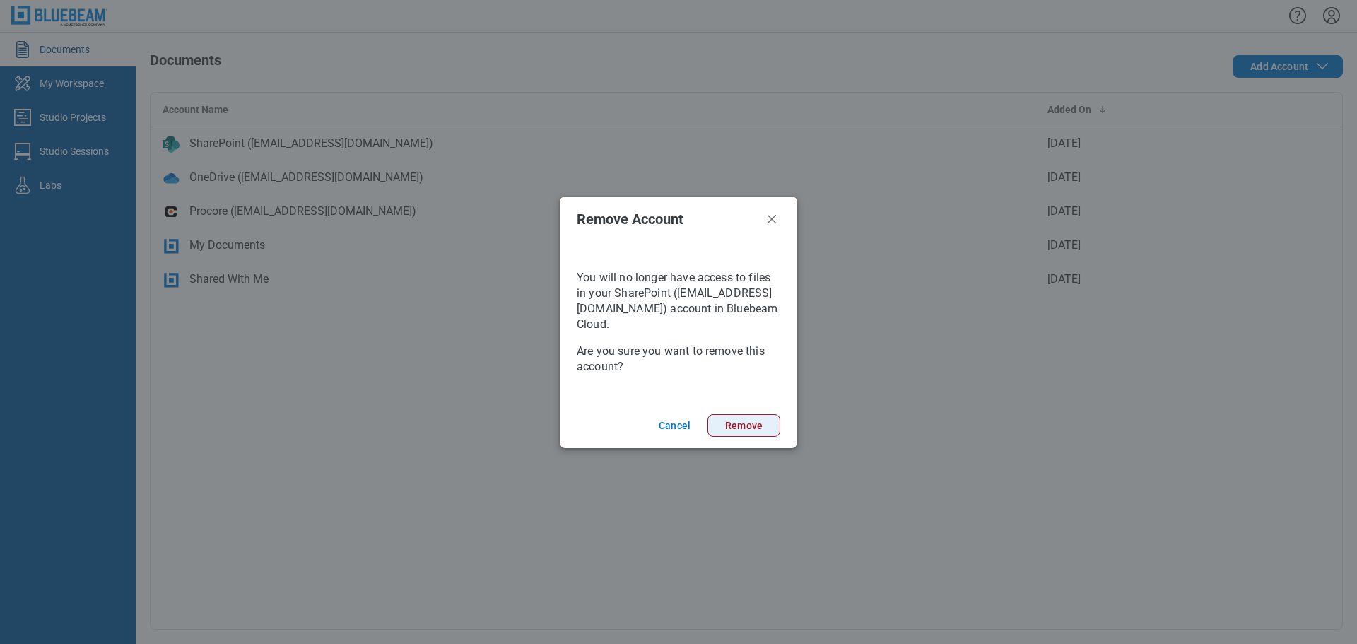
click at [766, 428] on button "Remove" at bounding box center [743, 425] width 73 height 23
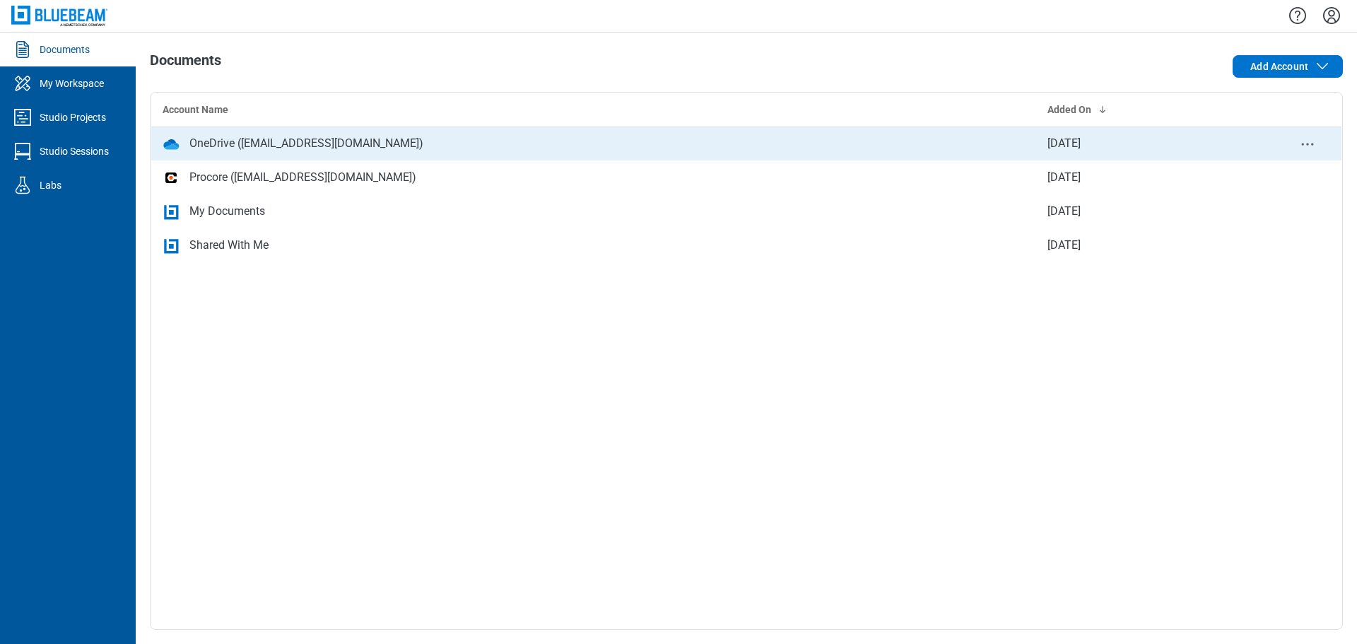
click at [1309, 146] on icon "context-menu" at bounding box center [1307, 144] width 17 height 17
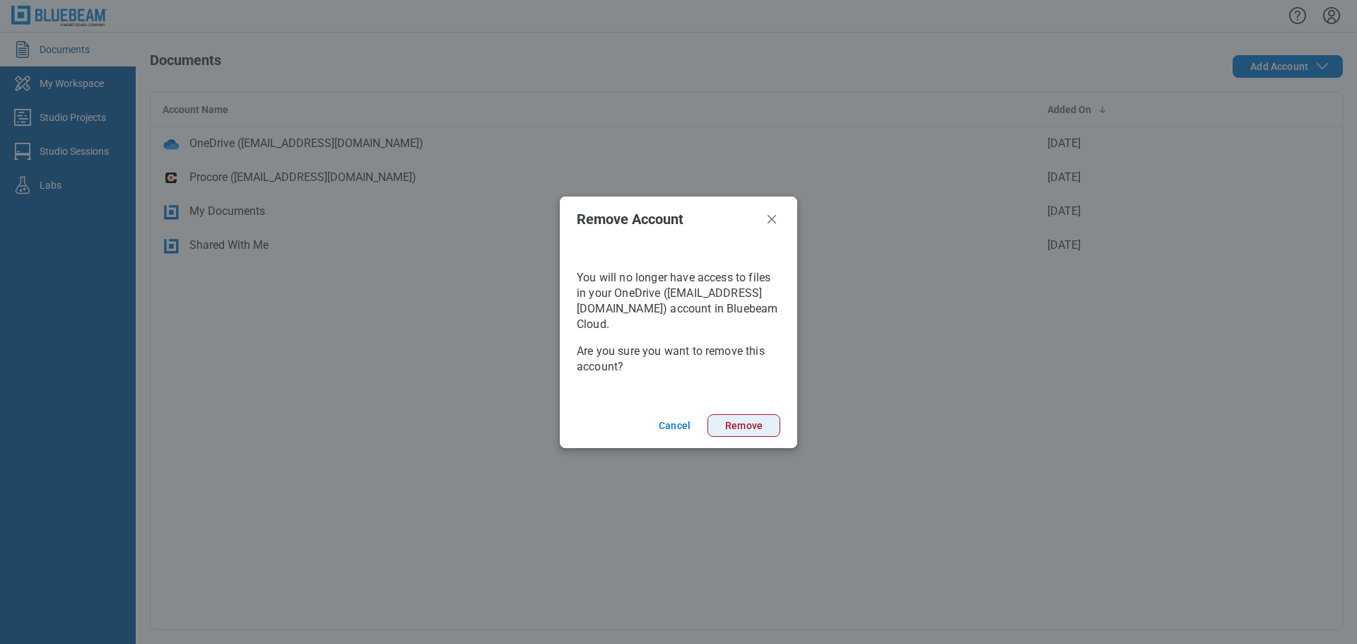
click at [739, 423] on button "Remove" at bounding box center [743, 425] width 73 height 23
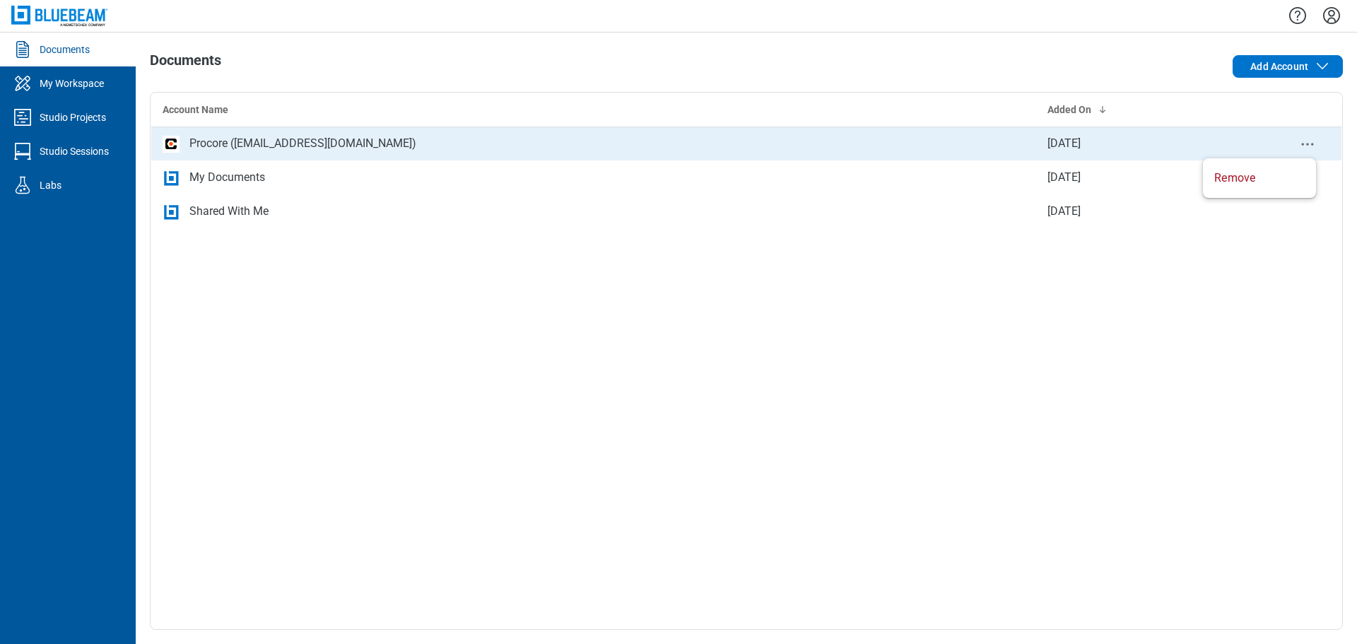
click at [1303, 139] on icon "context-menu" at bounding box center [1307, 144] width 17 height 17
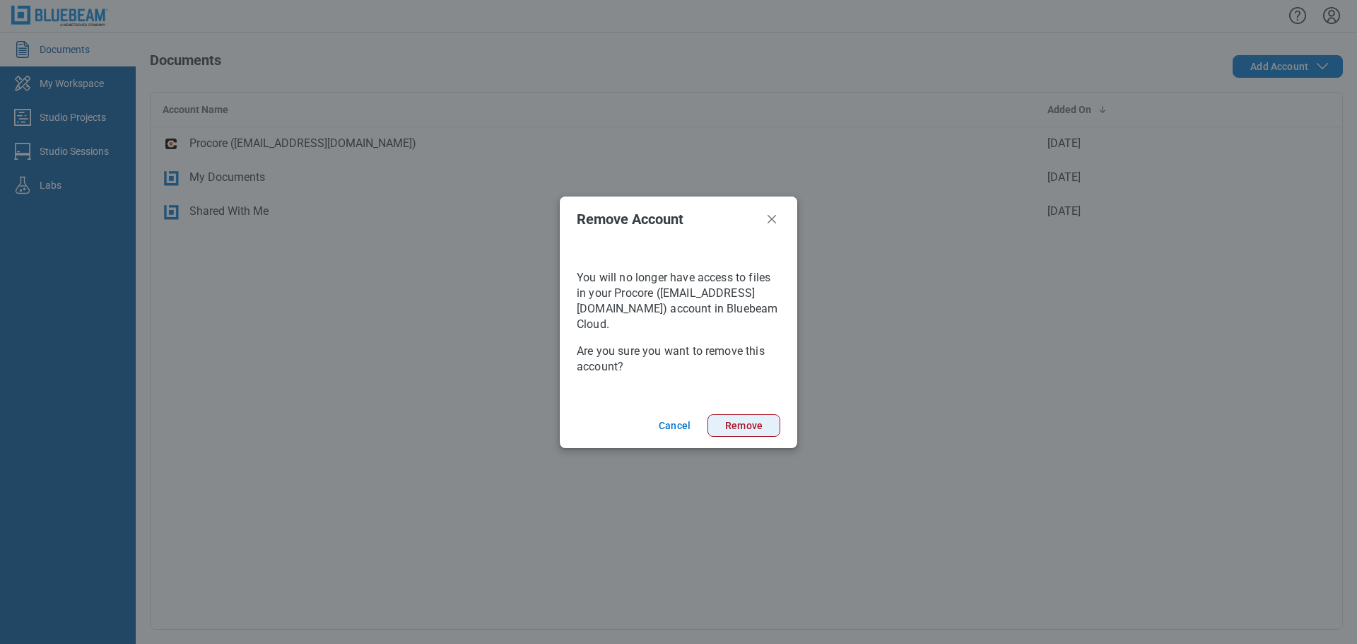
click at [748, 435] on button "Remove" at bounding box center [743, 425] width 73 height 23
click at [751, 420] on button "Remove" at bounding box center [743, 425] width 73 height 23
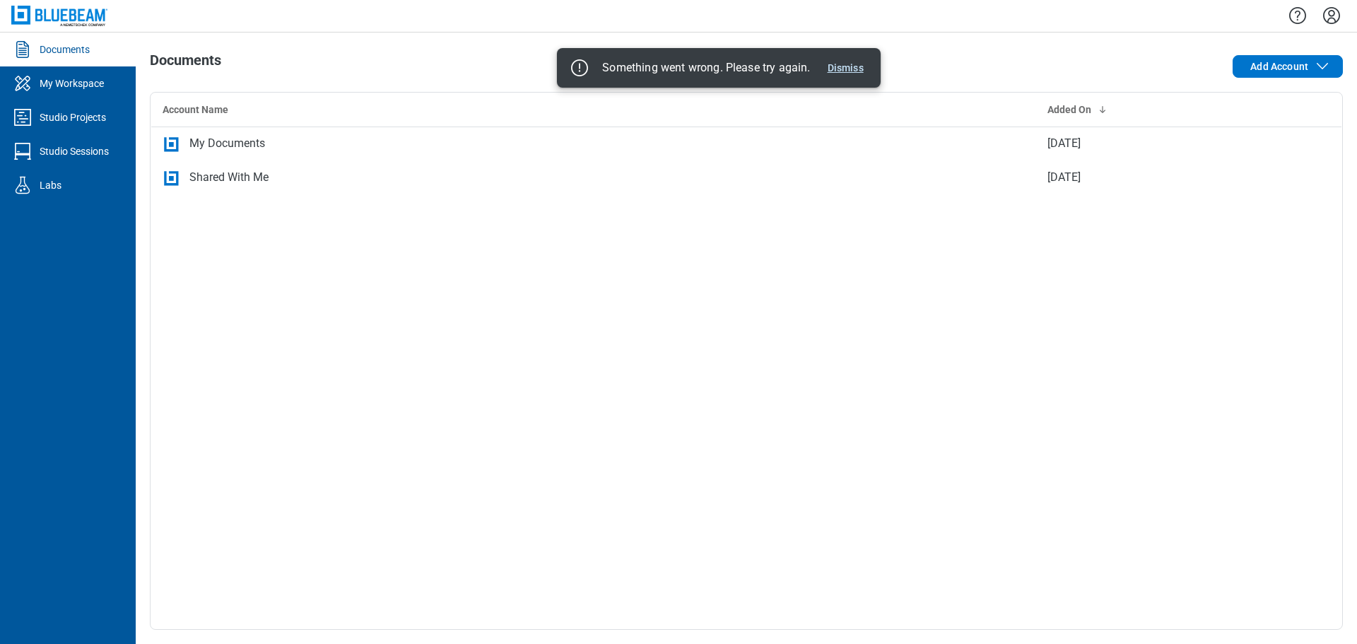
click at [850, 67] on button "Dismiss" at bounding box center [845, 67] width 47 height 17
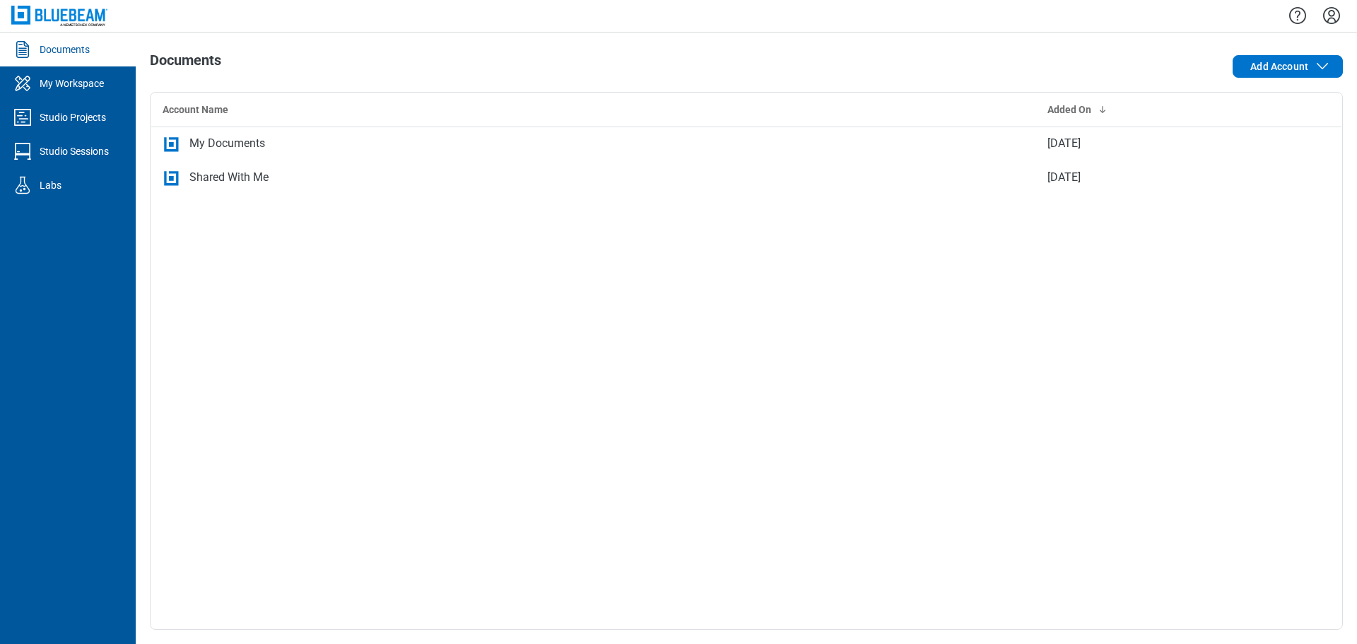
click at [1329, 13] on icon "Settings" at bounding box center [1331, 15] width 17 height 17
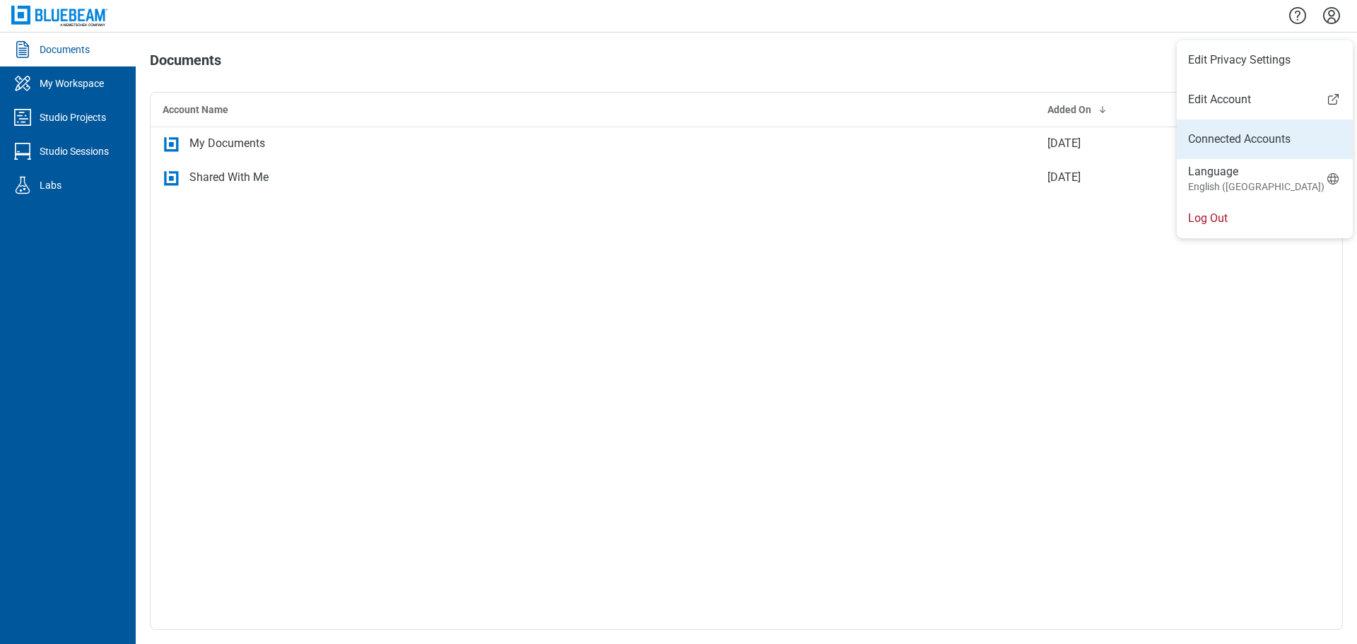
click at [1233, 141] on link "Connected Accounts" at bounding box center [1264, 139] width 153 height 17
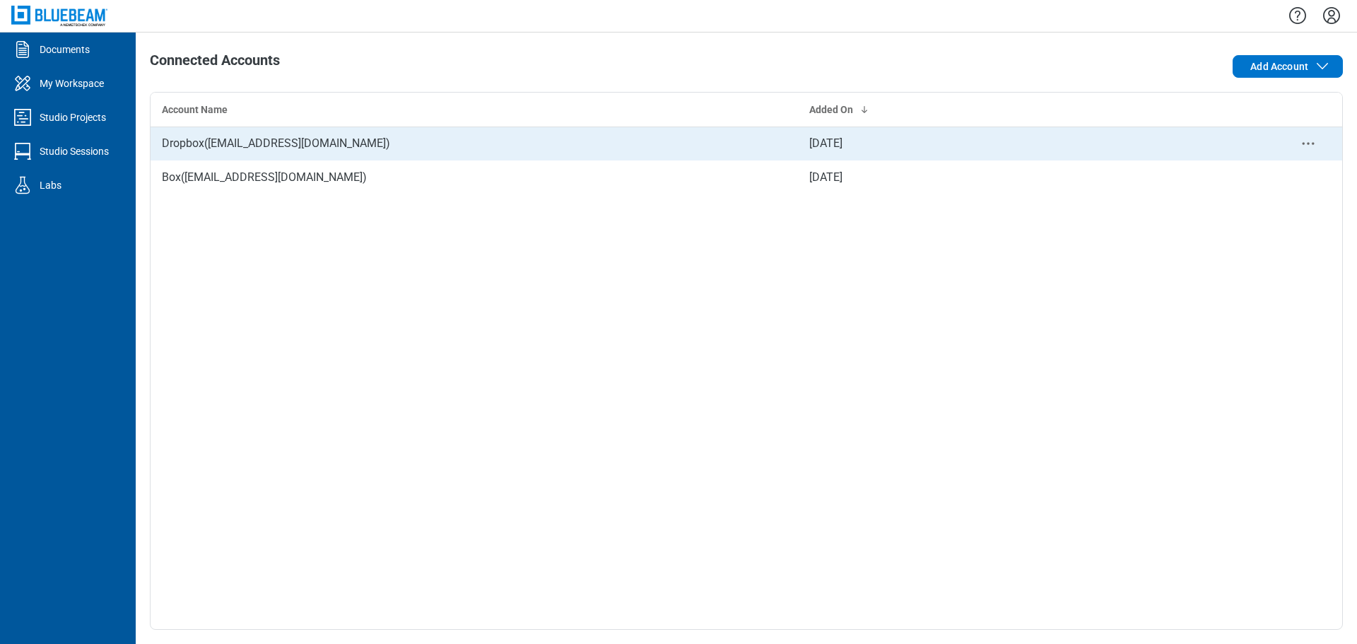
click at [1306, 144] on icon "context-menu" at bounding box center [1308, 143] width 17 height 17
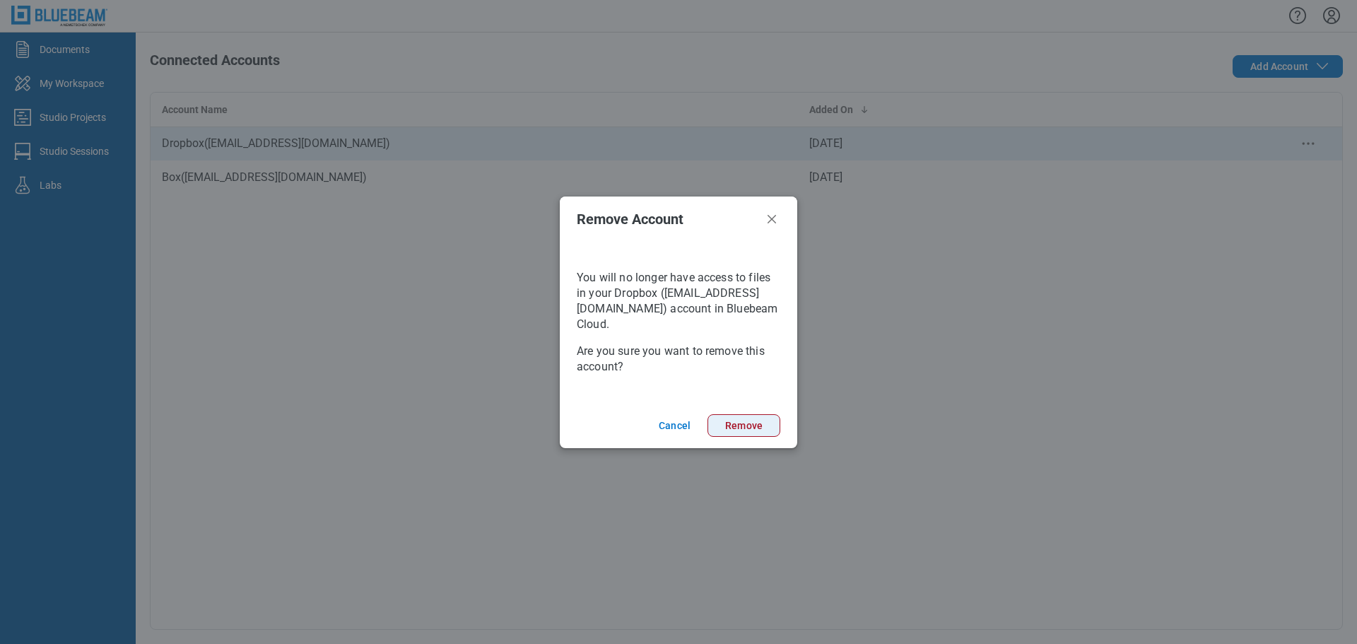
click at [730, 425] on button "Remove" at bounding box center [743, 425] width 73 height 23
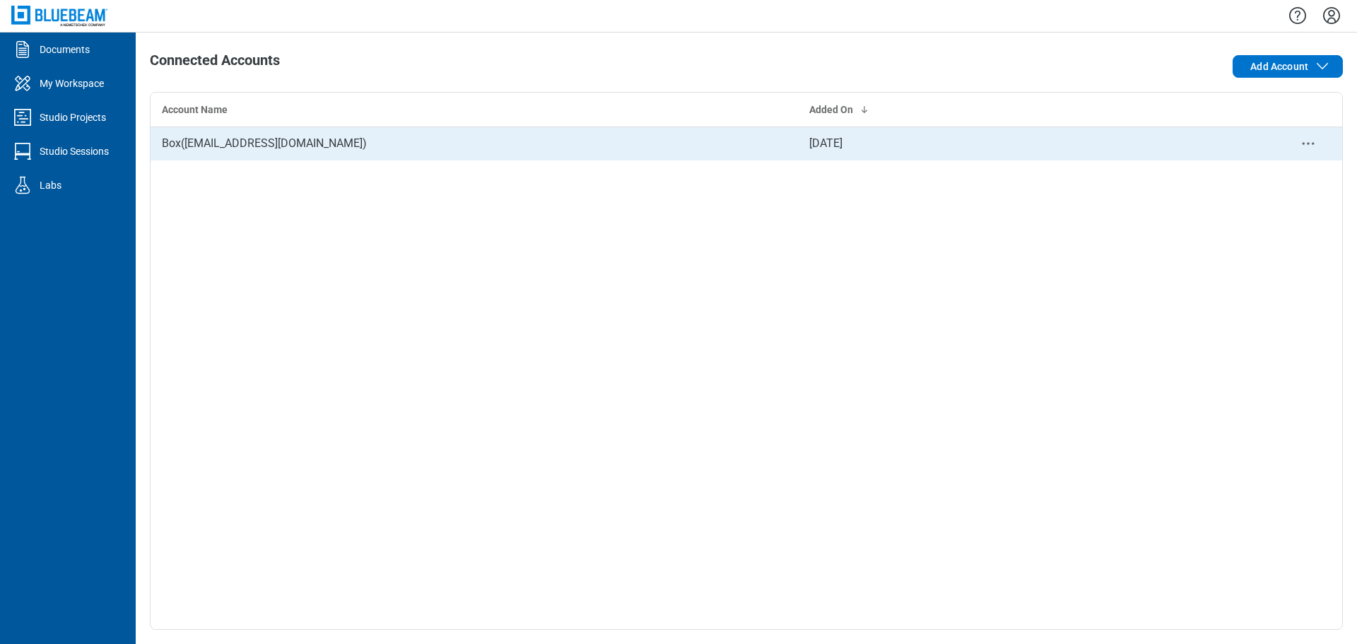
click at [1310, 145] on icon "context-menu" at bounding box center [1308, 143] width 17 height 17
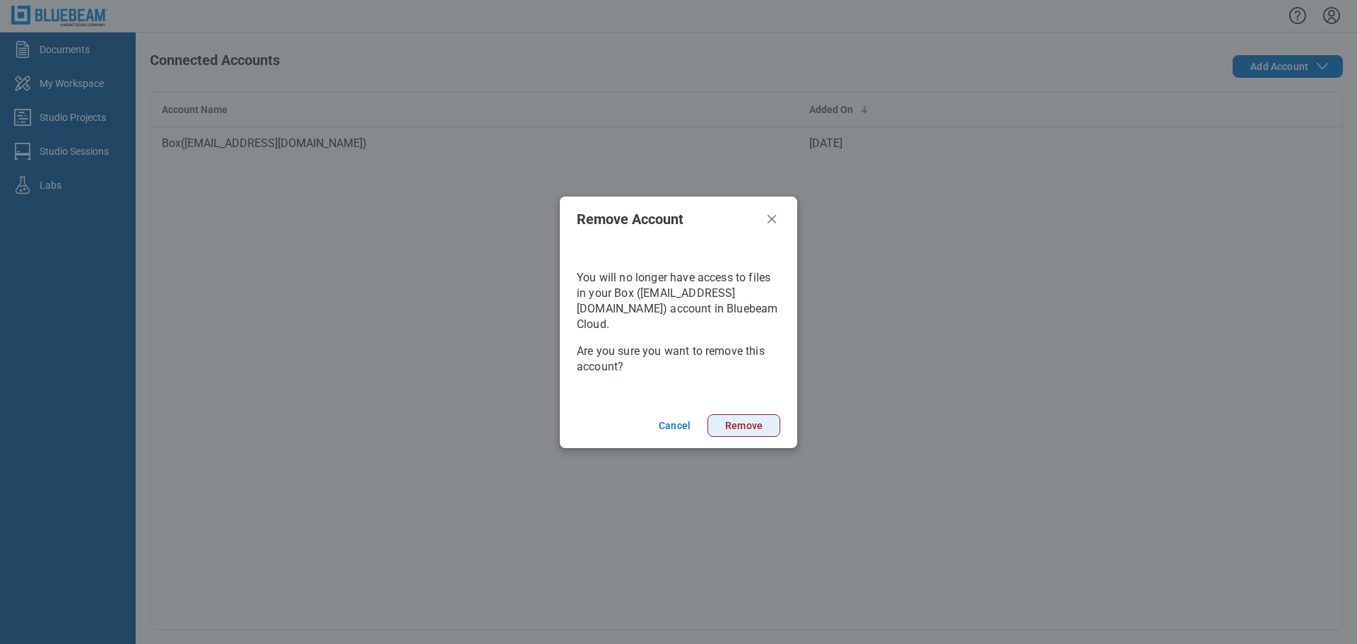
click at [746, 419] on button "Remove" at bounding box center [743, 425] width 73 height 23
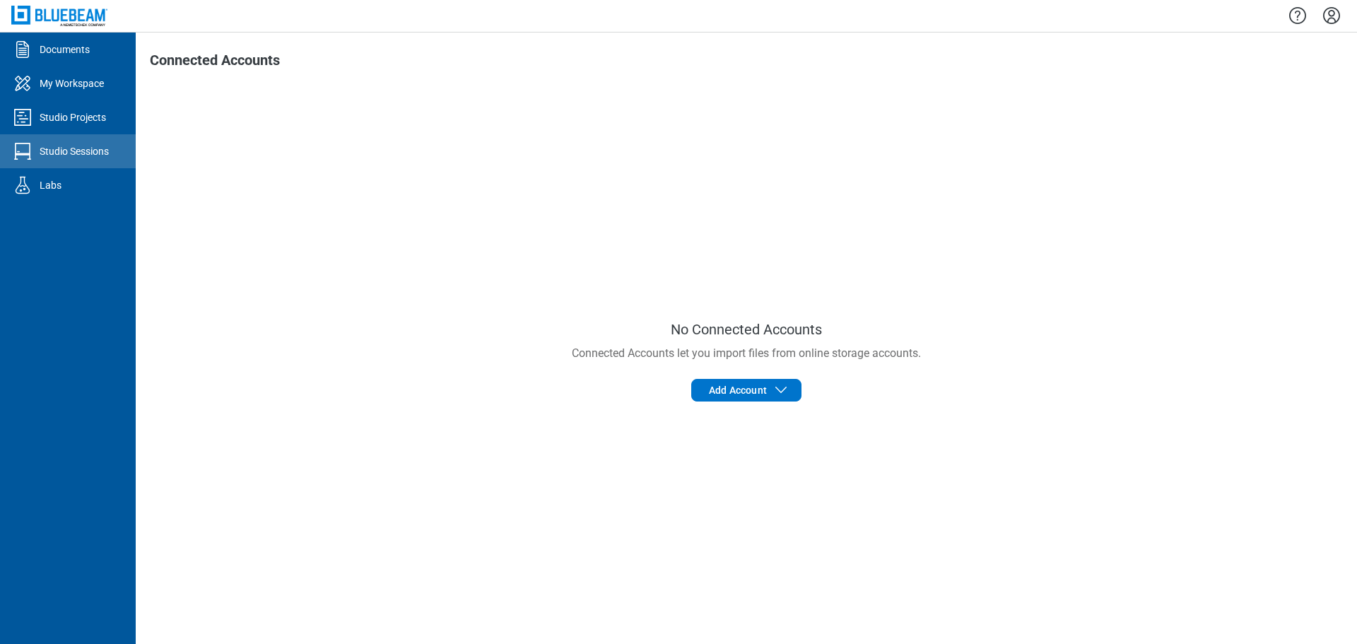
click at [98, 150] on div "Studio Sessions" at bounding box center [74, 151] width 69 height 14
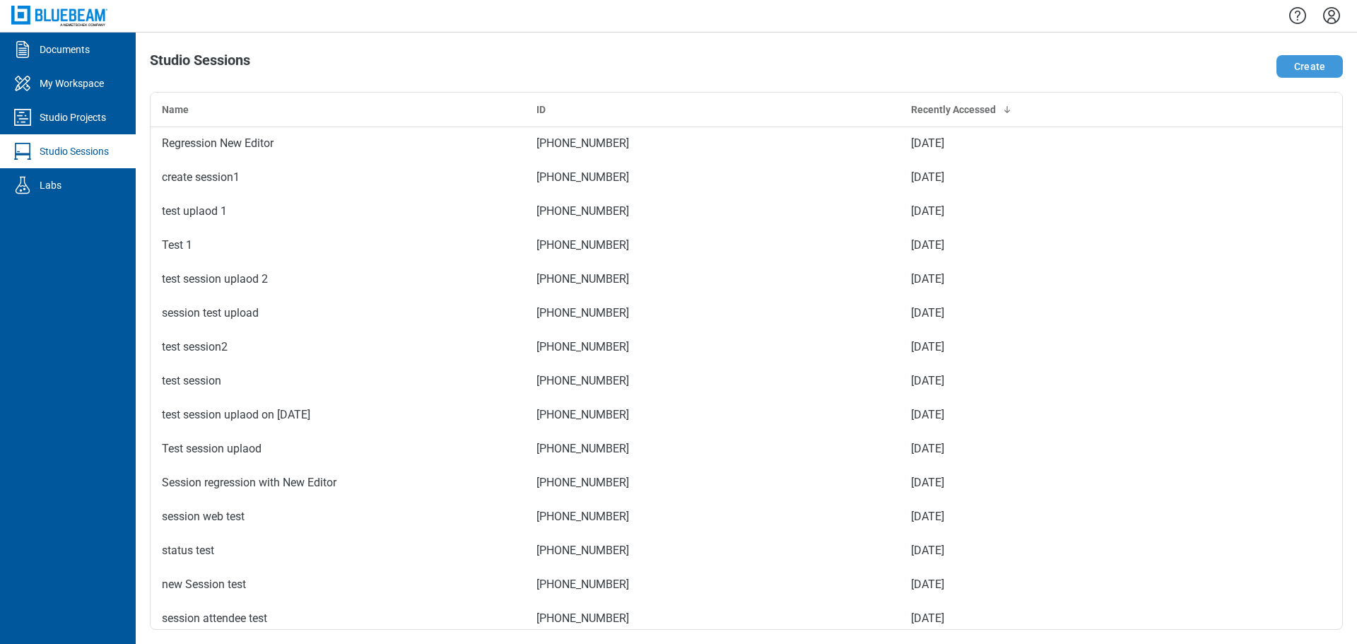
click at [1313, 64] on button "Create" at bounding box center [1309, 66] width 66 height 23
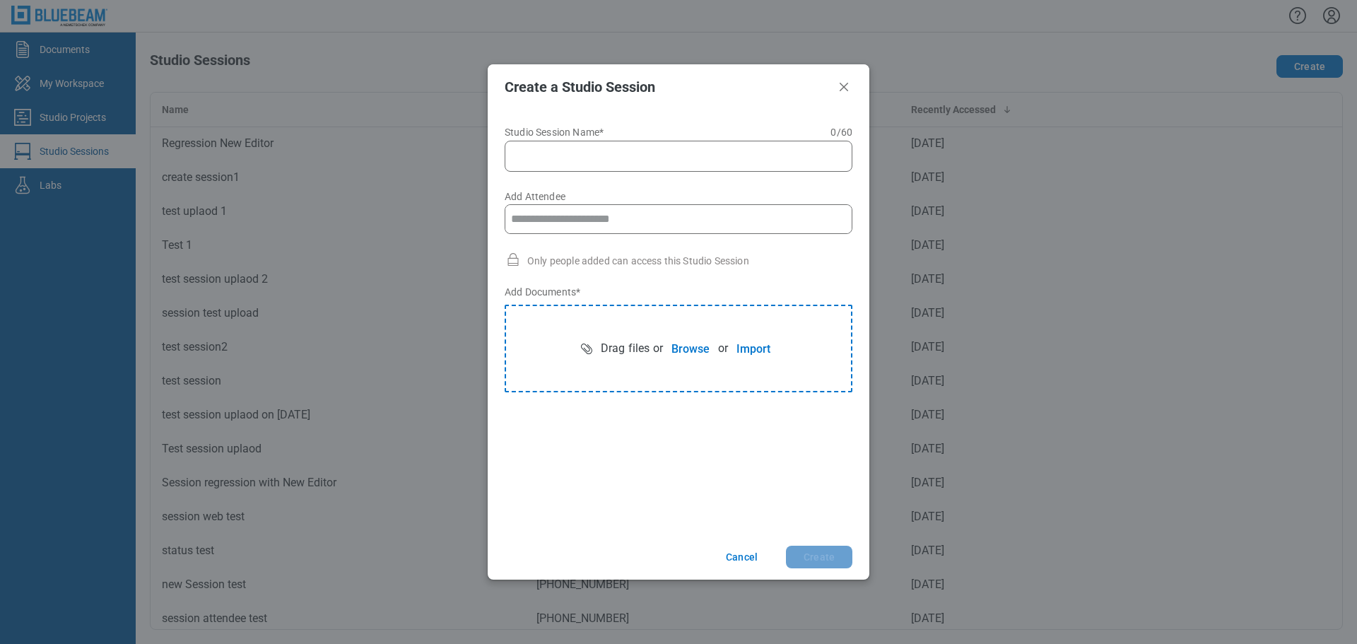
click at [593, 164] on input "Studio Session Name* 0 of 60 characters 0 / 60" at bounding box center [681, 156] width 329 height 17
type input "**********"
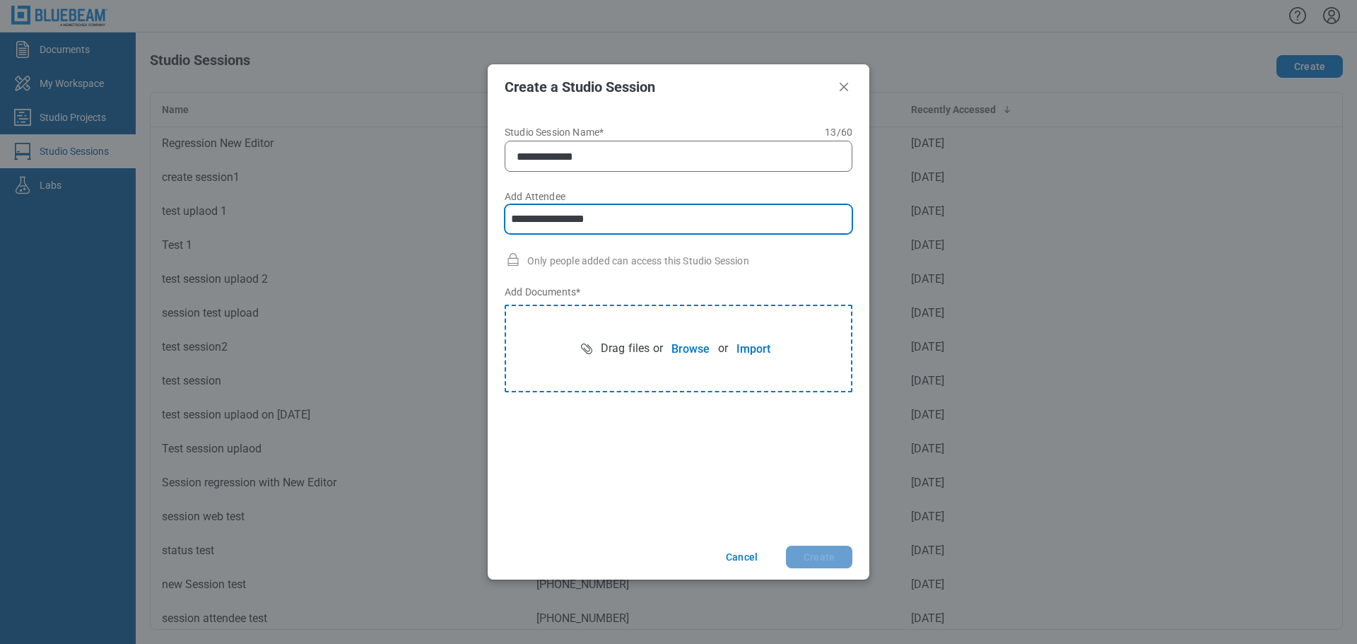
type input "**********"
click at [745, 350] on button "Import" at bounding box center [753, 348] width 51 height 28
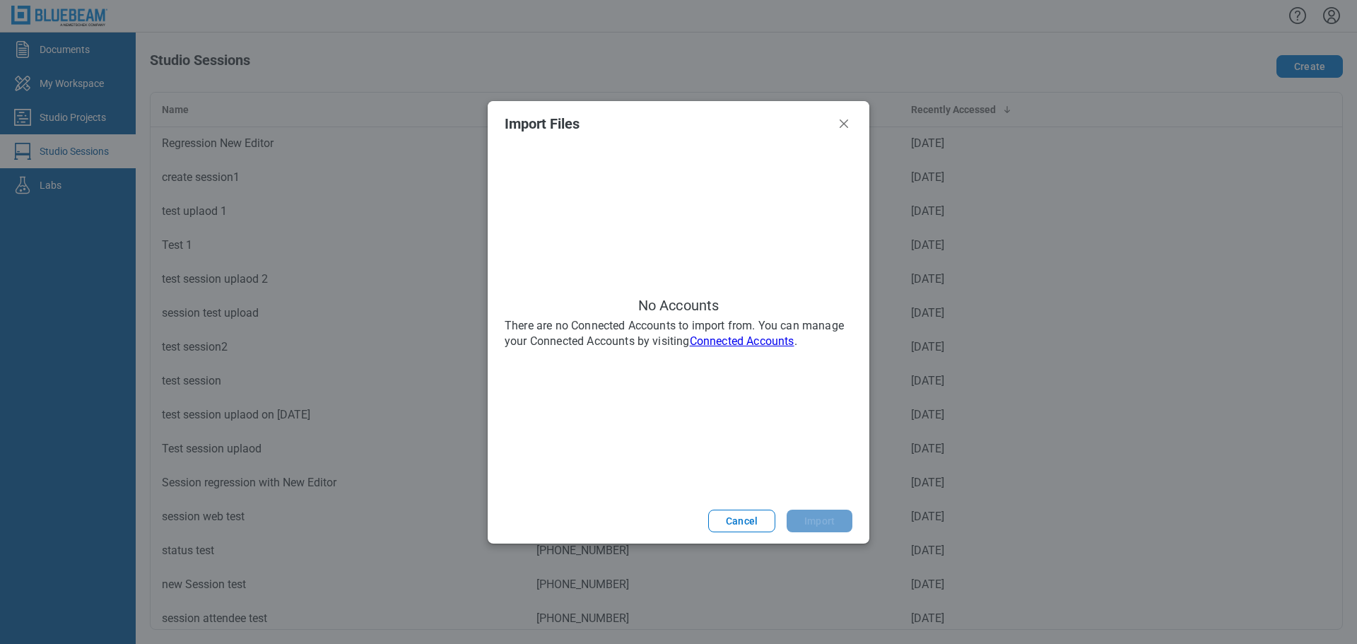
click at [753, 342] on link "Connected Accounts" at bounding box center [742, 340] width 105 height 13
click at [844, 128] on icon "Close" at bounding box center [843, 123] width 17 height 17
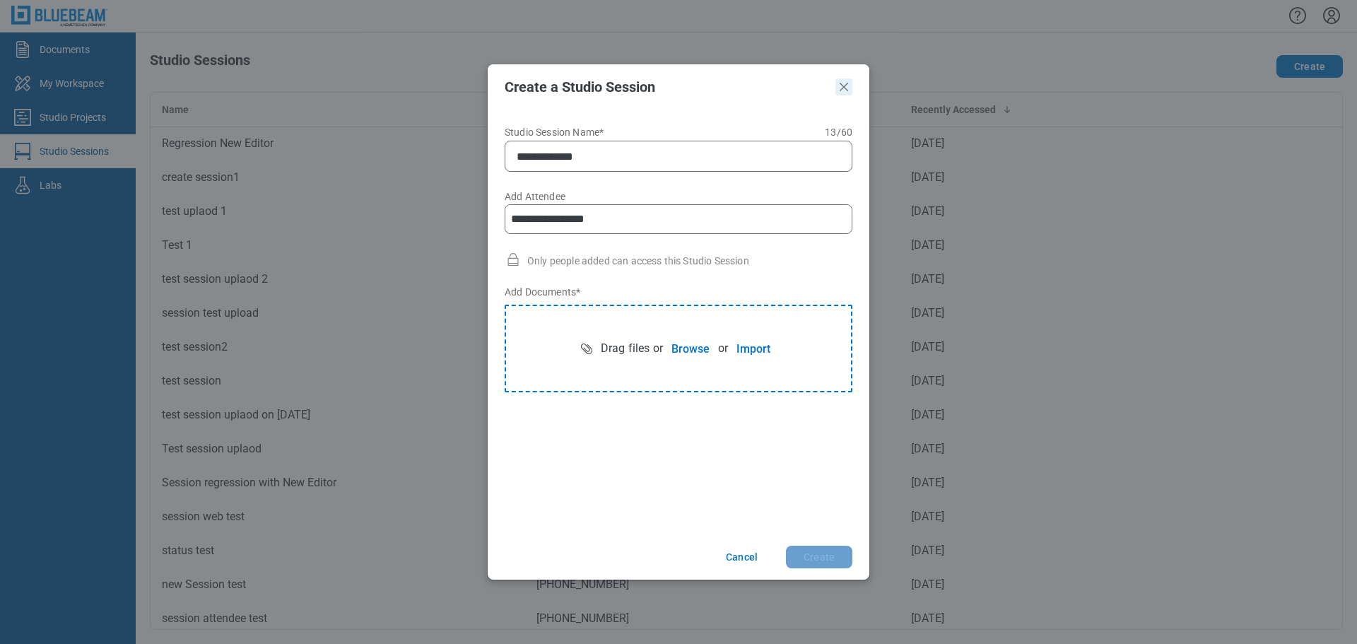
click at [847, 89] on icon "Close" at bounding box center [843, 86] width 17 height 17
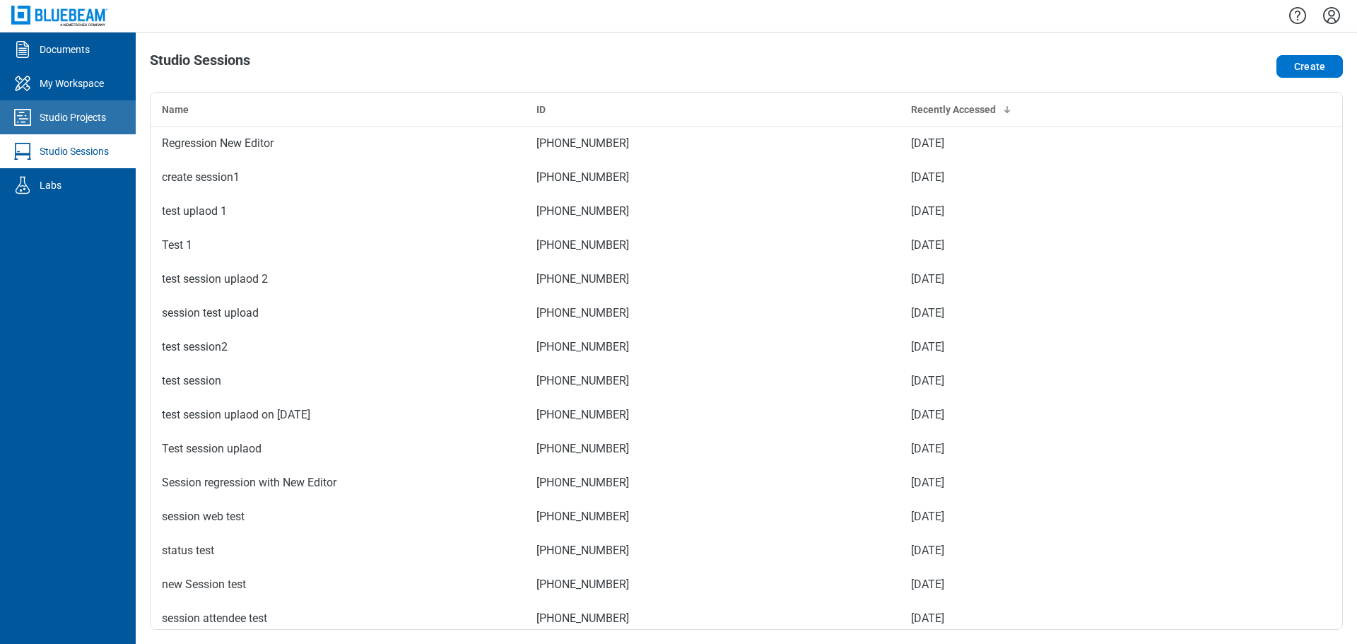
click at [71, 118] on div "Studio Projects" at bounding box center [73, 117] width 66 height 14
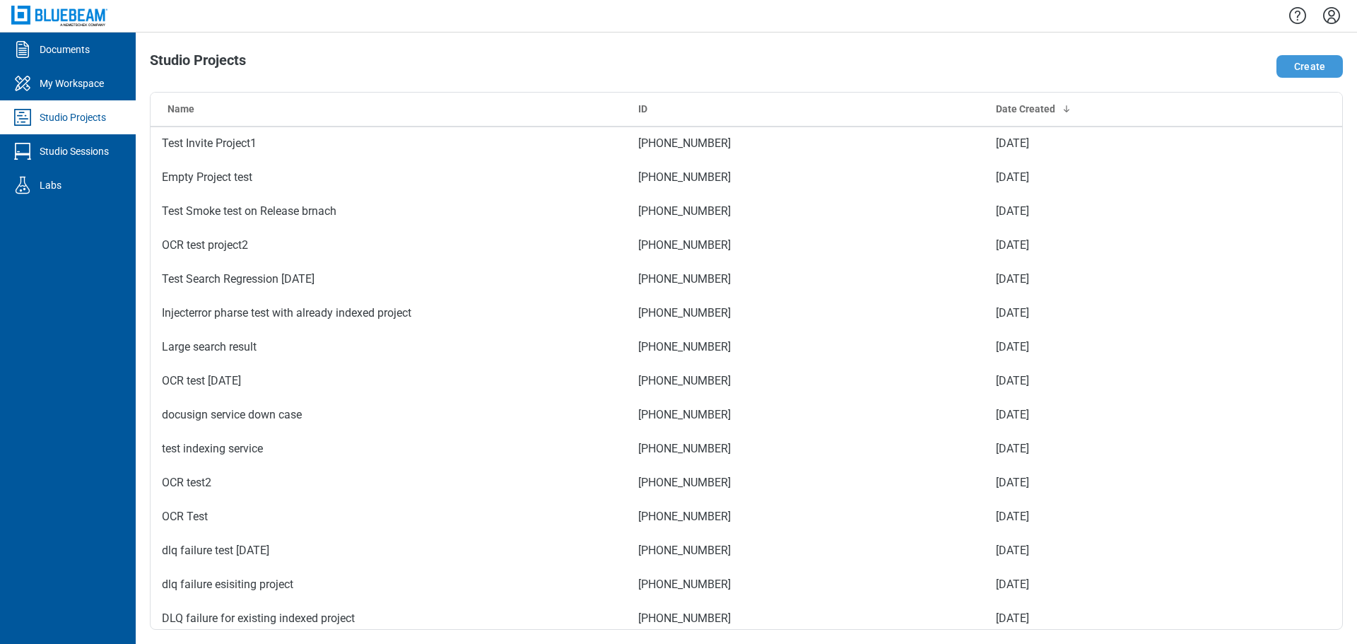
click at [1312, 71] on button "Create" at bounding box center [1309, 66] width 66 height 23
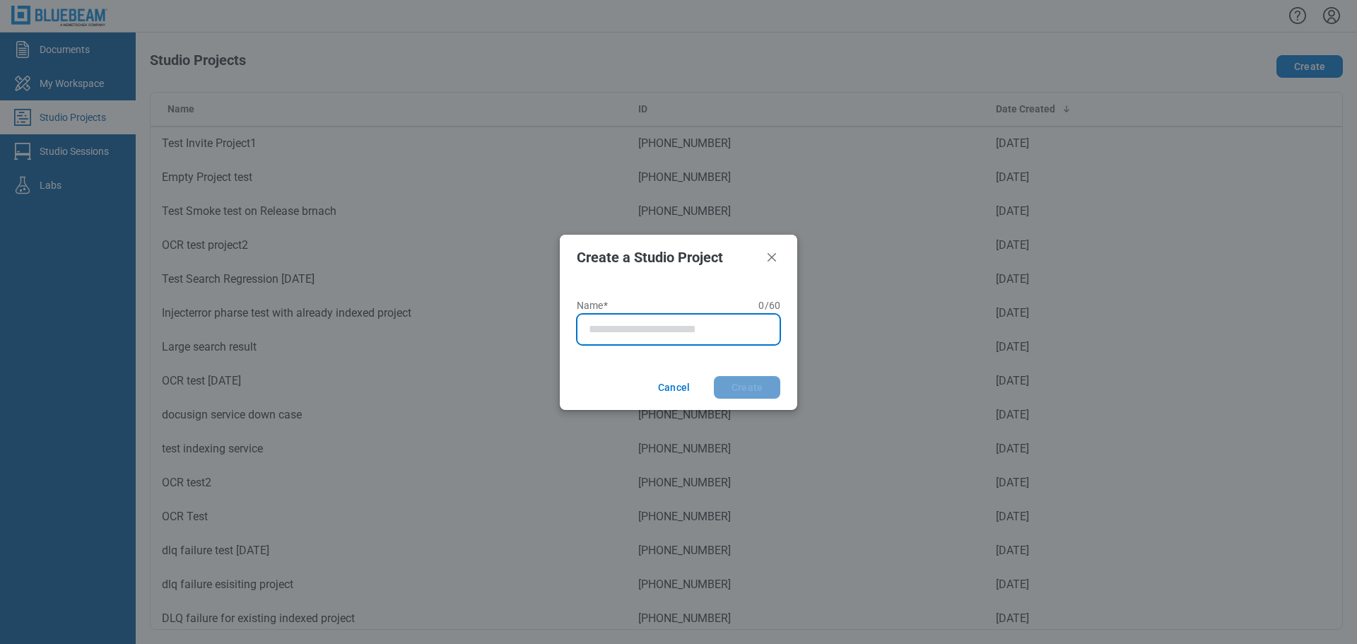
click at [636, 329] on input "Name* 0 of 60 characters 0 / 60" at bounding box center [681, 329] width 185 height 17
click at [714, 376] on button "Create" at bounding box center [747, 387] width 66 height 23
type input "**********"
click at [714, 376] on button "Create" at bounding box center [747, 387] width 66 height 23
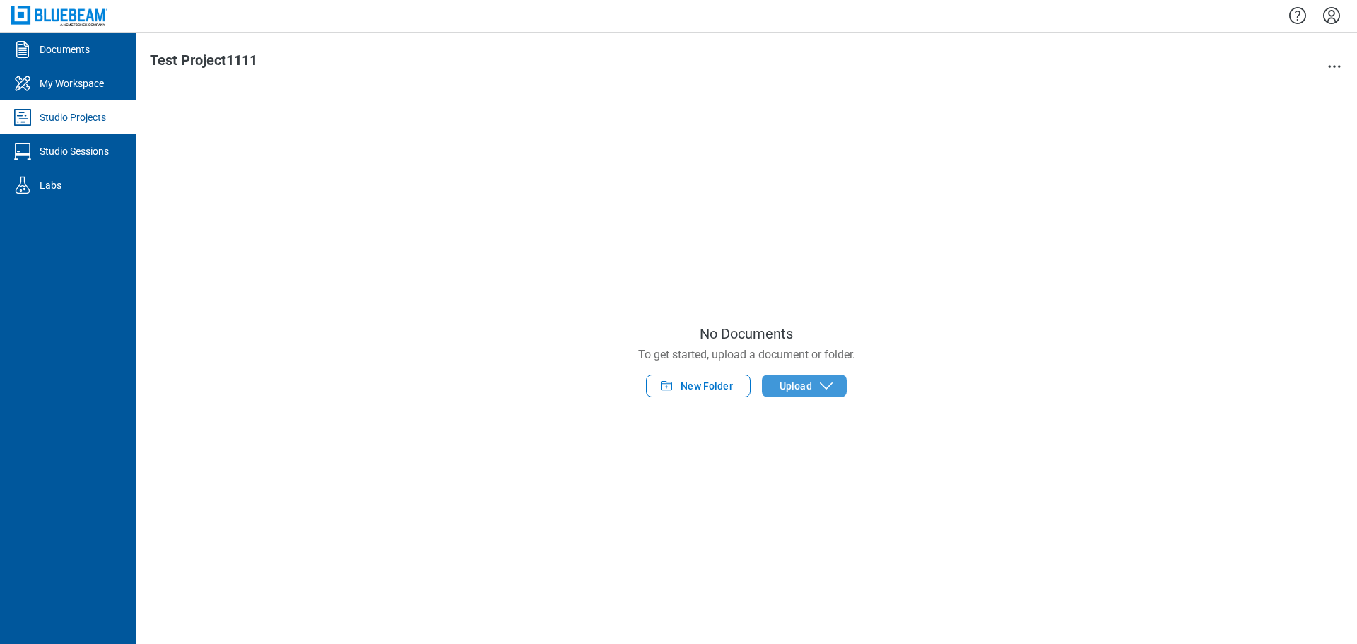
click at [811, 385] on span "Upload" at bounding box center [796, 386] width 33 height 14
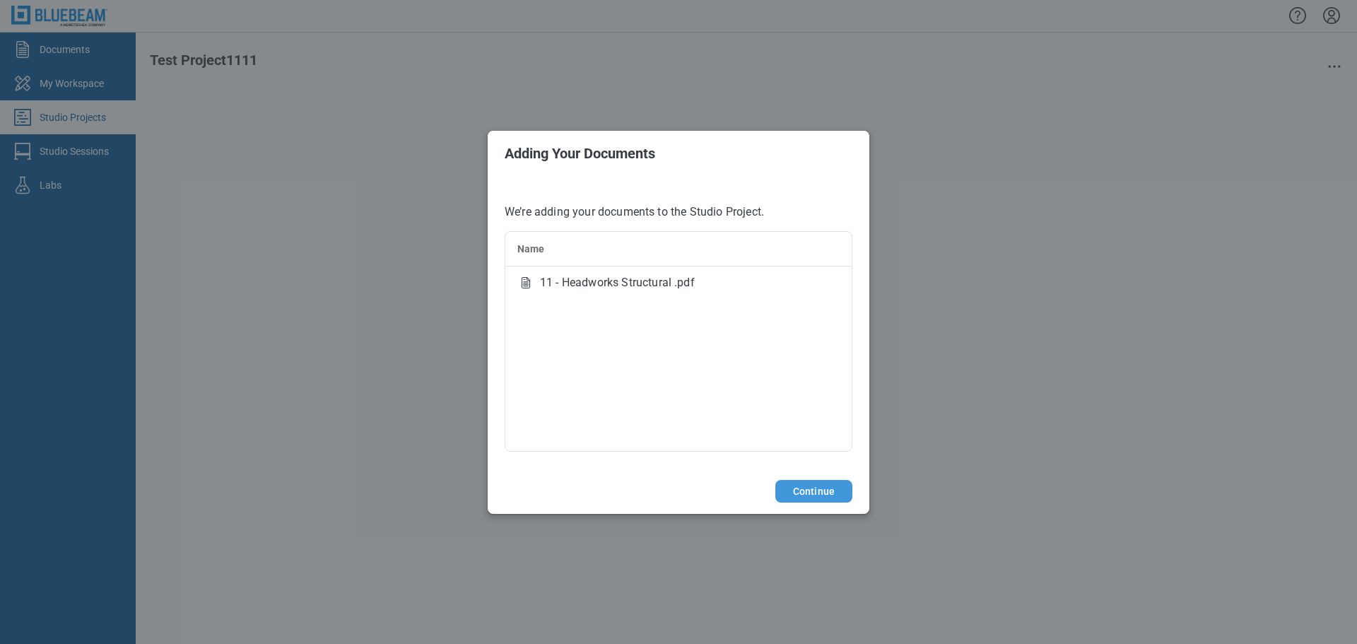
click at [788, 489] on button "Continue" at bounding box center [813, 491] width 77 height 23
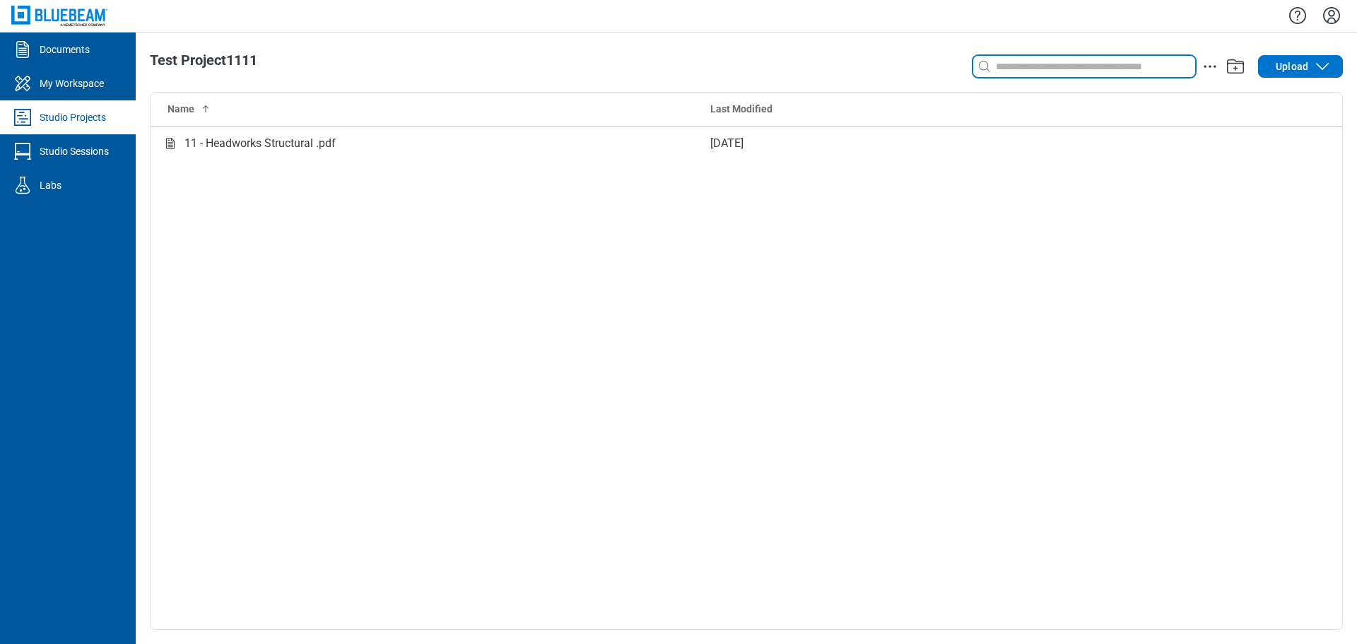
click at [1033, 61] on input at bounding box center [1094, 67] width 202 height 16
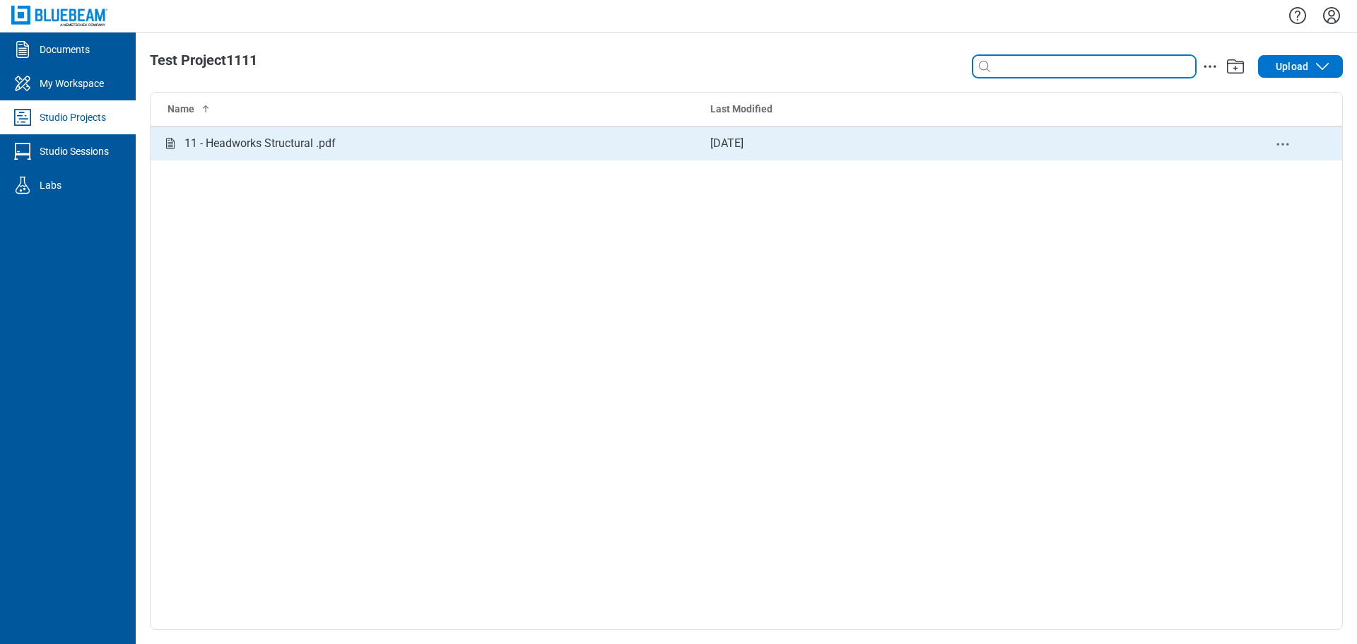
type input "*"
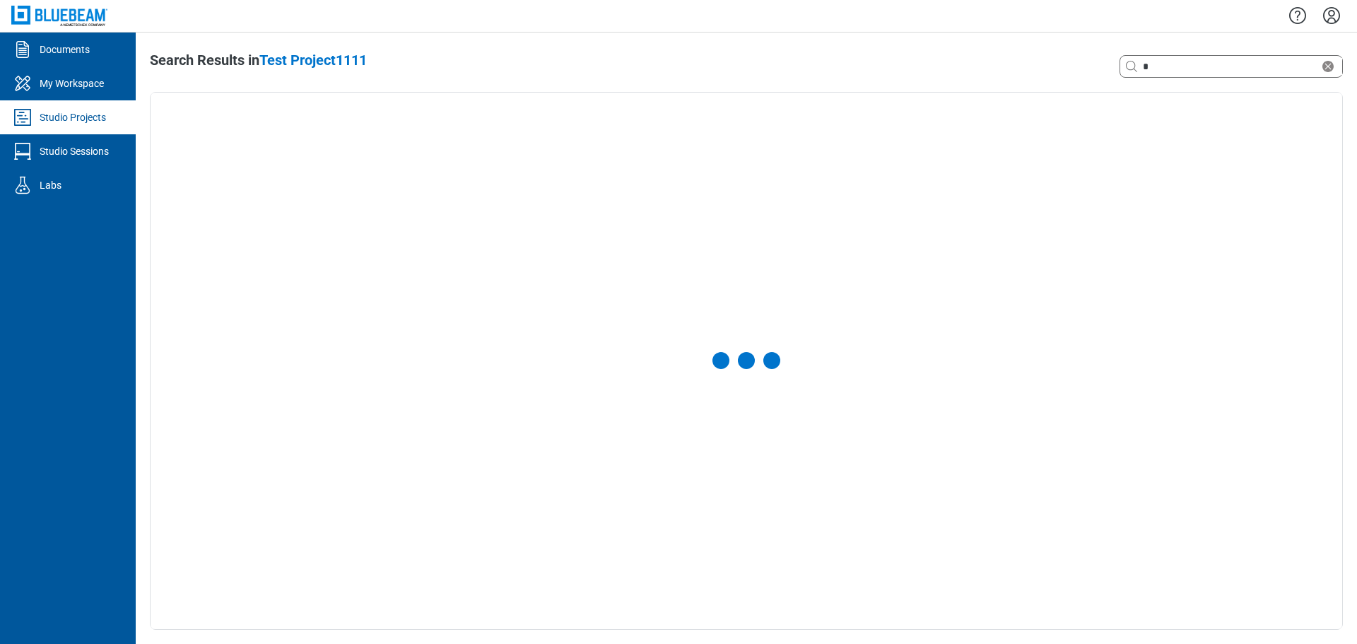
select select "**********"
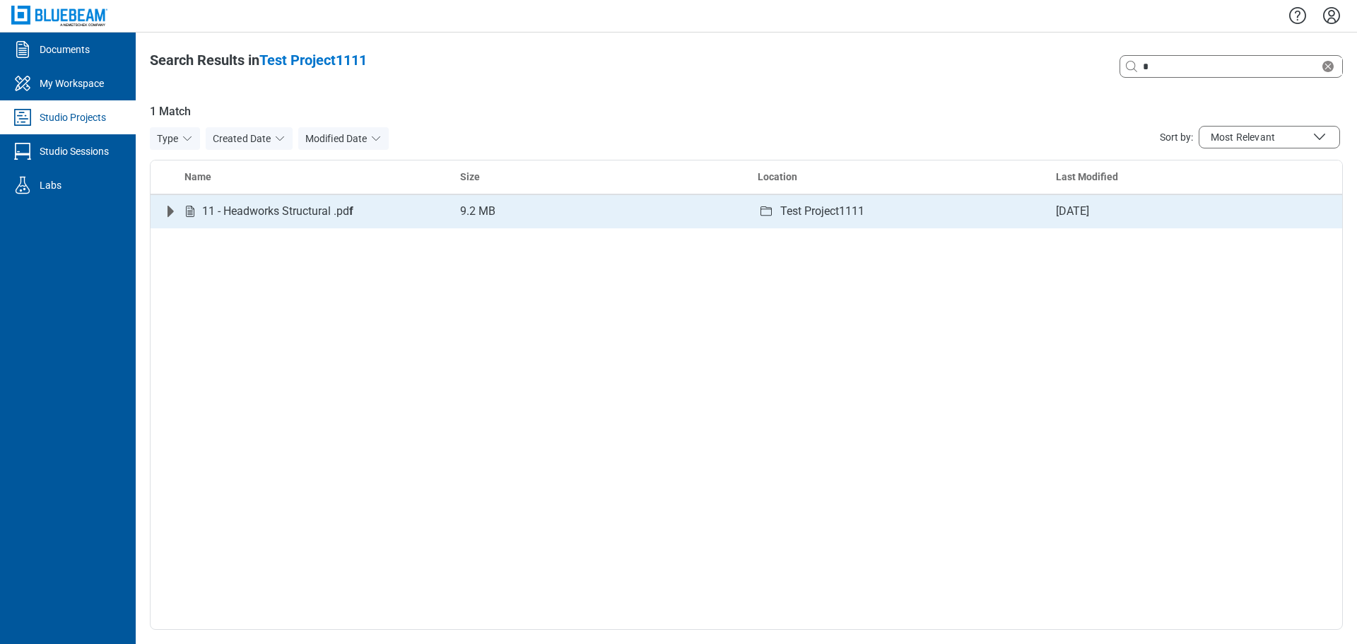
click at [170, 210] on icon "Expand row" at bounding box center [171, 211] width 6 height 11
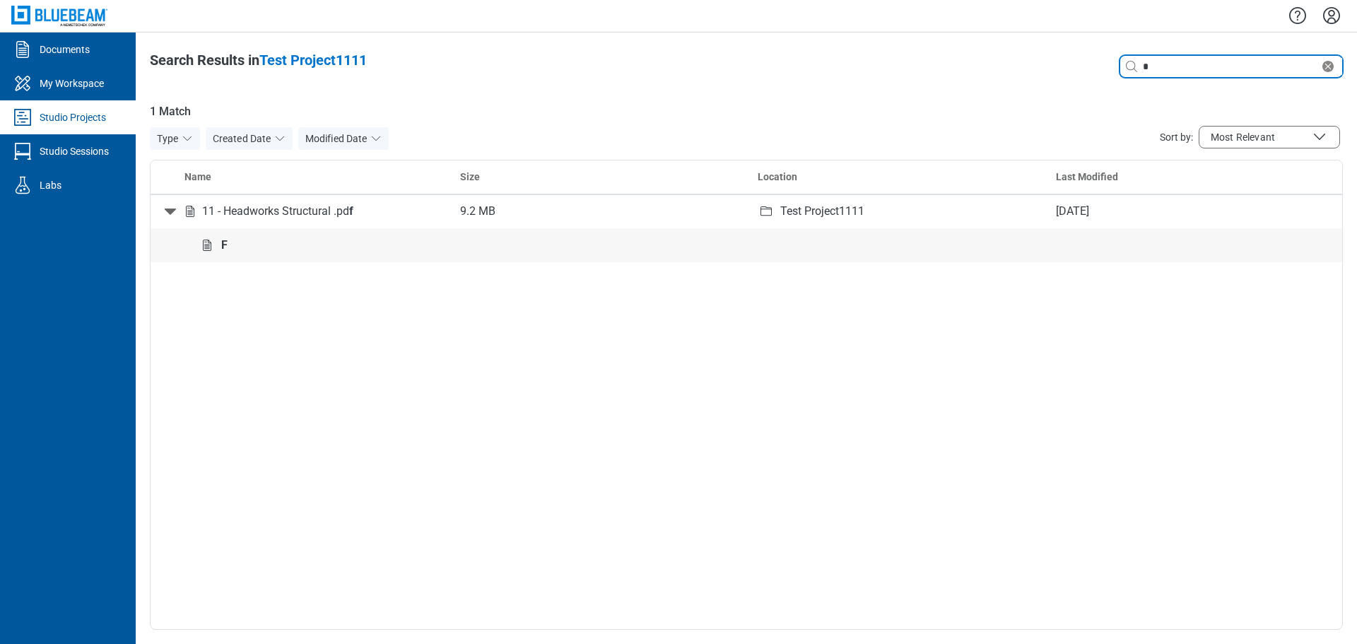
click at [1176, 63] on input "*" at bounding box center [1230, 67] width 180 height 16
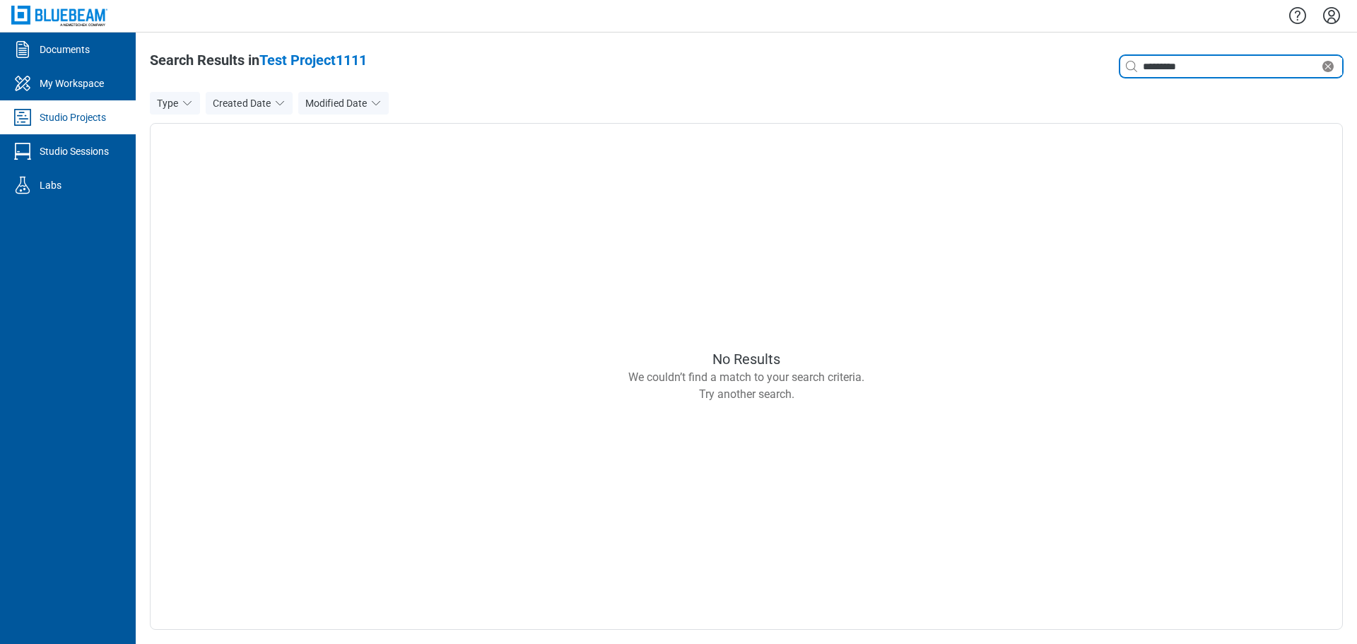
type input "*********"
select select "**********"
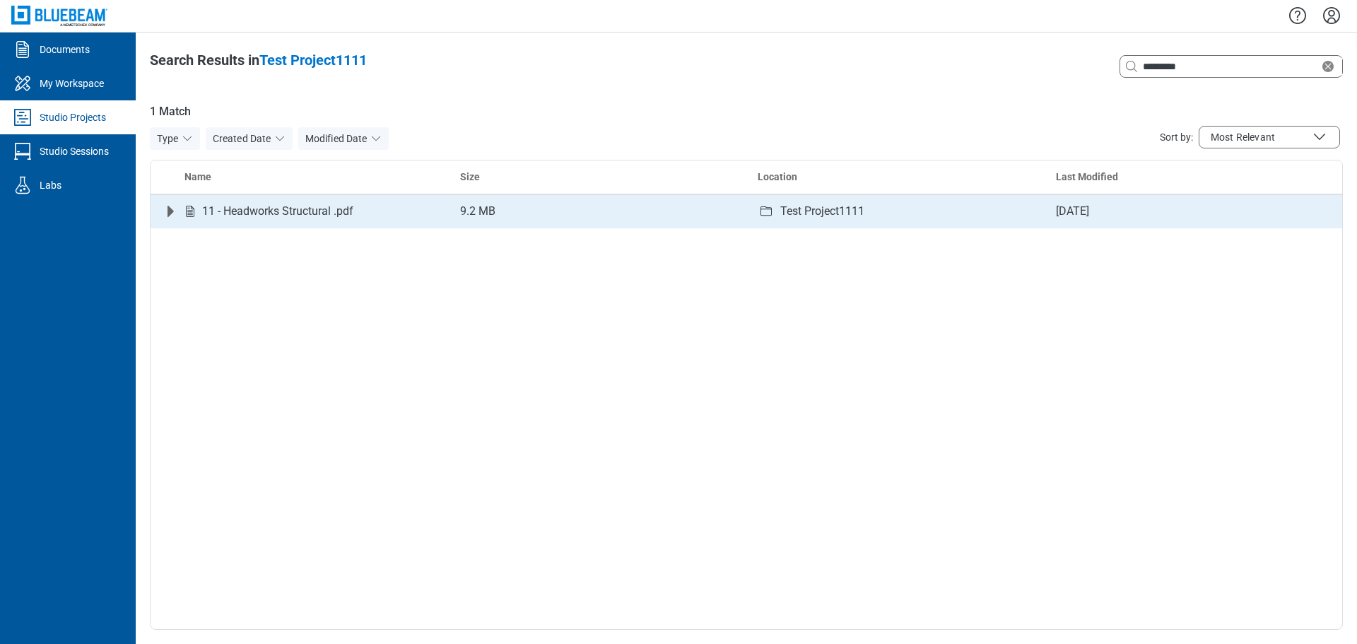
click at [165, 212] on icon "Expand row" at bounding box center [170, 211] width 17 height 17
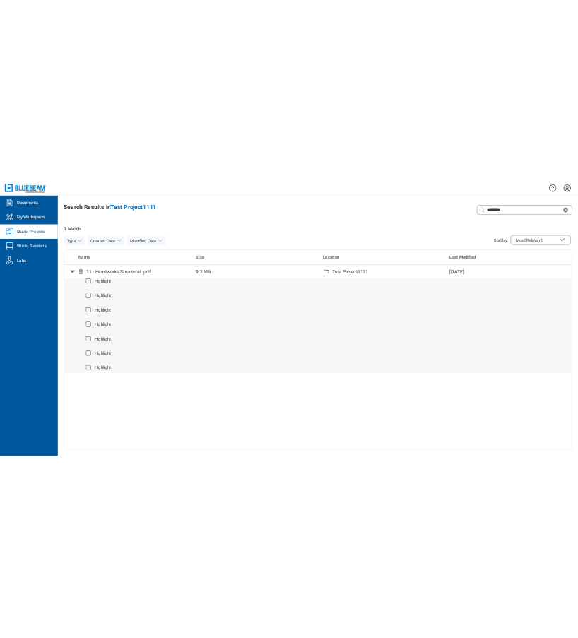
scroll to position [3370, 0]
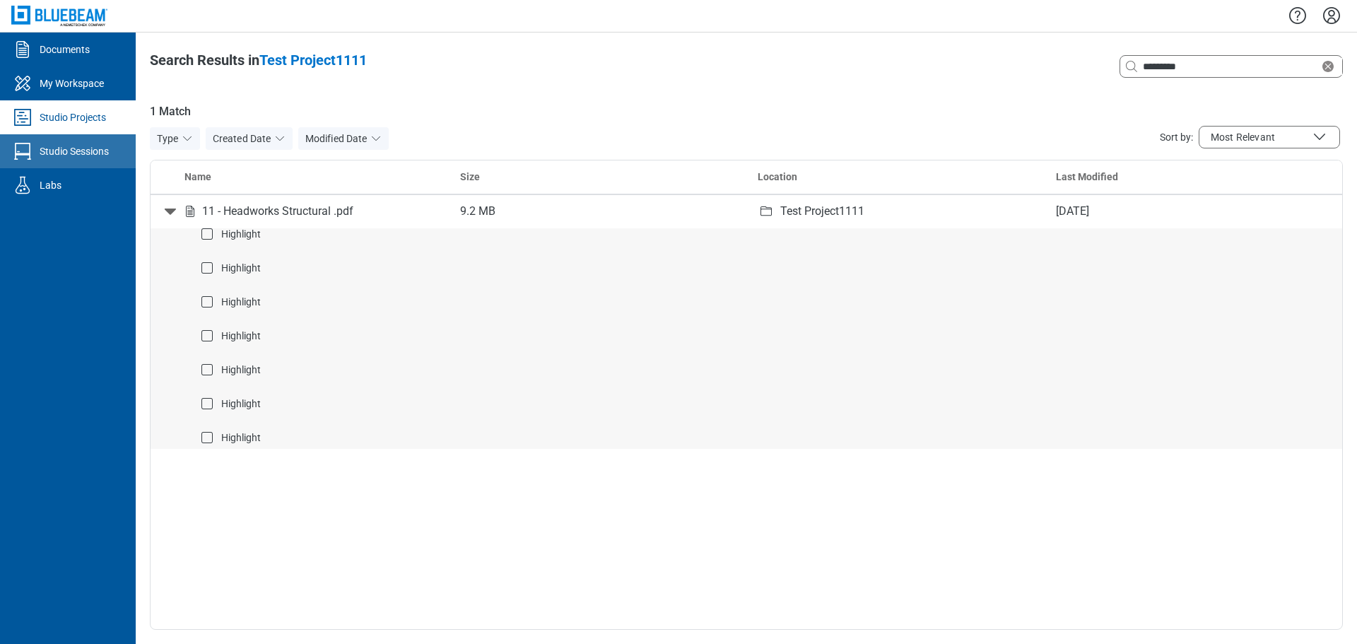
click at [69, 151] on div "Studio Sessions" at bounding box center [74, 151] width 69 height 14
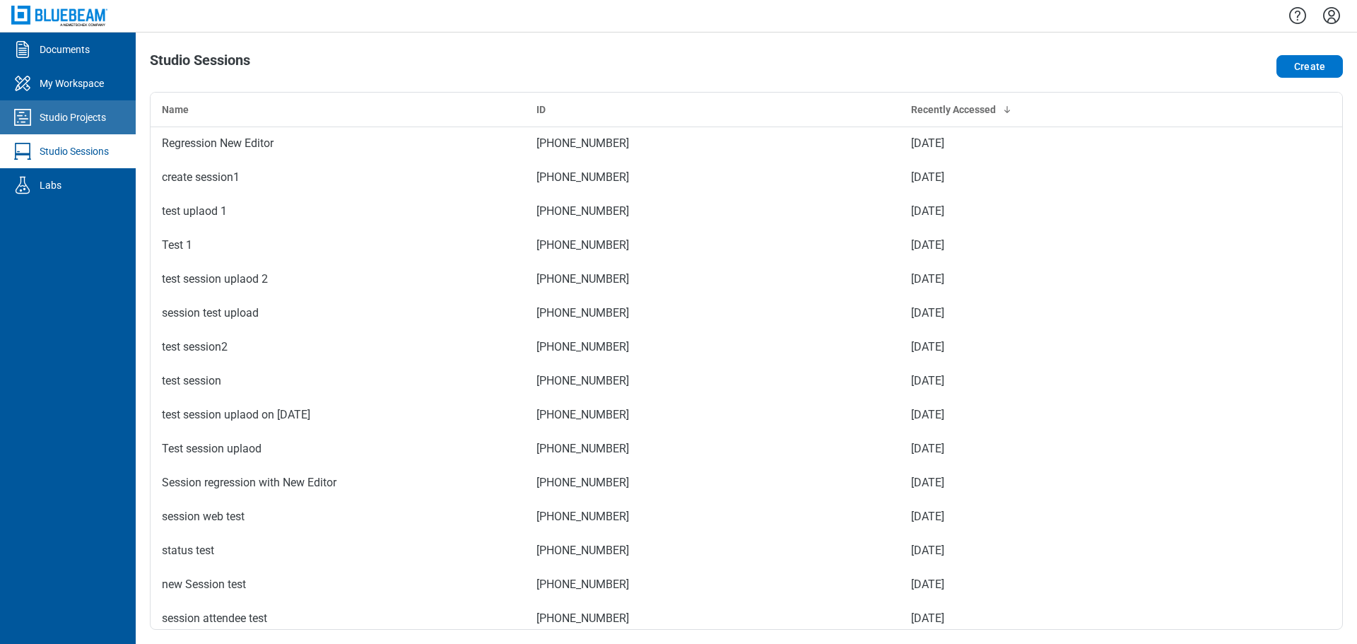
click at [69, 119] on div "Studio Projects" at bounding box center [73, 117] width 66 height 14
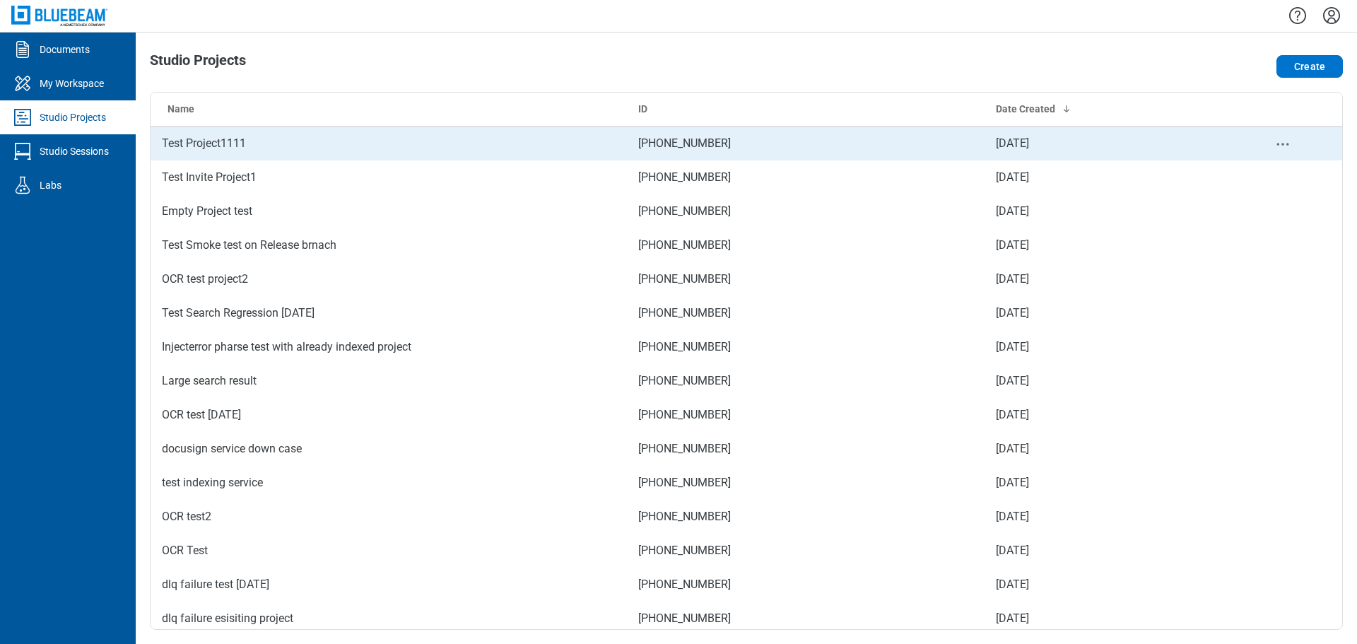
click at [194, 144] on td "Test Project1111" at bounding box center [389, 144] width 476 height 34
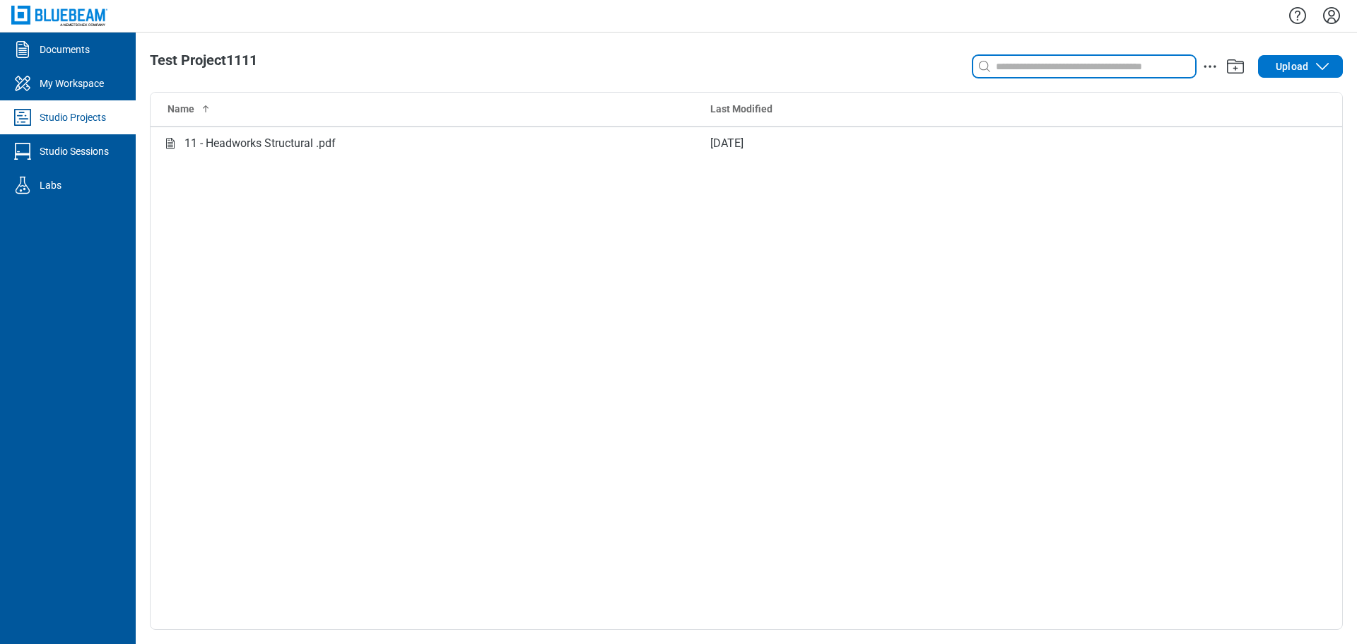
click at [1077, 64] on input at bounding box center [1094, 67] width 202 height 16
type input "*"
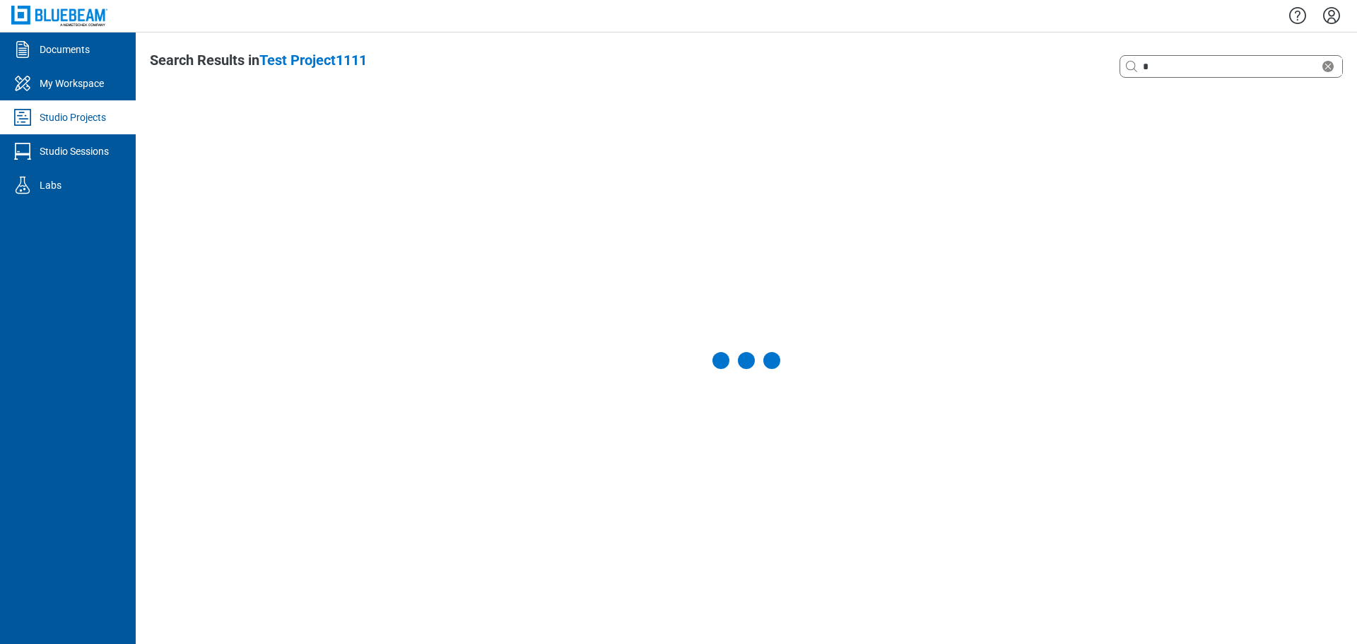
select select "**********"
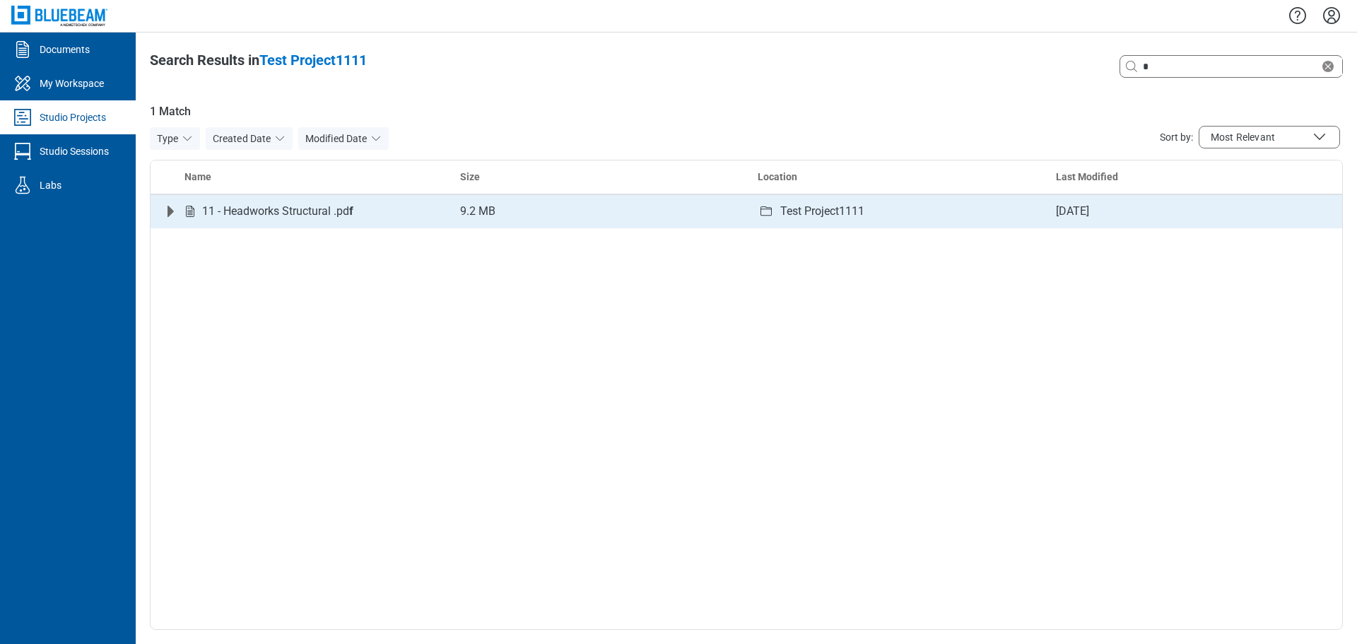
drag, startPoint x: 168, startPoint y: 206, endPoint x: 287, endPoint y: 222, distance: 119.7
click at [169, 206] on icon "Expand row" at bounding box center [171, 211] width 6 height 11
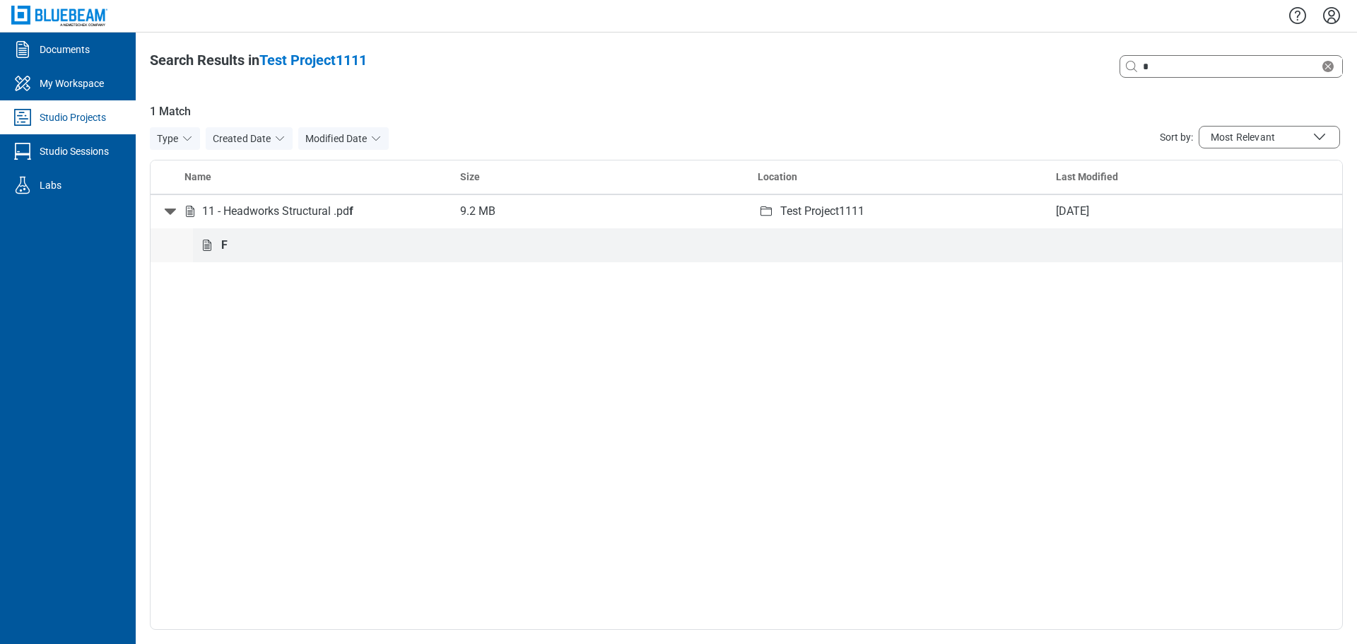
click at [229, 246] on div "F" at bounding box center [776, 245] width 1121 height 17
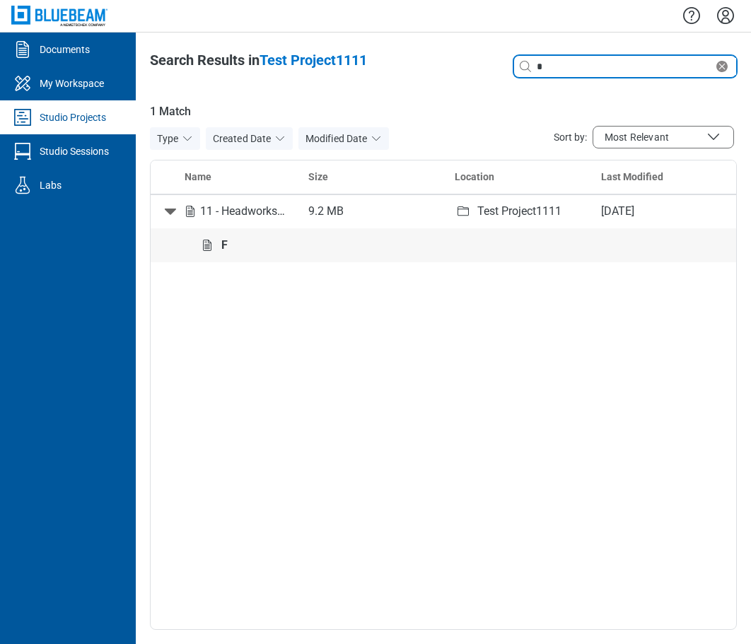
click at [579, 68] on input "*" at bounding box center [624, 67] width 180 height 16
type input "********"
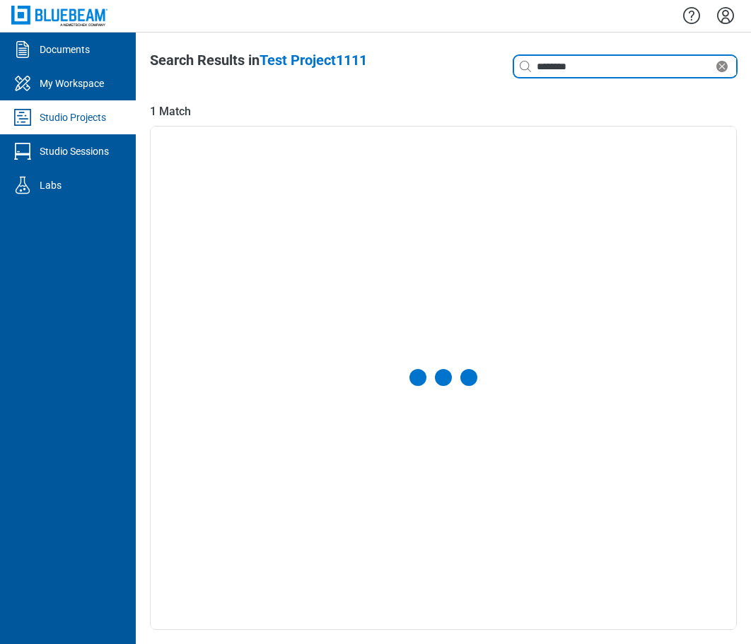
select select "**********"
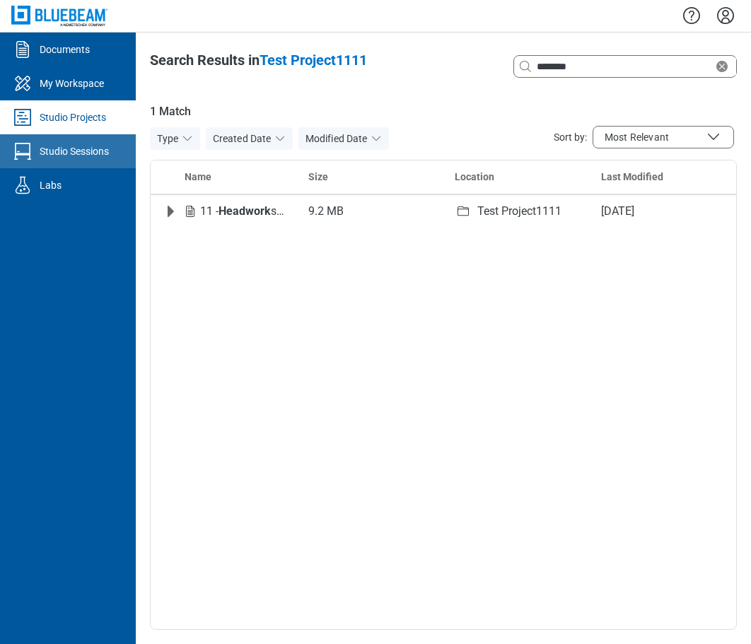
click at [78, 143] on link "Studio Sessions" at bounding box center [68, 151] width 136 height 34
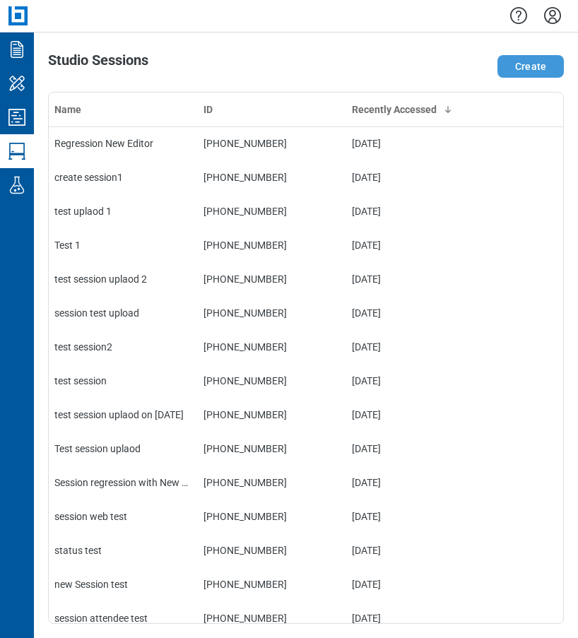
click at [521, 60] on button "Create" at bounding box center [531, 66] width 66 height 23
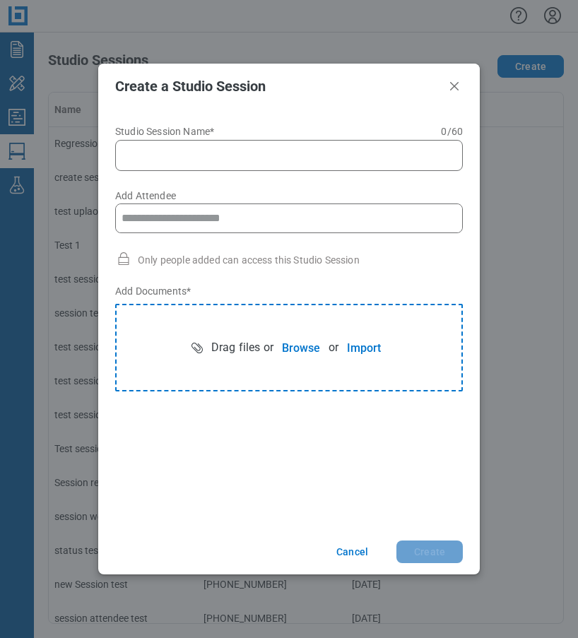
click at [200, 158] on input "Studio Session Name* 0 of 60 characters 0 / 60" at bounding box center [291, 155] width 329 height 17
type input "**********"
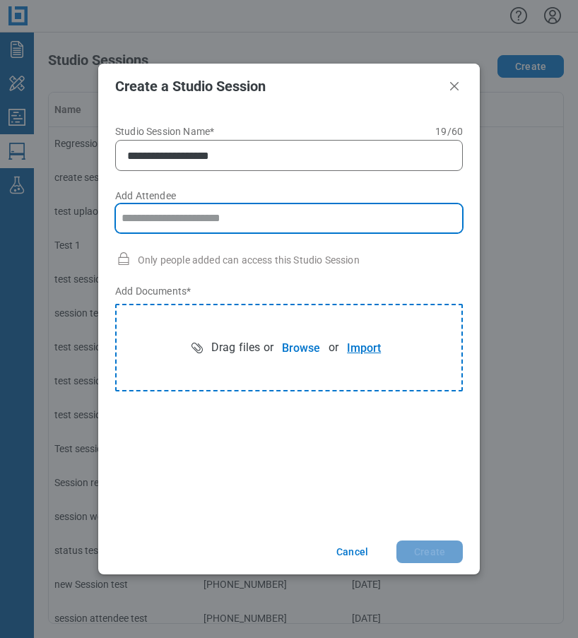
click at [357, 348] on button "Import" at bounding box center [364, 348] width 51 height 28
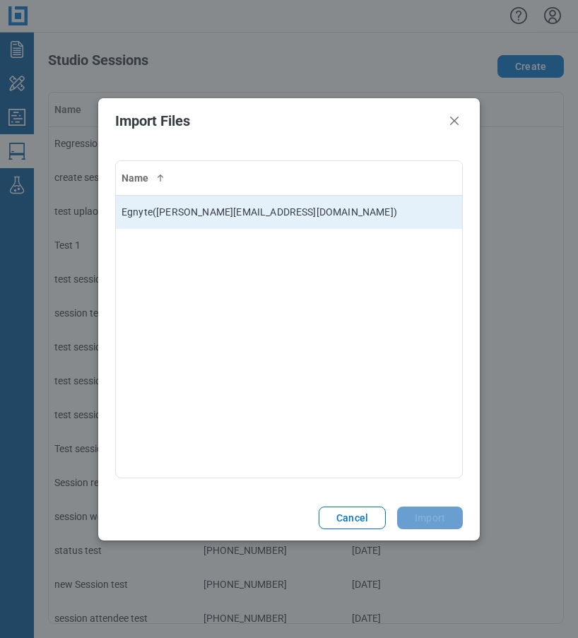
click at [240, 212] on td "Egnyte ( james@projectatlas.com )" at bounding box center [289, 212] width 346 height 34
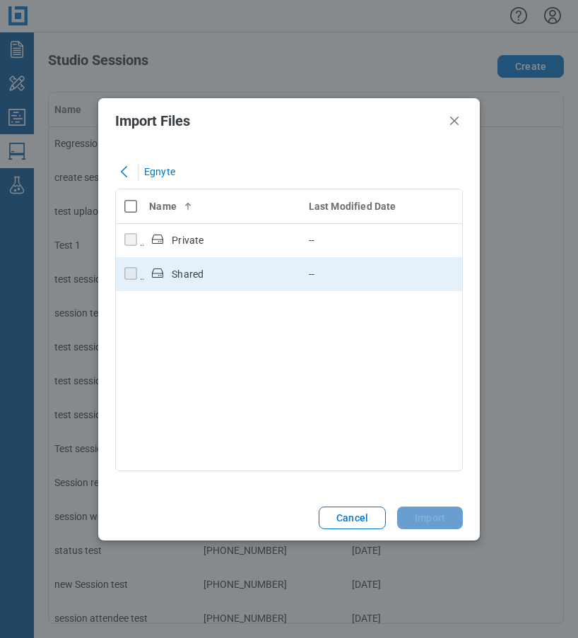
click at [193, 272] on div "Shared" at bounding box center [188, 274] width 32 height 14
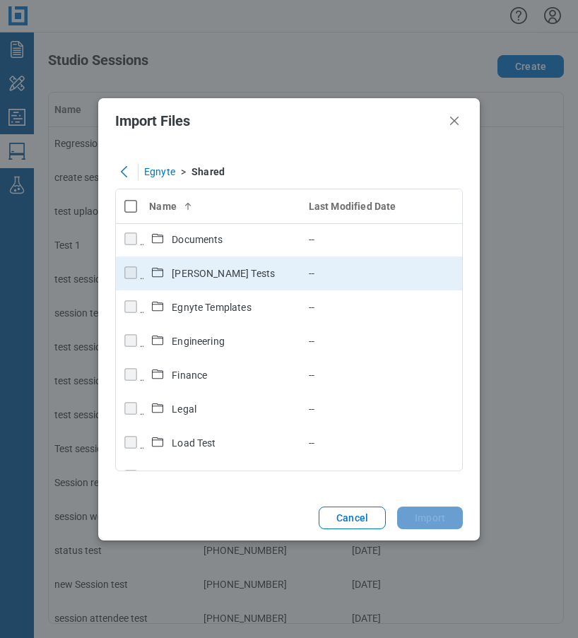
scroll to position [283, 0]
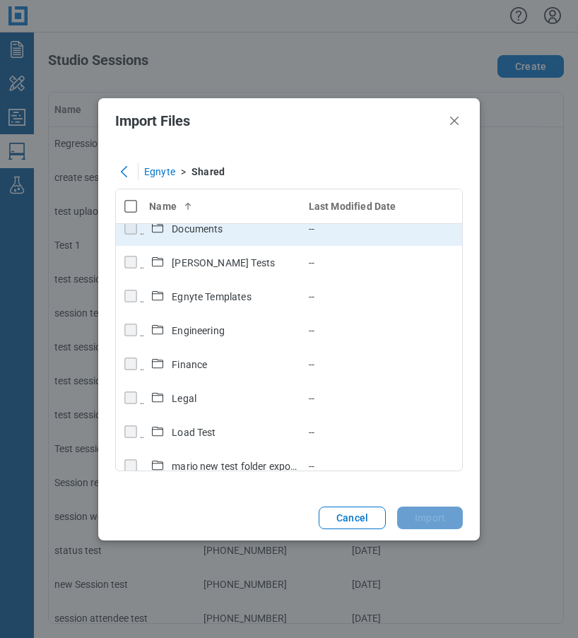
click at [196, 225] on div "Documents" at bounding box center [197, 229] width 51 height 14
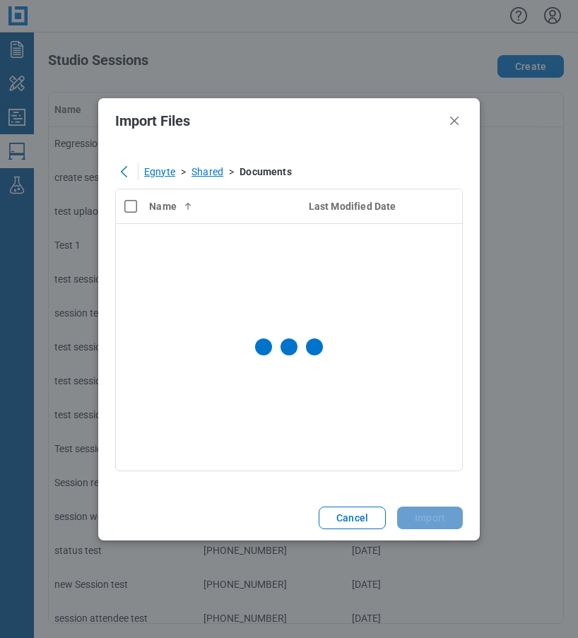
scroll to position [0, 0]
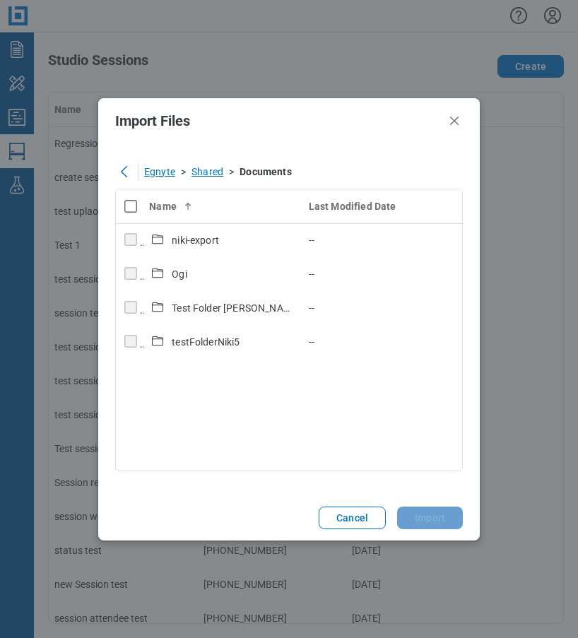
click at [160, 167] on div "Egnyte" at bounding box center [159, 171] width 31 height 23
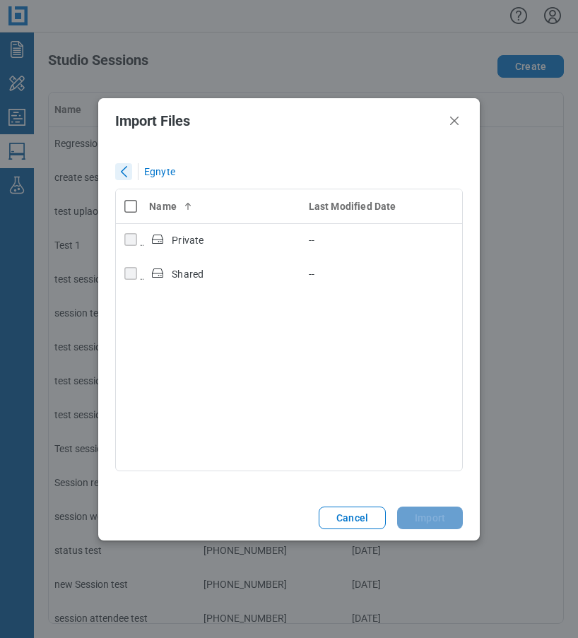
click at [127, 166] on icon "close" at bounding box center [123, 171] width 17 height 17
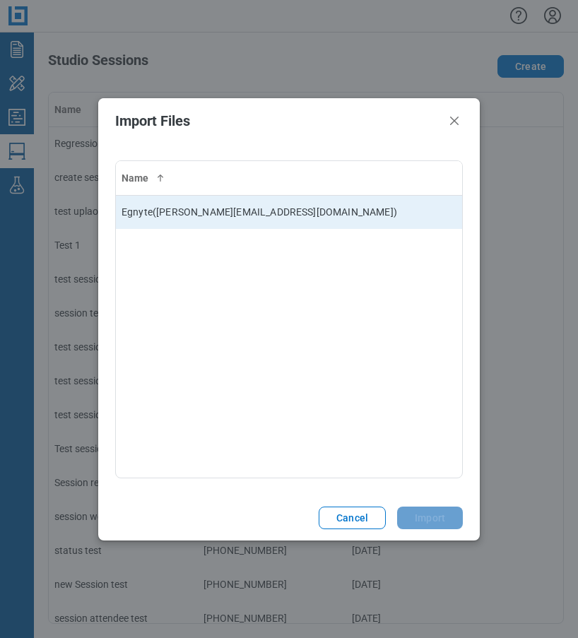
click at [208, 214] on td "Egnyte ( james@projectatlas.com )" at bounding box center [289, 212] width 346 height 34
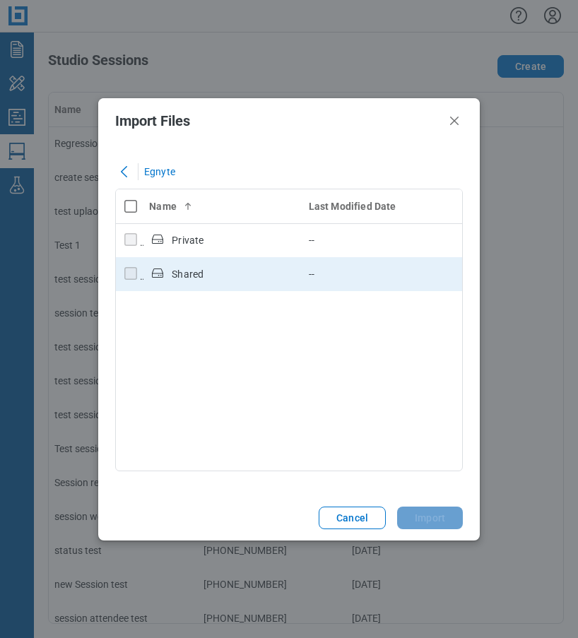
click at [198, 274] on div "Shared" at bounding box center [188, 274] width 32 height 14
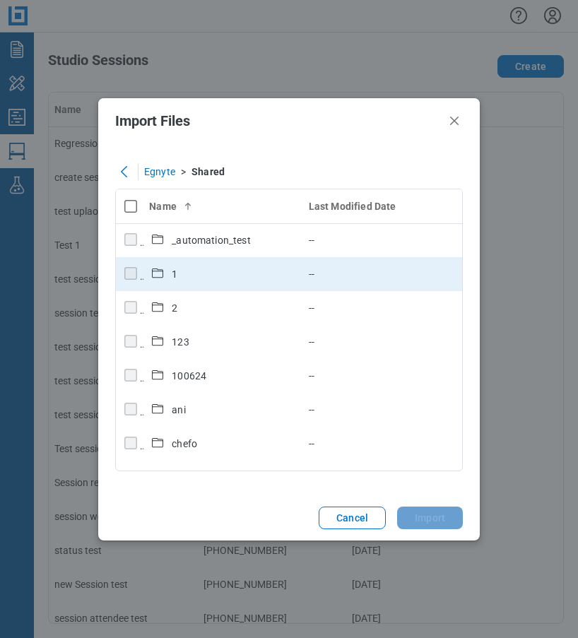
click at [173, 268] on div "1" at bounding box center [175, 274] width 6 height 14
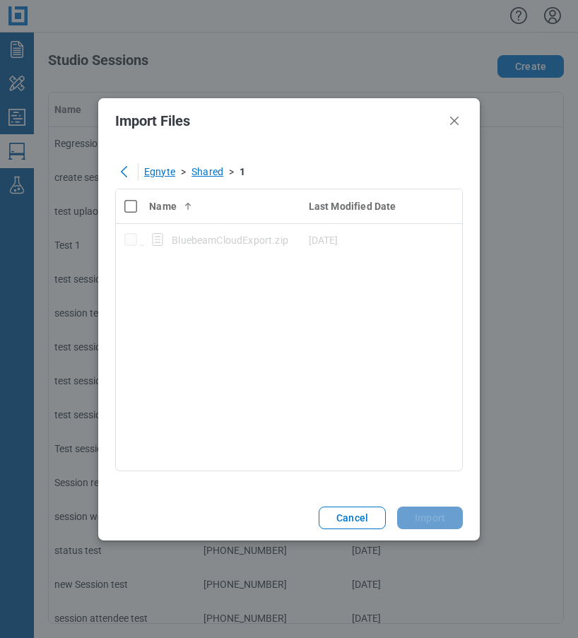
click at [200, 173] on div "Shared" at bounding box center [208, 172] width 32 height 14
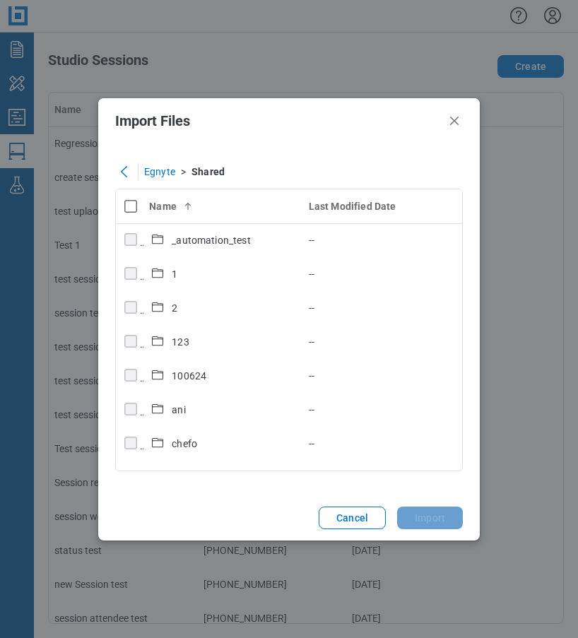
click at [163, 174] on div "Egnyte" at bounding box center [159, 171] width 31 height 23
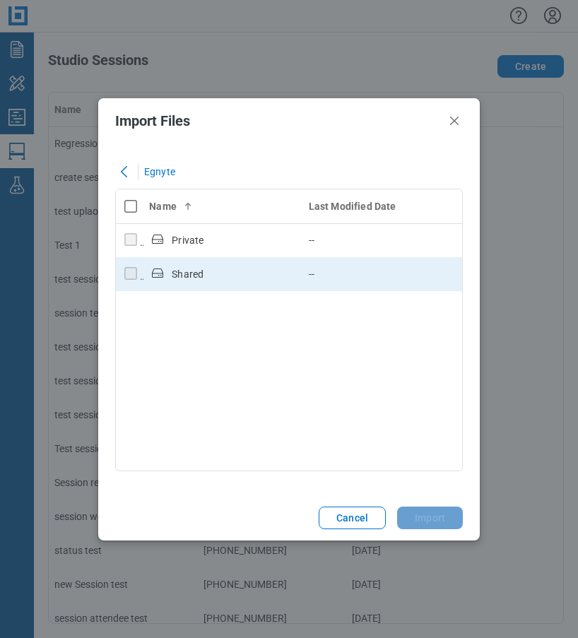
click at [199, 276] on div "Shared" at bounding box center [188, 274] width 32 height 14
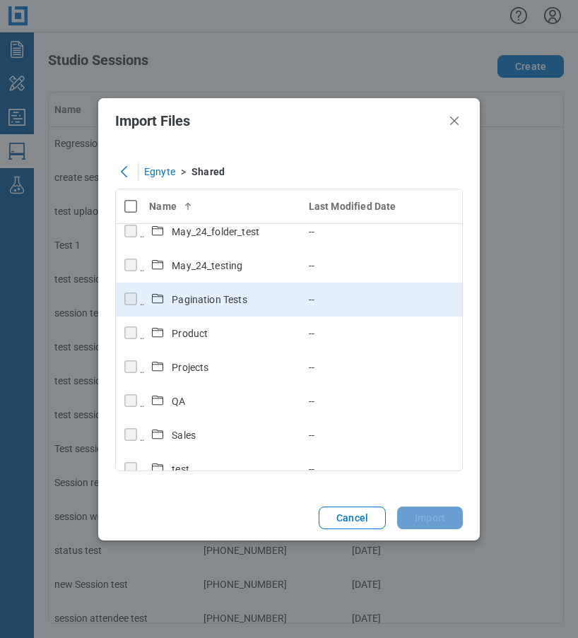
scroll to position [601, 0]
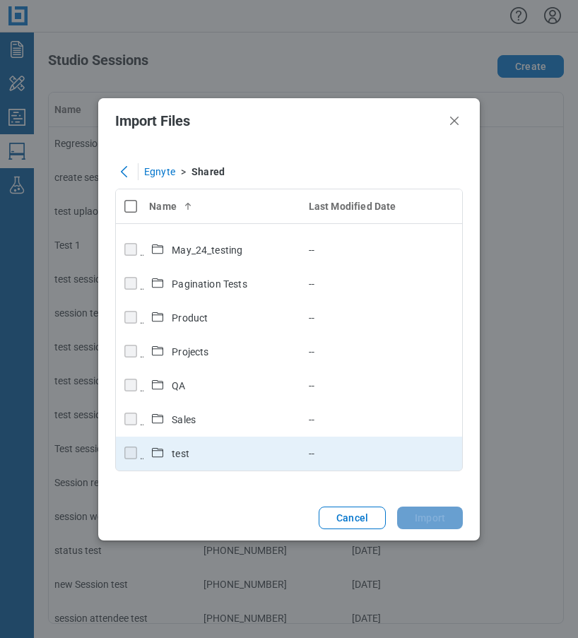
click at [177, 454] on div "test" at bounding box center [181, 454] width 18 height 14
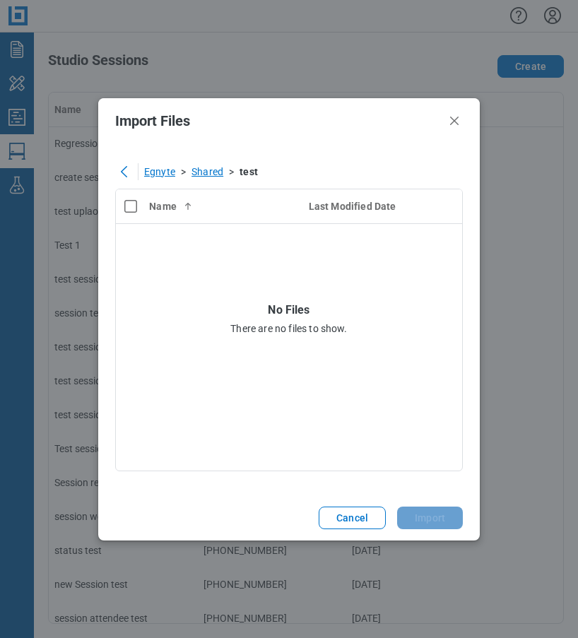
click at [199, 170] on div "Shared" at bounding box center [208, 172] width 32 height 14
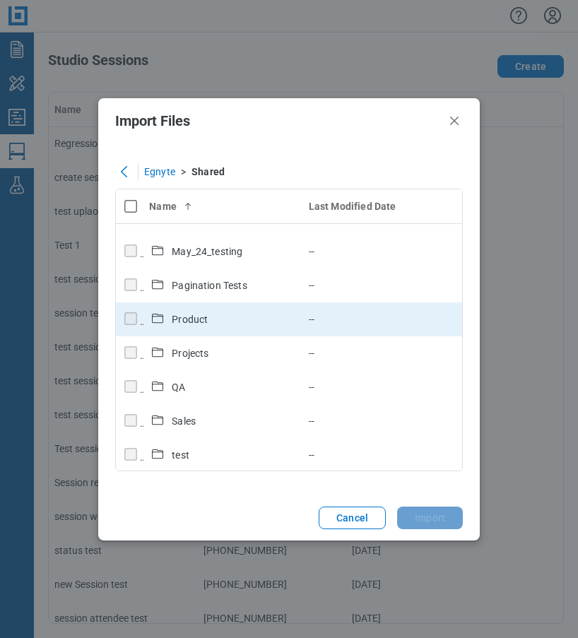
scroll to position [601, 0]
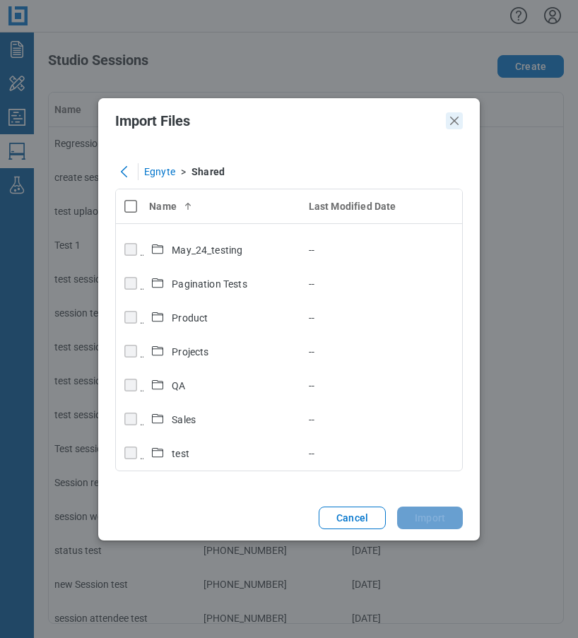
click at [454, 116] on icon "Close" at bounding box center [454, 120] width 17 height 17
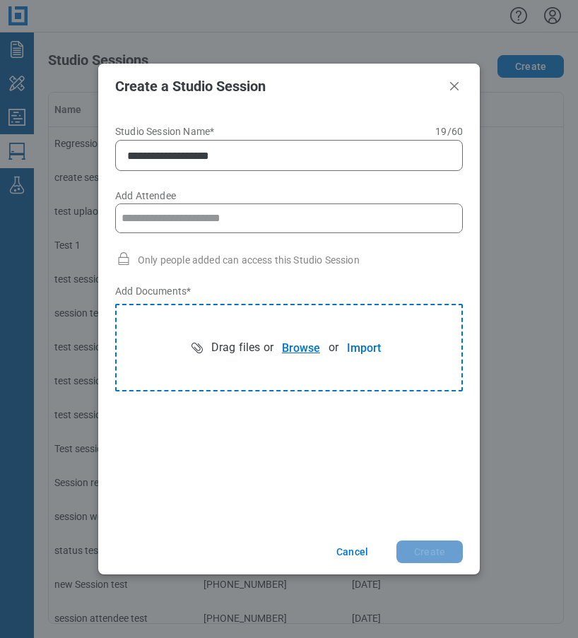
click at [285, 351] on button "Browse" at bounding box center [301, 348] width 55 height 28
click at [445, 549] on button "Create" at bounding box center [429, 552] width 66 height 23
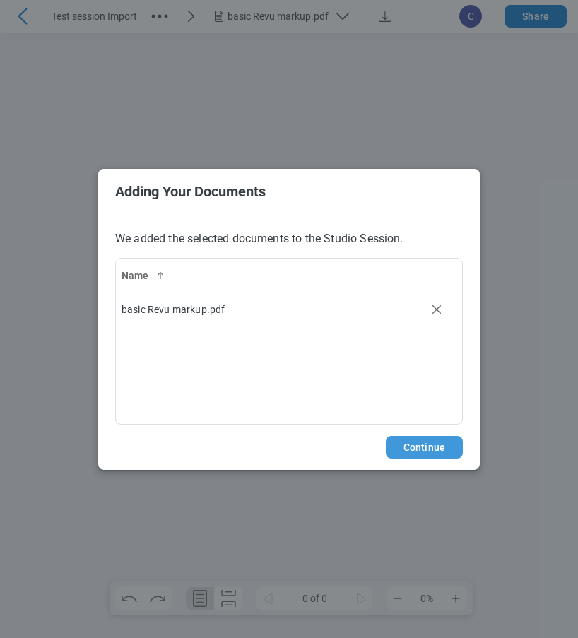
drag, startPoint x: 427, startPoint y: 442, endPoint x: 491, endPoint y: 406, distance: 73.7
click at [427, 442] on button "Continue" at bounding box center [424, 447] width 77 height 23
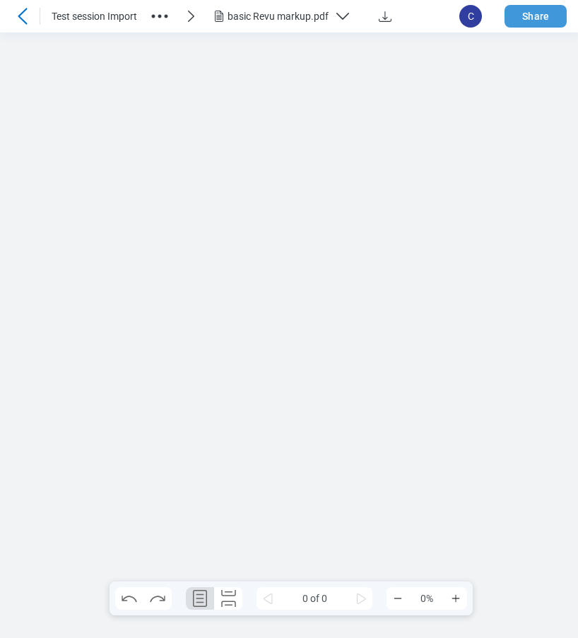
click at [529, 20] on button "Share" at bounding box center [536, 16] width 62 height 23
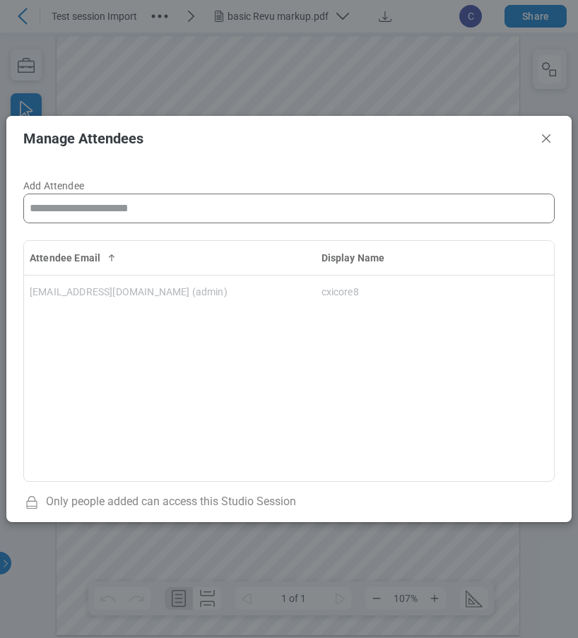
click at [93, 213] on input "Add Attendee" at bounding box center [289, 208] width 530 height 28
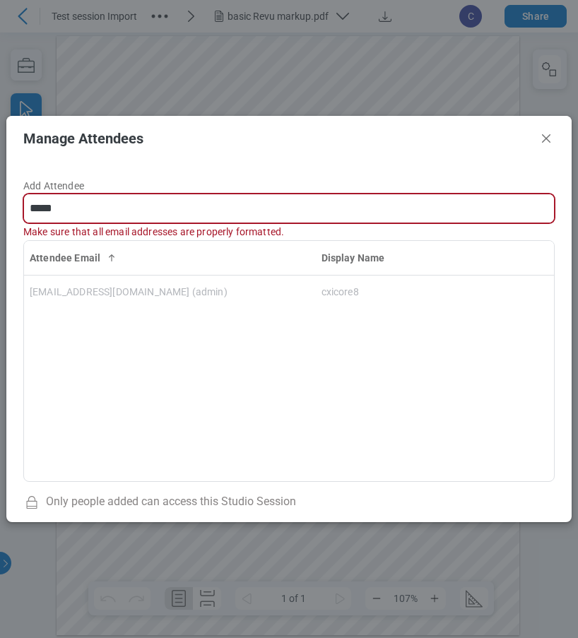
drag, startPoint x: 81, startPoint y: 208, endPoint x: 69, endPoint y: 212, distance: 13.4
click at [81, 208] on input "*****" at bounding box center [289, 208] width 530 height 28
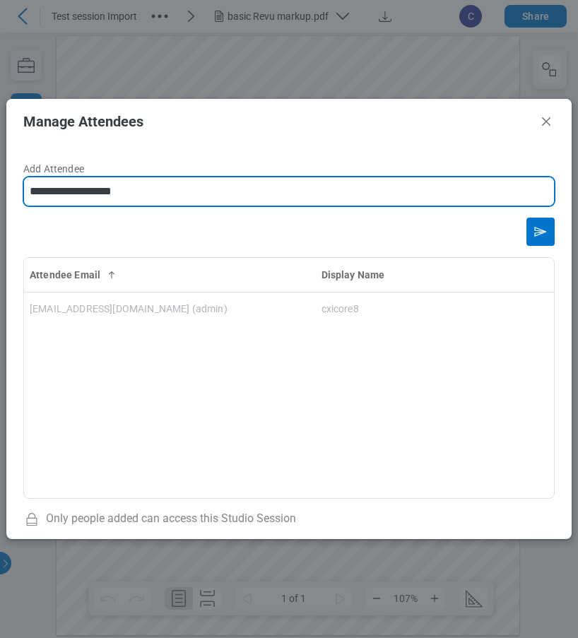
type input "**********"
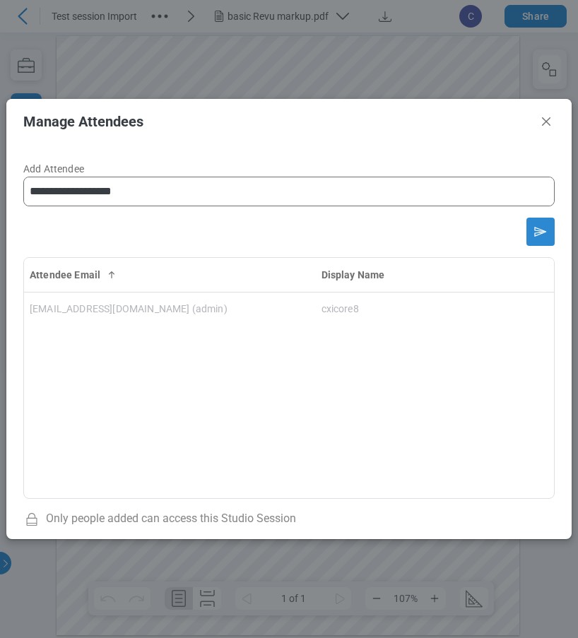
click at [522, 230] on div "form" at bounding box center [288, 232] width 531 height 28
click at [548, 233] on icon "Send email invitation" at bounding box center [540, 232] width 23 height 23
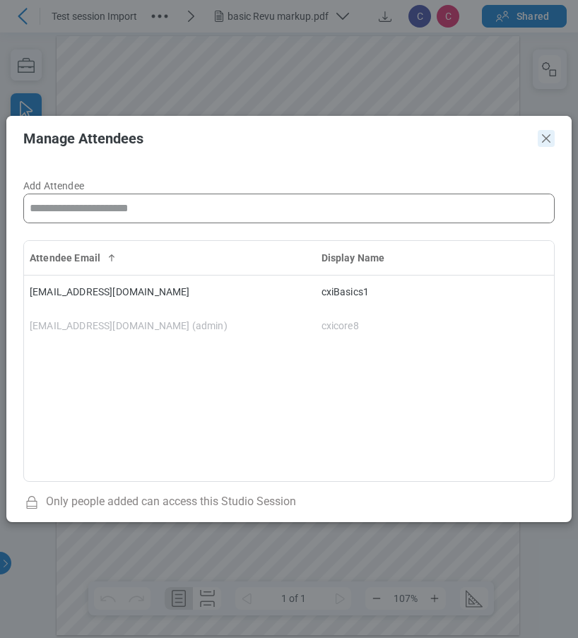
click at [549, 136] on icon "Close" at bounding box center [546, 138] width 8 height 8
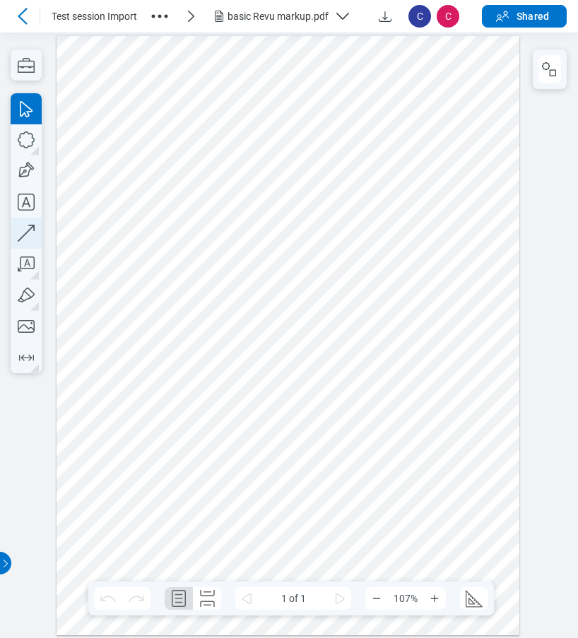
click at [21, 234] on icon "button" at bounding box center [26, 233] width 31 height 31
drag, startPoint x: 295, startPoint y: 374, endPoint x: 452, endPoint y: 394, distance: 158.1
click at [401, 348] on div at bounding box center [289, 334] width 464 height 599
click at [21, 233] on icon "button" at bounding box center [26, 233] width 31 height 31
drag, startPoint x: 213, startPoint y: 440, endPoint x: 387, endPoint y: 486, distance: 179.7
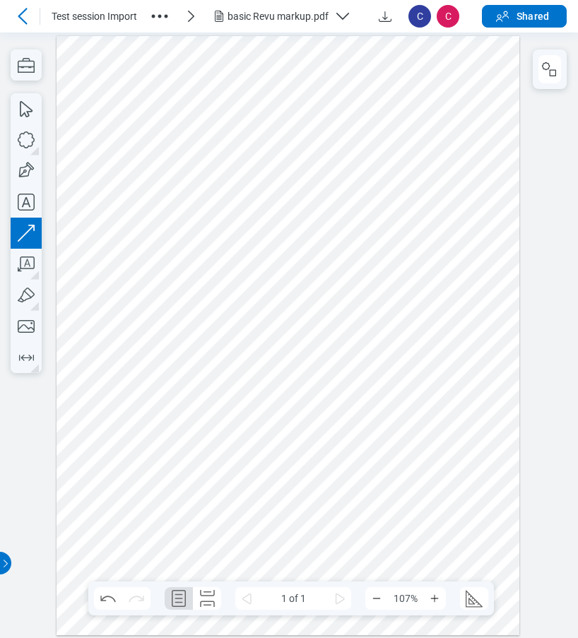
click at [381, 481] on div at bounding box center [289, 334] width 464 height 599
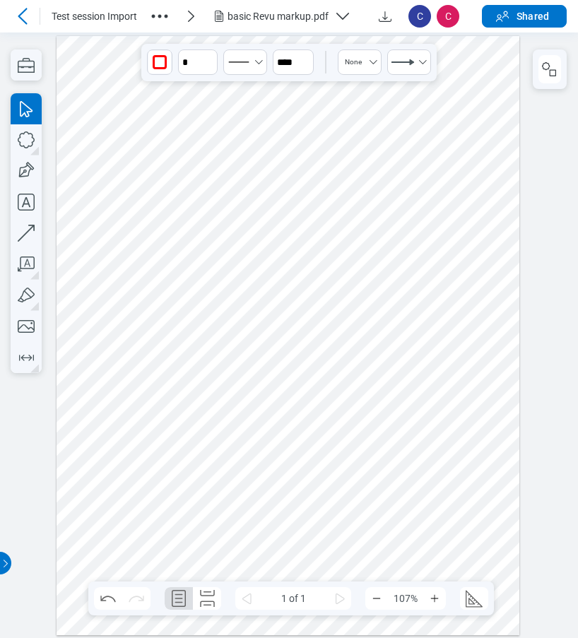
click at [494, 427] on div at bounding box center [289, 334] width 464 height 599
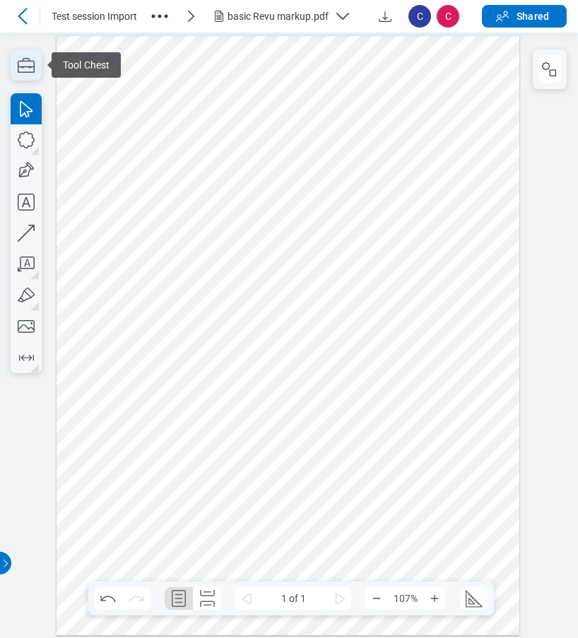
click at [26, 70] on icon "button" at bounding box center [26, 64] width 31 height 31
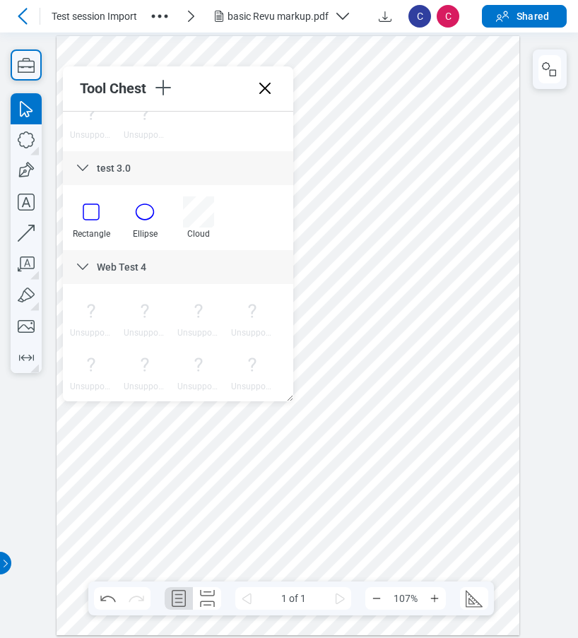
scroll to position [989, 0]
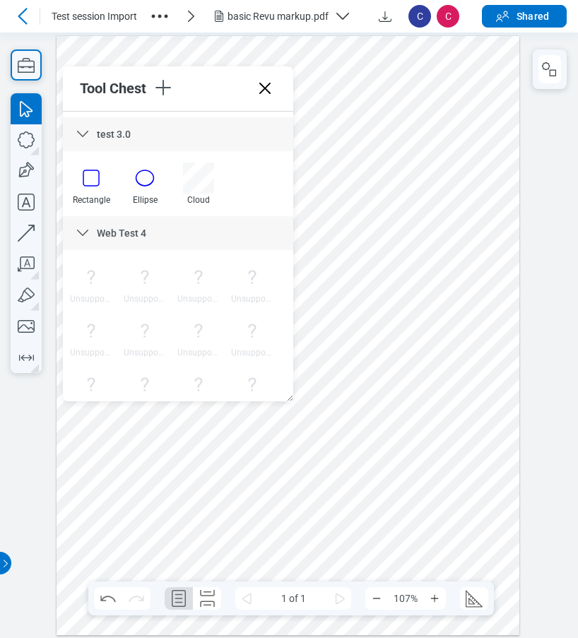
click at [271, 89] on icon at bounding box center [265, 88] width 23 height 23
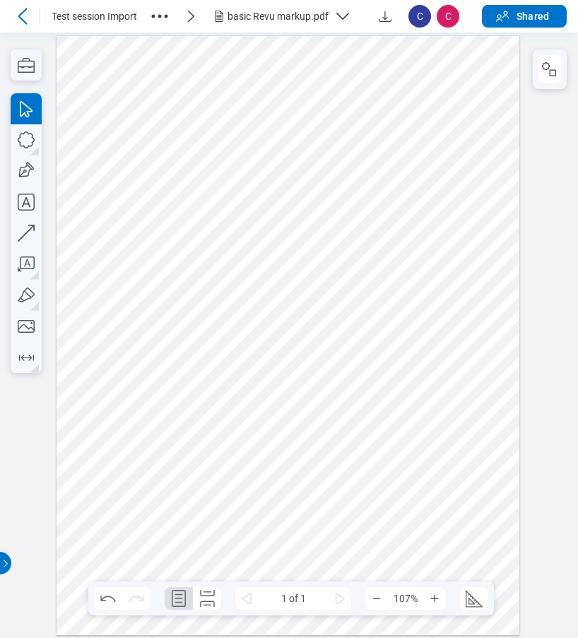
click at [180, 366] on div at bounding box center [289, 334] width 464 height 599
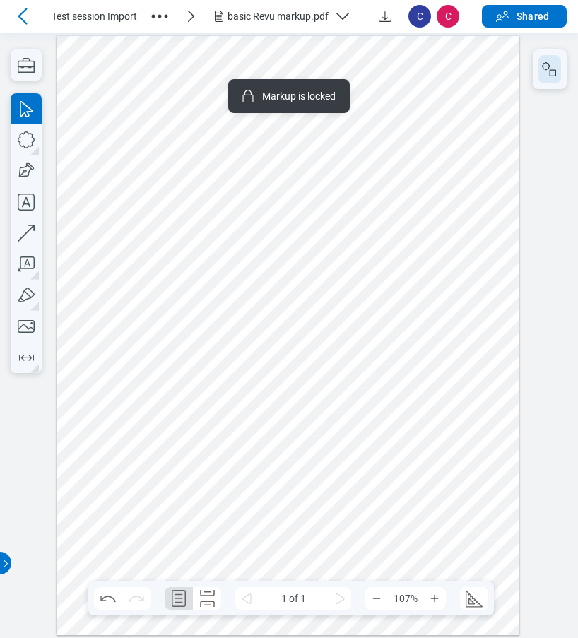
click at [554, 77] on icon "button" at bounding box center [549, 69] width 17 height 17
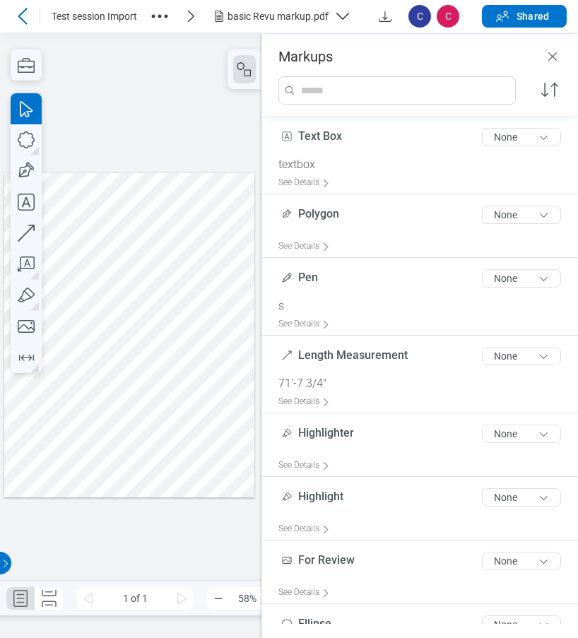
click at [66, 348] on div at bounding box center [129, 334] width 251 height 324
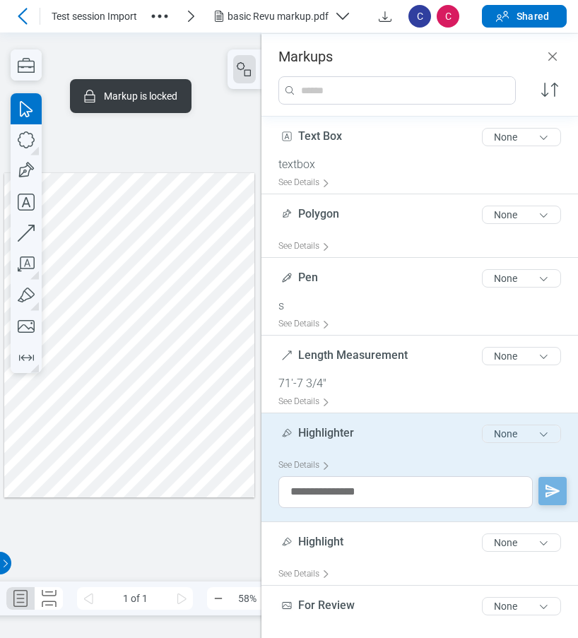
click at [529, 437] on button "None" at bounding box center [521, 434] width 79 height 18
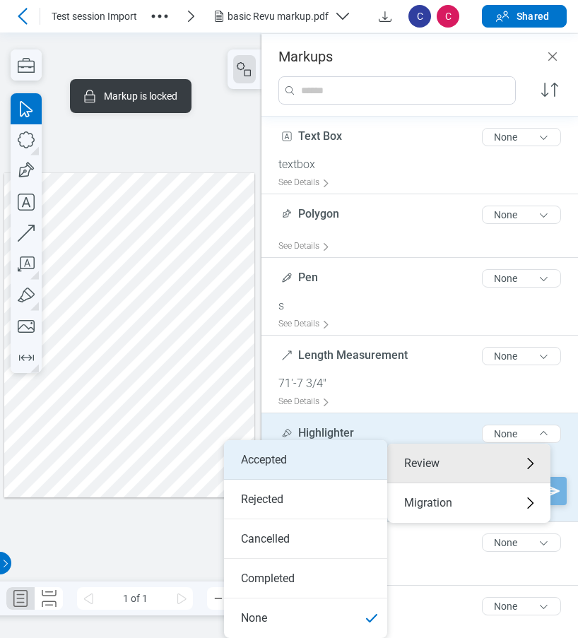
click at [334, 461] on li "Accepted" at bounding box center [305, 460] width 163 height 40
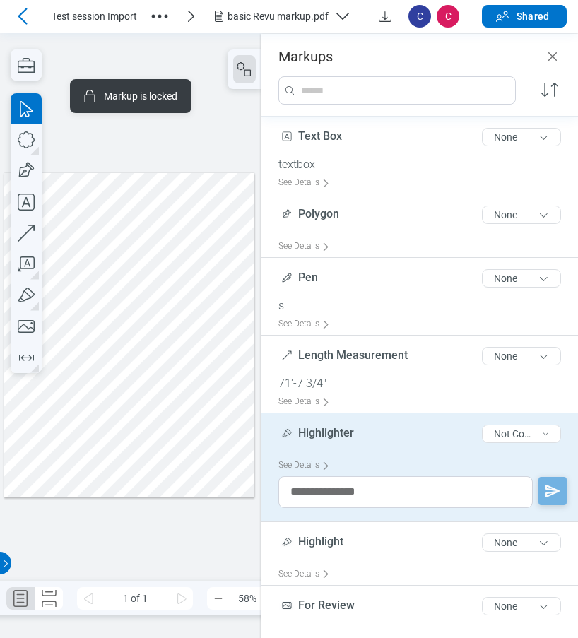
click at [158, 14] on icon "button" at bounding box center [159, 16] width 23 height 23
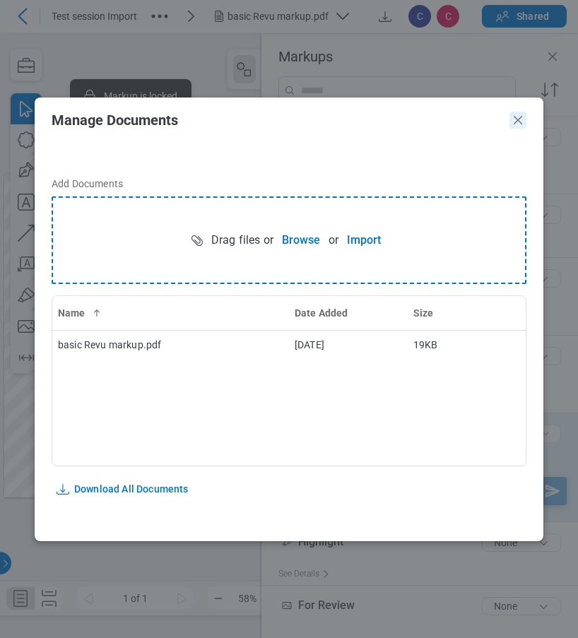
click at [522, 116] on icon "Close" at bounding box center [518, 120] width 8 height 8
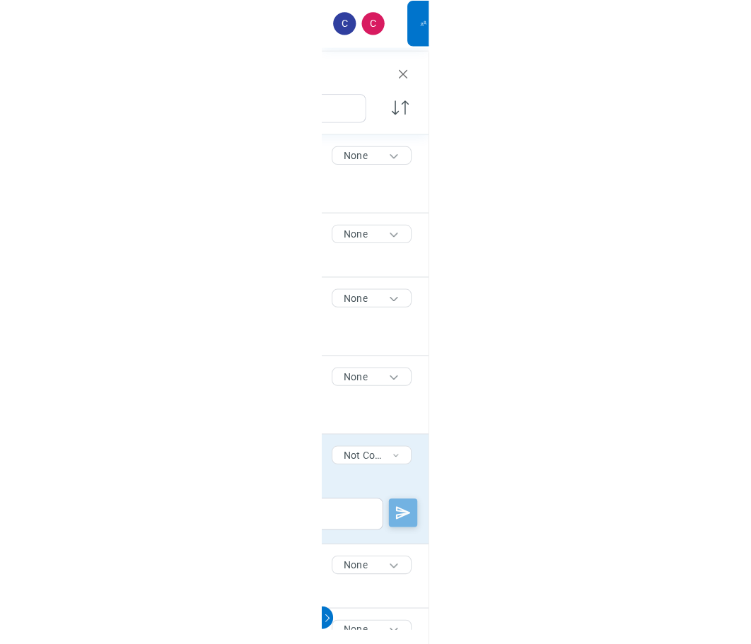
scroll to position [0, 0]
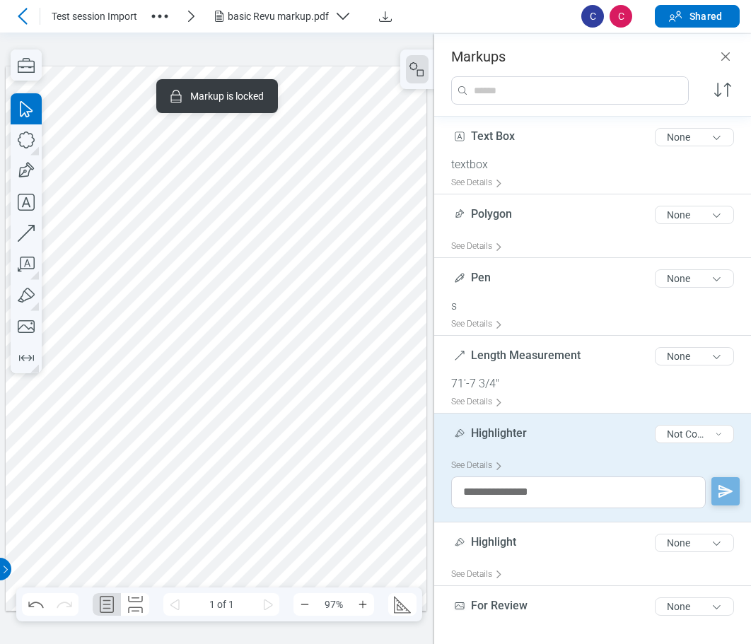
click at [18, 10] on icon at bounding box center [22, 16] width 17 height 17
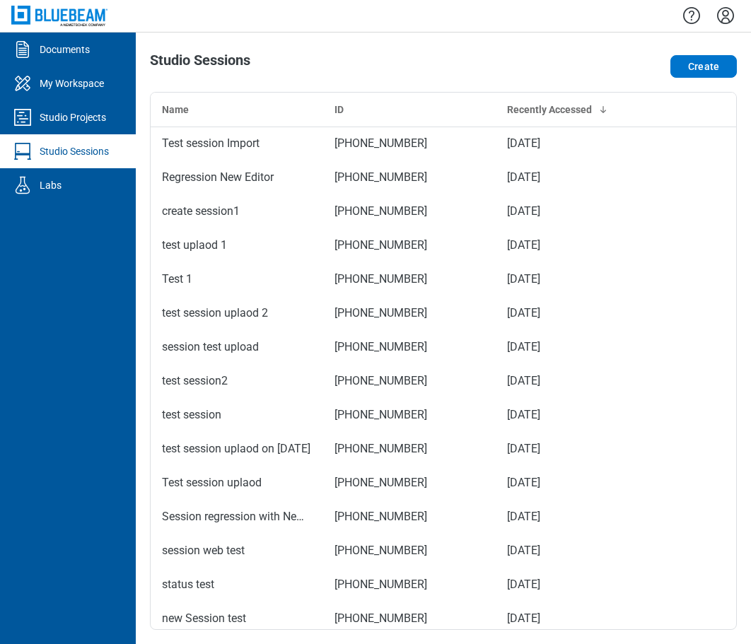
click at [726, 16] on icon "Settings" at bounding box center [725, 15] width 17 height 17
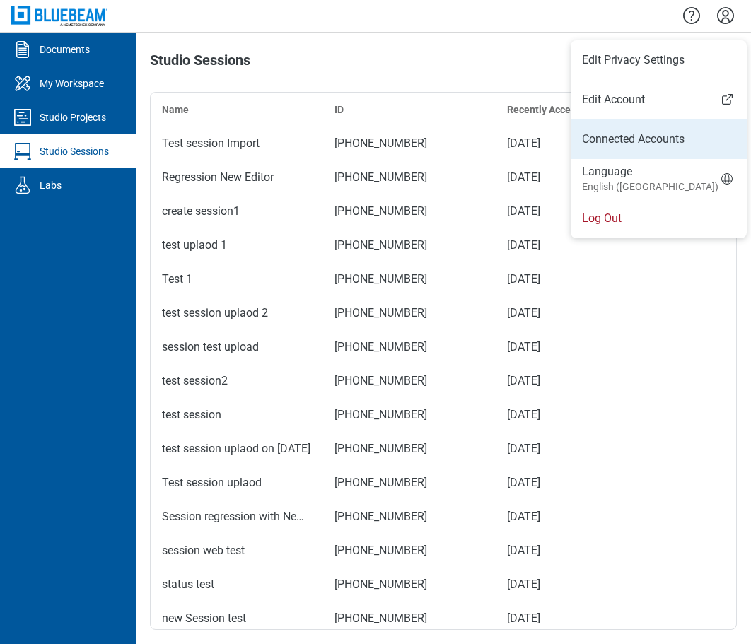
click at [604, 137] on link "Connected Accounts" at bounding box center [658, 139] width 153 height 17
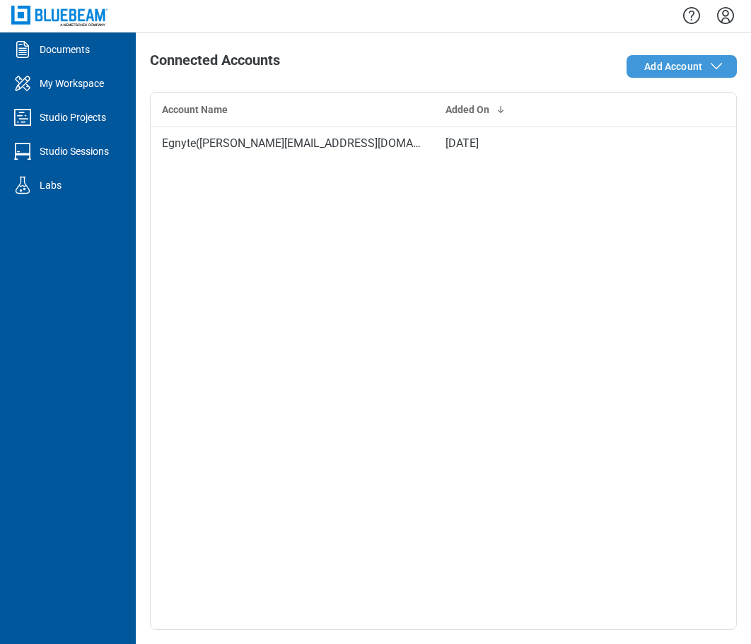
click at [683, 69] on span "Add Account" at bounding box center [673, 66] width 58 height 14
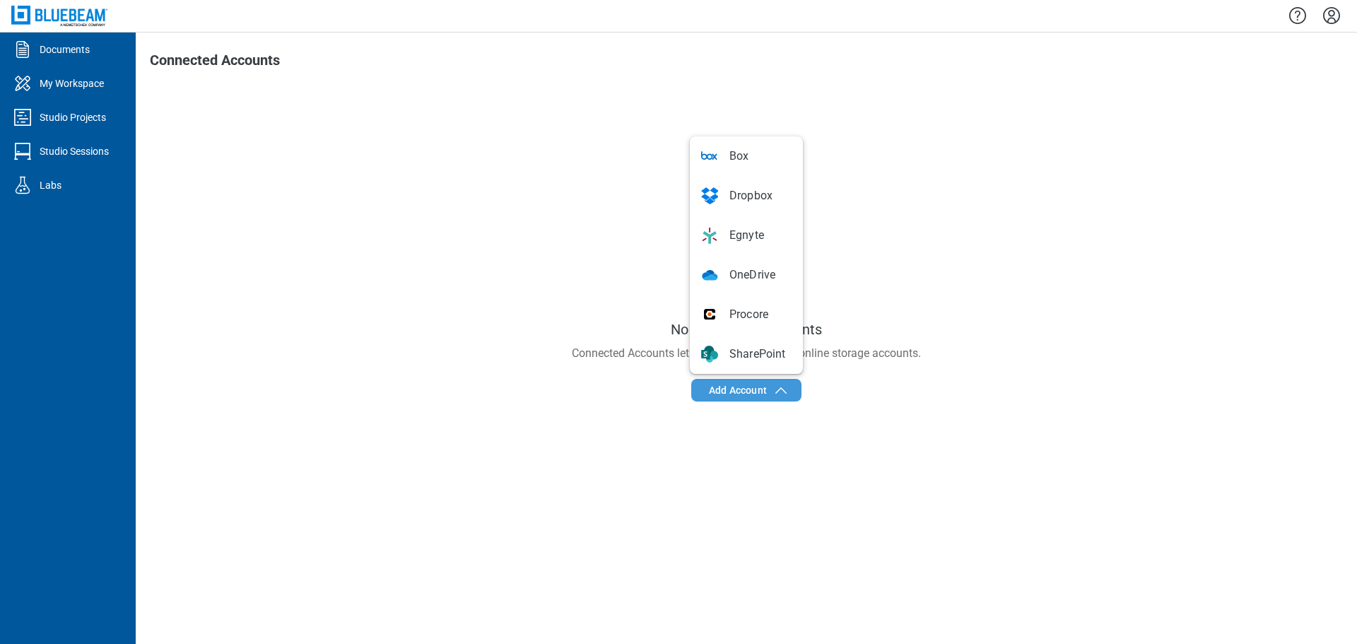
click at [704, 390] on button "Add Account" at bounding box center [746, 390] width 110 height 23
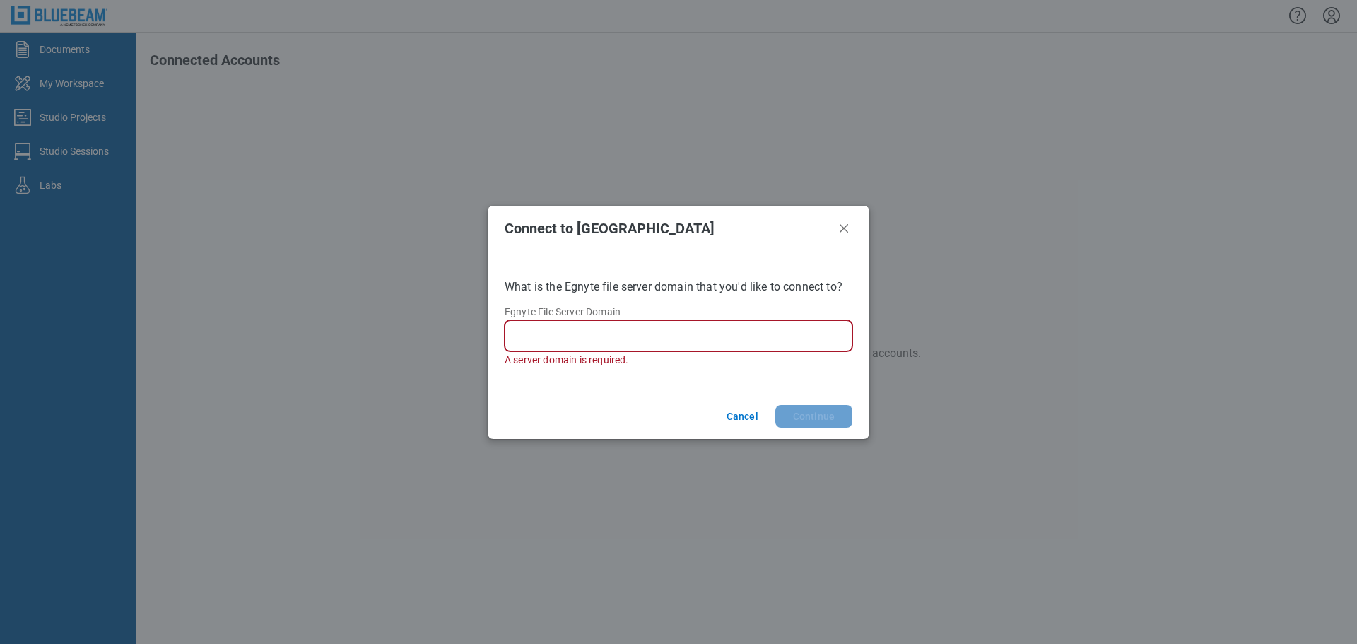
click at [553, 329] on input "Egnyte File Server Domain" at bounding box center [681, 335] width 329 height 17
paste input "**********"
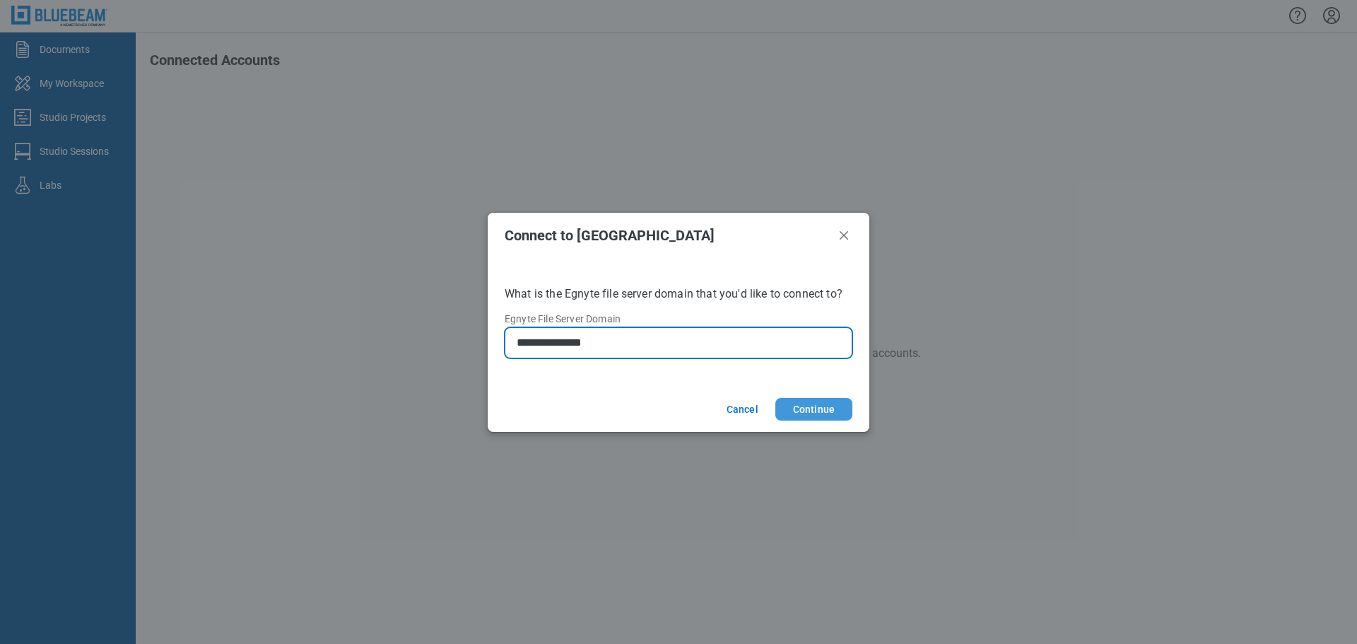
type input "**********"
click at [841, 413] on button "Continue" at bounding box center [813, 409] width 77 height 23
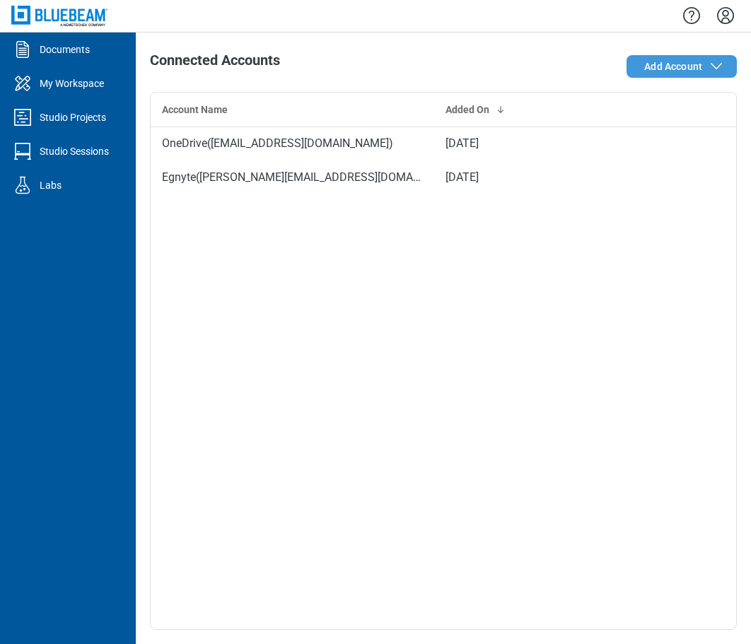
click at [683, 66] on span "Add Account" at bounding box center [673, 66] width 58 height 14
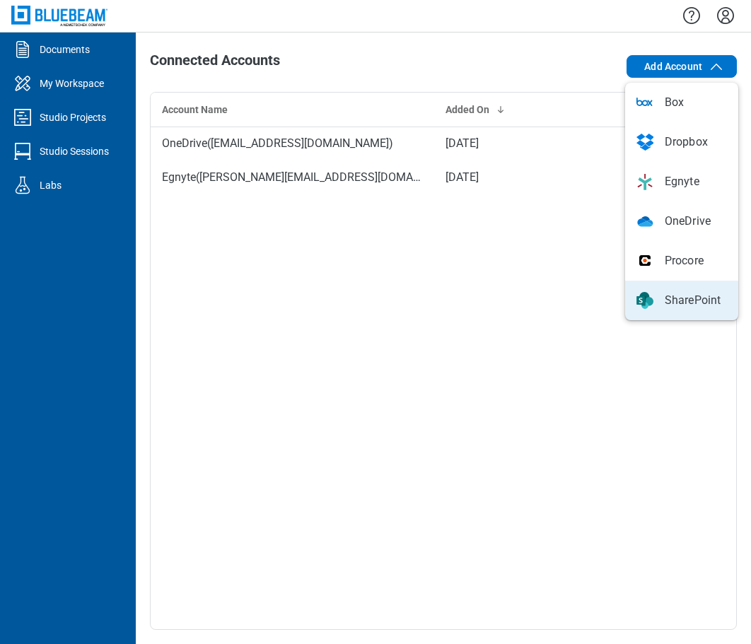
click at [671, 295] on span "SharePoint" at bounding box center [687, 301] width 68 height 16
click at [592, 341] on div "Account Name Added On OneDrive ( [EMAIL_ADDRESS][DOMAIN_NAME] ) [DATE] Egnyte (…" at bounding box center [443, 361] width 587 height 538
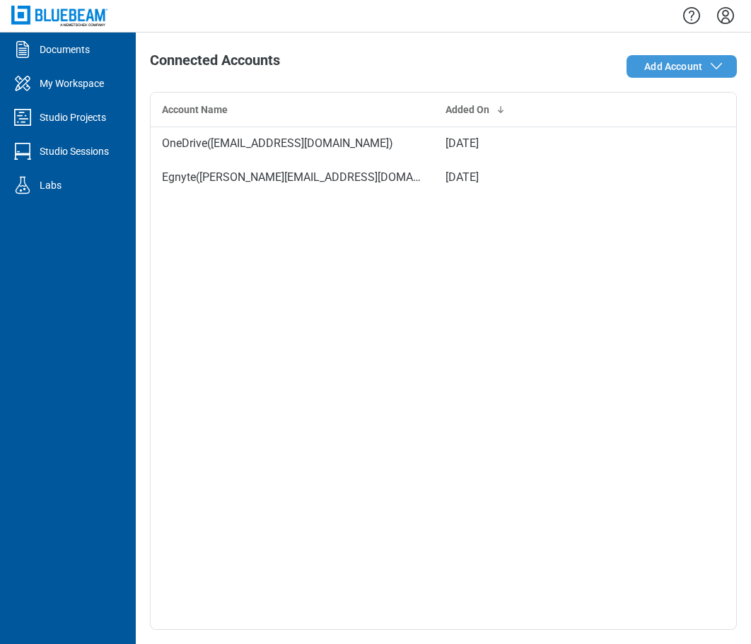
click at [686, 61] on span "Add Account" at bounding box center [673, 66] width 58 height 14
click at [671, 68] on span "Add Account" at bounding box center [673, 66] width 58 height 14
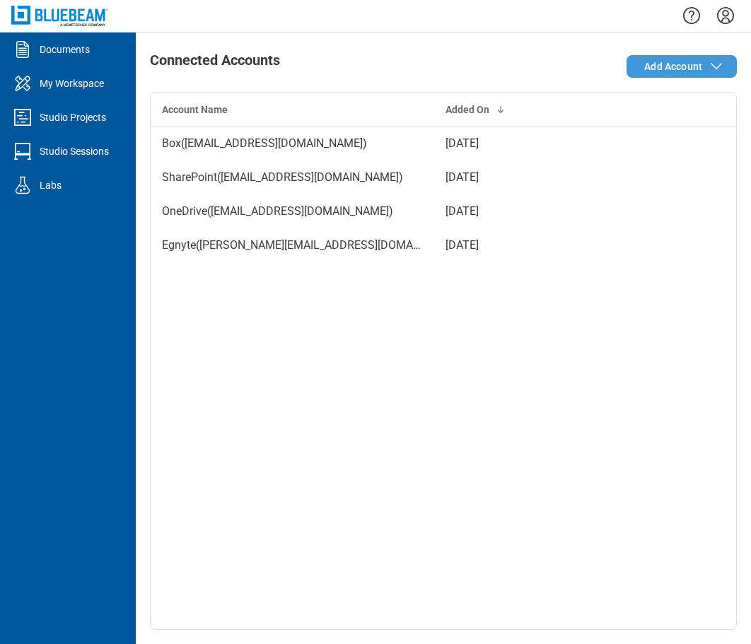
click at [685, 69] on span "Add Account" at bounding box center [673, 66] width 58 height 14
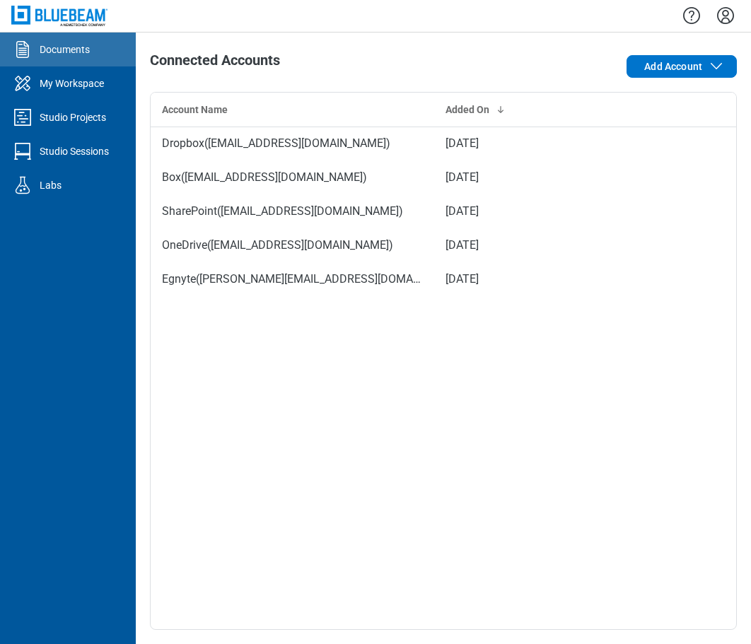
click at [78, 46] on div "Documents" at bounding box center [65, 49] width 50 height 14
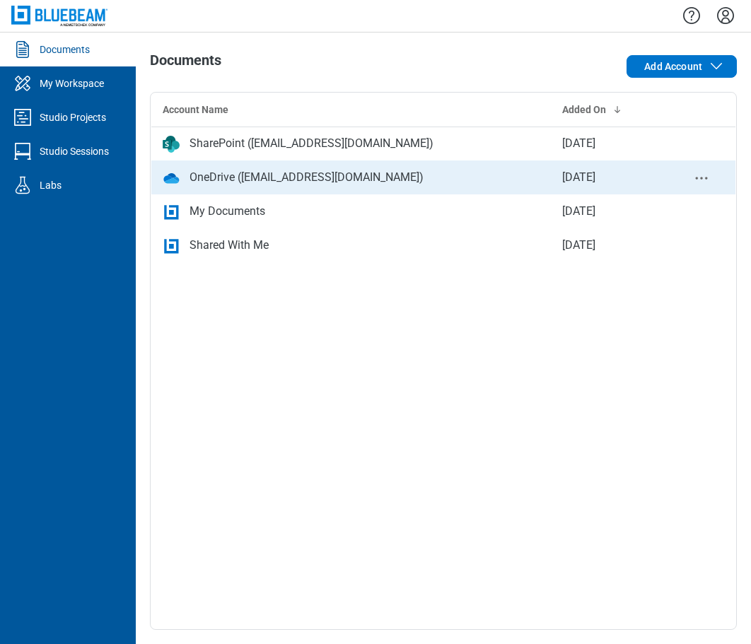
click at [249, 180] on div "OneDrive ([EMAIL_ADDRESS][DOMAIN_NAME])" at bounding box center [306, 177] width 234 height 17
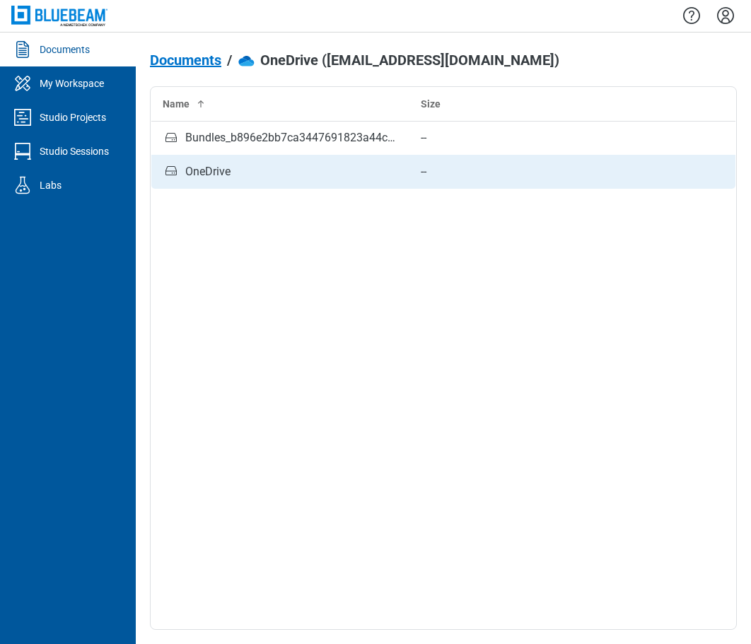
click at [216, 172] on div "OneDrive" at bounding box center [207, 171] width 45 height 17
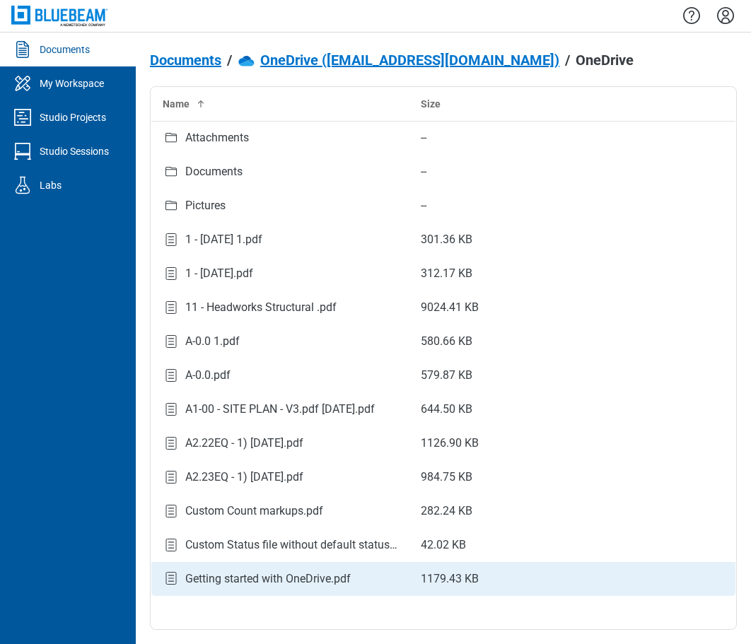
click at [230, 586] on div "Getting started with OneDrive.pdf" at bounding box center [267, 578] width 165 height 17
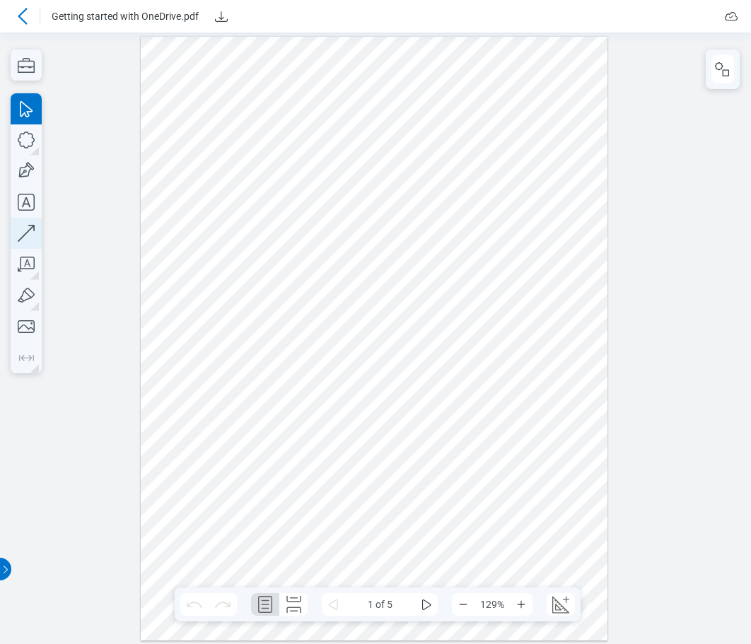
click at [37, 229] on icon "button" at bounding box center [26, 233] width 31 height 31
click at [302, 374] on div at bounding box center [374, 338] width 466 height 604
click at [519, 257] on div at bounding box center [374, 338] width 466 height 604
click at [26, 230] on icon "button" at bounding box center [26, 233] width 31 height 31
drag, startPoint x: 267, startPoint y: 510, endPoint x: 287, endPoint y: 534, distance: 30.6
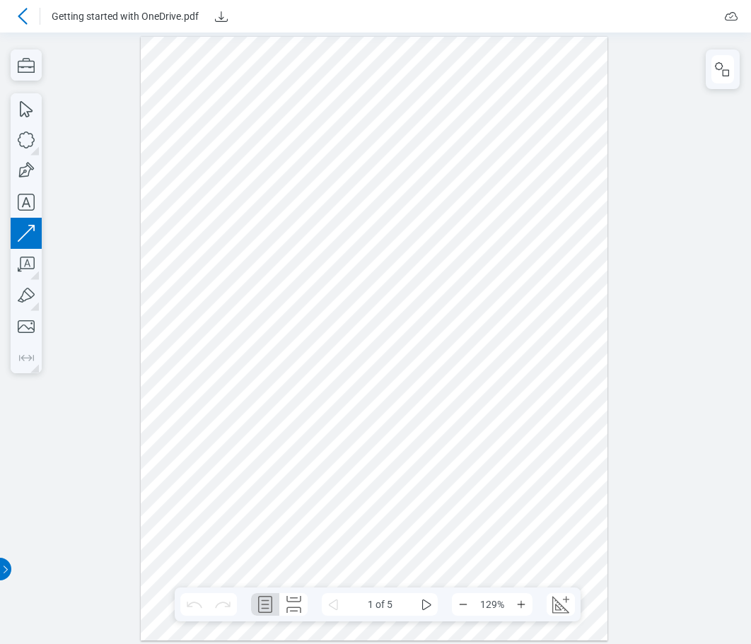
click at [287, 534] on div at bounding box center [374, 338] width 466 height 604
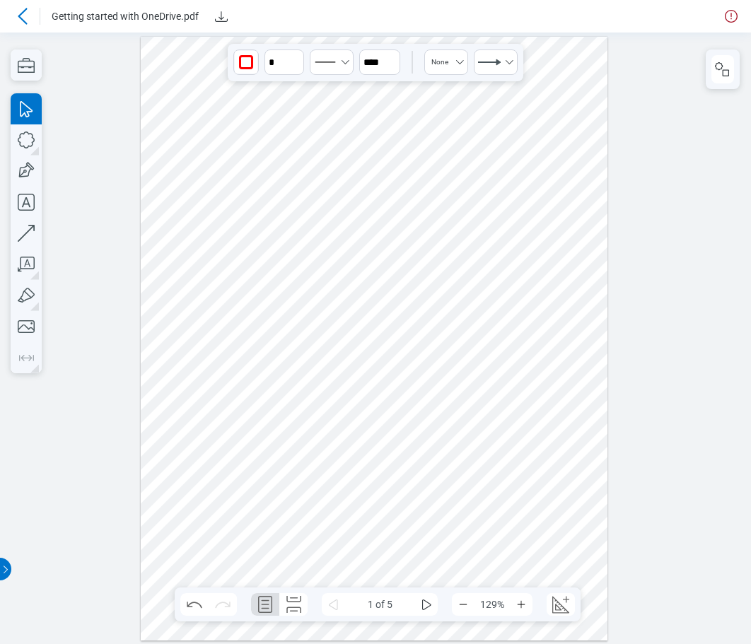
click at [28, 21] on icon at bounding box center [22, 16] width 17 height 17
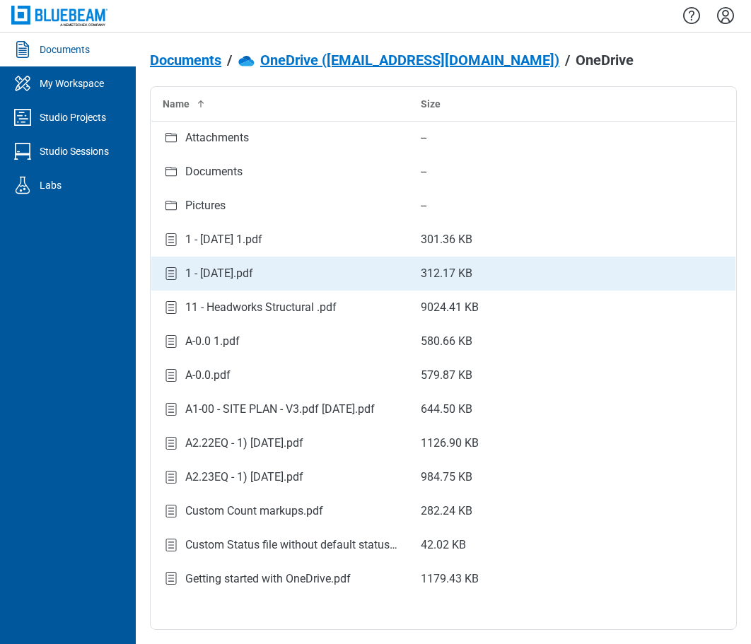
click at [216, 276] on div "1 - [DATE].pdf" at bounding box center [219, 273] width 68 height 17
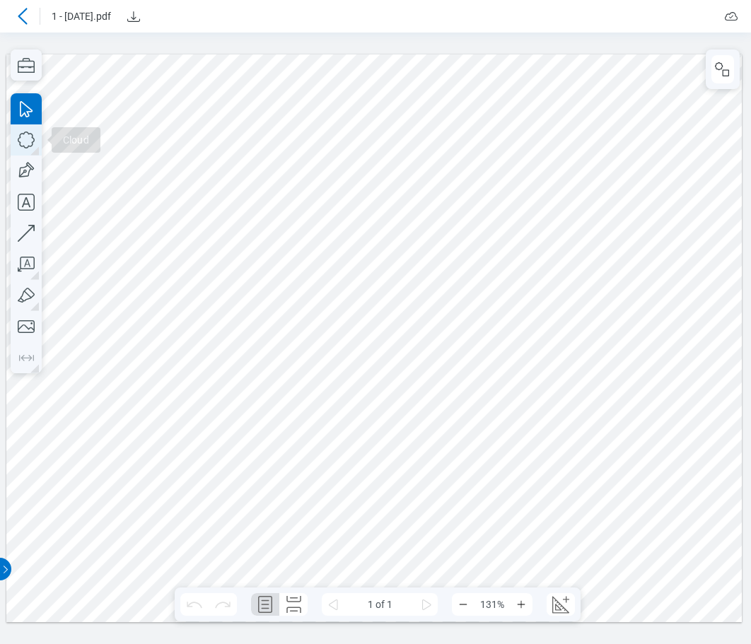
click at [26, 142] on icon "button" at bounding box center [26, 139] width 31 height 31
drag, startPoint x: 630, startPoint y: 259, endPoint x: 650, endPoint y: 385, distance: 127.4
click at [642, 280] on div at bounding box center [373, 338] width 735 height 568
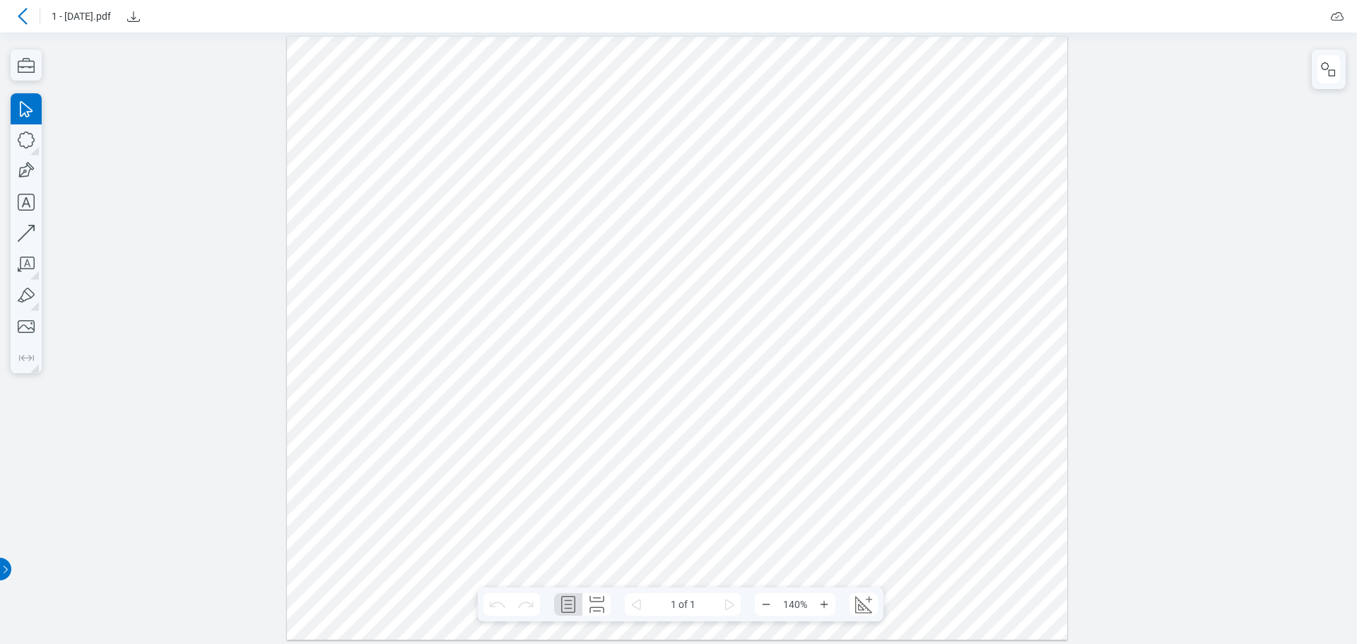
click at [28, 16] on icon at bounding box center [22, 16] width 17 height 17
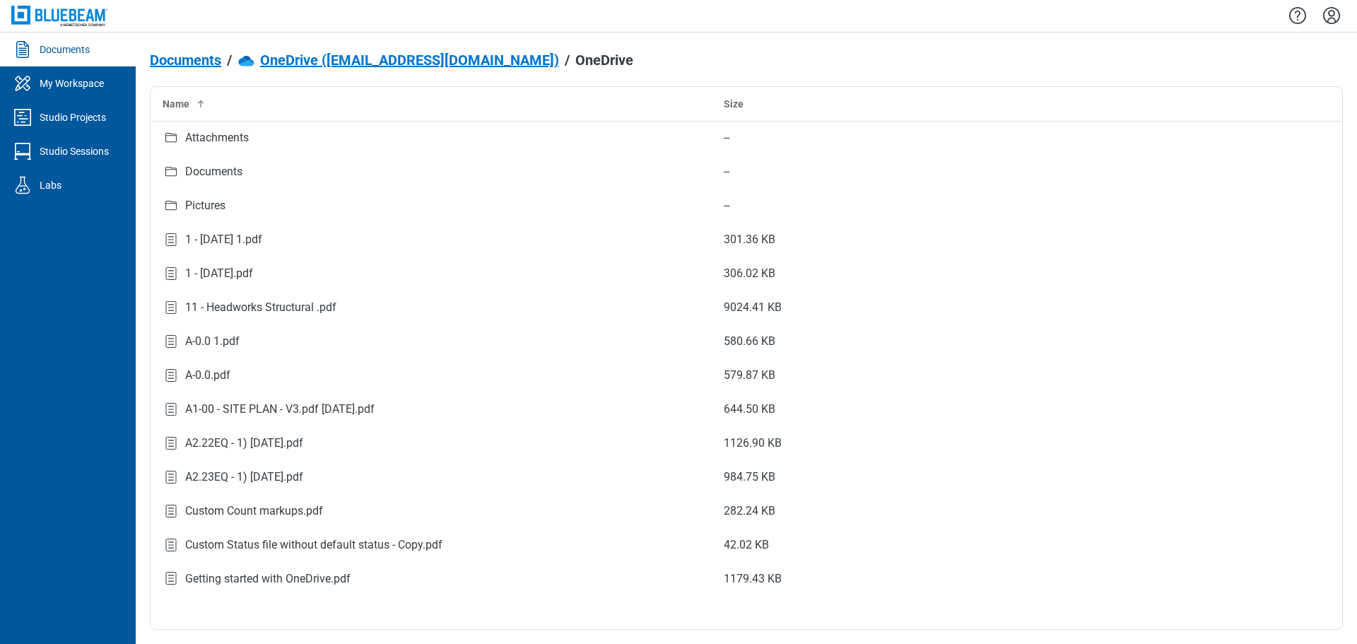
drag, startPoint x: 1329, startPoint y: 20, endPoint x: 1322, endPoint y: 32, distance: 13.0
click at [1329, 20] on icon "Settings" at bounding box center [1331, 15] width 17 height 17
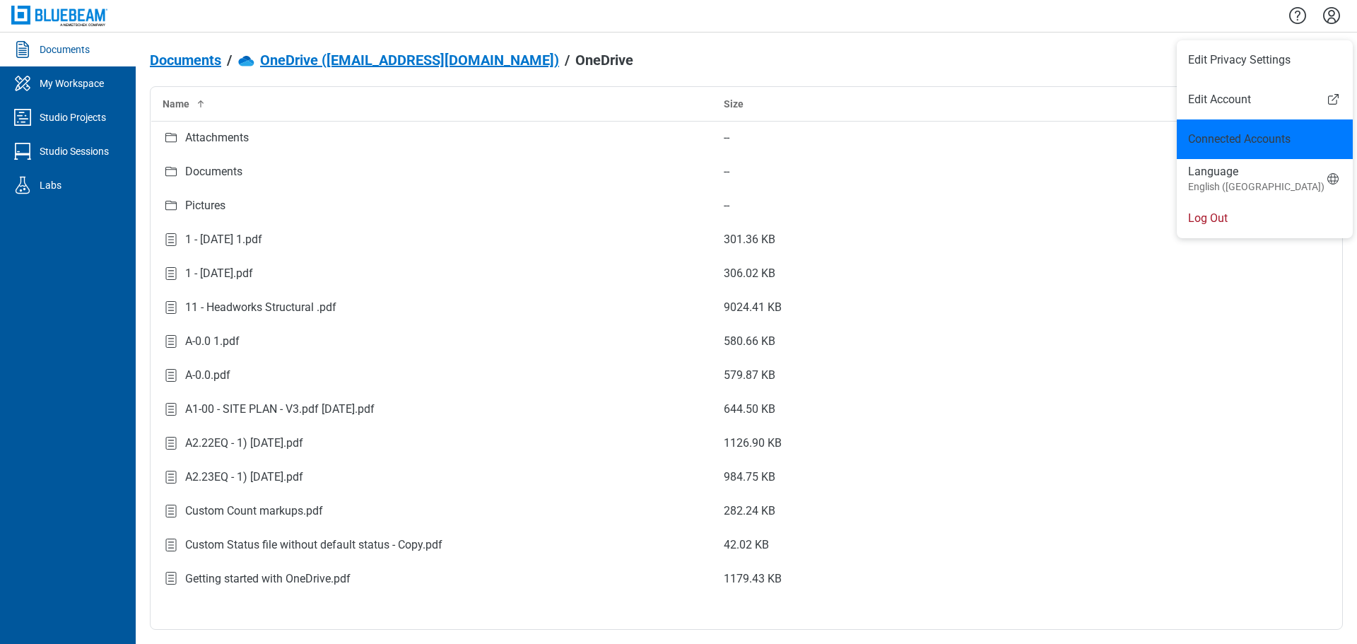
drag, startPoint x: 1242, startPoint y: 142, endPoint x: 1243, endPoint y: 153, distance: 11.3
click at [1242, 143] on link "Connected Accounts" at bounding box center [1264, 139] width 153 height 17
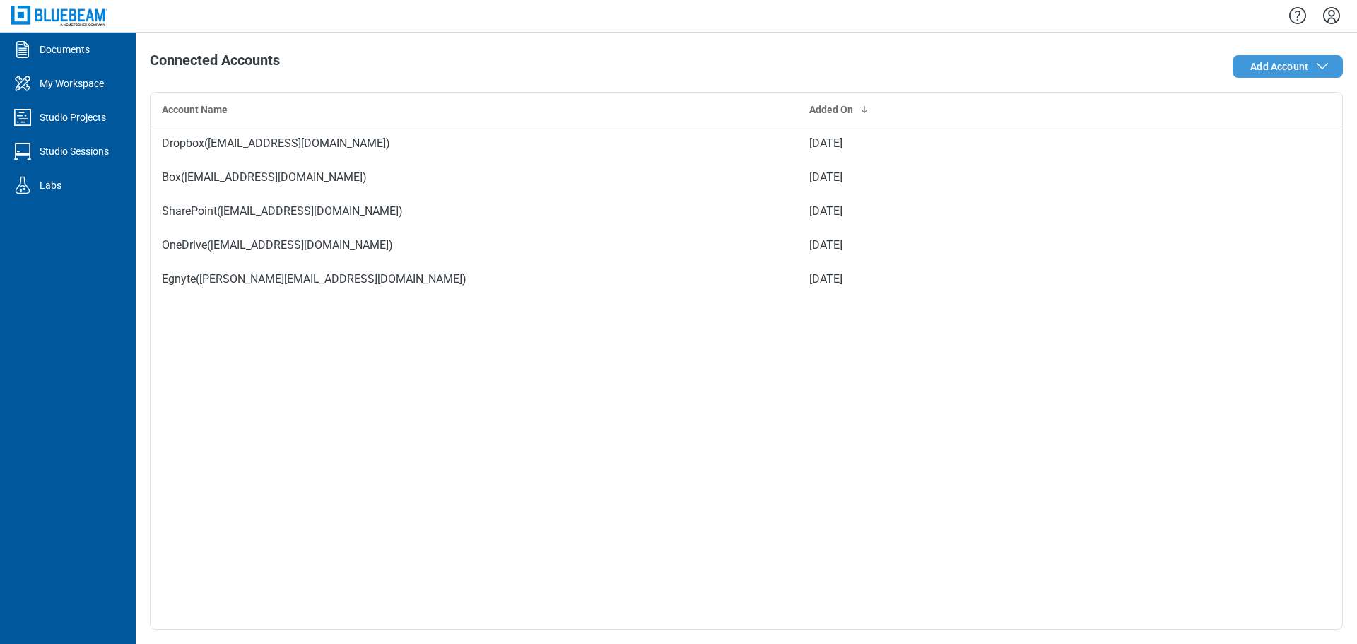
click at [1294, 60] on span "Add Account" at bounding box center [1279, 66] width 58 height 14
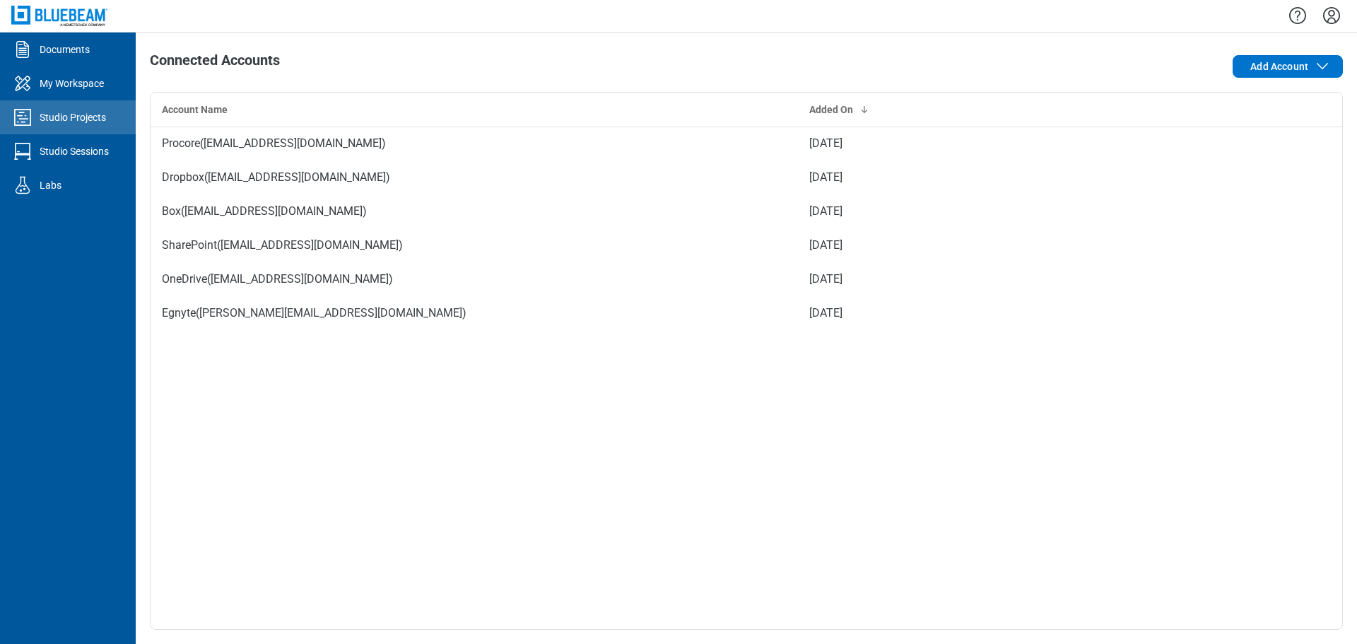
click at [52, 124] on div "Studio Projects" at bounding box center [73, 117] width 66 height 14
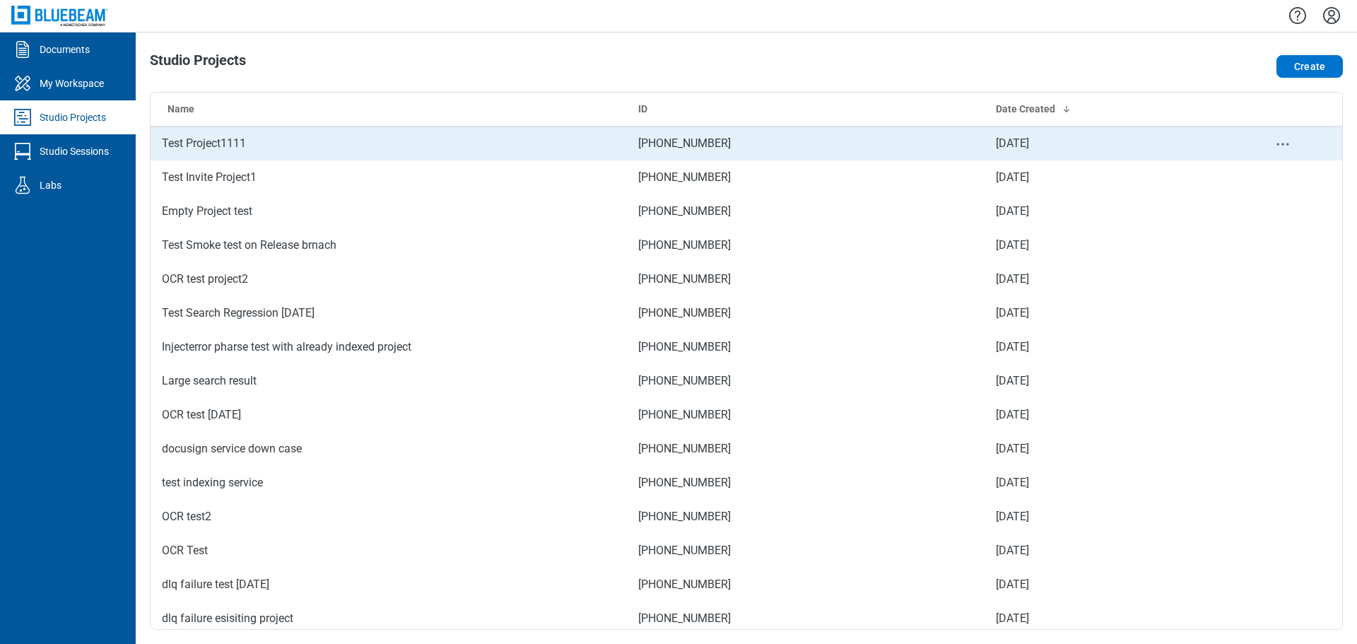
click at [194, 141] on td "Test Project1111" at bounding box center [389, 144] width 476 height 34
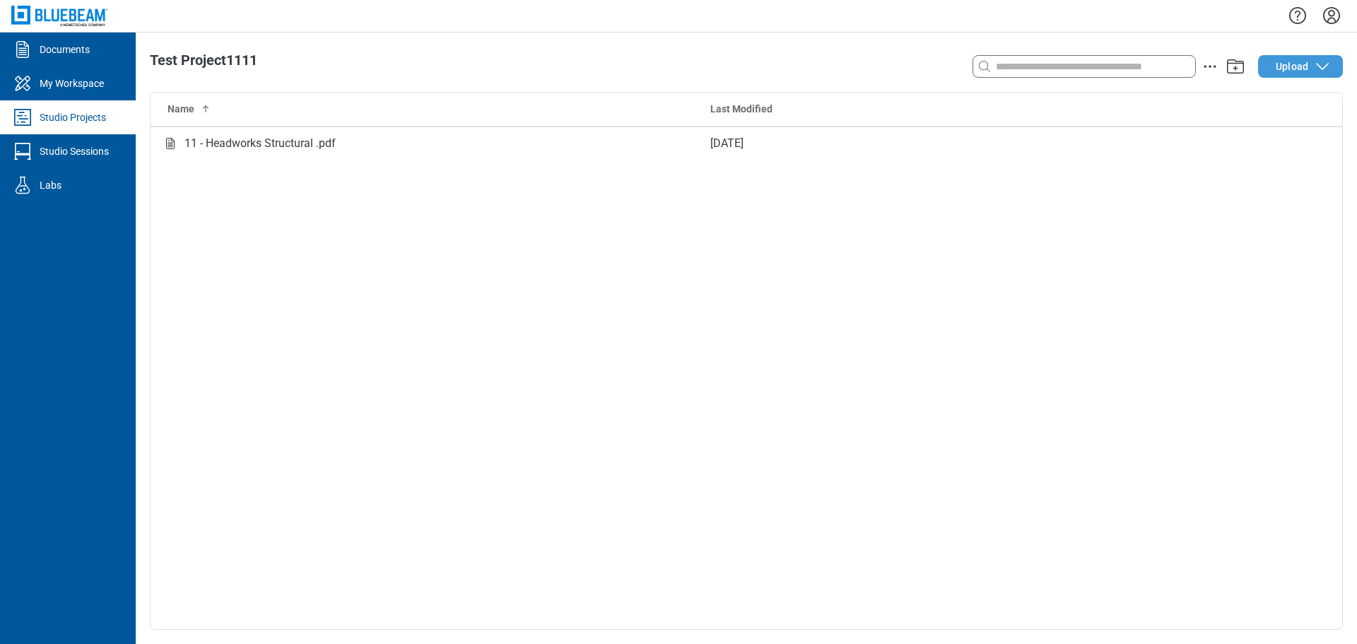
click at [1279, 74] on button "Upload" at bounding box center [1300, 66] width 85 height 23
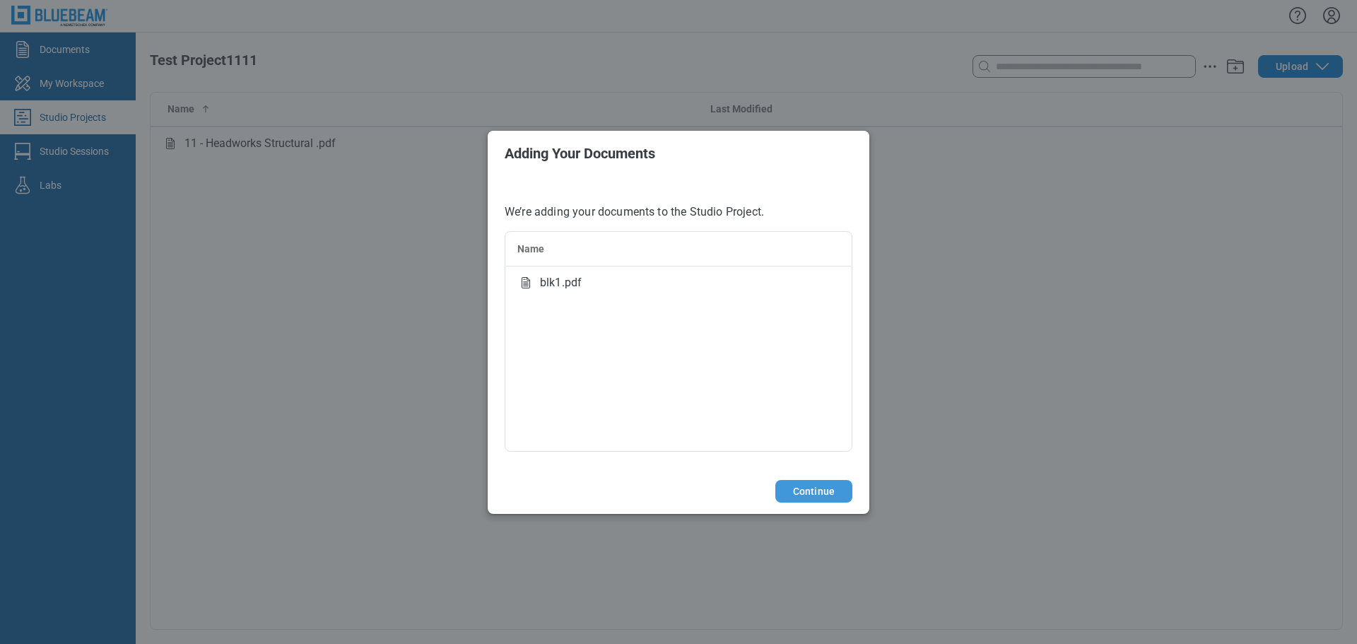
click at [822, 490] on button "Continue" at bounding box center [813, 491] width 77 height 23
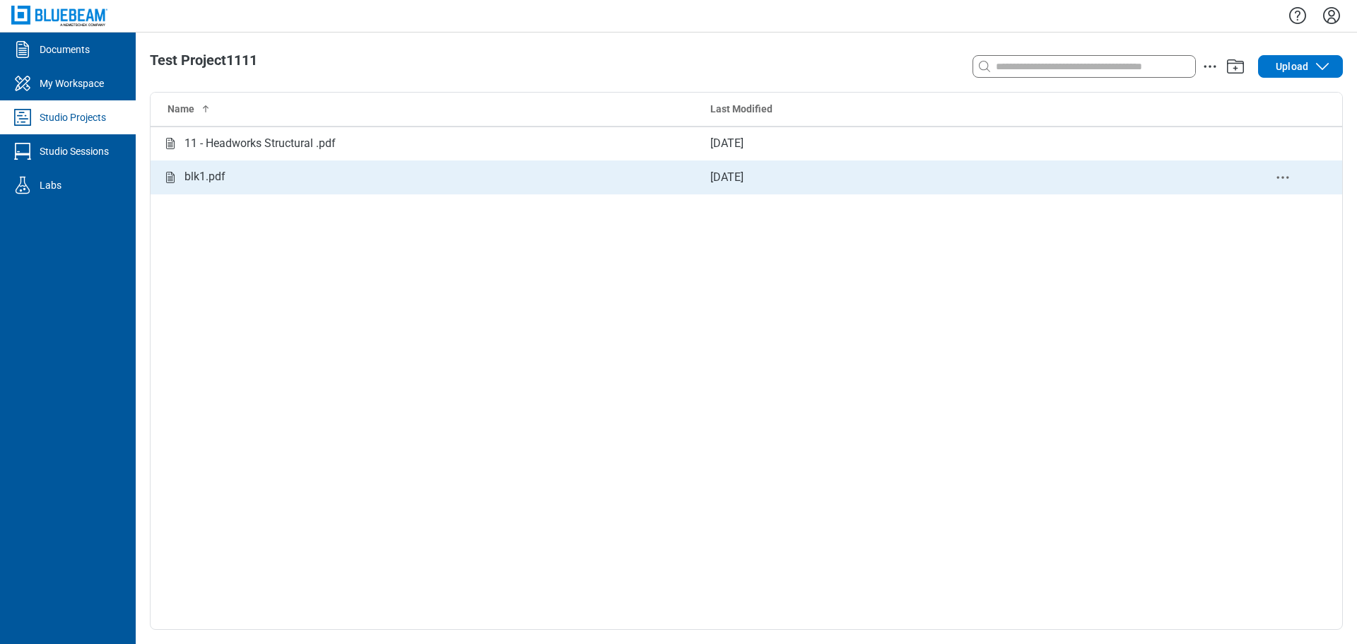
click at [246, 182] on div "blk1.pdf" at bounding box center [425, 177] width 526 height 18
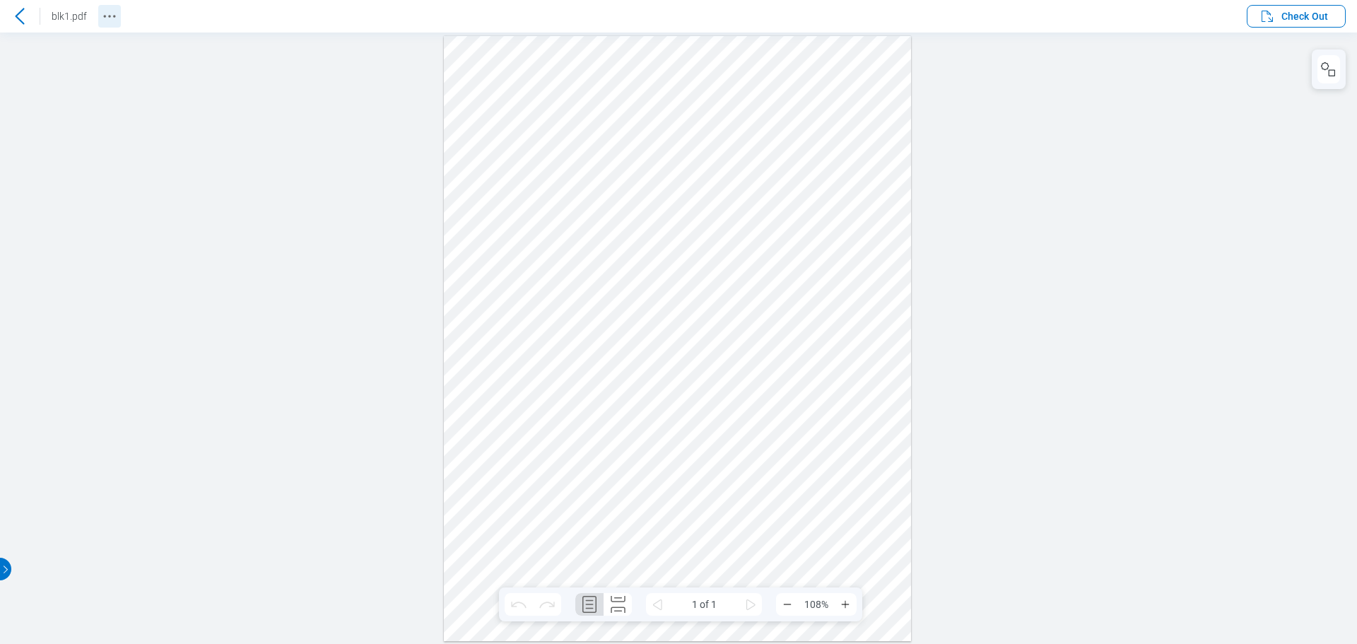
click at [111, 20] on icon "Revision History" at bounding box center [109, 16] width 17 height 17
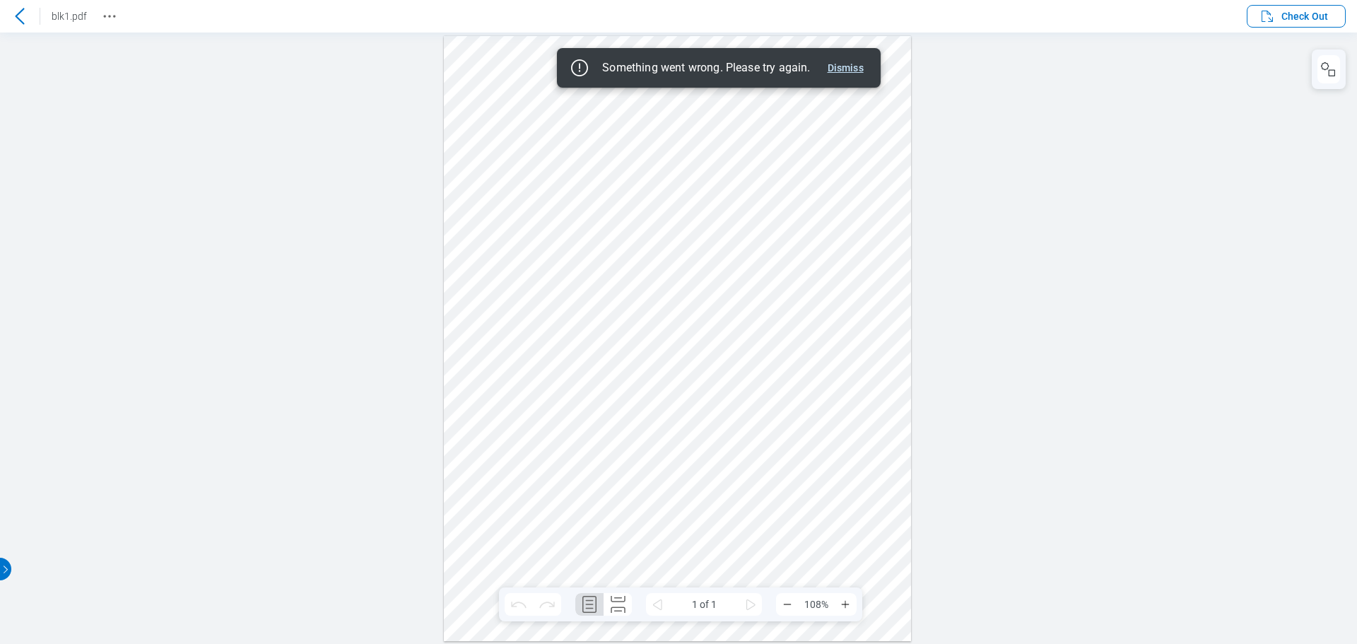
click at [846, 69] on button "Dismiss" at bounding box center [845, 67] width 47 height 17
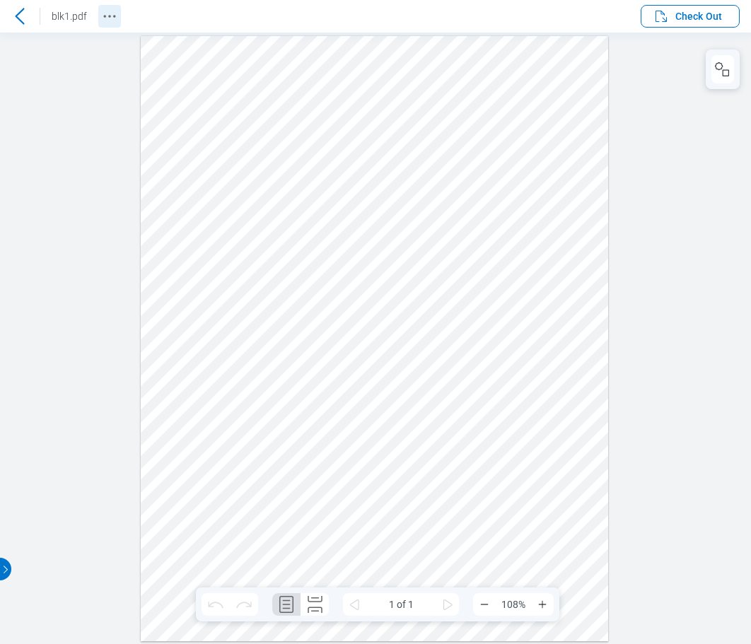
click at [107, 14] on icon "Revision History" at bounding box center [109, 16] width 17 height 17
click at [17, 11] on icon at bounding box center [19, 16] width 17 height 17
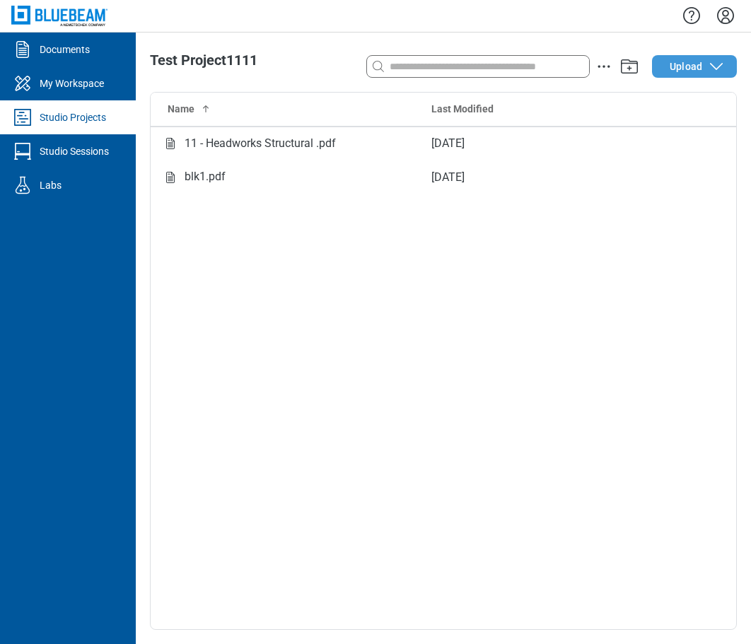
click at [674, 65] on span "Upload" at bounding box center [685, 66] width 33 height 14
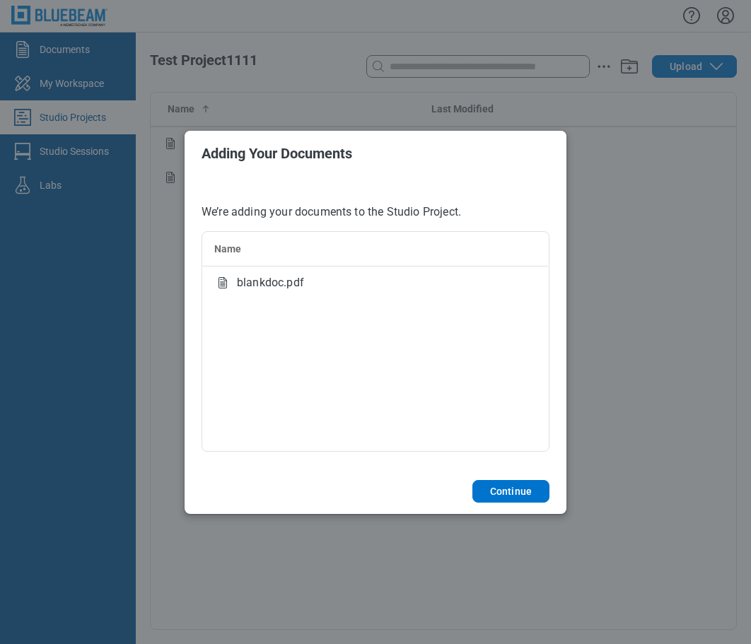
click at [317, 286] on div "blankdoc.pdf" at bounding box center [375, 282] width 322 height 17
click at [501, 489] on button "Continue" at bounding box center [510, 491] width 77 height 23
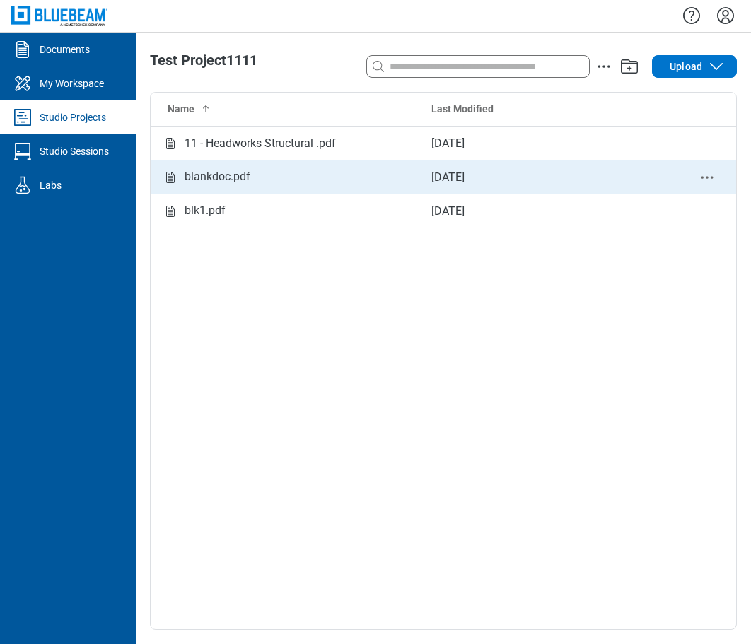
click at [235, 178] on div "blankdoc.pdf" at bounding box center [217, 177] width 66 height 18
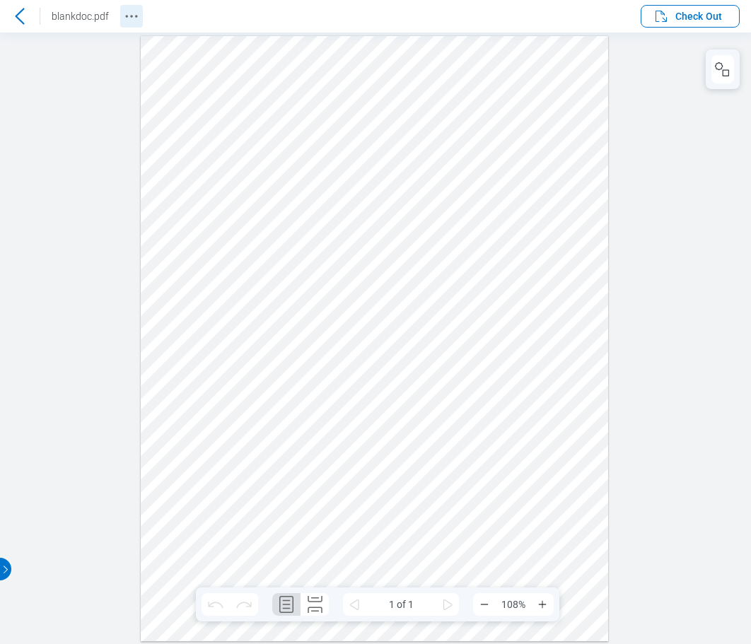
click at [135, 16] on circle "Revision History" at bounding box center [136, 16] width 2 height 2
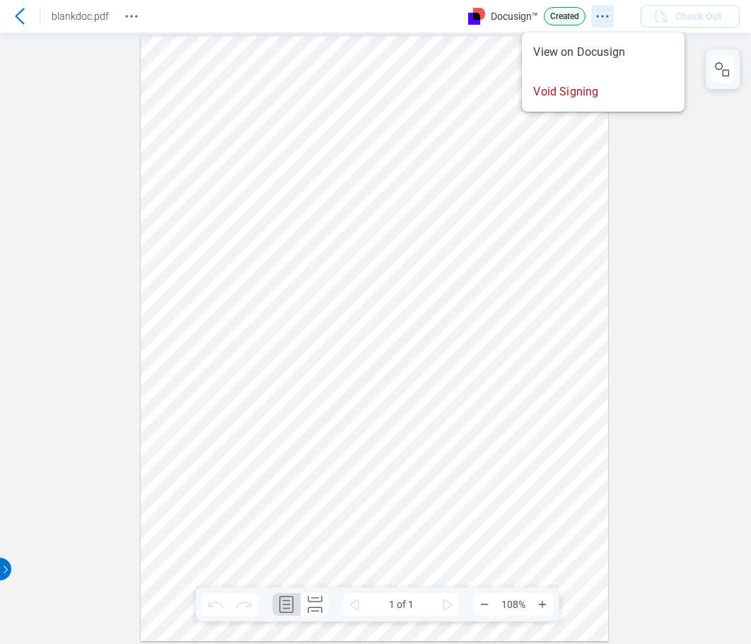
click at [607, 12] on icon "Docusign Menu" at bounding box center [602, 16] width 17 height 17
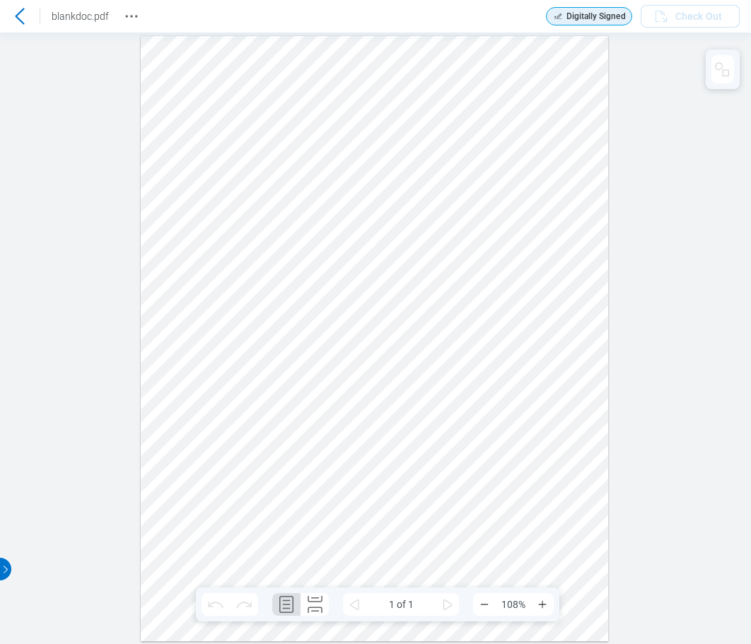
click at [17, 16] on icon at bounding box center [19, 16] width 9 height 16
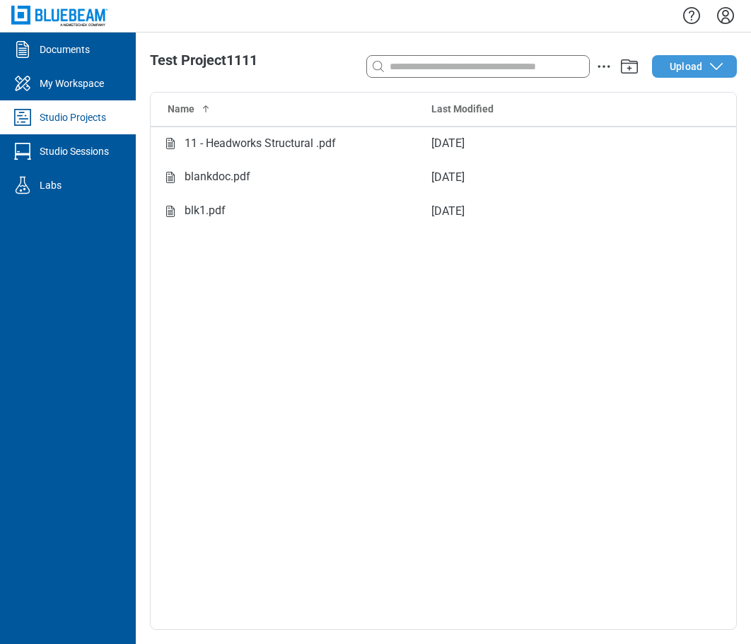
click at [673, 63] on span "Upload" at bounding box center [685, 66] width 33 height 14
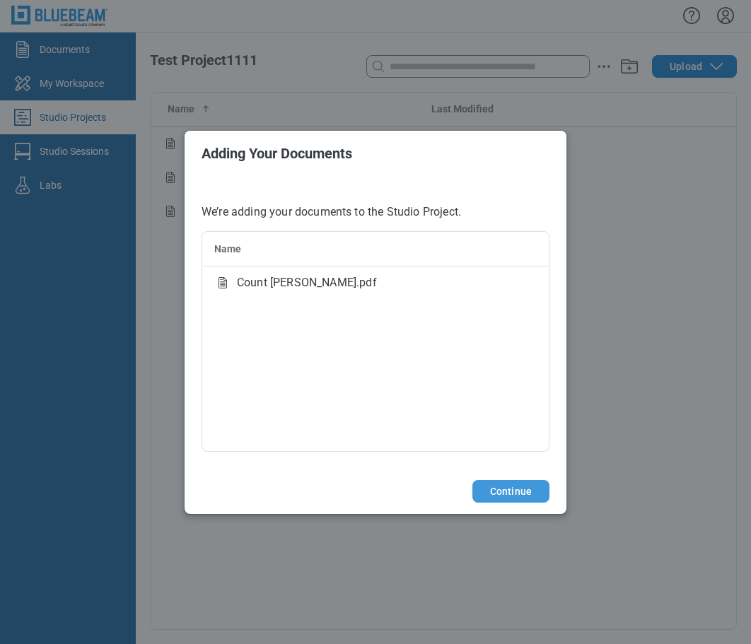
click at [482, 486] on button "Continue" at bounding box center [510, 491] width 77 height 23
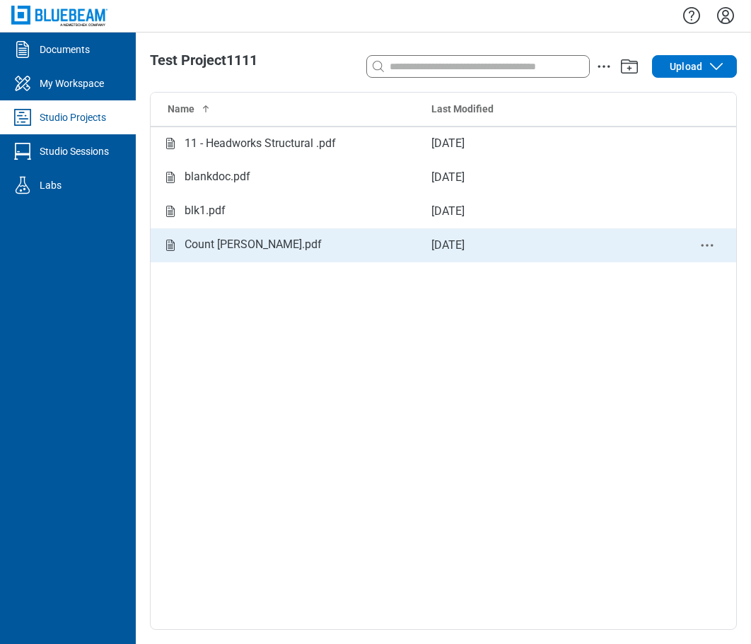
click at [224, 247] on div "Count [PERSON_NAME].pdf" at bounding box center [252, 245] width 137 height 18
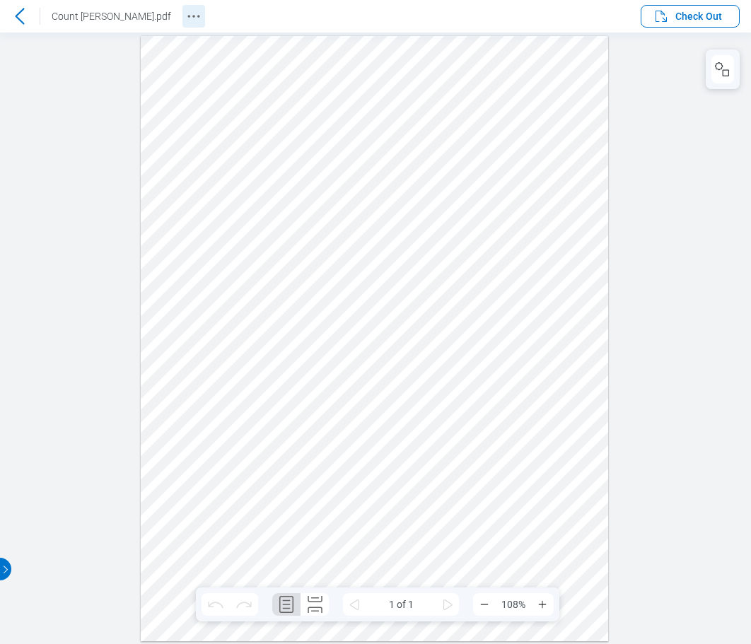
click at [196, 13] on icon "Revision History" at bounding box center [193, 16] width 17 height 17
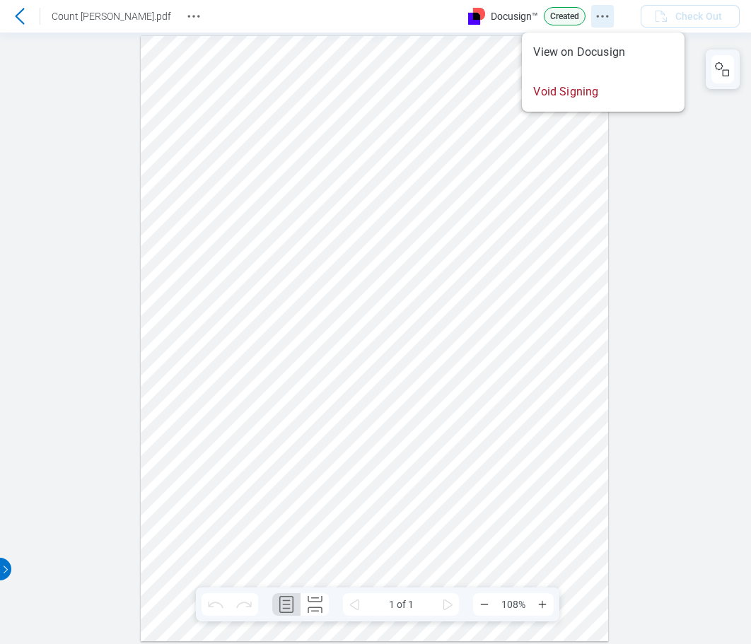
click at [600, 17] on icon "Docusign Menu" at bounding box center [602, 16] width 17 height 17
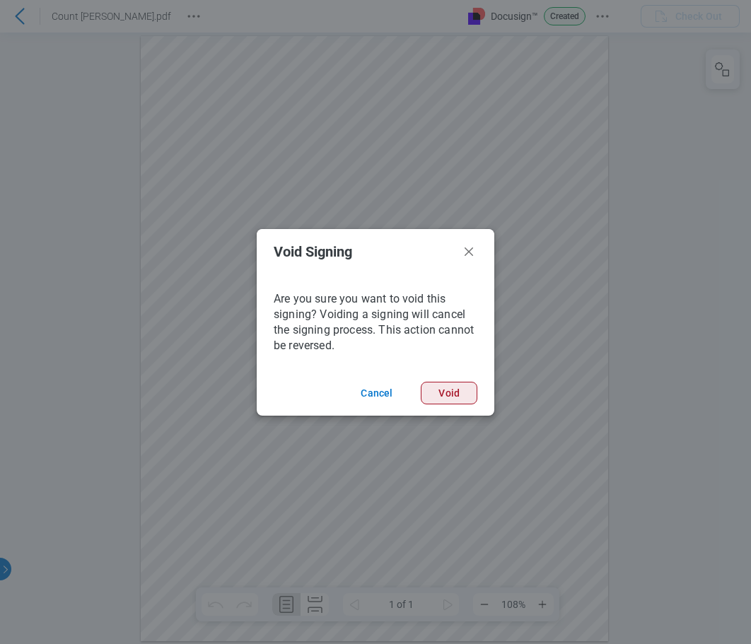
click at [460, 388] on button "Void" at bounding box center [449, 393] width 57 height 23
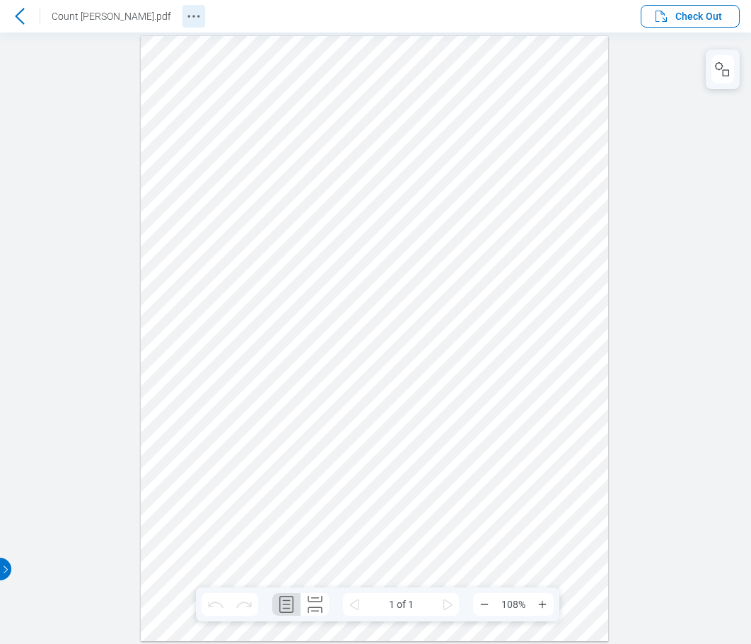
click at [194, 17] on circle "Revision History" at bounding box center [193, 16] width 2 height 2
